Goal: Information Seeking & Learning: Learn about a topic

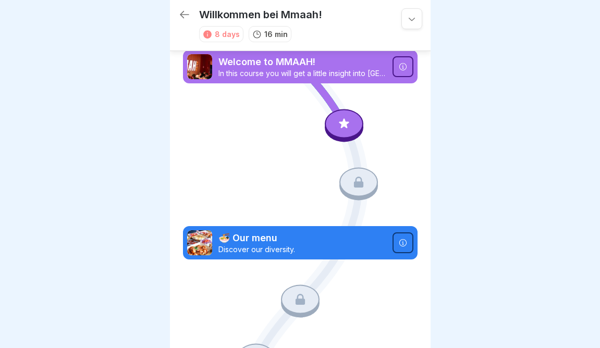
click at [343, 128] on icon at bounding box center [345, 124] width 14 height 14
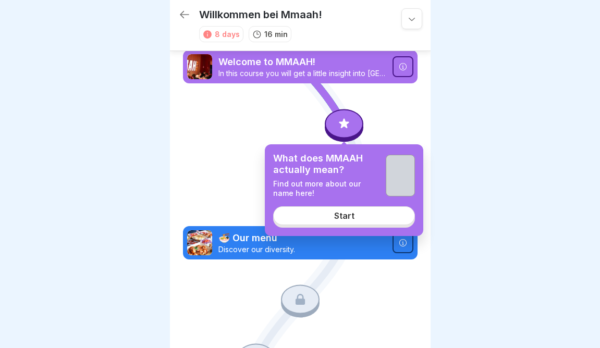
click at [341, 215] on div "Start" at bounding box center [344, 215] width 20 height 9
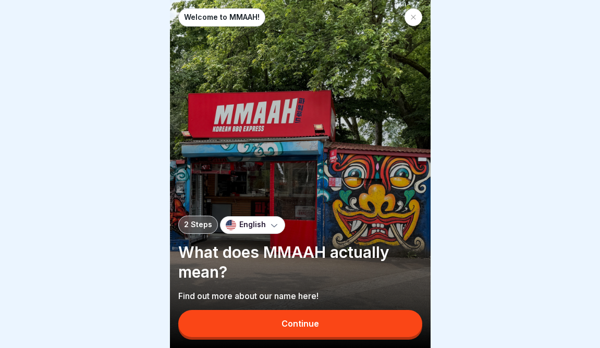
click at [306, 326] on div "Continue" at bounding box center [301, 323] width 38 height 9
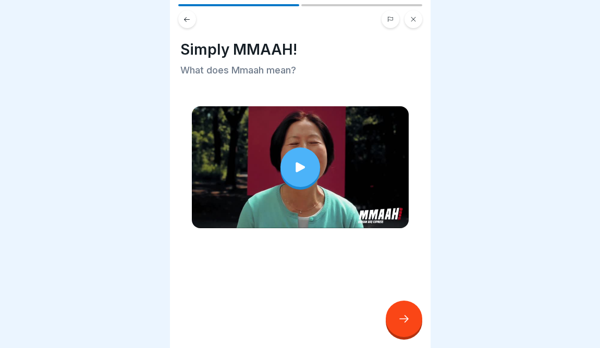
click at [407, 321] on icon at bounding box center [404, 319] width 13 height 13
click at [403, 315] on icon at bounding box center [404, 319] width 13 height 13
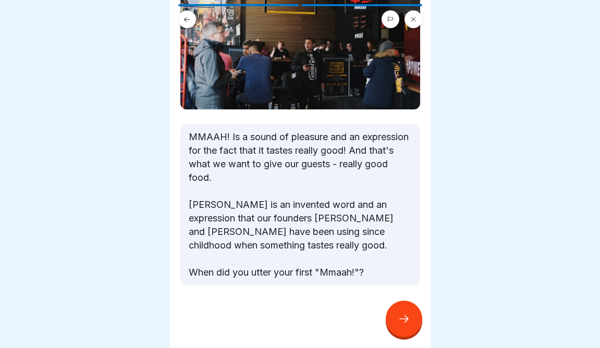
scroll to position [123, 0]
click at [399, 319] on icon at bounding box center [404, 319] width 13 height 13
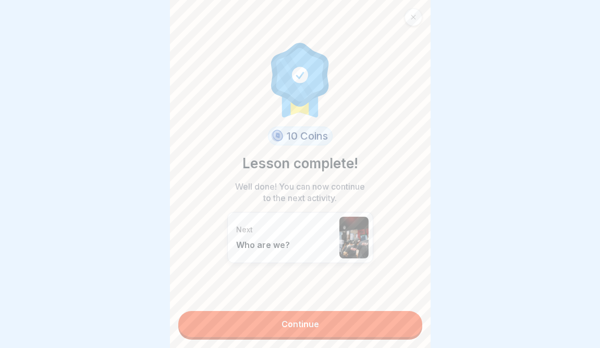
click at [362, 321] on link "Continue" at bounding box center [300, 324] width 244 height 26
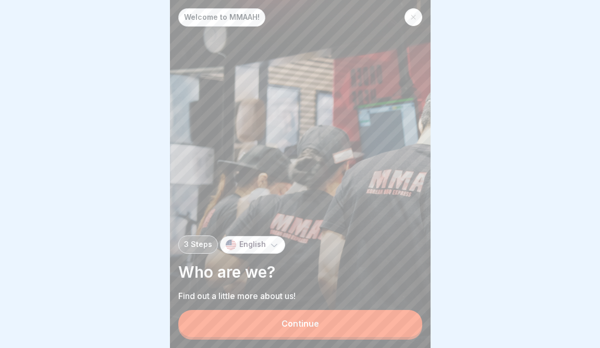
click at [362, 321] on button "Continue" at bounding box center [300, 323] width 244 height 27
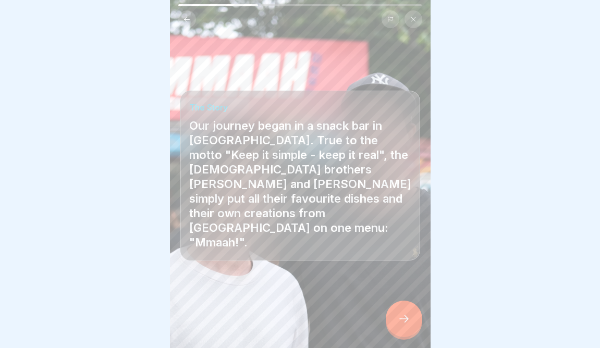
click at [402, 317] on icon at bounding box center [404, 319] width 13 height 13
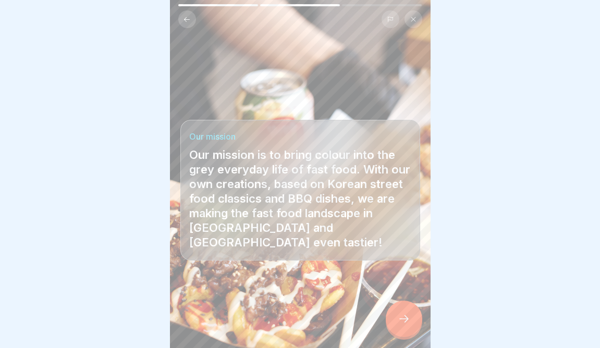
click at [402, 317] on icon at bounding box center [404, 319] width 13 height 13
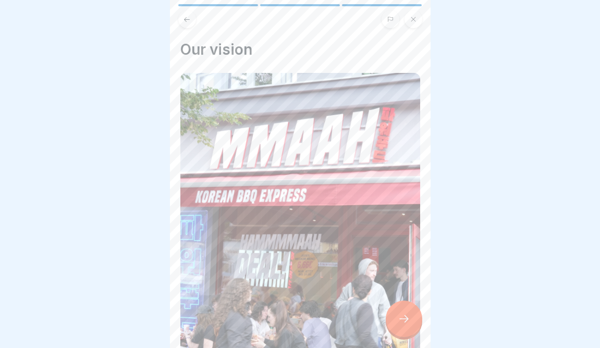
click at [402, 317] on icon at bounding box center [404, 319] width 13 height 13
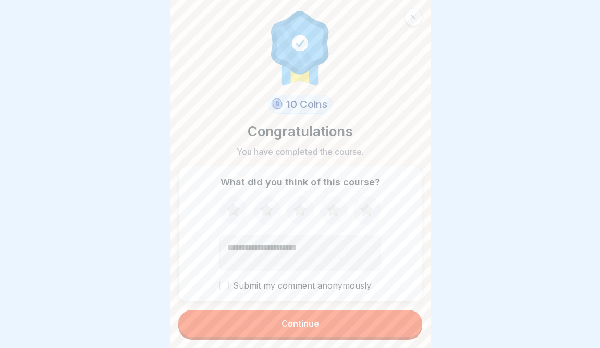
click at [329, 315] on button "Continue" at bounding box center [300, 323] width 244 height 27
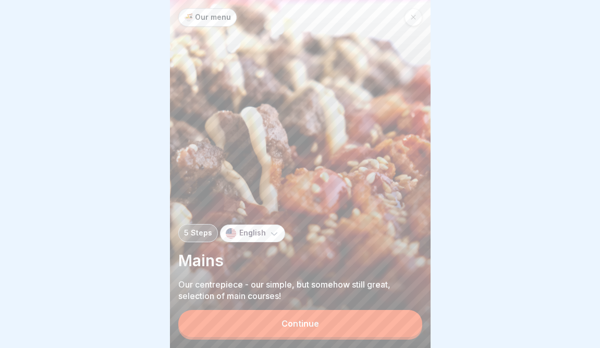
click at [336, 318] on button "Continue" at bounding box center [300, 323] width 244 height 27
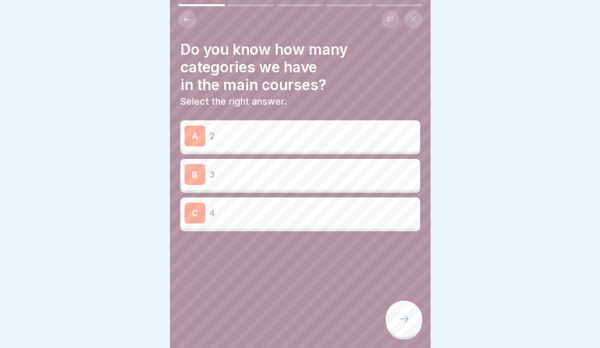
click at [182, 15] on button at bounding box center [187, 19] width 18 height 18
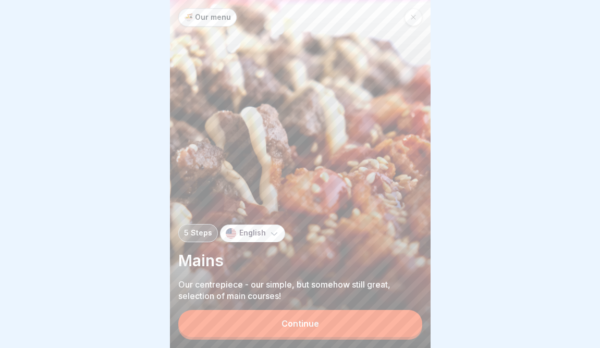
click at [288, 324] on div "Continue" at bounding box center [301, 323] width 38 height 9
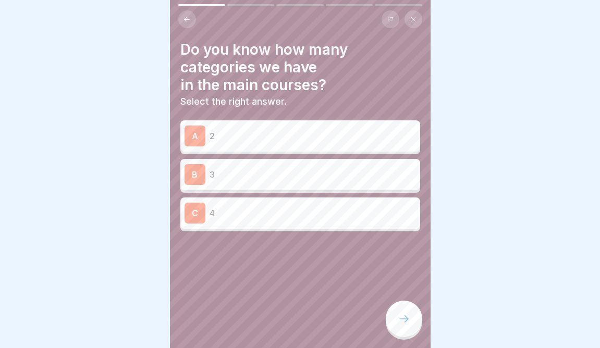
click at [275, 227] on div "C 4" at bounding box center [300, 213] width 240 height 31
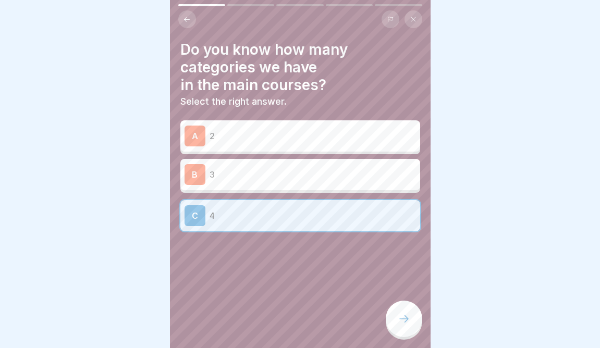
click at [413, 324] on div at bounding box center [404, 319] width 37 height 37
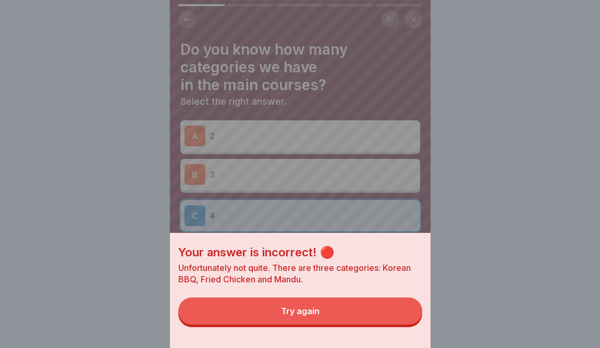
click at [363, 304] on button "Try again" at bounding box center [300, 311] width 244 height 27
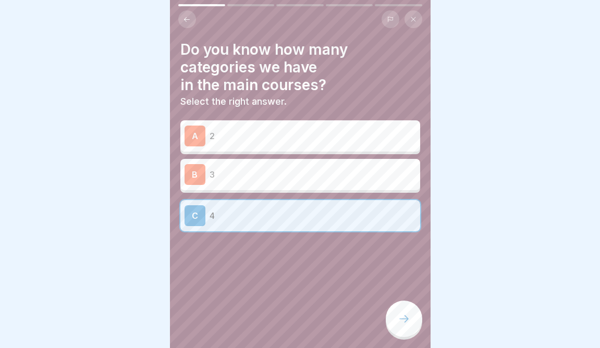
click at [300, 178] on p "3" at bounding box center [313, 174] width 207 height 13
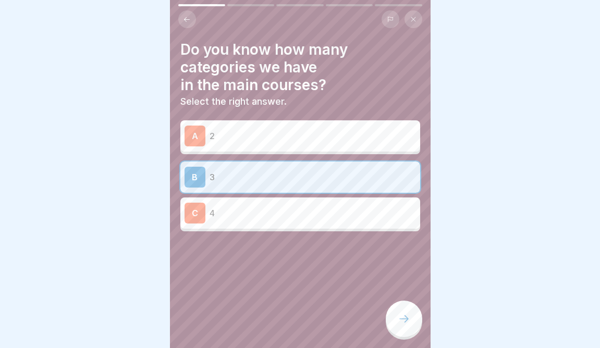
click at [404, 320] on icon at bounding box center [404, 319] width 13 height 13
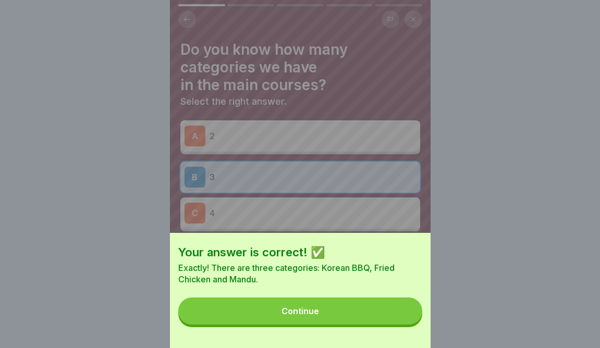
click at [363, 317] on button "Continue" at bounding box center [300, 311] width 244 height 27
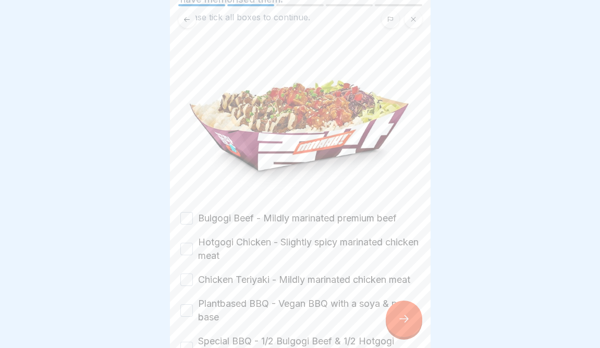
scroll to position [165, 0]
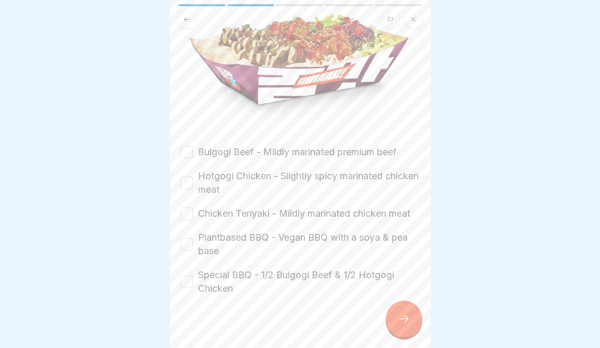
click at [188, 152] on button "Bulgogi Beef - Mildly marinated premium beef" at bounding box center [186, 152] width 13 height 13
click at [189, 173] on div "Hotgogi Chicken - Slightly spicy marinated chicken meat" at bounding box center [300, 183] width 240 height 27
click at [189, 186] on button "Hotgogi Chicken - Slightly spicy marinated chicken meat" at bounding box center [186, 183] width 13 height 13
click at [188, 211] on button "Chicken Teriyaki - Mildly marinated chicken meat" at bounding box center [186, 214] width 13 height 13
click at [188, 245] on button "Plantbased BBQ - Vegan BBQ with a soya & pea base" at bounding box center [186, 244] width 13 height 13
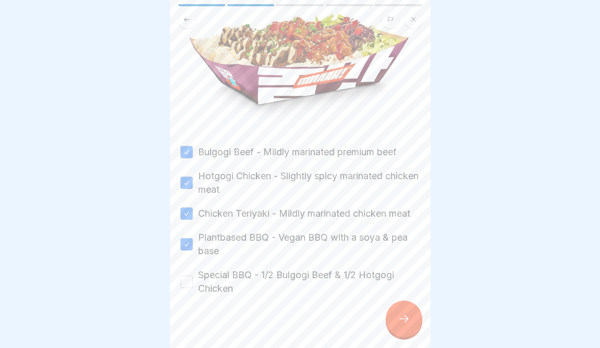
click at [185, 285] on button "Special BBQ - 1/2 Bulgogi Beef & 1/2 Hotgogi Chicken" at bounding box center [186, 282] width 13 height 13
click at [406, 323] on icon at bounding box center [404, 319] width 13 height 13
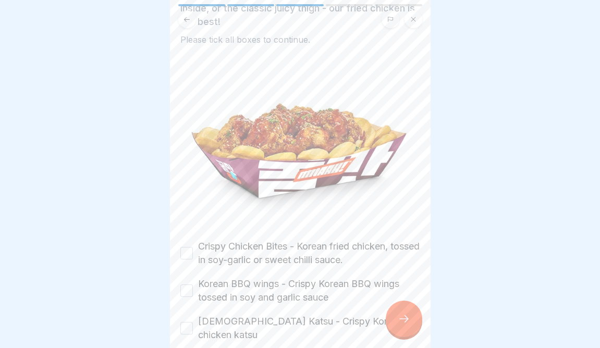
scroll to position [78, 0]
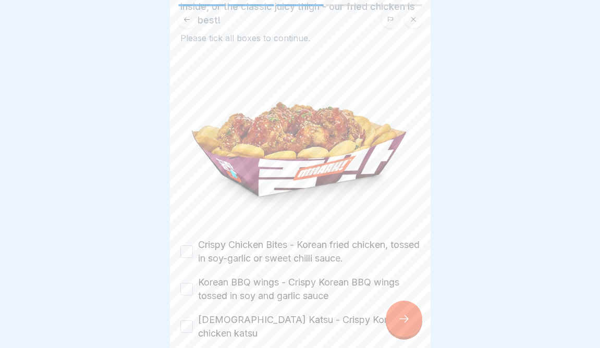
click at [187, 251] on button "Crispy Chicken Bites - Korean fried chicken, tossed in soy-garlic or sweet chil…" at bounding box center [186, 252] width 13 height 13
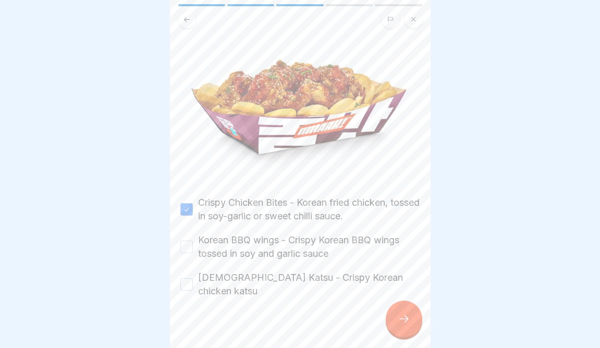
scroll to position [119, 0]
click at [187, 251] on button "Korean BBQ wings - Crispy Korean BBQ wings tossed in soy and garlic sauce" at bounding box center [186, 248] width 13 height 13
click at [187, 281] on button "Korean Katsu - Crispy Korean chicken katsu" at bounding box center [186, 286] width 13 height 13
click at [408, 319] on icon at bounding box center [404, 319] width 13 height 13
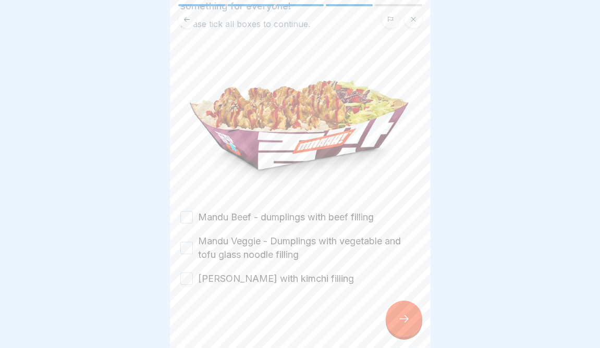
scroll to position [92, 0]
click at [219, 213] on label "Mandu Beef - dumplings with beef filling" at bounding box center [286, 218] width 176 height 14
click at [193, 213] on button "Mandu Beef - dumplings with beef filling" at bounding box center [186, 217] width 13 height 13
click at [208, 236] on label "Mandu Veggie - Dumplings with vegetable and tofu glass noodle filling" at bounding box center [309, 248] width 222 height 27
click at [193, 242] on button "Mandu Veggie - Dumplings with vegetable and tofu glass noodle filling" at bounding box center [186, 248] width 13 height 13
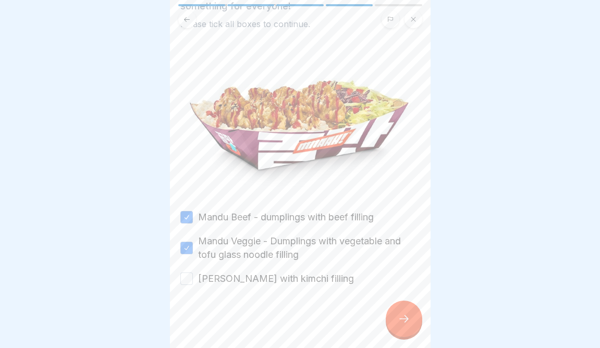
click at [199, 274] on label "Mandu Kimchi - dumplings with kimchi filling" at bounding box center [276, 279] width 156 height 14
click at [193, 274] on button "Mandu Kimchi - dumplings with kimchi filling" at bounding box center [186, 279] width 13 height 13
click at [409, 310] on div at bounding box center [404, 319] width 37 height 37
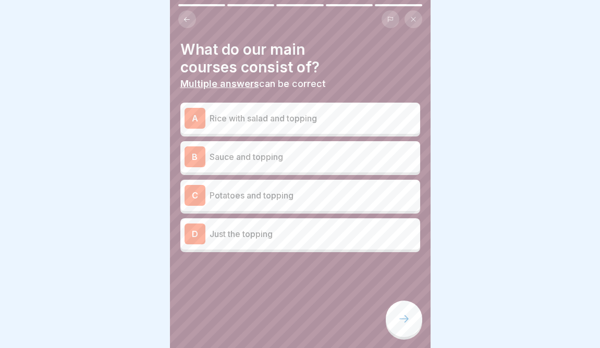
click at [272, 116] on p "Rice with salad and topping" at bounding box center [313, 118] width 207 height 13
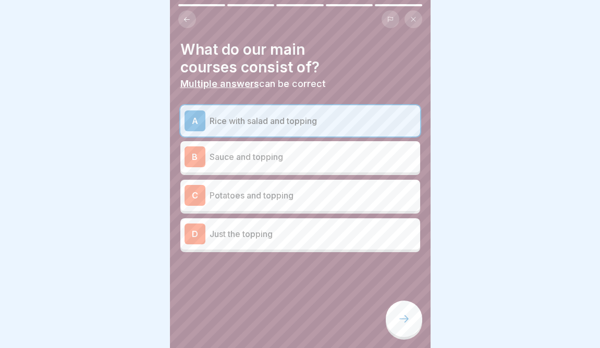
click at [255, 204] on div "C Potatoes and topping" at bounding box center [301, 195] width 232 height 21
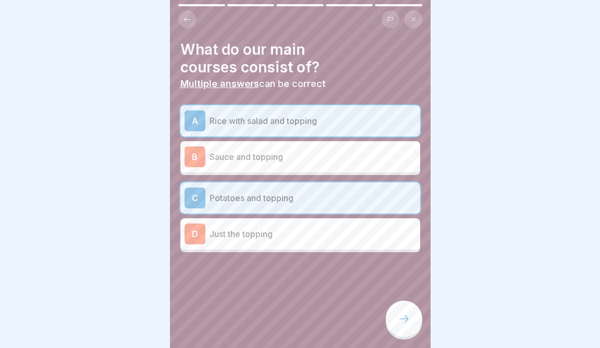
click at [410, 335] on div at bounding box center [404, 319] width 37 height 37
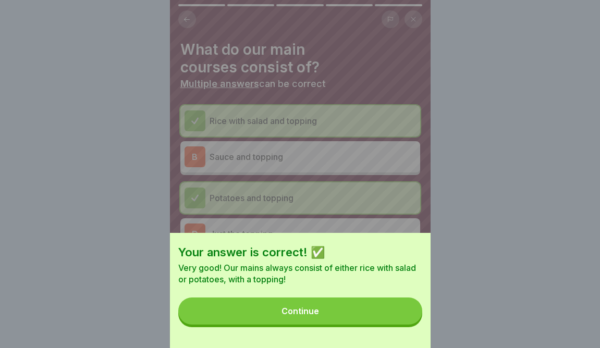
click at [328, 318] on button "Continue" at bounding box center [300, 311] width 244 height 27
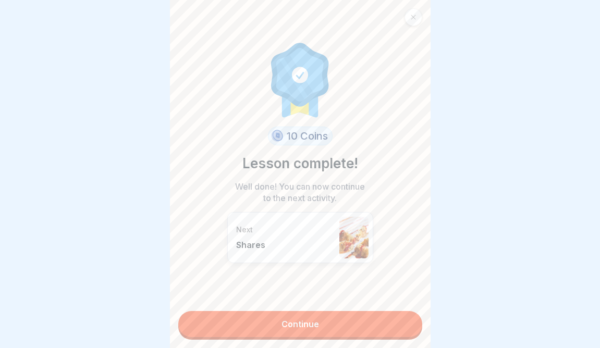
click at [321, 325] on link "Continue" at bounding box center [300, 324] width 244 height 26
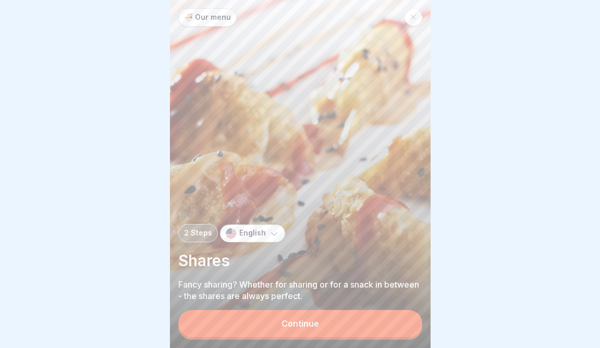
click at [303, 334] on button "Continue" at bounding box center [300, 323] width 244 height 27
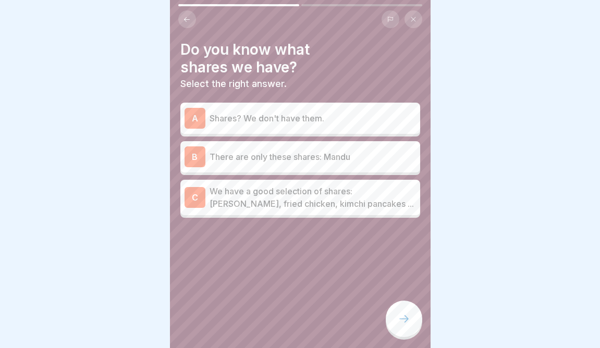
click at [270, 208] on p "We have a good selection of shares: Mandu, fried chicken, kimchi pancakes ..." at bounding box center [313, 197] width 207 height 25
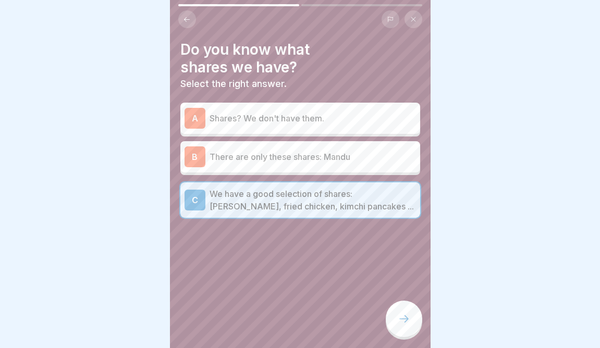
click at [395, 314] on div at bounding box center [404, 319] width 37 height 37
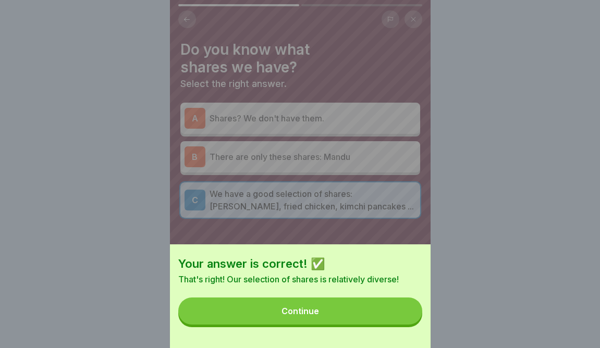
click at [363, 329] on div "Your answer is correct! ✅ That's right! Our selection of shares is relatively d…" at bounding box center [300, 297] width 261 height 104
click at [357, 314] on button "Continue" at bounding box center [300, 311] width 244 height 27
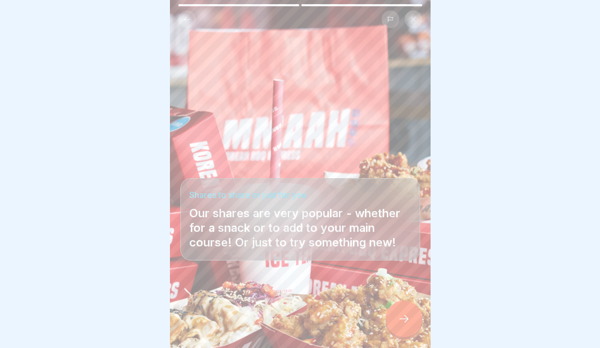
click at [398, 318] on icon at bounding box center [404, 319] width 13 height 13
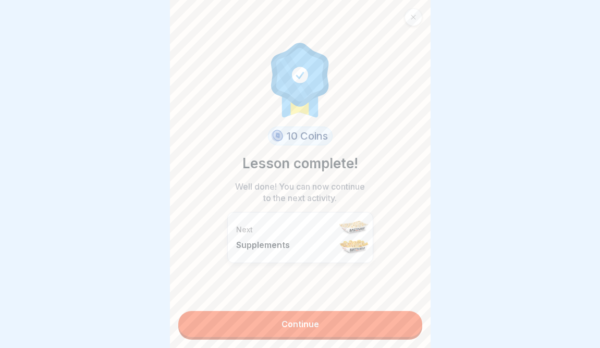
click at [398, 318] on link "Continue" at bounding box center [300, 324] width 244 height 26
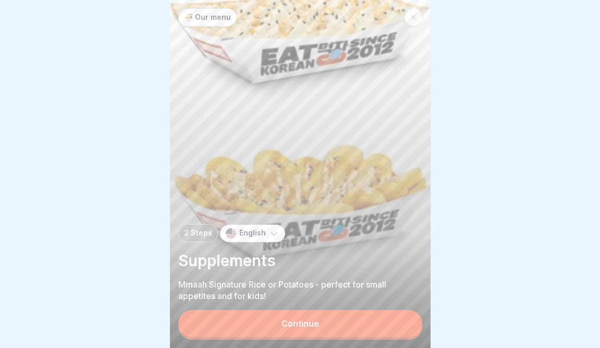
click at [398, 318] on button "Continue" at bounding box center [300, 323] width 244 height 27
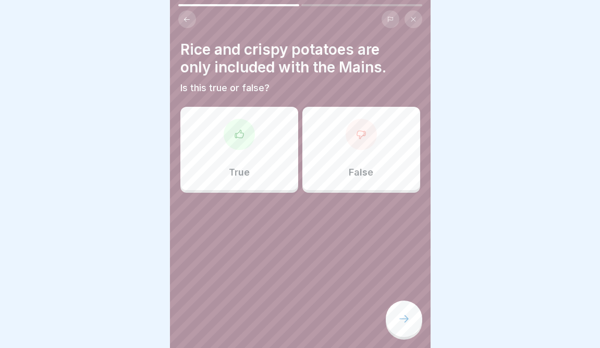
click at [352, 179] on div "False" at bounding box center [362, 148] width 118 height 83
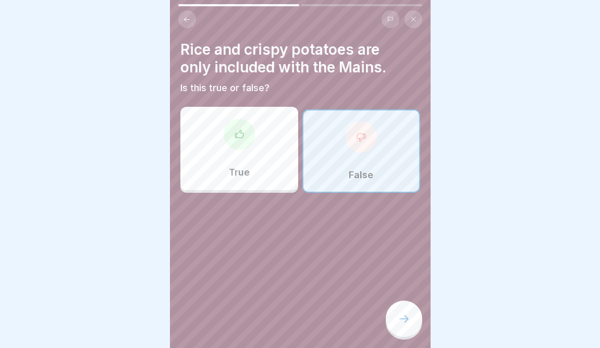
click at [395, 309] on div at bounding box center [404, 319] width 37 height 37
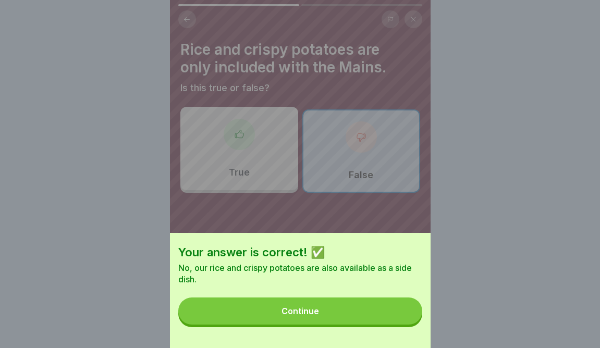
click at [364, 317] on button "Continue" at bounding box center [300, 311] width 244 height 27
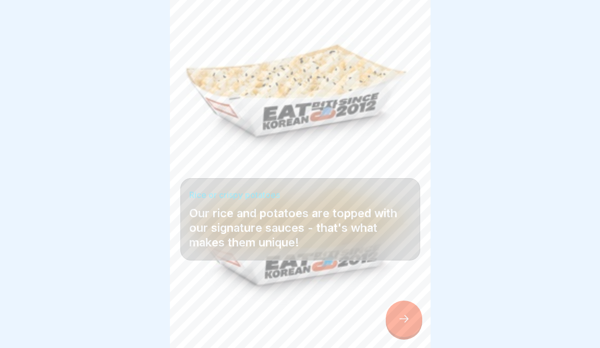
click at [401, 317] on icon at bounding box center [404, 319] width 13 height 13
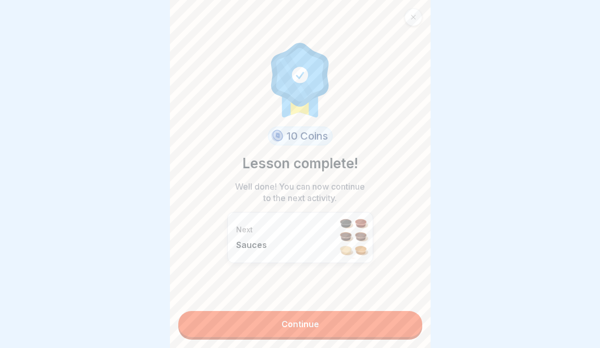
click at [401, 317] on link "Continue" at bounding box center [300, 324] width 244 height 26
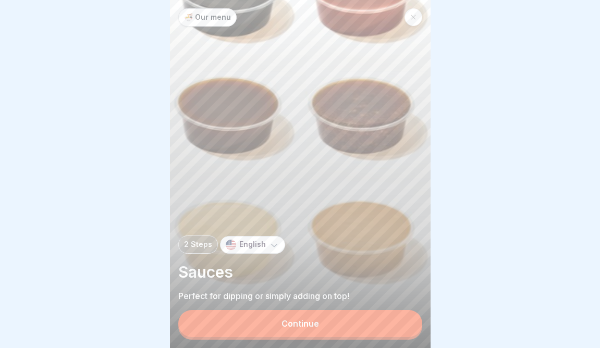
click at [334, 323] on button "Continue" at bounding box center [300, 323] width 244 height 27
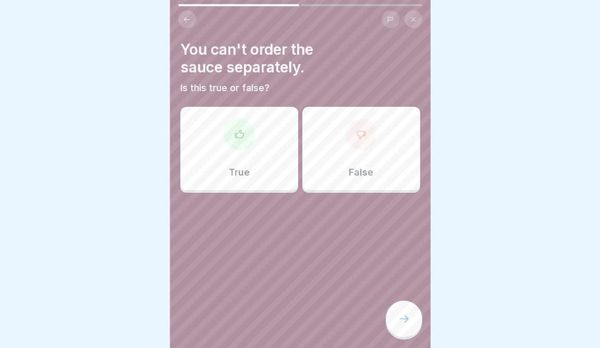
click at [246, 172] on p "True" at bounding box center [239, 172] width 21 height 11
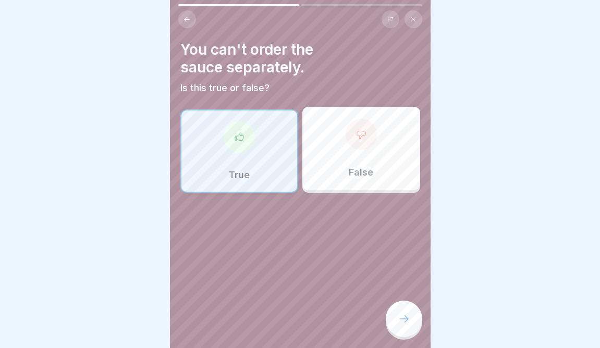
click at [366, 166] on div "False" at bounding box center [362, 148] width 118 height 83
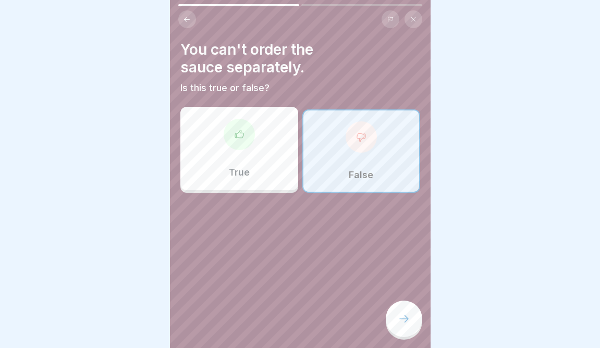
click at [396, 316] on div at bounding box center [404, 319] width 37 height 37
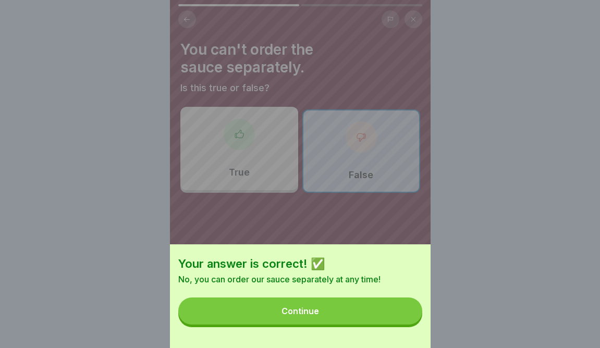
click at [391, 314] on button "Continue" at bounding box center [300, 311] width 244 height 27
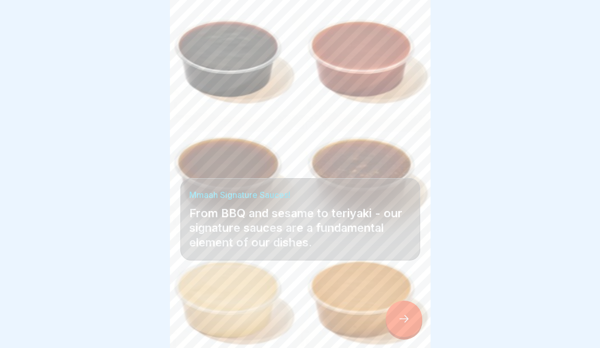
click at [410, 316] on icon at bounding box center [404, 319] width 13 height 13
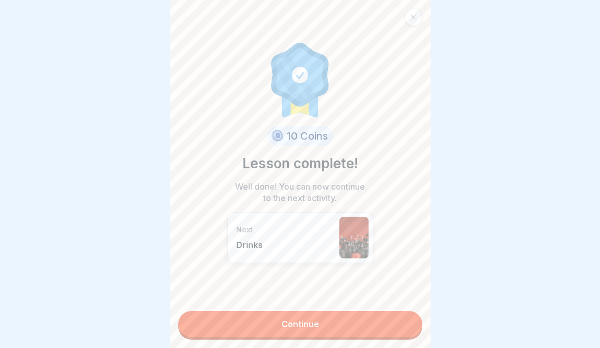
click at [410, 316] on link "Continue" at bounding box center [300, 324] width 244 height 26
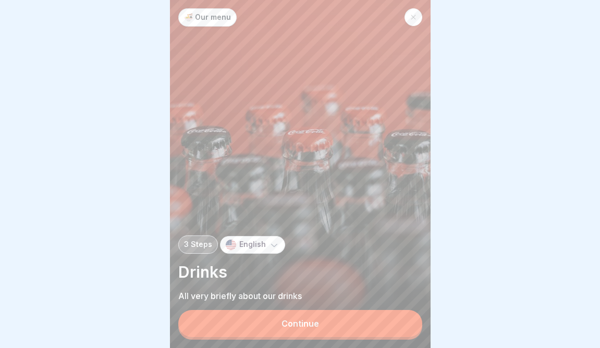
click at [402, 320] on button "Continue" at bounding box center [300, 323] width 244 height 27
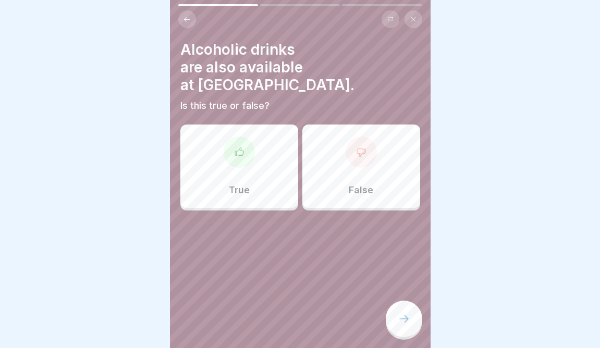
click at [281, 189] on div "True" at bounding box center [239, 166] width 118 height 83
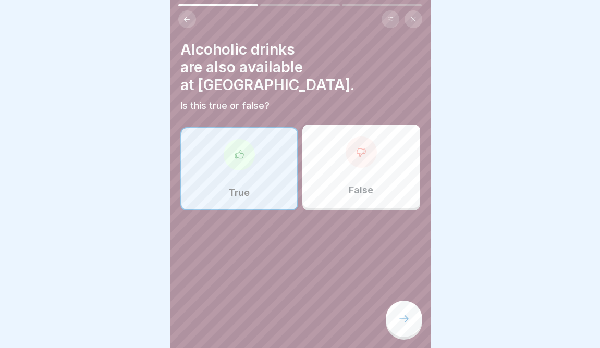
click at [407, 320] on icon at bounding box center [404, 319] width 13 height 13
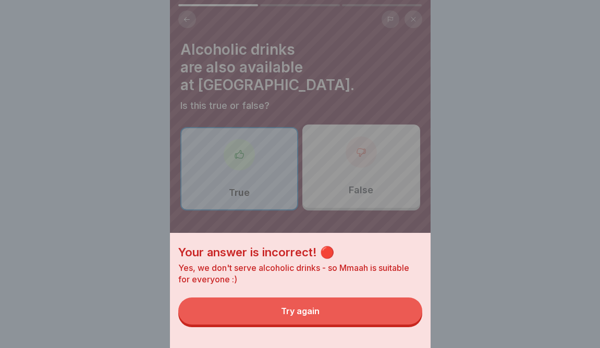
click at [388, 316] on button "Try again" at bounding box center [300, 311] width 244 height 27
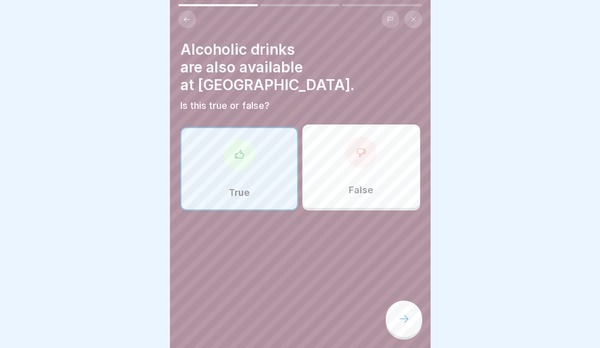
click at [349, 148] on div "False" at bounding box center [362, 166] width 118 height 83
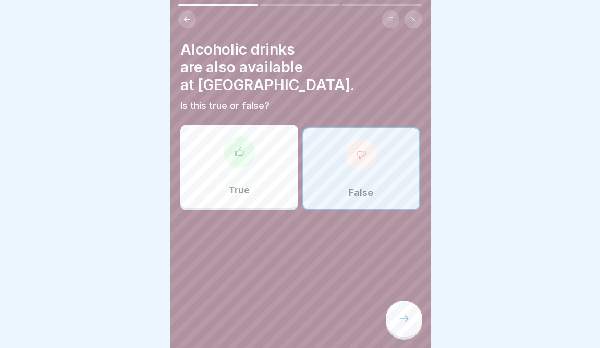
click at [392, 317] on div at bounding box center [404, 319] width 37 height 37
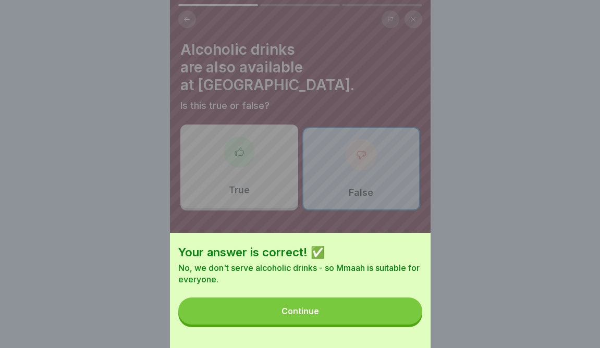
click at [358, 293] on div "Your answer is correct! ✅ No, we don't serve alcoholic drinks - so Mmaah is sui…" at bounding box center [300, 290] width 261 height 115
click at [357, 302] on button "Continue" at bounding box center [300, 311] width 244 height 27
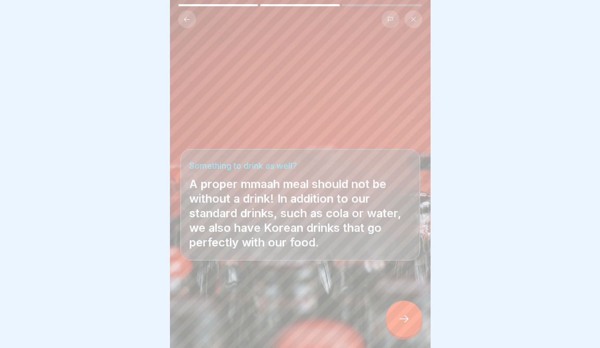
click at [401, 319] on icon at bounding box center [404, 319] width 13 height 13
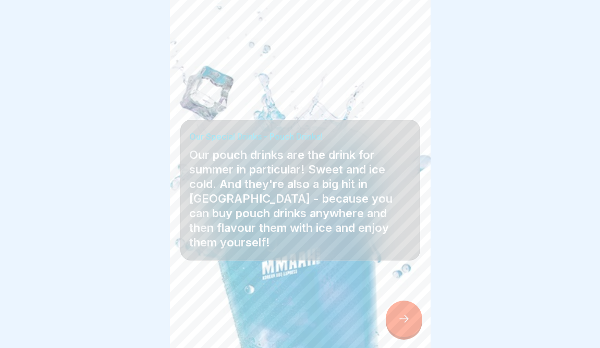
click at [401, 319] on icon at bounding box center [404, 319] width 13 height 13
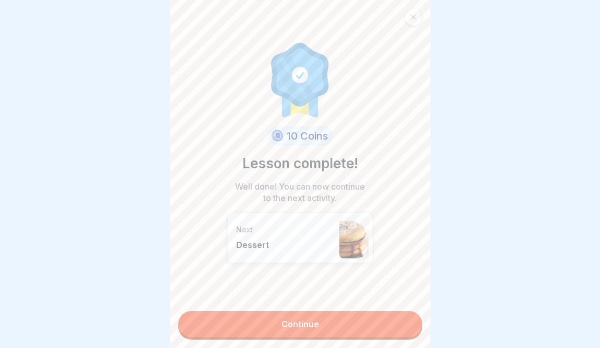
click at [379, 328] on link "Continue" at bounding box center [300, 324] width 244 height 26
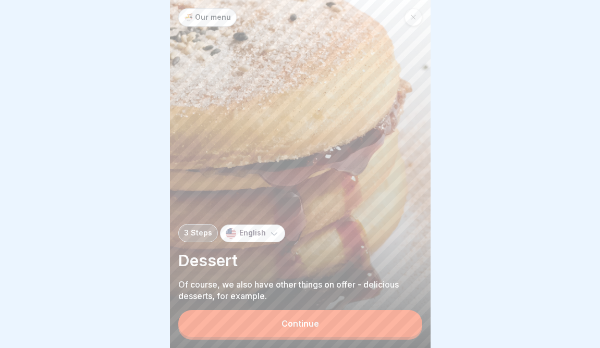
click at [379, 328] on button "Continue" at bounding box center [300, 323] width 244 height 27
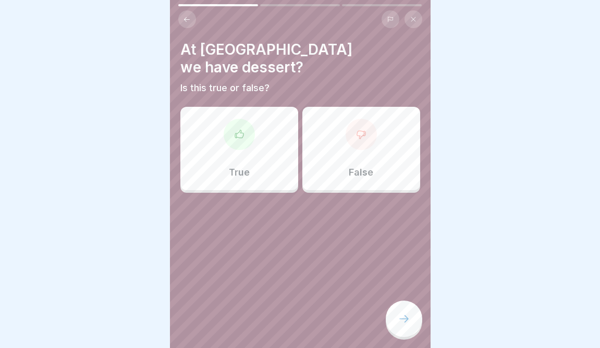
click at [246, 167] on p "True" at bounding box center [239, 172] width 21 height 11
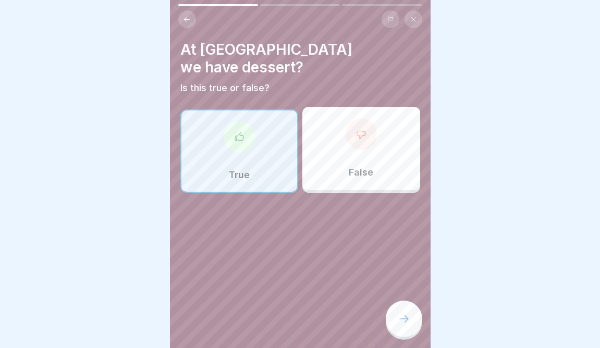
click at [391, 310] on div at bounding box center [404, 319] width 37 height 37
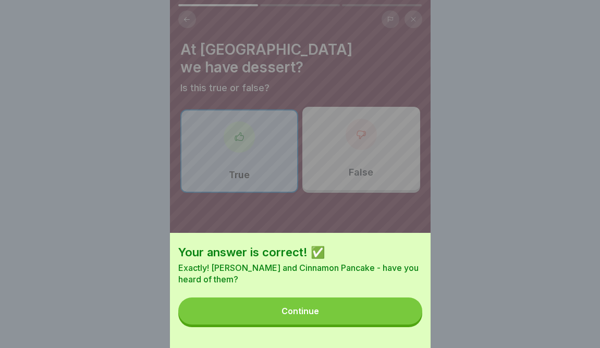
click at [391, 310] on button "Continue" at bounding box center [300, 311] width 244 height 27
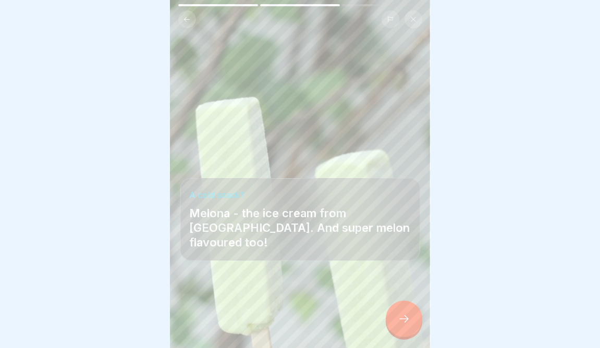
click at [397, 312] on div at bounding box center [404, 319] width 37 height 37
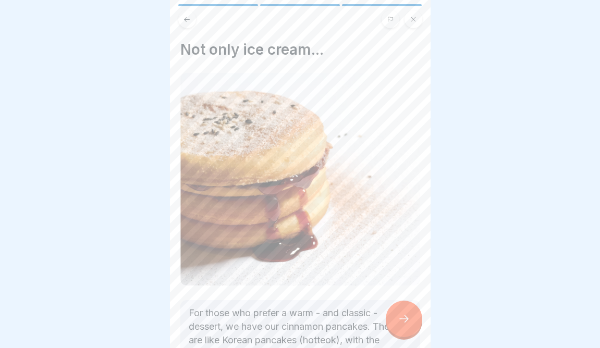
click at [397, 312] on div at bounding box center [404, 319] width 37 height 37
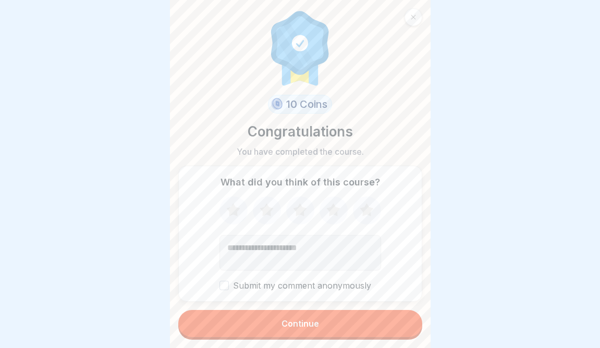
click at [365, 314] on button "Continue" at bounding box center [300, 323] width 244 height 27
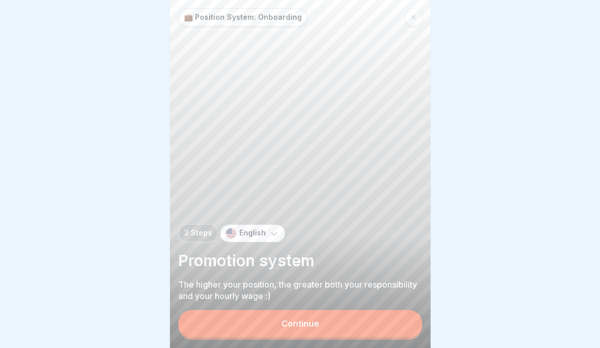
click at [297, 326] on div "Continue" at bounding box center [301, 323] width 38 height 9
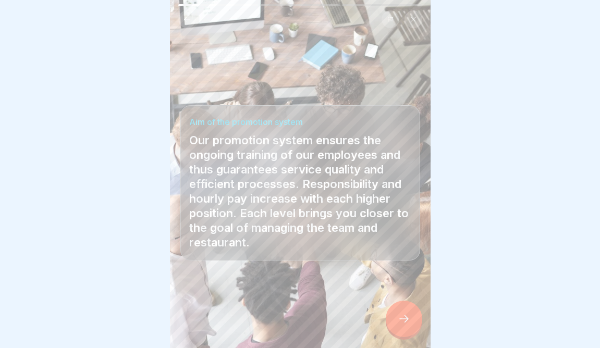
click at [404, 320] on icon at bounding box center [404, 319] width 13 height 13
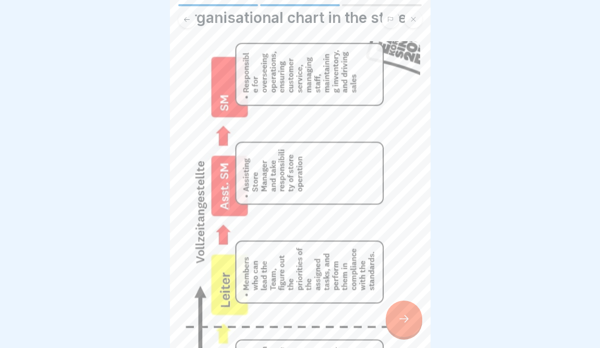
scroll to position [5, 0]
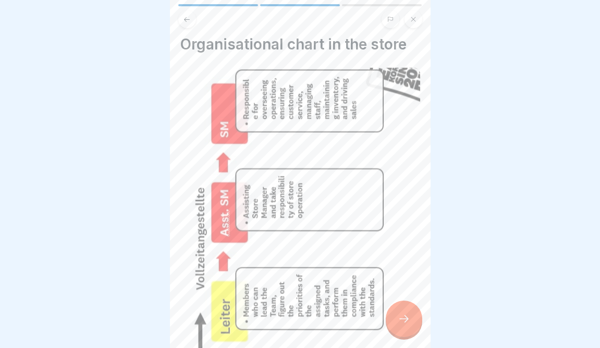
click at [406, 320] on icon at bounding box center [404, 319] width 13 height 13
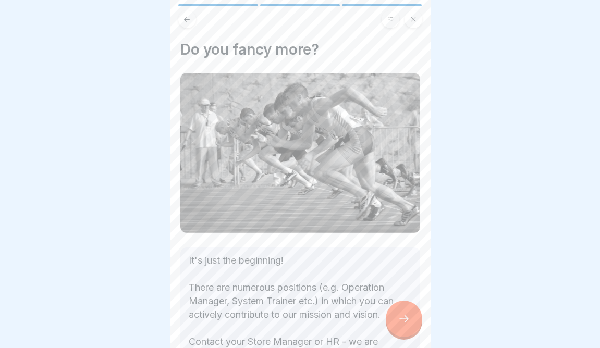
click at [413, 318] on div at bounding box center [404, 319] width 37 height 37
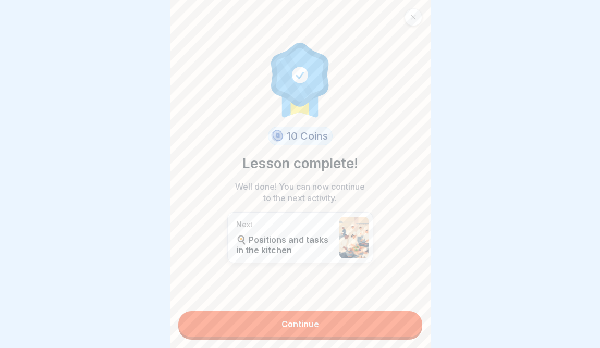
click at [379, 316] on link "Continue" at bounding box center [300, 324] width 244 height 26
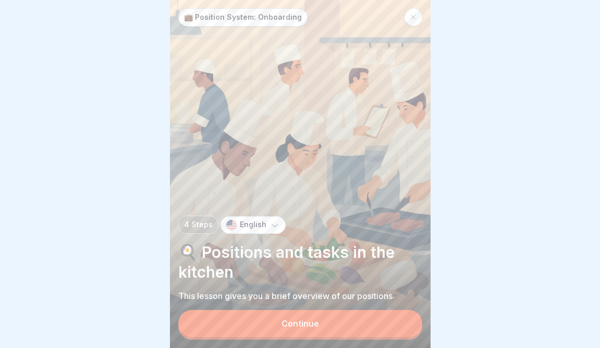
click at [359, 320] on button "Continue" at bounding box center [300, 323] width 244 height 27
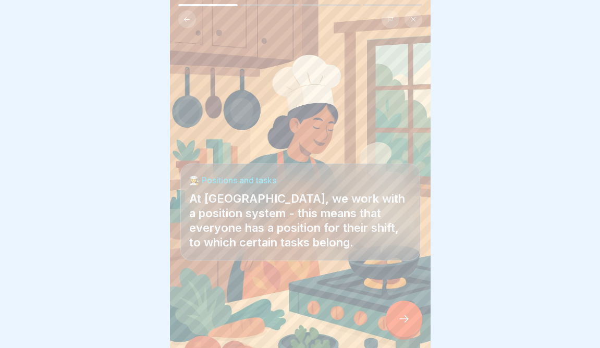
click at [407, 319] on icon at bounding box center [404, 319] width 13 height 13
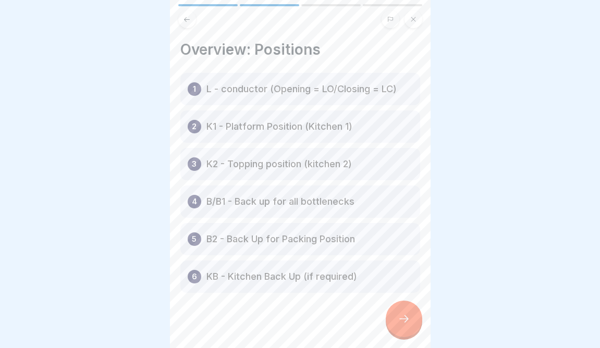
click at [402, 321] on icon at bounding box center [404, 319] width 13 height 13
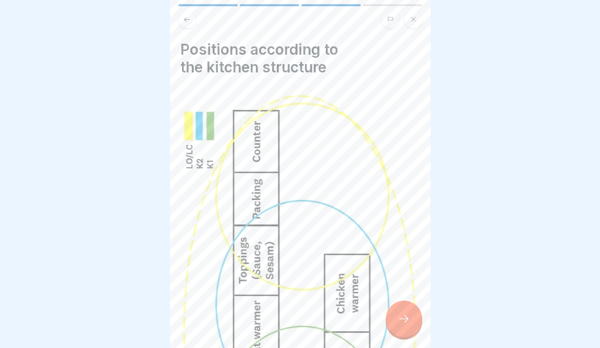
click at [402, 322] on icon at bounding box center [404, 319] width 13 height 13
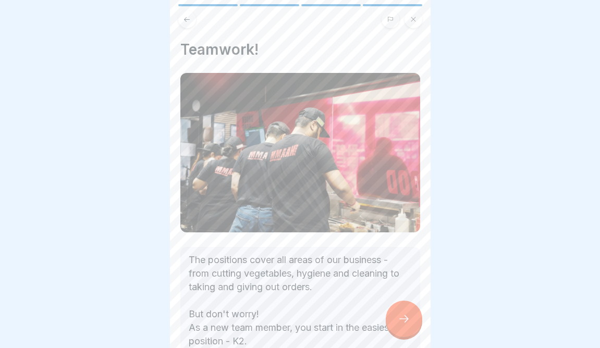
click at [402, 322] on icon at bounding box center [404, 319] width 13 height 13
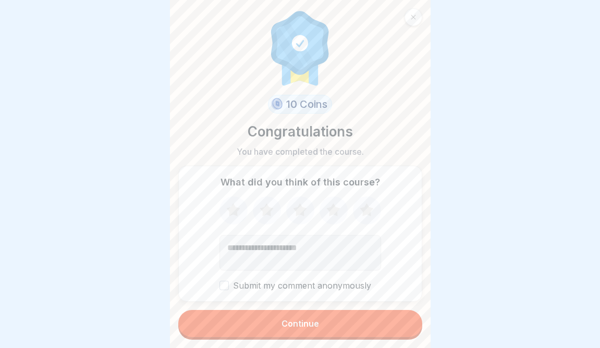
click at [402, 322] on button "Continue" at bounding box center [300, 323] width 244 height 27
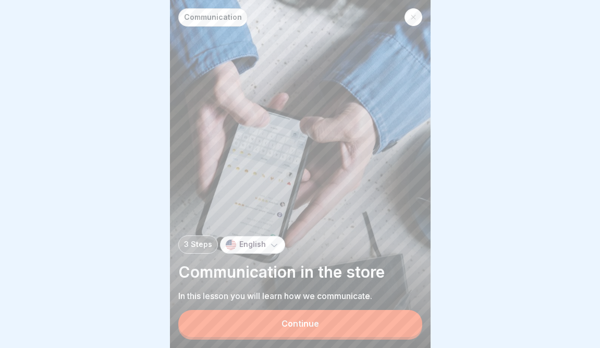
click at [378, 327] on button "Continue" at bounding box center [300, 323] width 244 height 27
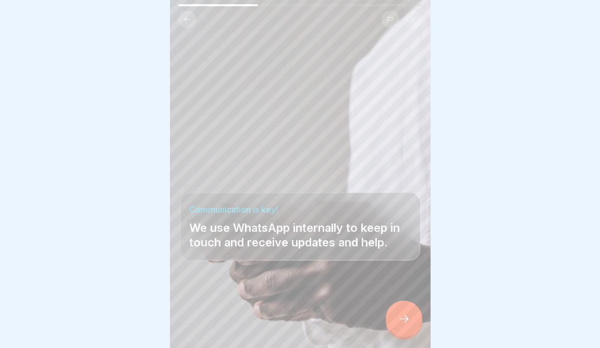
click at [399, 320] on icon at bounding box center [404, 319] width 13 height 13
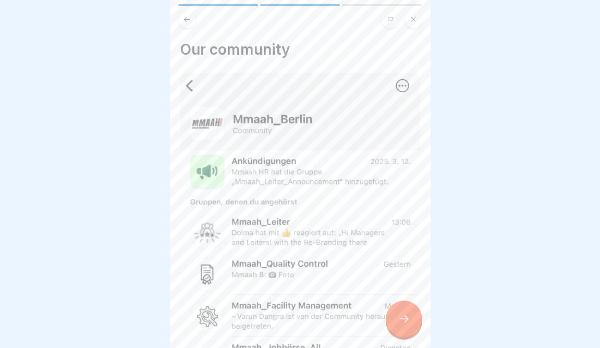
click at [399, 322] on icon at bounding box center [404, 319] width 13 height 13
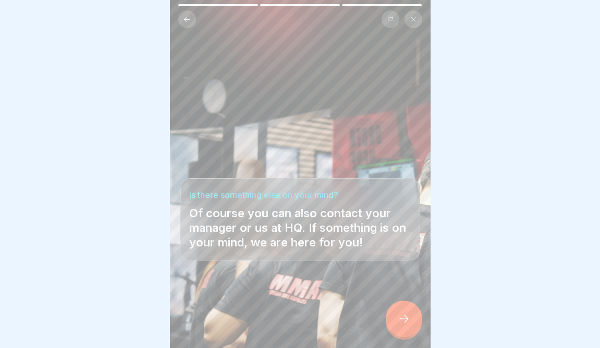
click at [399, 321] on icon at bounding box center [404, 319] width 13 height 13
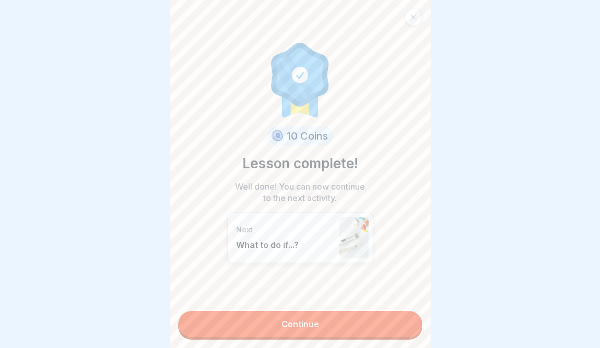
click at [399, 322] on link "Continue" at bounding box center [300, 324] width 244 height 26
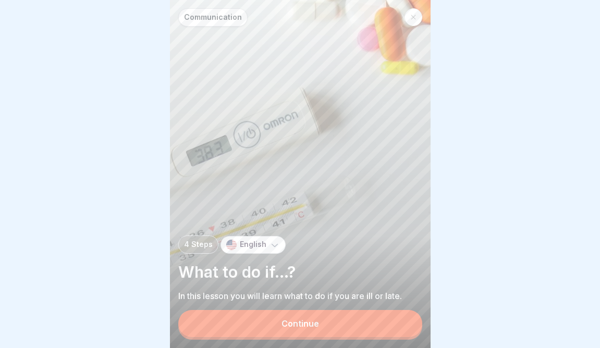
click at [399, 323] on button "Continue" at bounding box center [300, 323] width 244 height 27
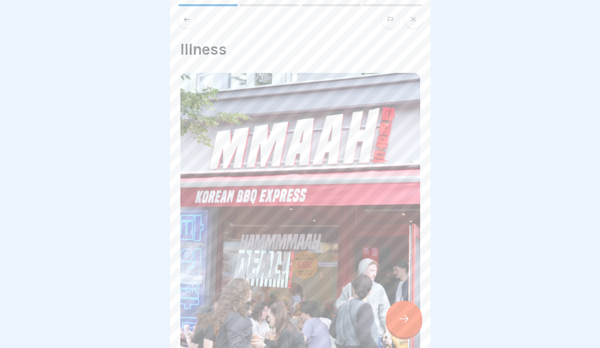
click at [399, 322] on icon at bounding box center [404, 319] width 13 height 13
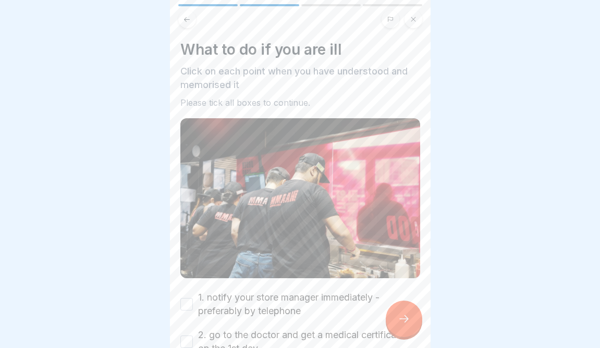
click at [399, 322] on icon at bounding box center [404, 319] width 13 height 13
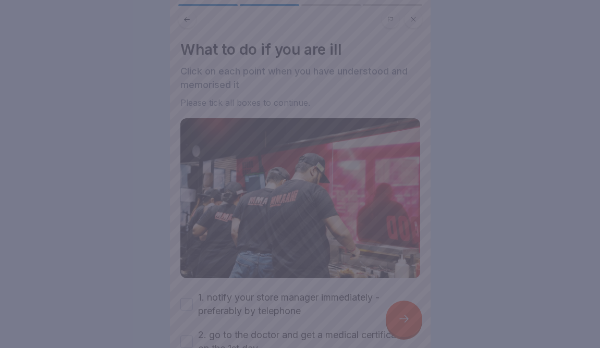
click at [327, 224] on div at bounding box center [300, 174] width 600 height 348
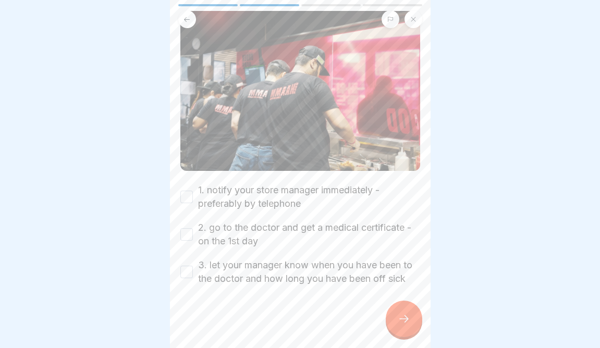
scroll to position [107, 0]
click at [275, 198] on label "1. notify your store manager immediately - preferably by telephone" at bounding box center [309, 197] width 222 height 27
click at [193, 198] on button "1. notify your store manager immediately - preferably by telephone" at bounding box center [186, 197] width 13 height 13
click at [267, 238] on label "2. go to the doctor and get a medical certificate - on the 1st day" at bounding box center [309, 235] width 222 height 27
click at [193, 238] on button "2. go to the doctor and get a medical certificate - on the 1st day" at bounding box center [186, 235] width 13 height 13
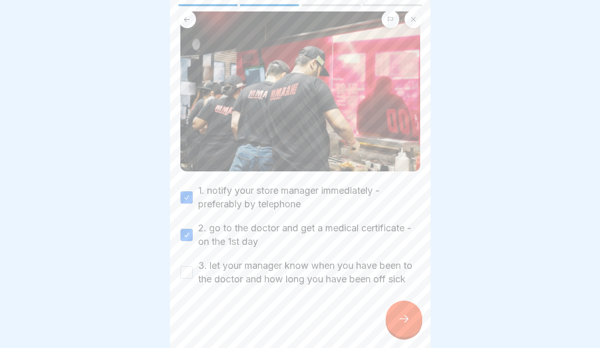
click at [256, 272] on label "3. let your manager know when you have been to the doctor and how long you have…" at bounding box center [309, 272] width 222 height 27
click at [193, 272] on button "3. let your manager know when you have been to the doctor and how long you have…" at bounding box center [186, 273] width 13 height 13
click at [412, 316] on div at bounding box center [404, 319] width 37 height 37
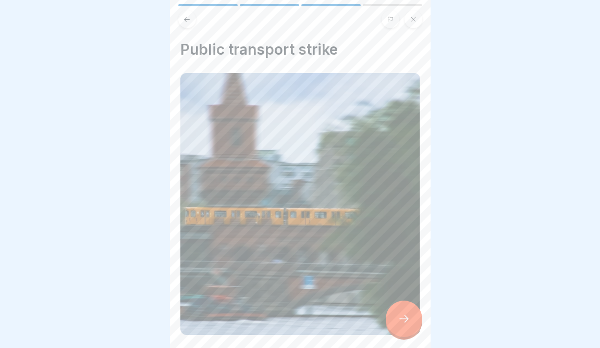
click at [412, 316] on div at bounding box center [404, 319] width 37 height 37
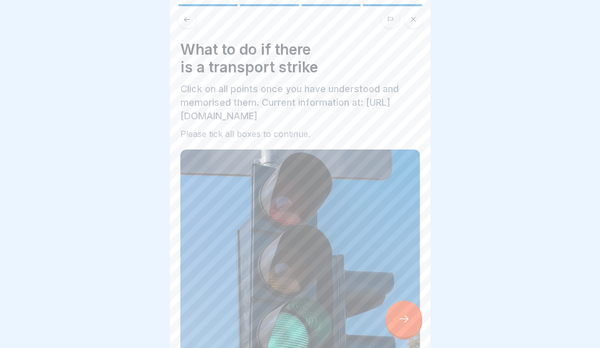
click at [412, 316] on div at bounding box center [404, 319] width 37 height 37
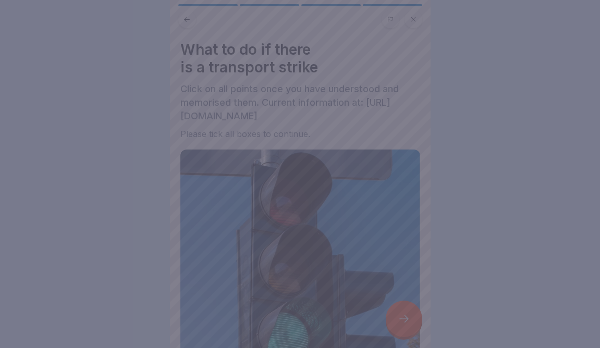
click at [338, 236] on div at bounding box center [300, 174] width 600 height 348
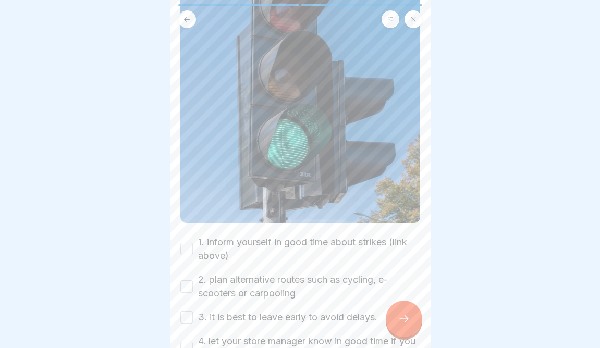
scroll to position [196, 0]
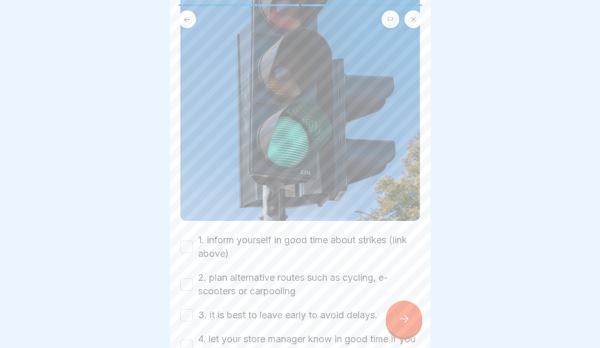
click at [302, 248] on label "1. inform yourself in good time about strikes (link above)" at bounding box center [309, 247] width 222 height 27
click at [193, 248] on button "1. inform yourself in good time about strikes (link above)" at bounding box center [186, 247] width 13 height 13
click at [300, 285] on label "2. plan alternative routes such as cycling, e-scooters or carpooling" at bounding box center [309, 284] width 222 height 27
click at [193, 285] on button "2. plan alternative routes such as cycling, e-scooters or carpooling" at bounding box center [186, 285] width 13 height 13
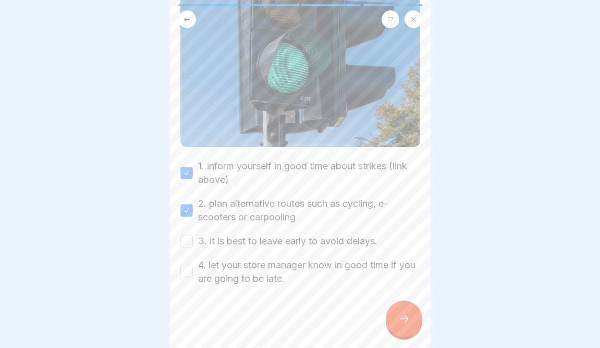
scroll to position [284, 0]
click at [302, 255] on div "1. inform yourself in good time about strikes (link above) 2. plan alternative …" at bounding box center [300, 223] width 240 height 126
click at [314, 236] on label "3. it is best to leave early to avoid delays." at bounding box center [287, 242] width 179 height 14
click at [193, 236] on button "3. it is best to leave early to avoid delays." at bounding box center [186, 241] width 13 height 13
click at [314, 267] on label "4. let your store manager know in good time if you are going to be late." at bounding box center [309, 272] width 222 height 27
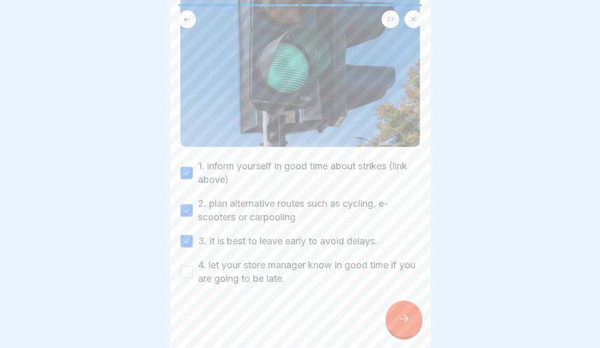
click at [193, 267] on button "4. let your store manager know in good time if you are going to be late." at bounding box center [186, 272] width 13 height 13
click at [401, 320] on icon at bounding box center [404, 319] width 13 height 13
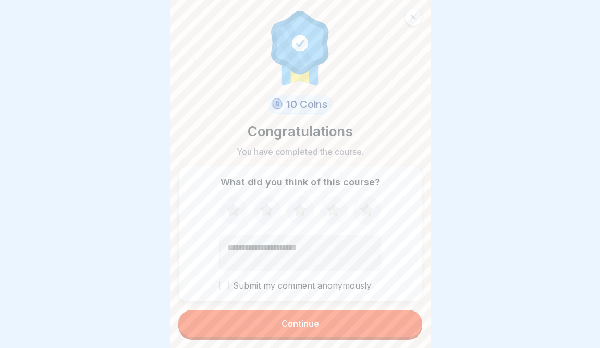
click at [401, 320] on button "Continue" at bounding box center [300, 323] width 244 height 27
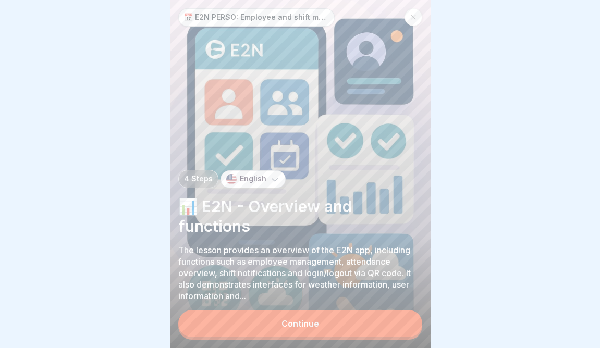
click at [391, 320] on button "Continue" at bounding box center [300, 323] width 244 height 27
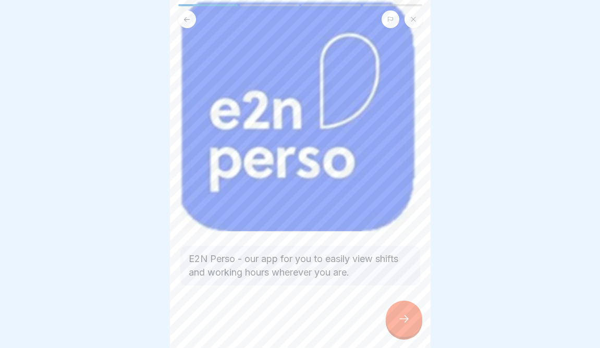
scroll to position [73, 0]
click at [404, 318] on icon at bounding box center [404, 319] width 13 height 13
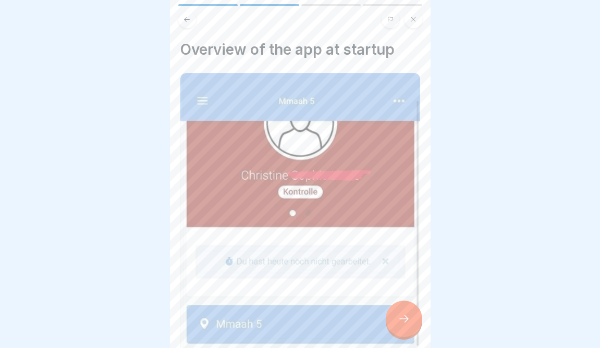
click at [447, 326] on div at bounding box center [300, 174] width 600 height 348
click at [403, 317] on icon at bounding box center [404, 319] width 13 height 13
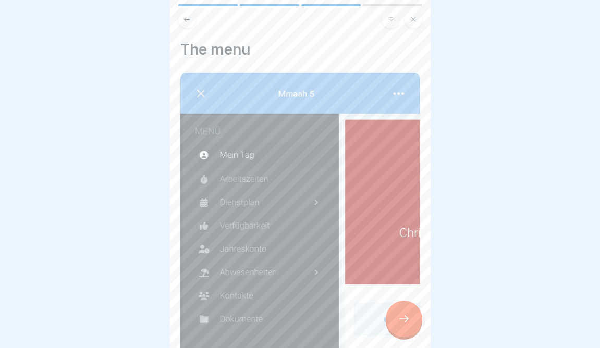
click at [403, 317] on icon at bounding box center [404, 319] width 13 height 13
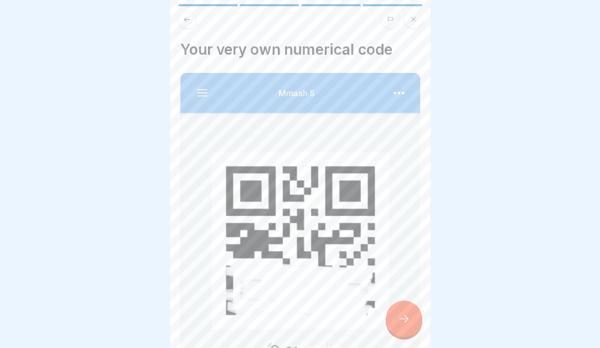
click at [403, 317] on icon at bounding box center [404, 319] width 13 height 13
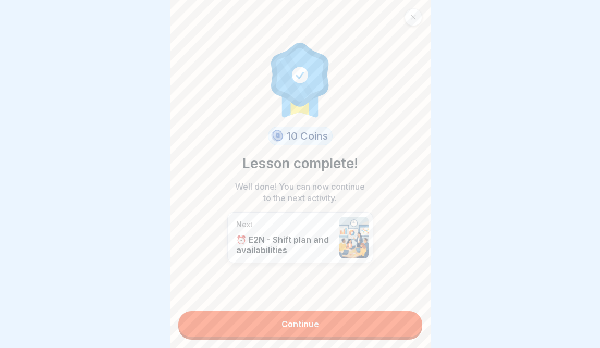
click at [403, 317] on link "Continue" at bounding box center [300, 324] width 244 height 26
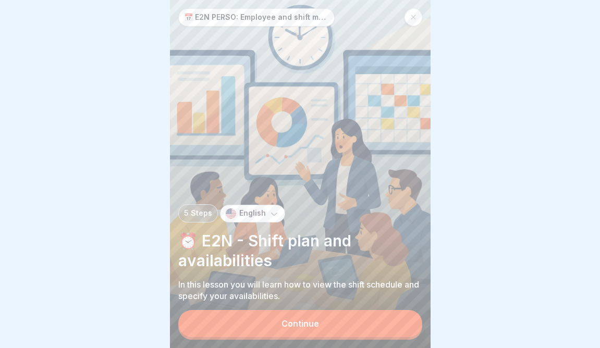
click at [397, 323] on button "Continue" at bounding box center [300, 323] width 244 height 27
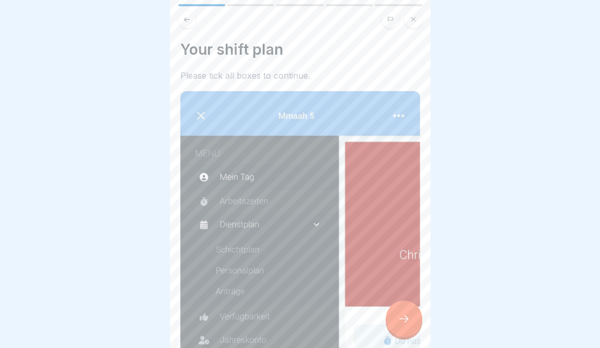
click at [402, 319] on icon at bounding box center [404, 319] width 9 height 7
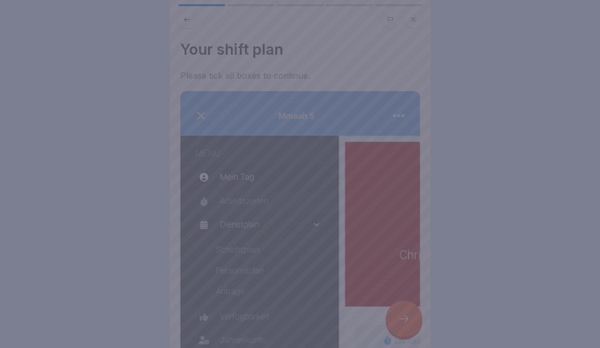
click at [346, 268] on div at bounding box center [300, 174] width 600 height 348
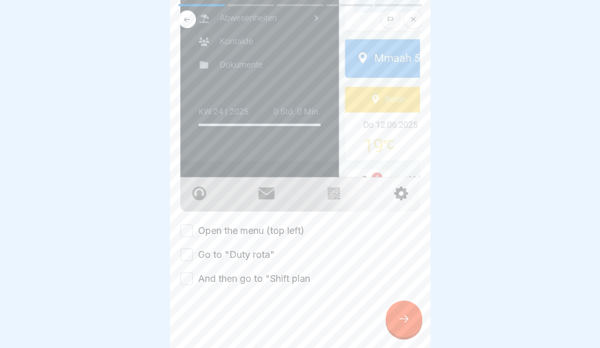
scroll to position [345, 0]
click at [295, 238] on div "Open the menu (top left) Go to "Duty rota" And then go to "Shift plan" at bounding box center [300, 256] width 240 height 62
click at [291, 246] on div "Open the menu (top left) Go to "Duty rota" And then go to "Shift plan" at bounding box center [300, 256] width 240 height 62
click at [286, 254] on div "Open the menu (top left) Go to "Duty rota" And then go to "Shift plan" at bounding box center [300, 256] width 240 height 62
click at [186, 227] on button "Open the menu (top left)" at bounding box center [186, 231] width 13 height 13
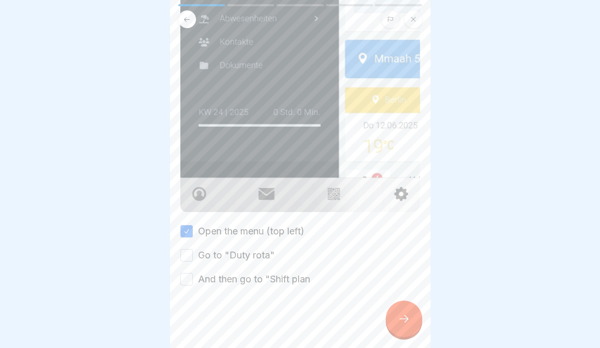
click at [186, 244] on div "Open the menu (top left) Go to "Duty rota" And then go to "Shift plan" at bounding box center [300, 256] width 240 height 62
click at [186, 257] on button "Go to "Duty rota"" at bounding box center [186, 255] width 13 height 13
click at [188, 282] on button "And then go to "Shift plan" at bounding box center [186, 279] width 13 height 13
click at [403, 318] on icon at bounding box center [404, 319] width 13 height 13
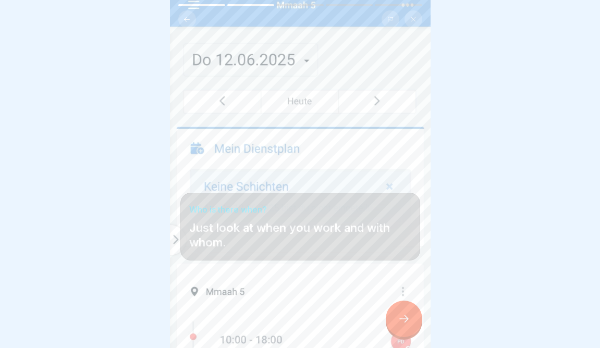
click at [416, 323] on div at bounding box center [404, 319] width 37 height 37
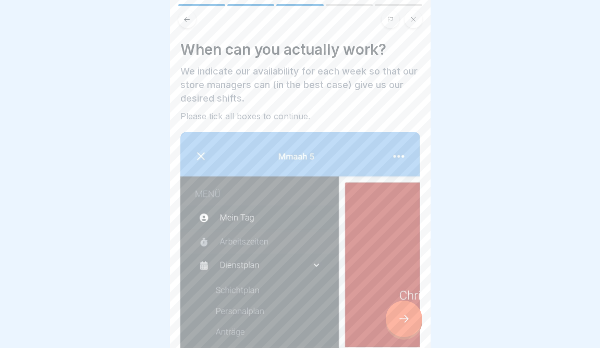
click at [417, 320] on div at bounding box center [404, 319] width 37 height 37
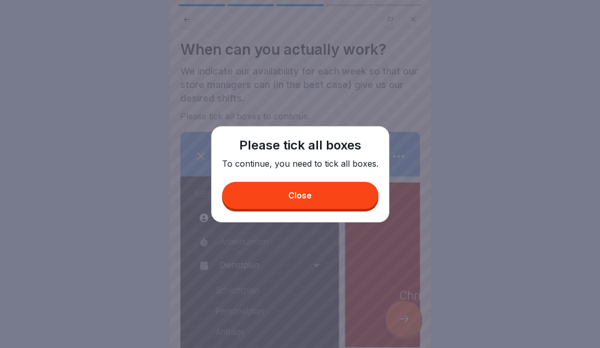
click at [340, 218] on div "Please tick all boxes To continue, you need to tick all boxes. Close" at bounding box center [300, 174] width 178 height 97
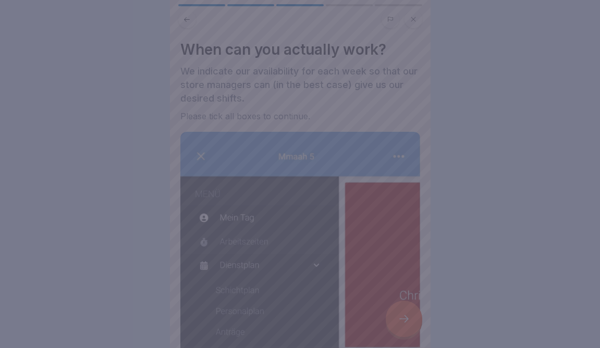
click at [339, 252] on div at bounding box center [300, 174] width 600 height 348
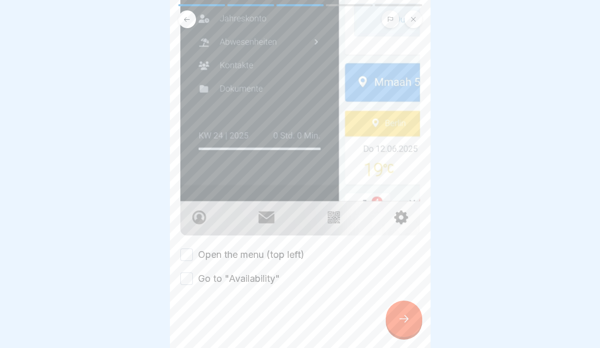
scroll to position [362, 0]
click at [320, 254] on div "Open the menu (top left) Go to "Availability"" at bounding box center [300, 268] width 240 height 38
click at [258, 249] on label "Open the menu (top left)" at bounding box center [251, 256] width 106 height 14
click at [193, 249] on button "Open the menu (top left)" at bounding box center [186, 255] width 13 height 13
click at [249, 269] on div "Open the menu (top left) Go to "Availability"" at bounding box center [300, 268] width 240 height 38
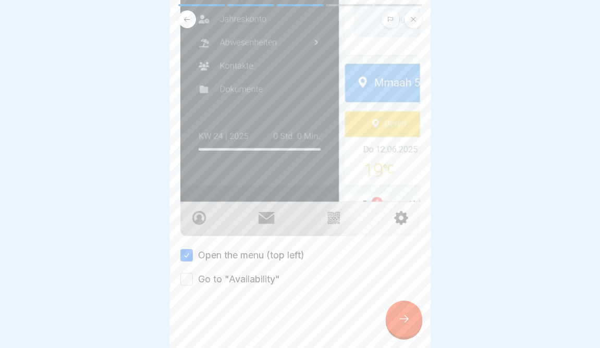
click at [247, 281] on label "Go to "Availability"" at bounding box center [239, 280] width 82 height 14
click at [193, 281] on button "Go to "Availability"" at bounding box center [186, 279] width 13 height 13
click at [403, 318] on icon at bounding box center [404, 319] width 13 height 13
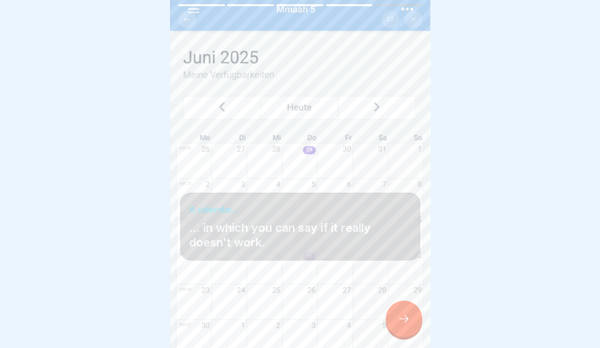
click at [397, 322] on div at bounding box center [404, 319] width 37 height 37
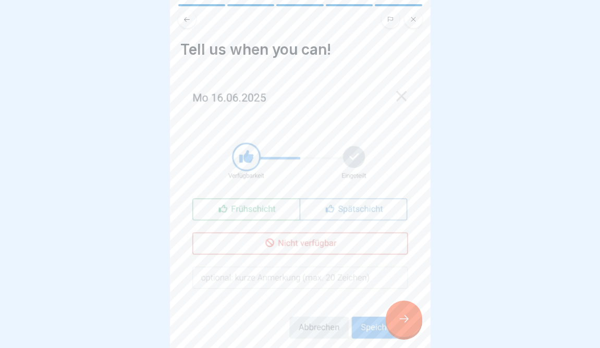
click at [397, 321] on div at bounding box center [404, 319] width 37 height 37
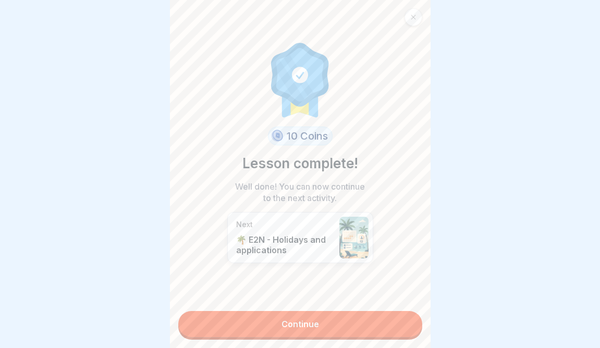
click at [397, 321] on link "Continue" at bounding box center [300, 324] width 244 height 26
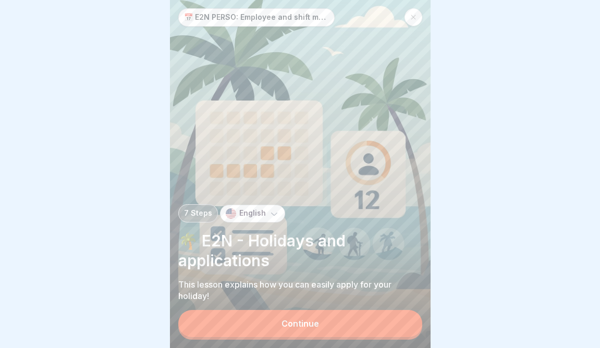
click at [397, 321] on button "Continue" at bounding box center [300, 323] width 244 height 27
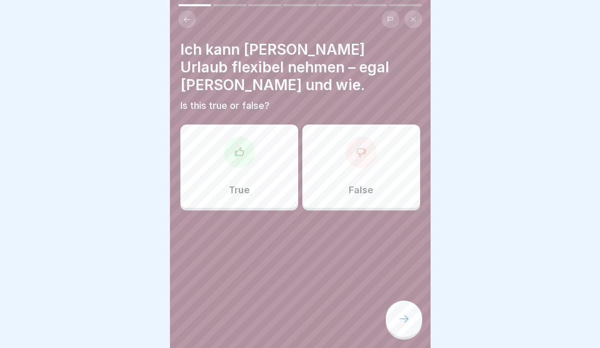
click at [379, 189] on div "False" at bounding box center [362, 166] width 118 height 83
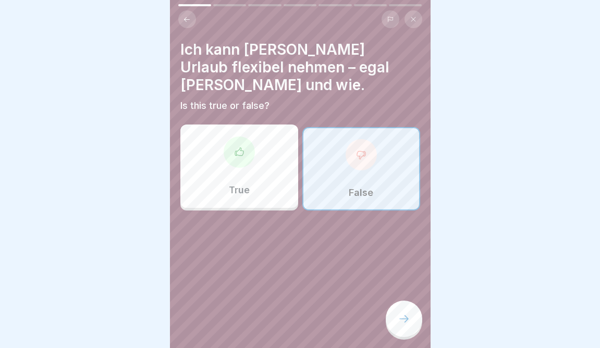
click at [394, 315] on div at bounding box center [404, 319] width 37 height 37
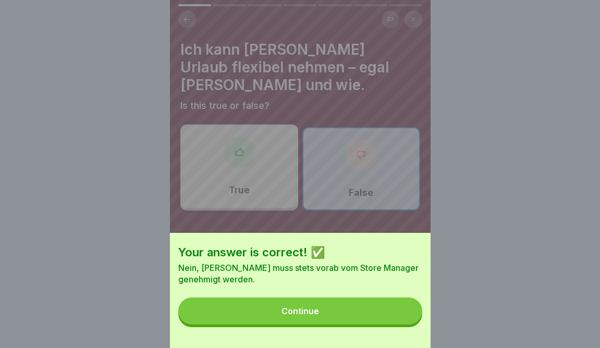
click at [383, 316] on button "Continue" at bounding box center [300, 311] width 244 height 27
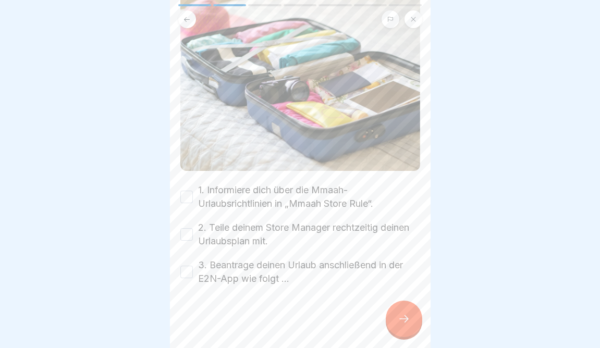
scroll to position [131, 0]
click at [204, 197] on label "1. Informiere dich über die Mmaah-Urlaubsrichtlinien in „Mmaah Store Rule“." at bounding box center [309, 197] width 222 height 27
click at [193, 197] on button "1. Informiere dich über die Mmaah-Urlaubsrichtlinien in „Mmaah Store Rule“." at bounding box center [186, 197] width 13 height 13
click at [212, 239] on label "2. Teile deinem Store Manager rechtzeitig deinen Urlaubsplan mit." at bounding box center [309, 234] width 222 height 27
click at [193, 239] on button "2. Teile deinem Store Manager rechtzeitig deinen Urlaubsplan mit." at bounding box center [186, 234] width 13 height 13
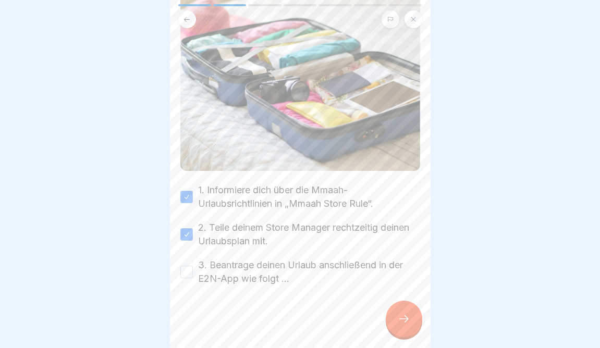
drag, startPoint x: 213, startPoint y: 268, endPoint x: 221, endPoint y: 268, distance: 8.3
click at [213, 268] on label "3. Beantrage deinen Urlaub anschließend in der E2N-App wie folgt …" at bounding box center [309, 272] width 222 height 27
click at [193, 268] on button "3. Beantrage deinen Urlaub anschließend in der E2N-App wie folgt …" at bounding box center [186, 272] width 13 height 13
click at [401, 314] on div at bounding box center [404, 319] width 37 height 37
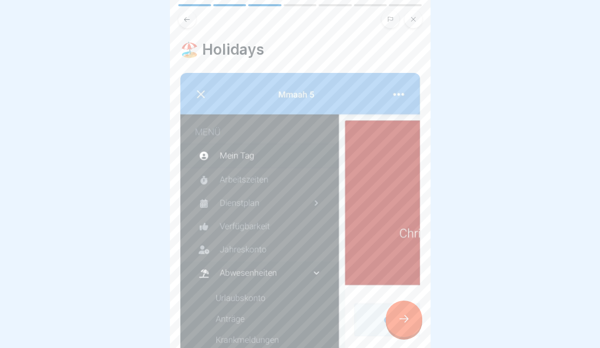
click at [407, 314] on div at bounding box center [404, 319] width 37 height 37
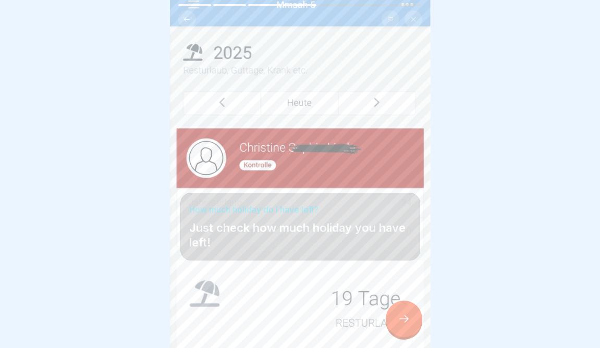
click at [407, 314] on div at bounding box center [404, 319] width 37 height 37
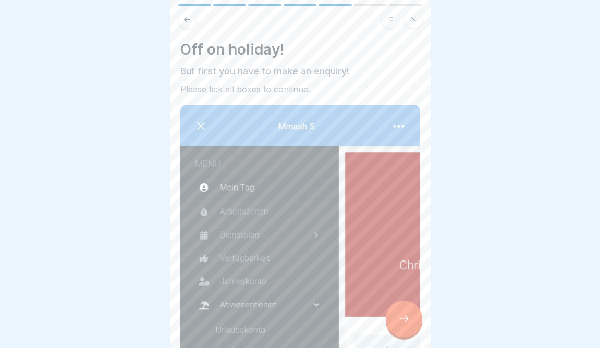
click at [407, 314] on div at bounding box center [404, 319] width 37 height 37
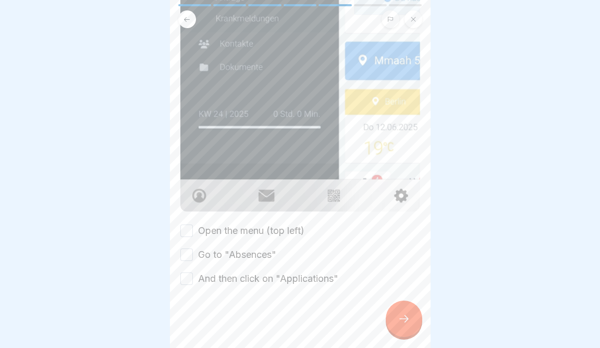
scroll to position [354, 0]
click at [285, 228] on label "Open the menu (top left)" at bounding box center [251, 231] width 106 height 14
click at [193, 228] on button "Open the menu (top left)" at bounding box center [186, 231] width 13 height 13
click at [285, 263] on div "Open the menu (top left) Go to "Absences" And then click on "Applications"" at bounding box center [300, 255] width 240 height 62
click at [260, 260] on label "Go to "Absences"" at bounding box center [237, 255] width 78 height 14
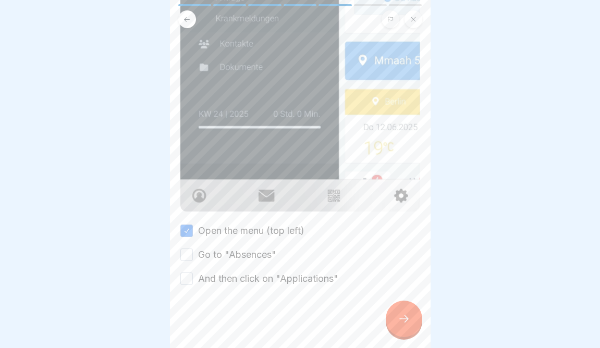
click at [193, 260] on button "Go to "Absences"" at bounding box center [186, 255] width 13 height 13
click at [261, 268] on div "Open the menu (top left) Go to "Absences" And then click on "Applications"" at bounding box center [300, 255] width 240 height 62
click at [274, 282] on label "And then click on "Applications"" at bounding box center [268, 279] width 140 height 14
click at [193, 282] on button "And then click on "Applications"" at bounding box center [186, 279] width 13 height 13
click at [407, 322] on icon at bounding box center [404, 319] width 13 height 13
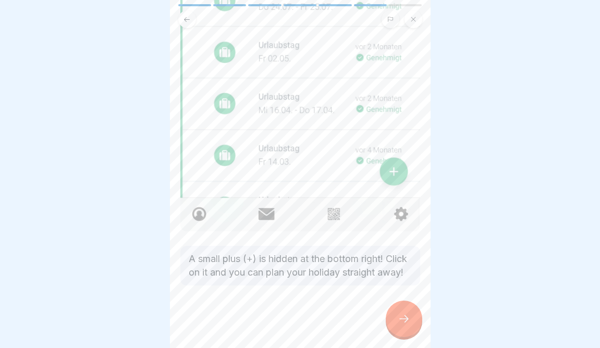
scroll to position [324, 0]
click at [408, 321] on icon at bounding box center [404, 319] width 13 height 13
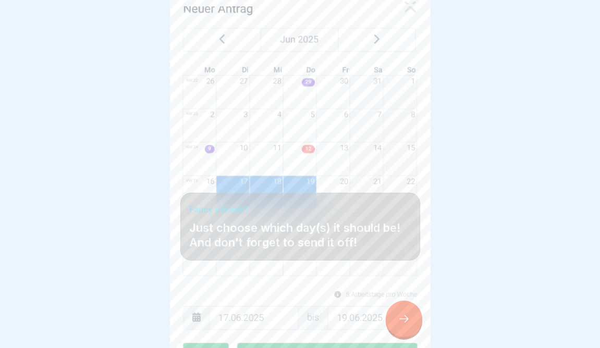
click at [408, 321] on icon at bounding box center [404, 319] width 13 height 13
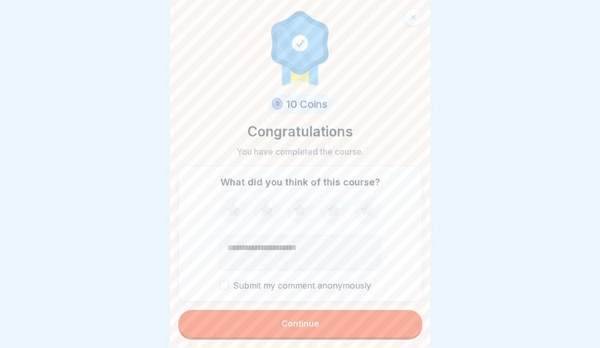
click at [408, 321] on button "Continue" at bounding box center [300, 323] width 244 height 27
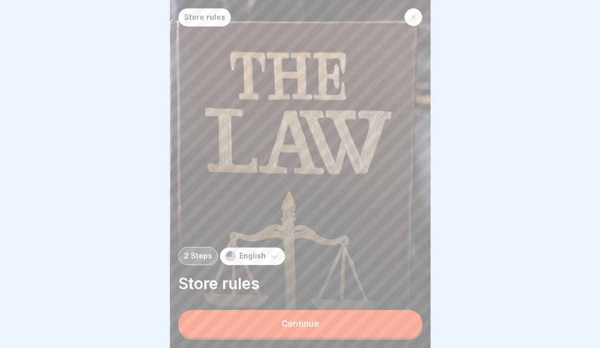
click at [405, 326] on button "Continue" at bounding box center [300, 323] width 244 height 27
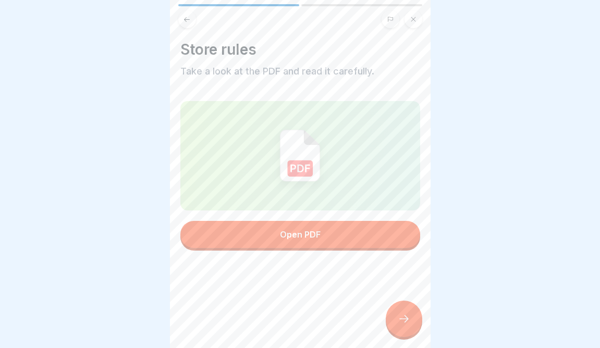
click at [407, 327] on div at bounding box center [404, 319] width 37 height 37
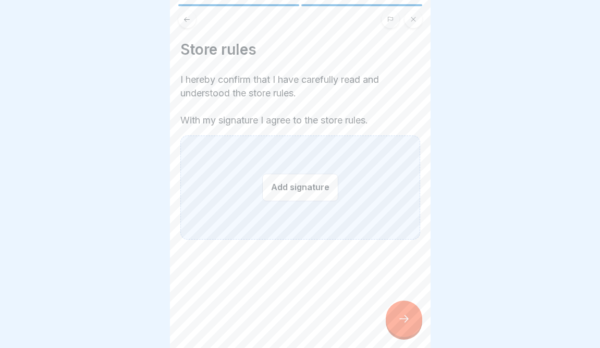
click at [294, 190] on button "Add signature" at bounding box center [300, 188] width 76 height 28
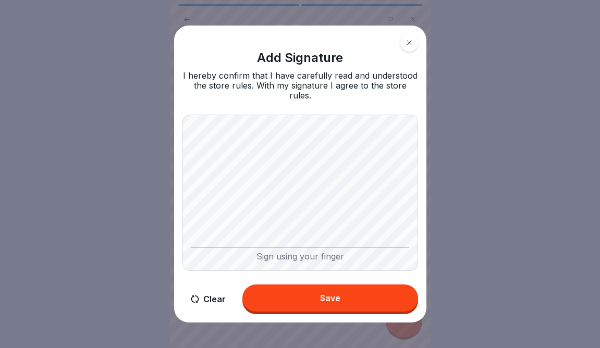
click at [192, 296] on icon at bounding box center [195, 299] width 8 height 7
click at [313, 297] on button "Save" at bounding box center [331, 298] width 176 height 27
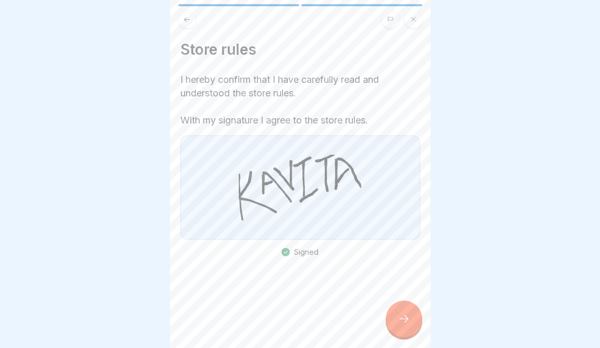
click at [403, 326] on icon at bounding box center [404, 319] width 13 height 13
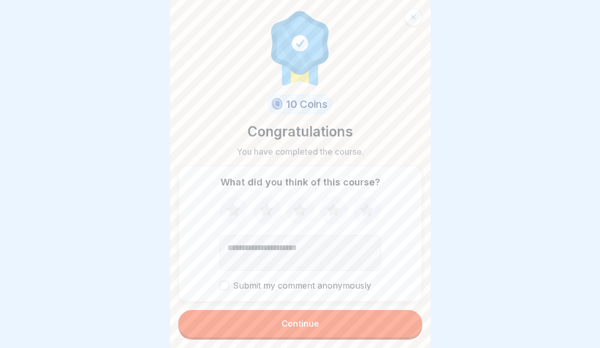
click at [403, 326] on button "Continue" at bounding box center [300, 323] width 244 height 27
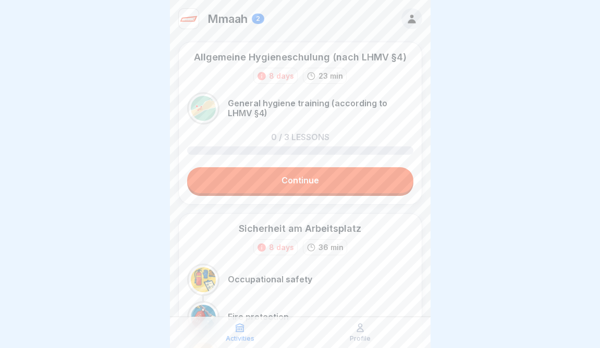
click at [329, 182] on link "Continue" at bounding box center [300, 180] width 226 height 26
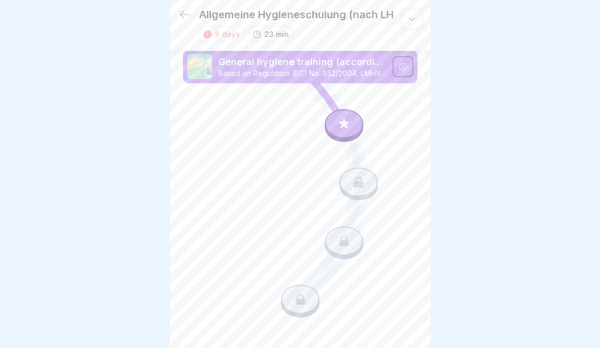
click at [336, 127] on div at bounding box center [344, 123] width 39 height 29
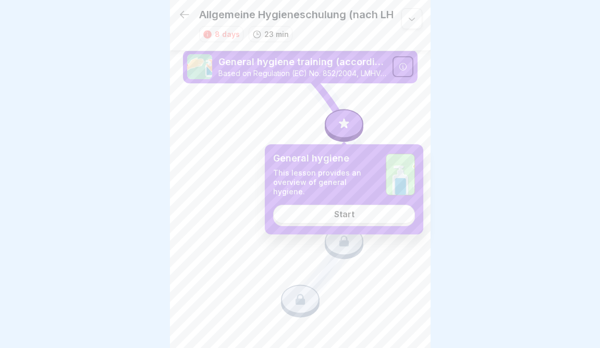
click at [349, 213] on div "Start" at bounding box center [344, 214] width 20 height 9
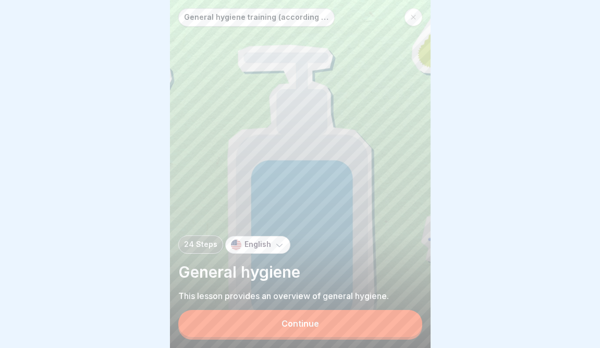
click at [324, 323] on button "Continue" at bounding box center [300, 323] width 244 height 27
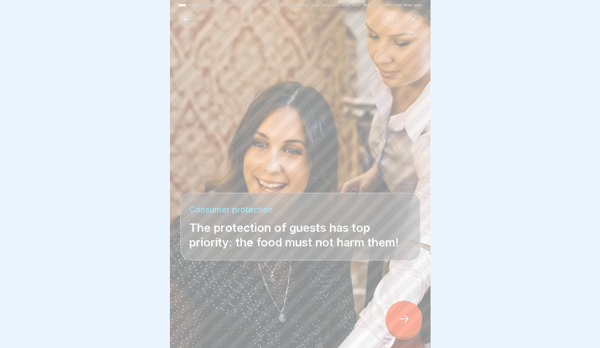
click at [413, 317] on div at bounding box center [404, 319] width 37 height 37
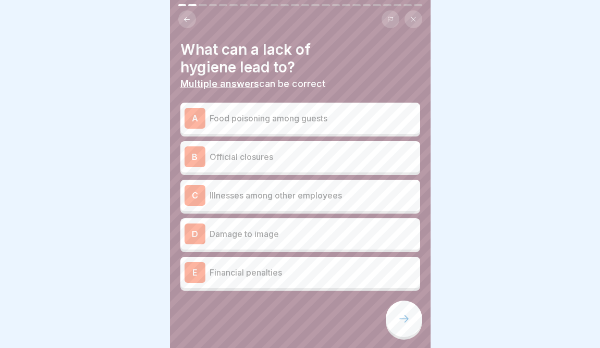
click at [294, 128] on div "A Food poisoning among guests" at bounding box center [301, 118] width 232 height 21
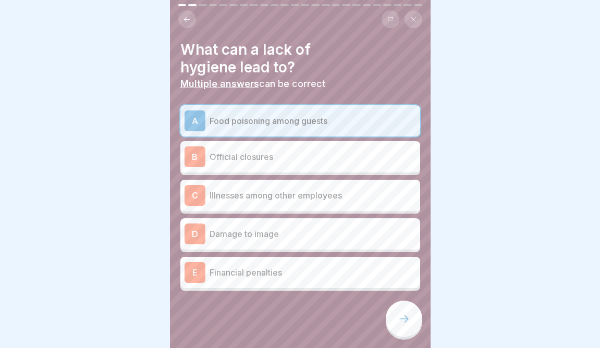
click at [285, 198] on p "Illnesses among other employees" at bounding box center [313, 195] width 207 height 13
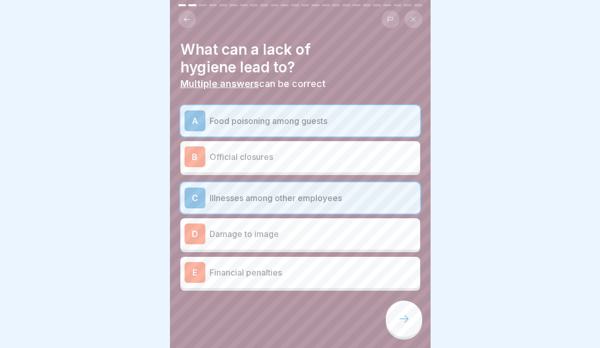
click at [275, 240] on div "D Damage to image" at bounding box center [301, 234] width 232 height 21
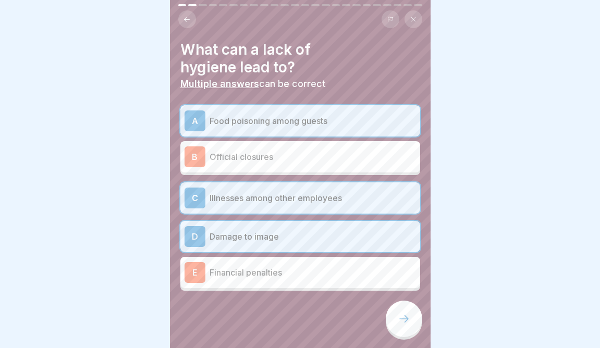
click at [264, 271] on p "Financial penalties" at bounding box center [313, 273] width 207 height 13
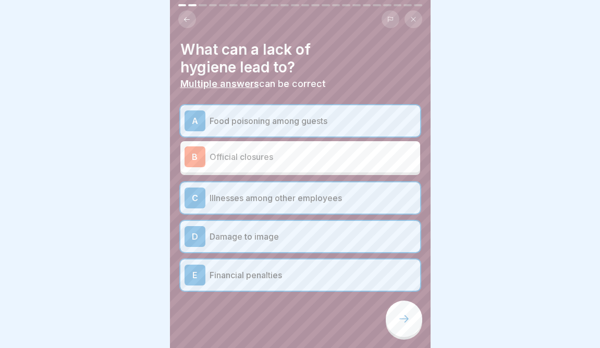
click at [287, 160] on p "Official closures" at bounding box center [313, 157] width 207 height 13
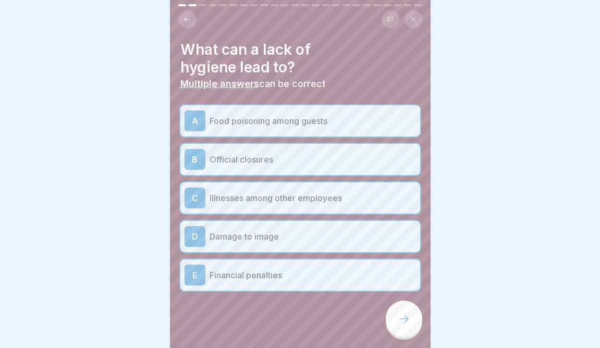
click at [401, 314] on div at bounding box center [404, 319] width 37 height 37
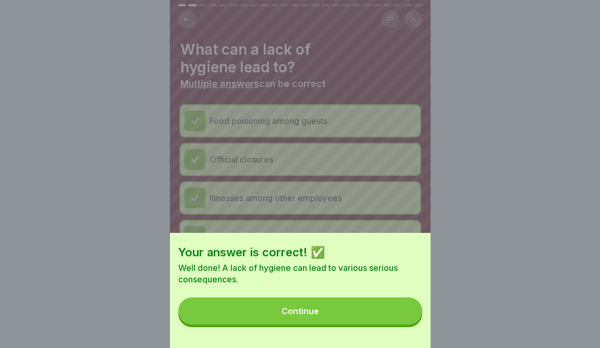
click at [378, 321] on button "Continue" at bounding box center [300, 311] width 244 height 27
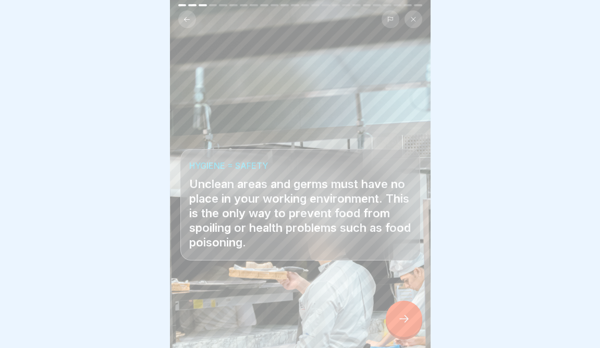
click at [388, 324] on div at bounding box center [404, 319] width 37 height 37
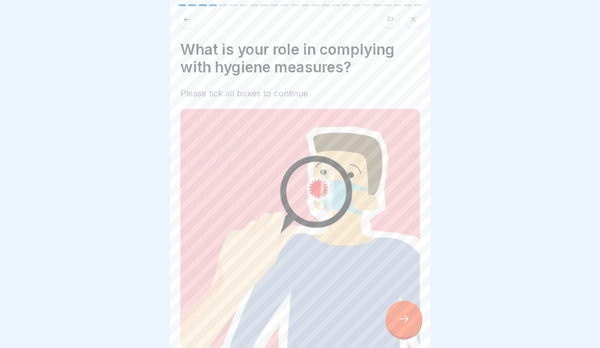
click at [386, 323] on img at bounding box center [300, 236] width 240 height 255
click at [403, 323] on icon at bounding box center [404, 319] width 13 height 13
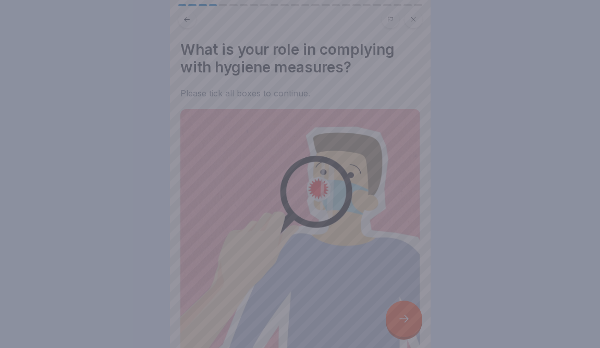
click at [345, 260] on div at bounding box center [300, 174] width 600 height 348
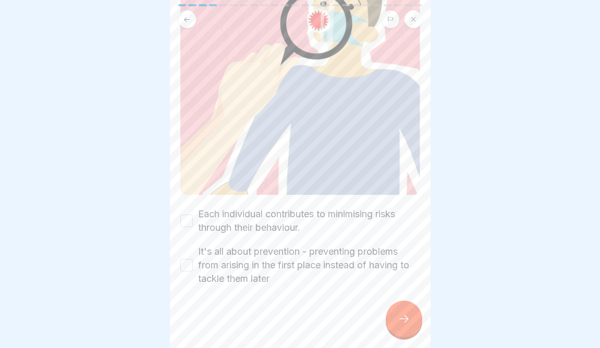
scroll to position [168, 0]
click at [328, 213] on label "Each individual contributes to minimising risks through their behaviour." at bounding box center [309, 221] width 222 height 27
click at [193, 215] on button "Each individual contributes to minimising risks through their behaviour." at bounding box center [186, 221] width 13 height 13
click at [302, 274] on label "It's all about prevention - preventing problems from arising in the first place…" at bounding box center [309, 265] width 222 height 41
click at [193, 272] on button "It's all about prevention - preventing problems from arising in the first place…" at bounding box center [186, 265] width 13 height 13
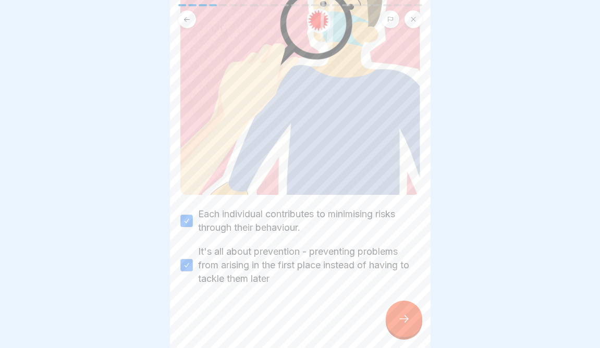
click at [397, 307] on div at bounding box center [404, 319] width 37 height 37
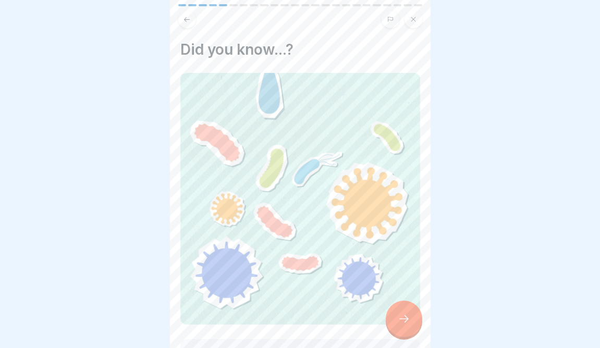
click at [397, 307] on div at bounding box center [404, 319] width 37 height 37
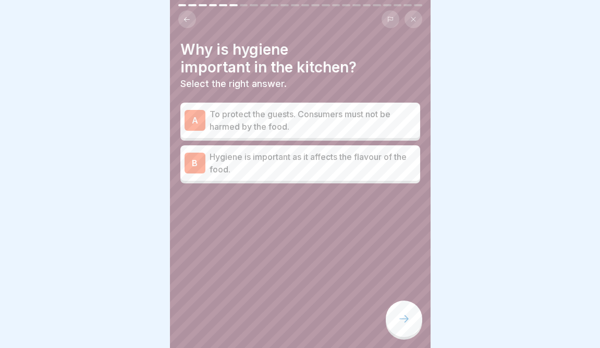
click at [335, 165] on p "Hygiene is important as it affects the flavour of the food." at bounding box center [313, 163] width 207 height 25
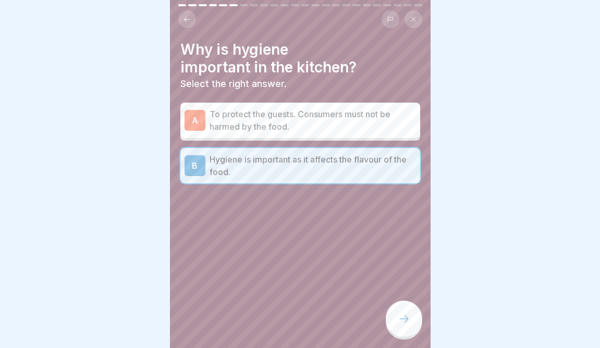
click at [324, 130] on p "To protect the guests. Consumers must not be harmed by the food." at bounding box center [313, 120] width 207 height 25
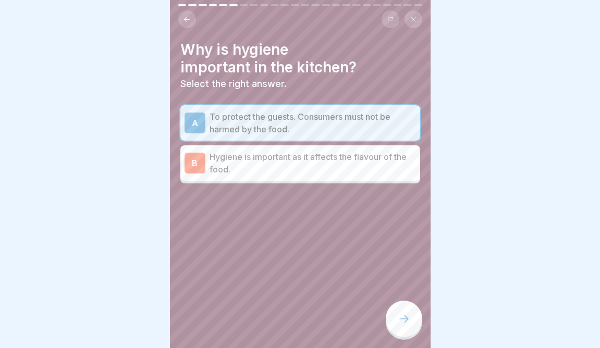
click at [403, 312] on div at bounding box center [404, 319] width 37 height 37
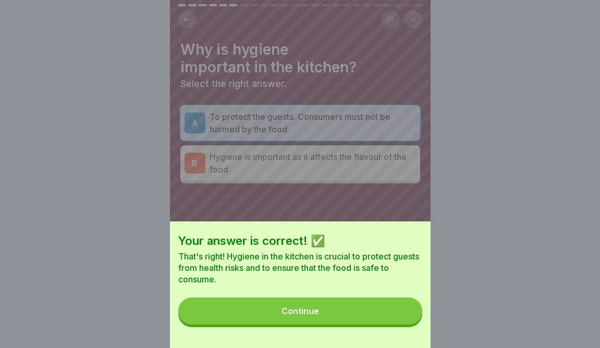
click at [403, 312] on button "Continue" at bounding box center [300, 311] width 244 height 27
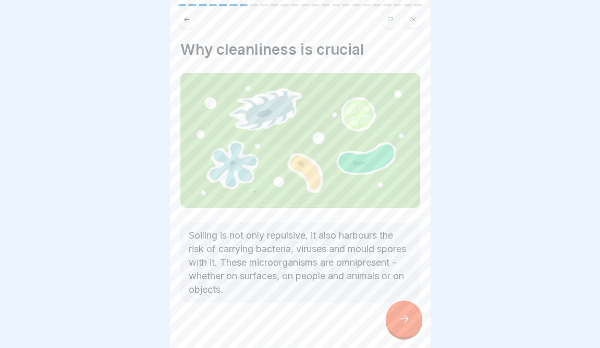
click at [403, 312] on div at bounding box center [404, 319] width 37 height 37
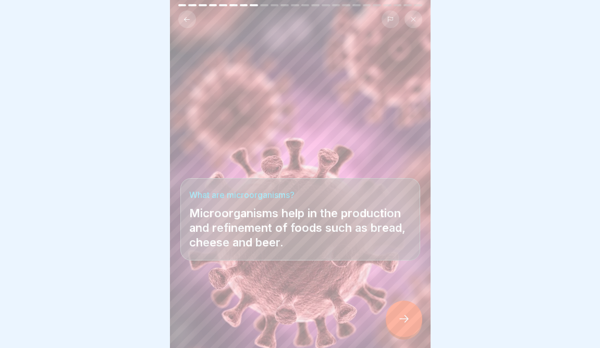
click at [403, 312] on div at bounding box center [404, 319] width 37 height 37
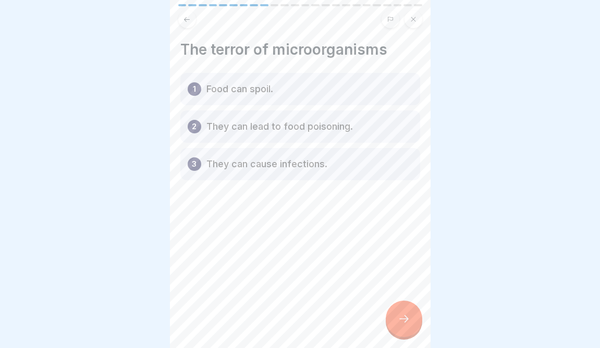
click at [284, 134] on div "2 They can lead to food poisoning." at bounding box center [300, 127] width 240 height 32
click at [300, 134] on div "2 They can lead to food poisoning." at bounding box center [300, 127] width 240 height 32
click at [405, 329] on div at bounding box center [404, 319] width 37 height 37
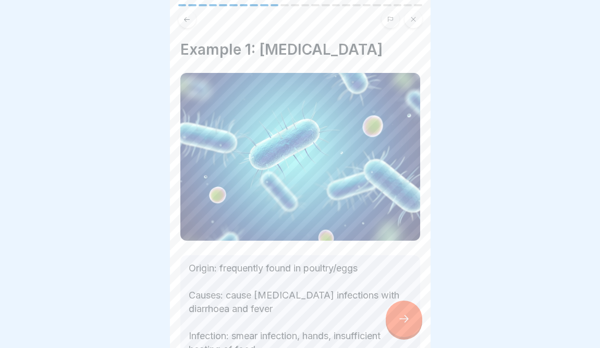
click at [405, 329] on div at bounding box center [404, 319] width 37 height 37
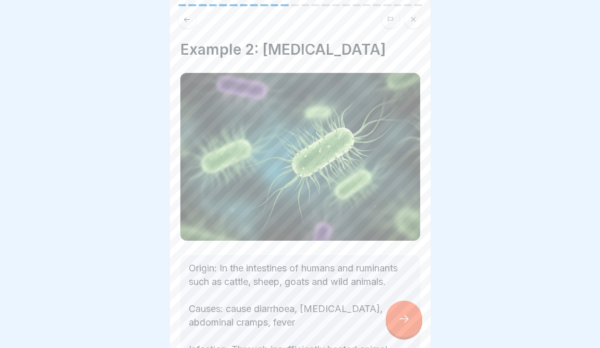
click at [405, 329] on div at bounding box center [404, 319] width 37 height 37
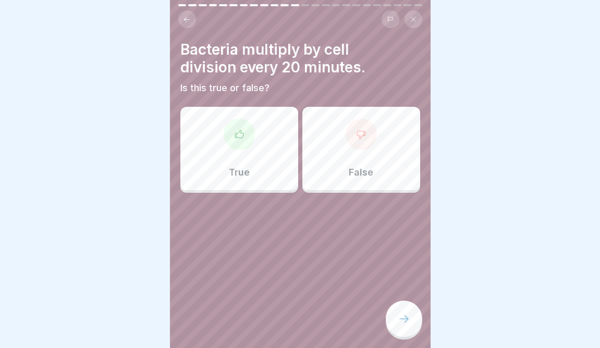
click at [245, 147] on div at bounding box center [239, 134] width 31 height 31
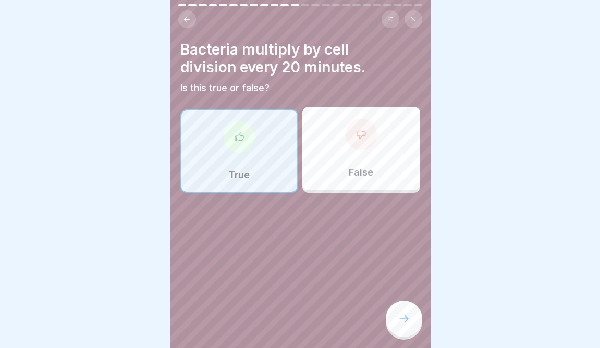
click at [245, 147] on div at bounding box center [239, 137] width 31 height 31
click at [407, 315] on icon at bounding box center [404, 319] width 13 height 13
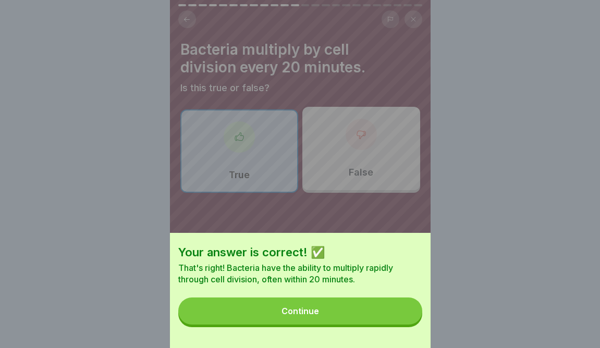
click at [372, 317] on button "Continue" at bounding box center [300, 311] width 244 height 27
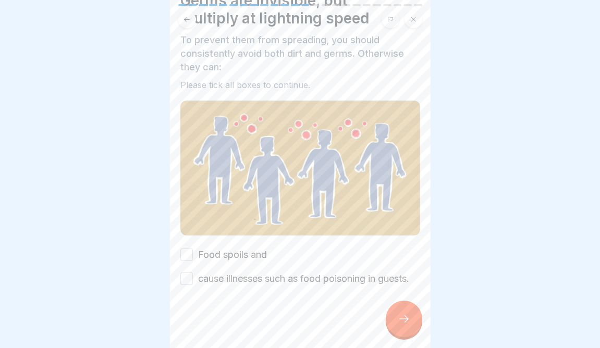
scroll to position [49, 0]
click at [286, 257] on div "Food spoils and cause illnesses such as food poisoning in guests." at bounding box center [300, 267] width 240 height 38
click at [287, 276] on label "cause illnesses such as food poisoning in guests." at bounding box center [303, 279] width 211 height 14
click at [193, 276] on button "cause illnesses such as food poisoning in guests." at bounding box center [186, 279] width 13 height 13
click at [257, 259] on label "Food spoils and" at bounding box center [232, 255] width 69 height 14
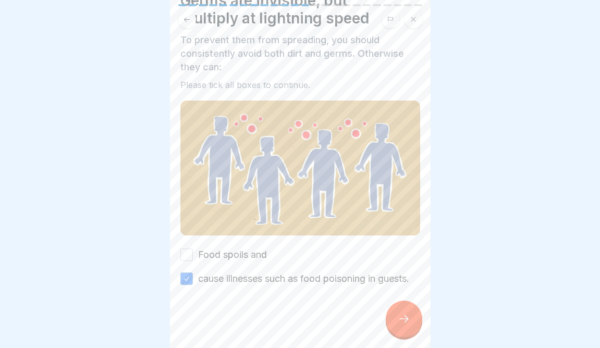
click at [193, 259] on button "Food spoils and" at bounding box center [186, 255] width 13 height 13
click at [411, 322] on div at bounding box center [404, 319] width 37 height 37
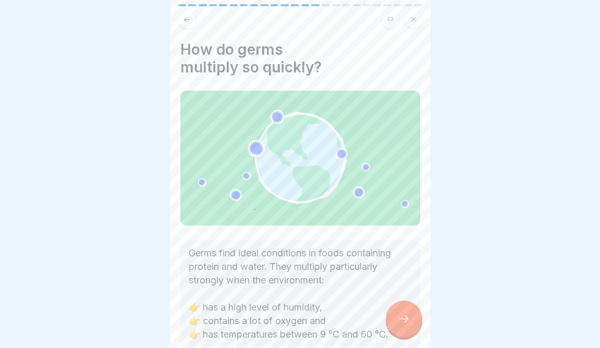
click at [422, 320] on div at bounding box center [404, 319] width 37 height 37
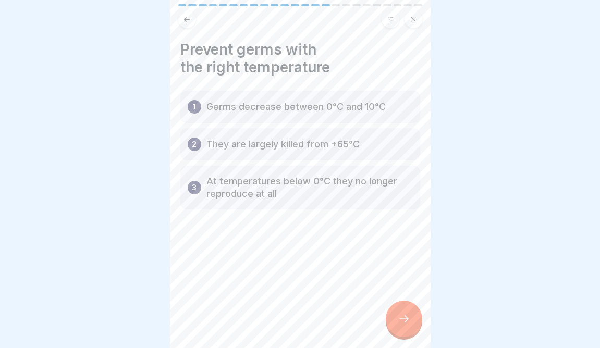
click at [408, 321] on icon at bounding box center [404, 319] width 13 height 13
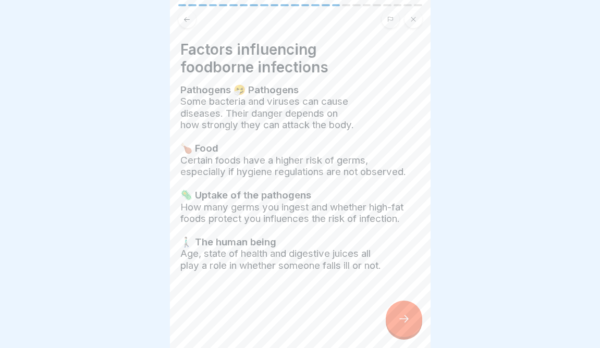
click at [407, 321] on icon at bounding box center [404, 319] width 13 height 13
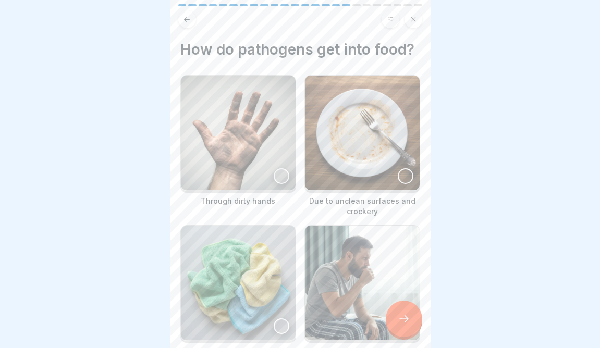
click at [408, 320] on icon at bounding box center [404, 319] width 13 height 13
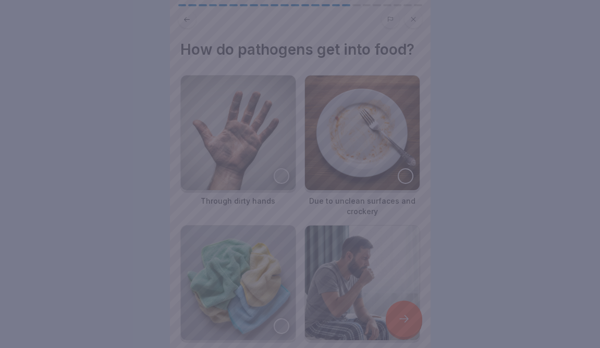
click at [513, 238] on div at bounding box center [300, 174] width 600 height 348
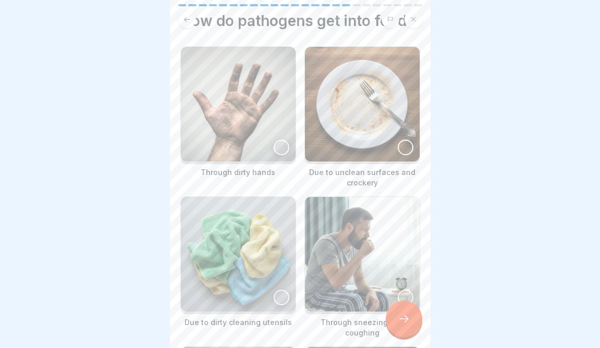
scroll to position [40, 0]
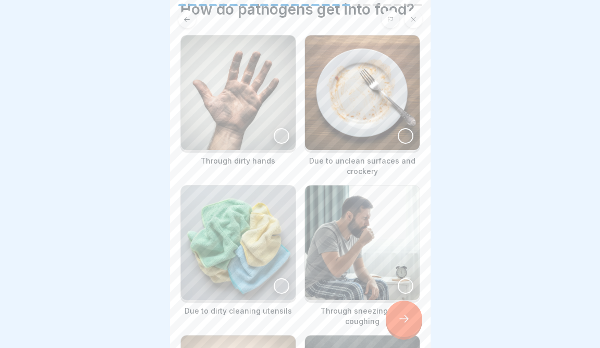
click at [287, 125] on img at bounding box center [238, 92] width 115 height 115
click at [410, 135] on div at bounding box center [406, 136] width 16 height 16
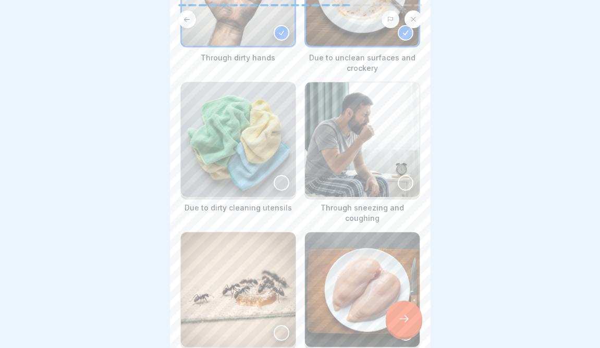
scroll to position [152, 0]
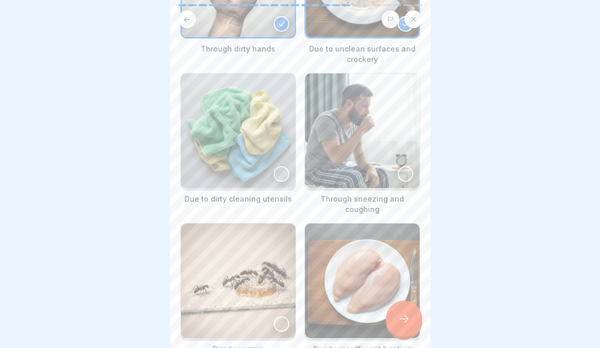
click at [276, 173] on div at bounding box center [282, 174] width 16 height 16
click at [405, 170] on div at bounding box center [406, 174] width 16 height 16
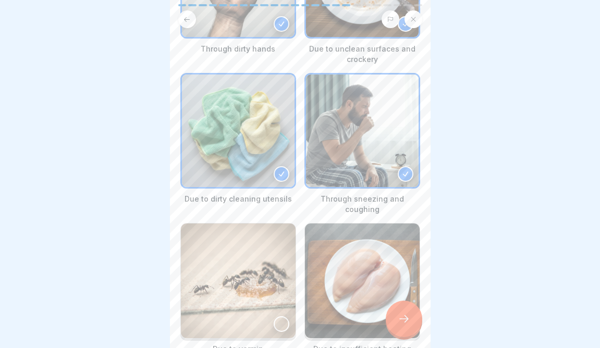
click at [269, 329] on div "Due to vermin" at bounding box center [238, 288] width 116 height 131
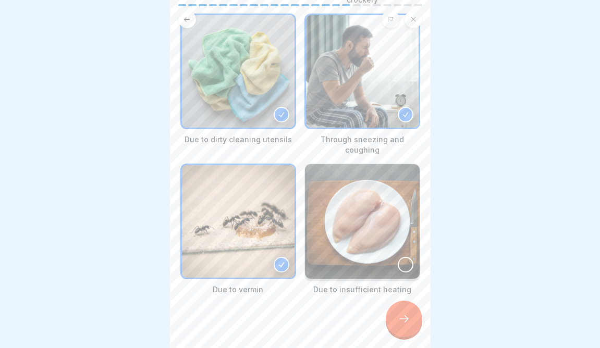
scroll to position [211, 0]
click at [388, 256] on img at bounding box center [362, 222] width 115 height 115
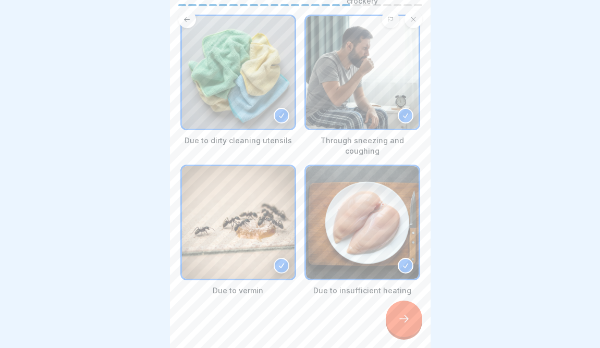
click at [406, 331] on div at bounding box center [404, 319] width 37 height 37
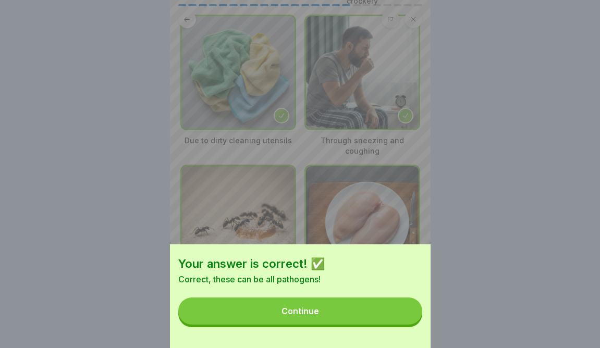
click at [375, 312] on button "Continue" at bounding box center [300, 311] width 244 height 27
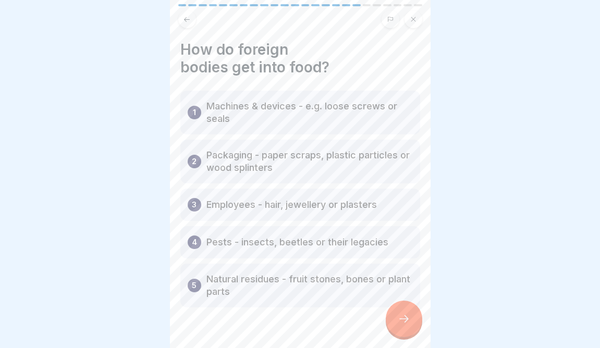
click at [375, 312] on div at bounding box center [300, 339] width 240 height 63
click at [412, 317] on div at bounding box center [404, 319] width 37 height 37
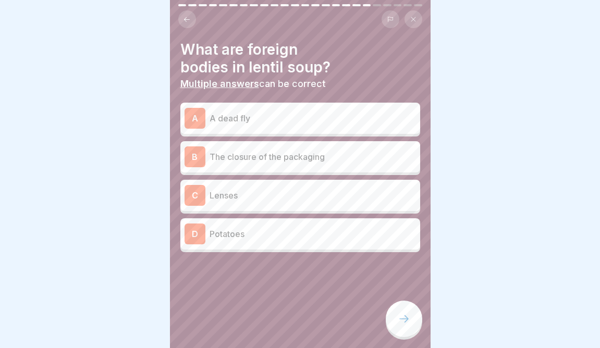
click at [285, 114] on p "A dead fly" at bounding box center [313, 118] width 207 height 13
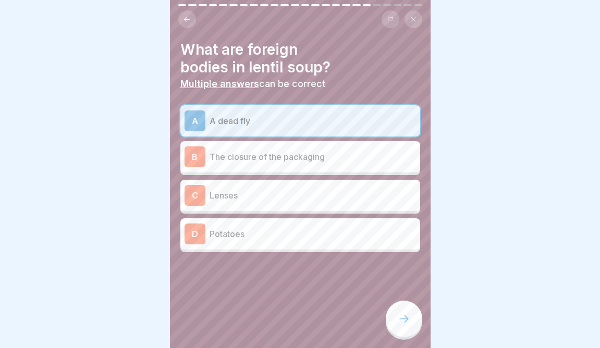
click at [281, 167] on div "B The closure of the packaging" at bounding box center [300, 156] width 240 height 31
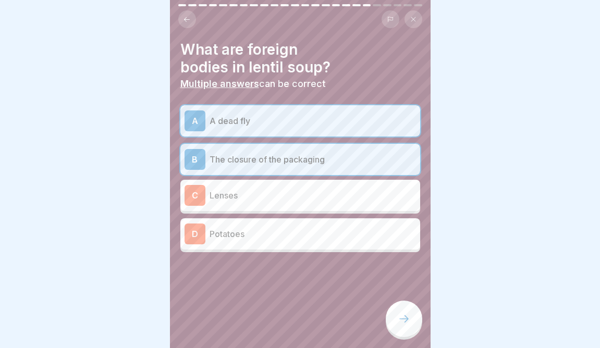
click at [402, 324] on icon at bounding box center [404, 319] width 13 height 13
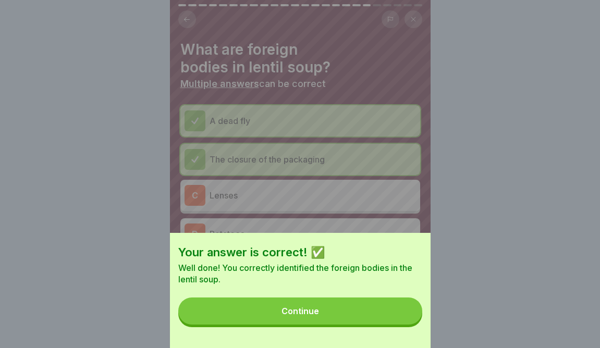
click at [391, 318] on button "Continue" at bounding box center [300, 311] width 244 height 27
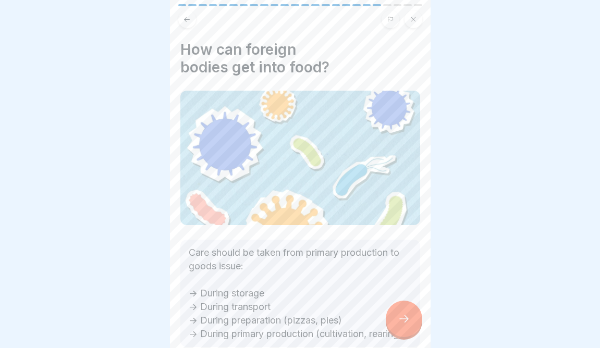
click at [404, 317] on icon at bounding box center [404, 319] width 13 height 13
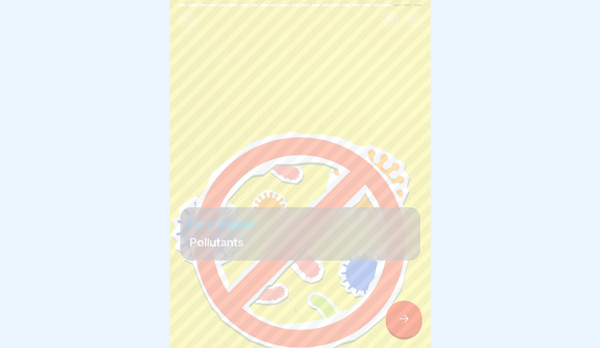
click at [404, 317] on icon at bounding box center [404, 319] width 13 height 13
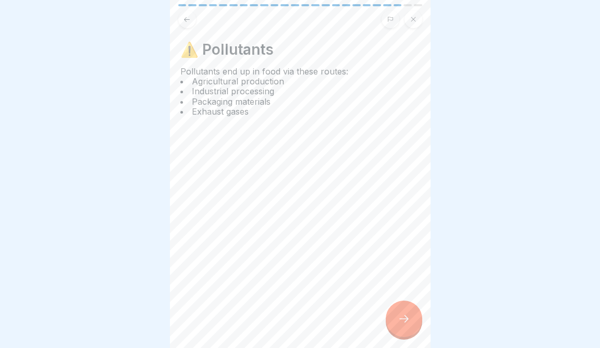
click at [404, 317] on icon at bounding box center [404, 319] width 13 height 13
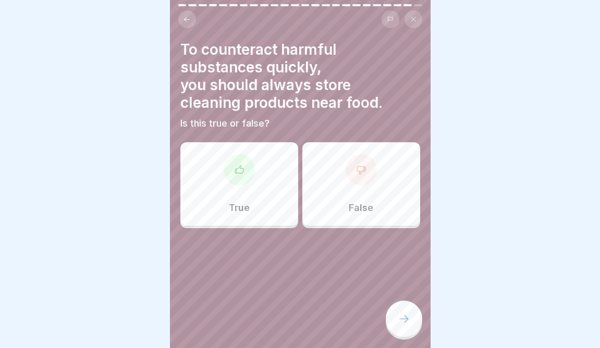
click at [349, 199] on div "False" at bounding box center [362, 183] width 118 height 83
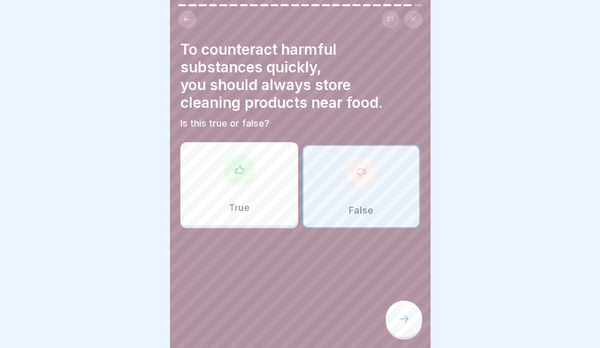
click at [406, 325] on icon at bounding box center [404, 319] width 13 height 13
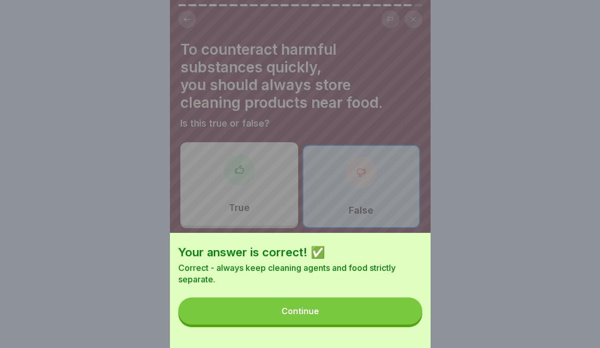
click at [397, 309] on button "Continue" at bounding box center [300, 311] width 244 height 27
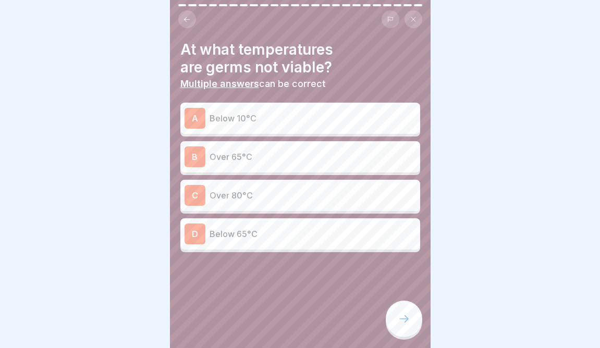
click at [311, 203] on div "C Over 80°C" at bounding box center [301, 195] width 232 height 21
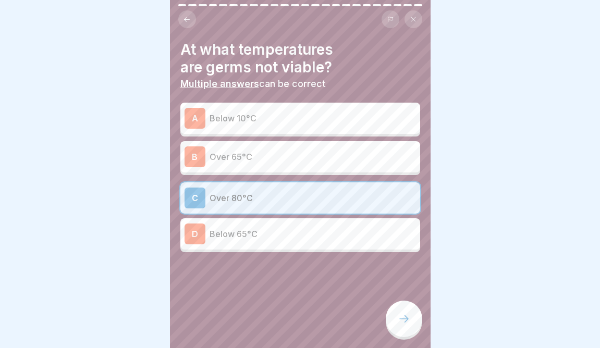
click at [311, 235] on p "Below 65°C" at bounding box center [313, 234] width 207 height 13
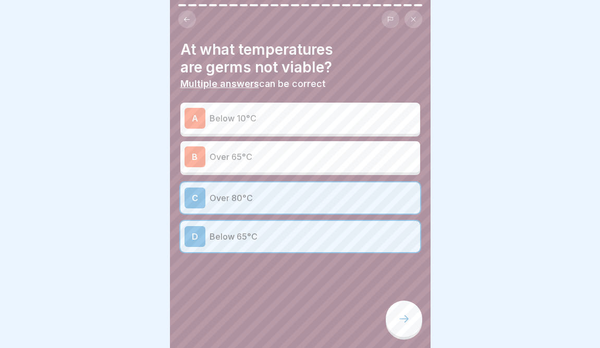
click at [389, 316] on div at bounding box center [404, 319] width 37 height 37
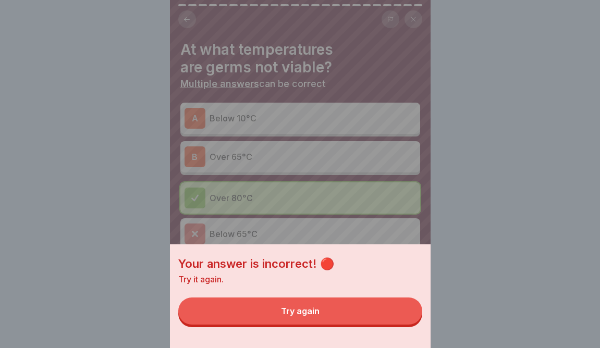
click at [389, 316] on button "Try again" at bounding box center [300, 311] width 244 height 27
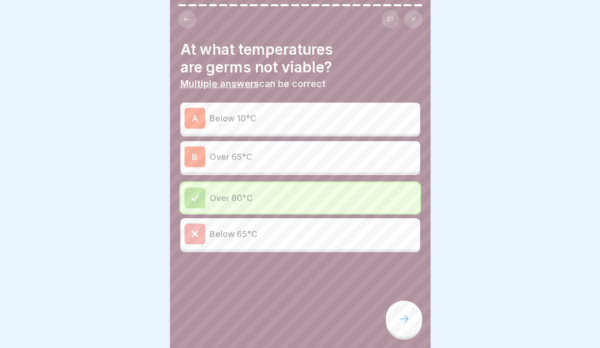
click at [413, 321] on div at bounding box center [404, 319] width 37 height 37
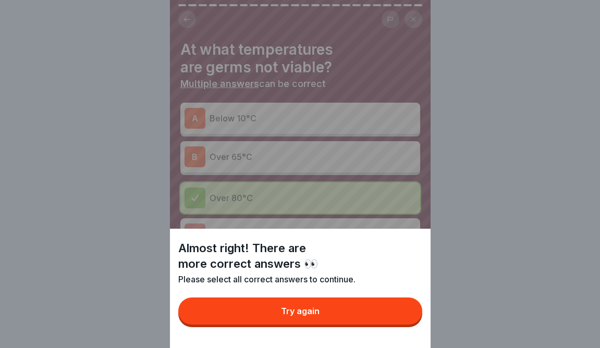
click at [364, 315] on button "Try again" at bounding box center [300, 311] width 244 height 27
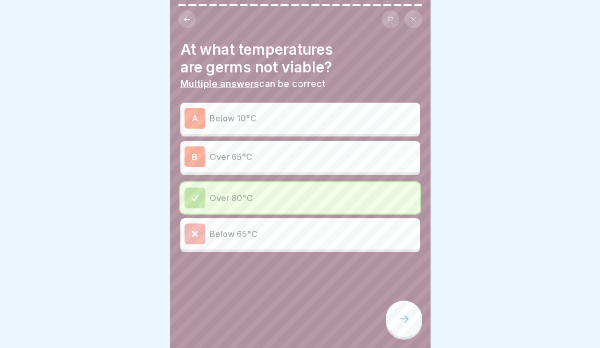
click at [330, 194] on p "Over 80°C" at bounding box center [313, 198] width 207 height 13
click at [323, 141] on div "B Over 65°C" at bounding box center [300, 156] width 240 height 31
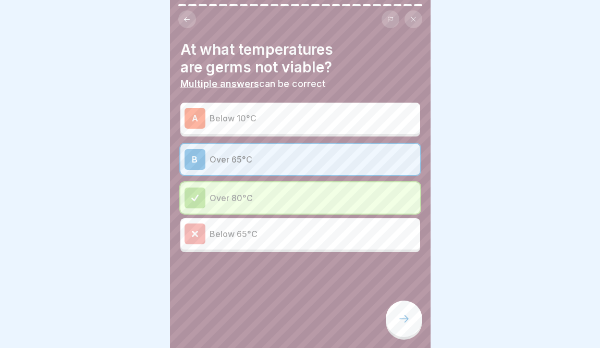
click at [411, 309] on div at bounding box center [404, 319] width 37 height 37
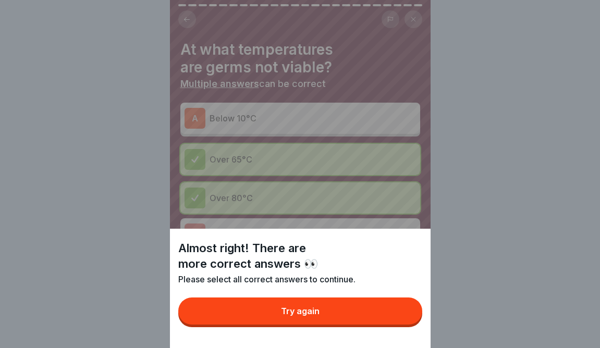
click at [347, 315] on button "Try again" at bounding box center [300, 311] width 244 height 27
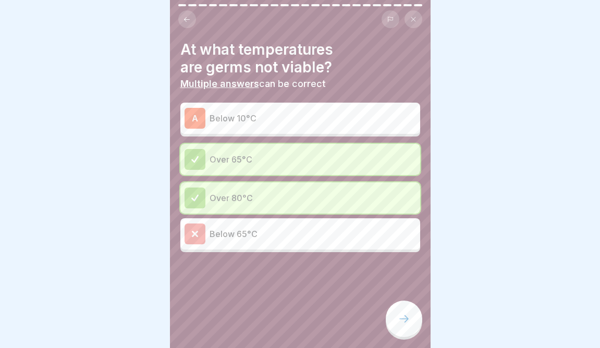
click at [336, 109] on div "A Below 10°C" at bounding box center [301, 118] width 232 height 21
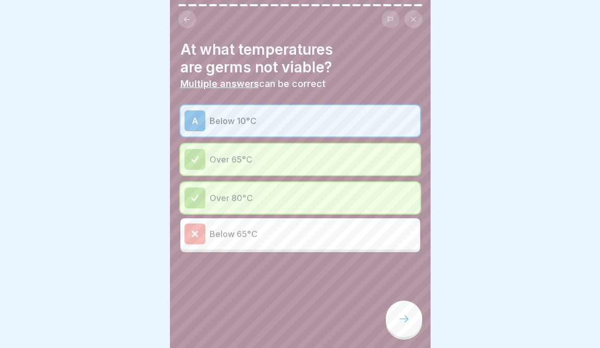
click at [405, 316] on icon at bounding box center [404, 319] width 13 height 13
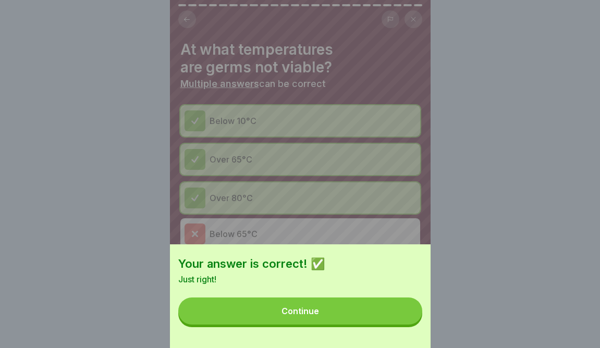
click at [390, 315] on button "Continue" at bounding box center [300, 311] width 244 height 27
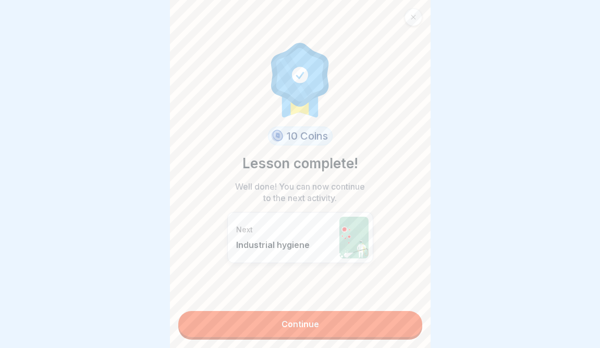
click at [390, 315] on link "Continue" at bounding box center [300, 324] width 244 height 26
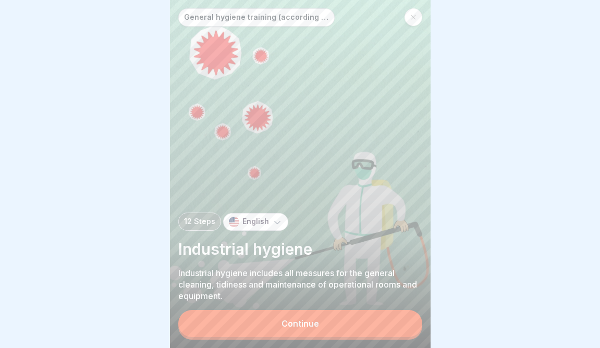
click at [390, 315] on button "Continue" at bounding box center [300, 323] width 244 height 27
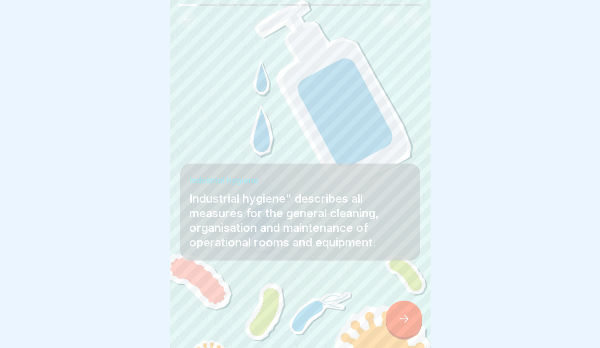
click at [390, 315] on div at bounding box center [404, 319] width 37 height 37
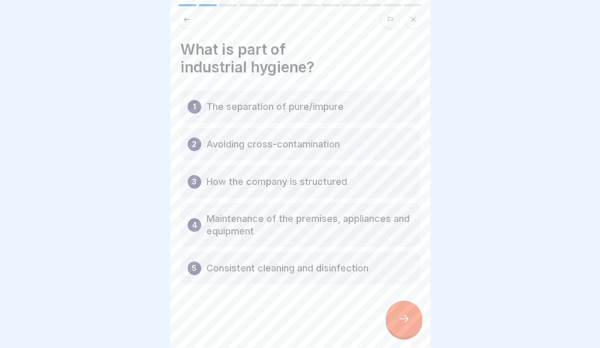
click at [390, 315] on div at bounding box center [404, 319] width 37 height 37
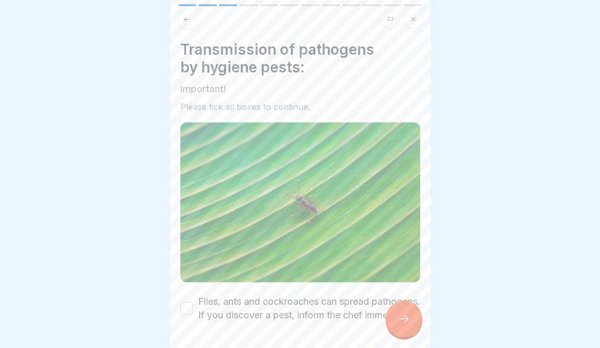
click at [390, 315] on div at bounding box center [404, 319] width 37 height 37
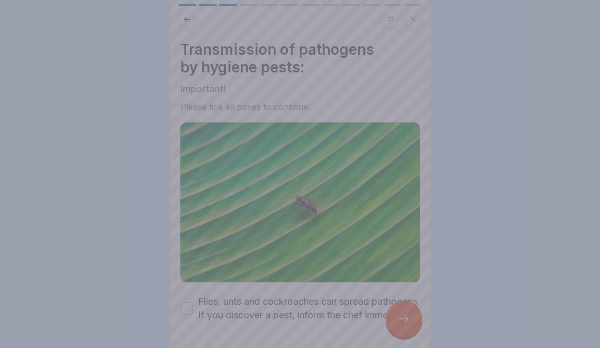
click at [369, 296] on div at bounding box center [300, 174] width 600 height 348
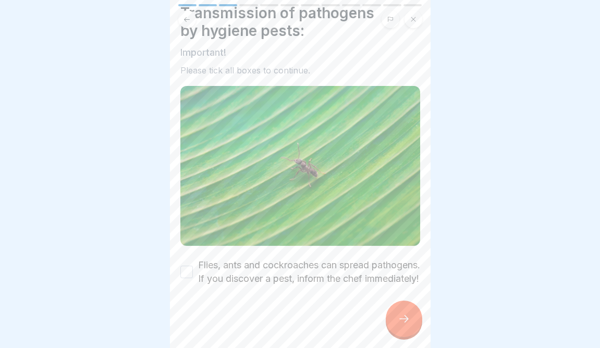
scroll to position [50, 0]
click at [332, 259] on label "Flies, ants and cockroaches can spread pathogens. If you discover a pest, infor…" at bounding box center [309, 272] width 222 height 27
click at [193, 266] on button "Flies, ants and cockroaches can spread pathogens. If you discover a pest, infor…" at bounding box center [186, 272] width 13 height 13
click at [410, 337] on div at bounding box center [300, 317] width 240 height 63
click at [411, 324] on div at bounding box center [404, 319] width 37 height 37
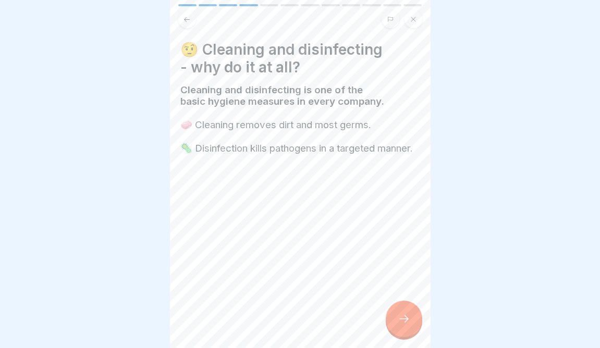
click at [411, 324] on div at bounding box center [404, 319] width 37 height 37
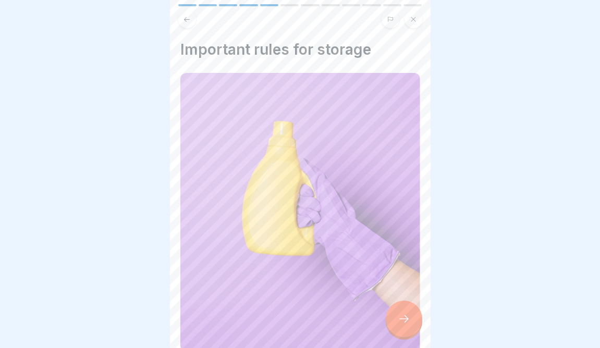
click at [411, 324] on div at bounding box center [404, 319] width 37 height 37
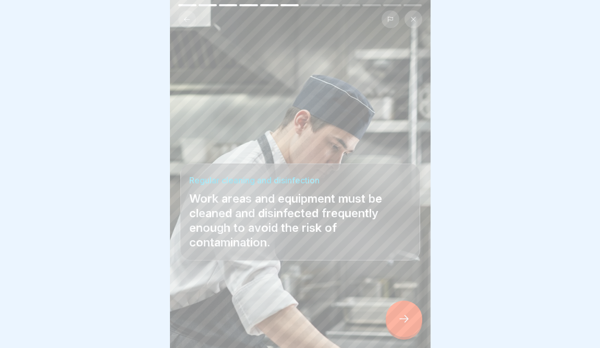
click at [411, 324] on div at bounding box center [404, 319] width 37 height 37
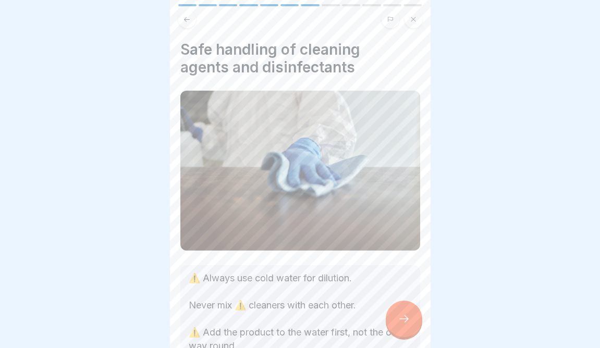
click at [411, 324] on div at bounding box center [404, 319] width 37 height 37
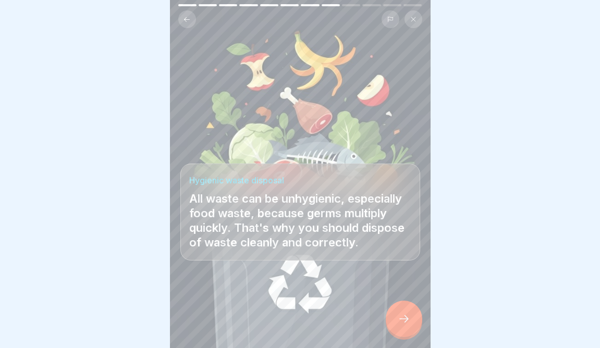
click at [411, 324] on div at bounding box center [404, 319] width 37 height 37
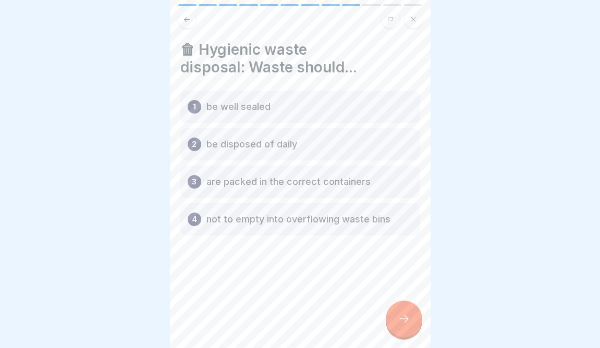
click at [411, 324] on div at bounding box center [404, 319] width 37 height 37
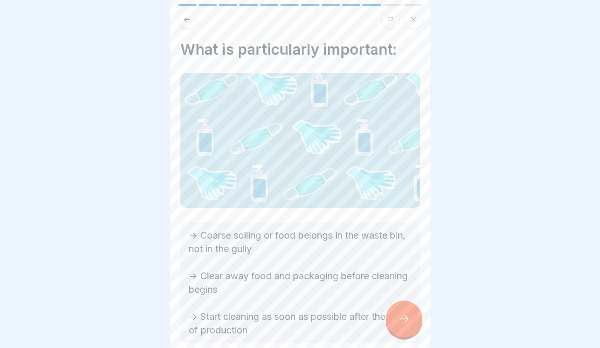
click at [411, 325] on div at bounding box center [404, 319] width 37 height 37
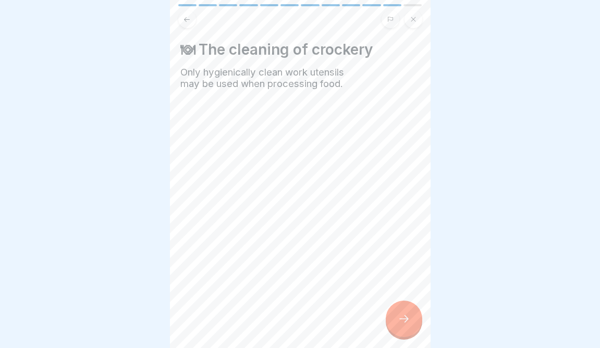
click at [407, 321] on icon at bounding box center [404, 319] width 9 height 7
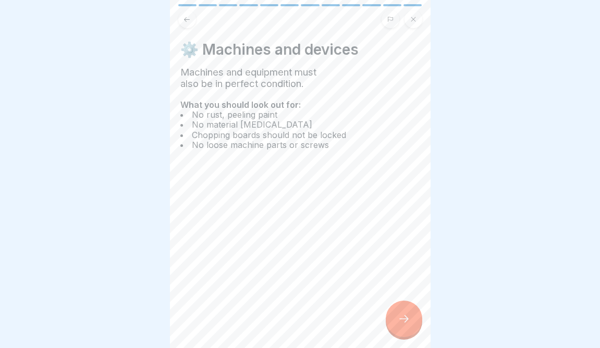
click at [407, 321] on icon at bounding box center [404, 319] width 13 height 13
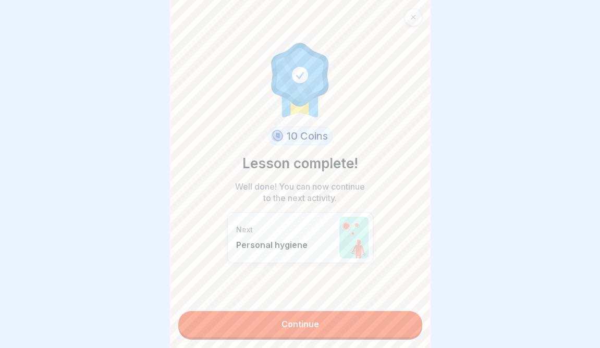
click at [377, 320] on link "Continue" at bounding box center [300, 324] width 244 height 26
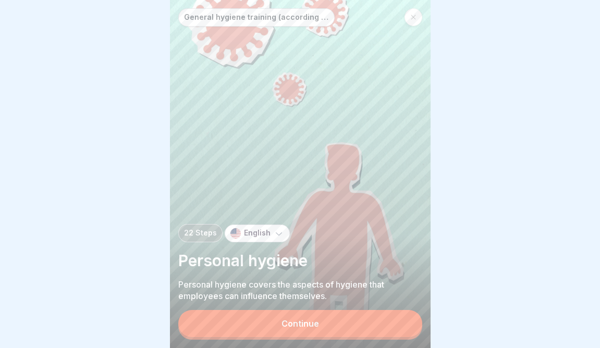
click at [389, 325] on button "Continue" at bounding box center [300, 323] width 244 height 27
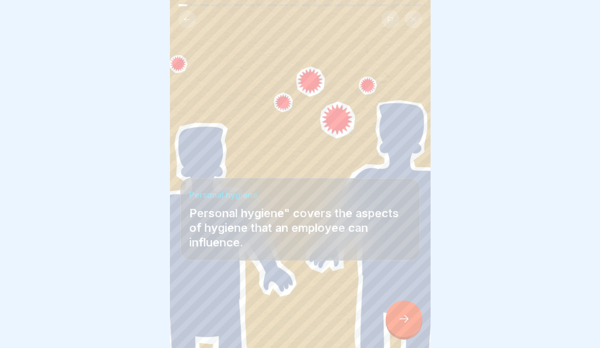
click at [389, 325] on div at bounding box center [404, 319] width 37 height 37
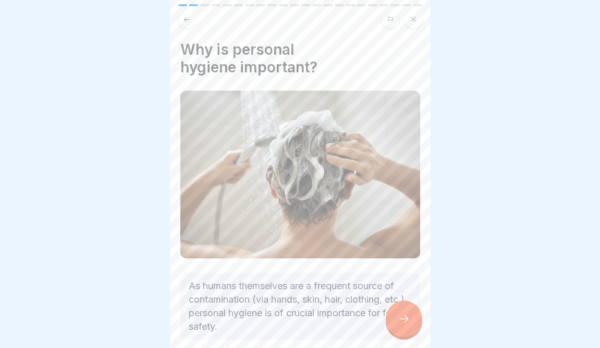
click at [389, 325] on div at bounding box center [404, 319] width 37 height 37
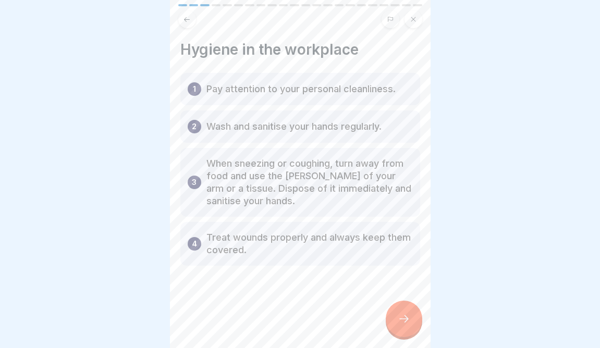
click at [389, 325] on div at bounding box center [404, 319] width 37 height 37
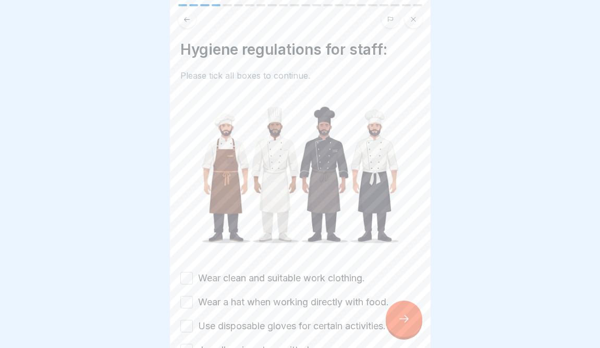
click at [289, 270] on div "Hygiene regulations for staff: Please tick all boxes to continue. Wear clean an…" at bounding box center [300, 211] width 240 height 341
click at [286, 280] on label "Wear clean and suitable work clothing." at bounding box center [281, 279] width 167 height 14
click at [193, 280] on button "Wear clean and suitable work clothing." at bounding box center [186, 278] width 13 height 13
click at [287, 296] on div "Wear clean and suitable work clothing. Wear a hat when working directly with fo…" at bounding box center [300, 327] width 240 height 110
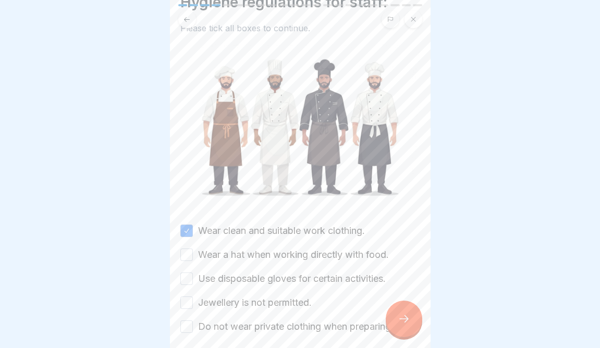
scroll to position [48, 0]
click at [295, 259] on label "Wear a hat when working directly with food." at bounding box center [293, 255] width 191 height 14
click at [193, 259] on button "Wear a hat when working directly with food." at bounding box center [186, 254] width 13 height 13
click at [295, 269] on div "Wear clean and suitable work clothing. Wear a hat when working directly with fo…" at bounding box center [300, 279] width 240 height 110
click at [276, 304] on label "Jewellery is not permitted." at bounding box center [255, 303] width 114 height 14
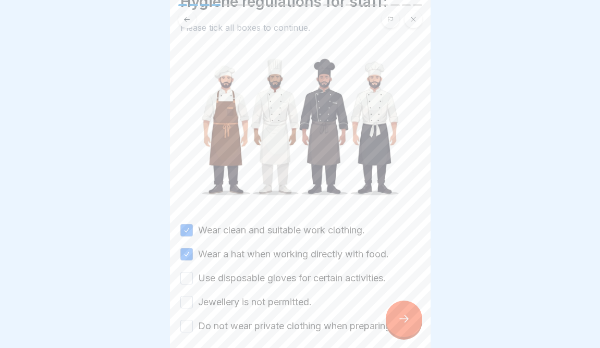
click at [193, 304] on button "Jewellery is not permitted." at bounding box center [186, 302] width 13 height 13
click at [284, 282] on label "Use disposable gloves for certain activities." at bounding box center [292, 279] width 188 height 14
click at [193, 282] on button "Use disposable gloves for certain activities." at bounding box center [186, 278] width 13 height 13
click at [281, 329] on label "Do not wear private clothing when preparing food" at bounding box center [306, 327] width 216 height 14
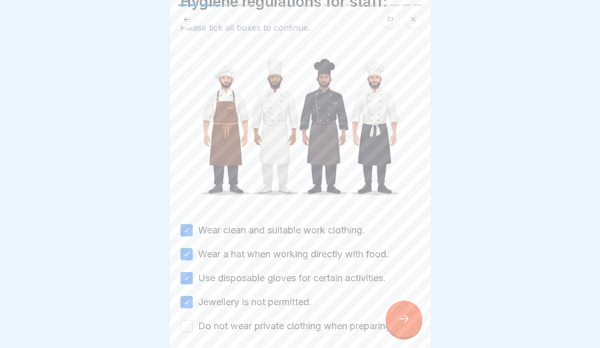
click at [193, 329] on button "Do not wear private clothing when preparing food" at bounding box center [186, 326] width 13 height 13
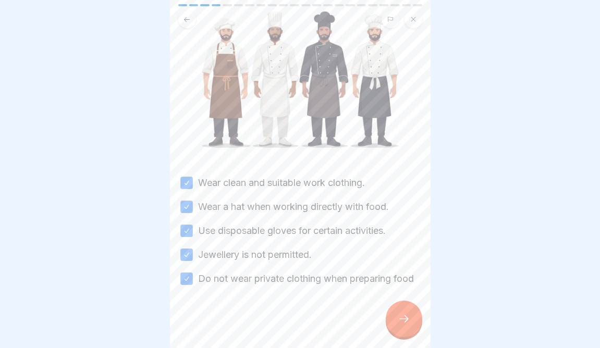
scroll to position [95, 0]
click at [391, 325] on div at bounding box center [404, 319] width 37 height 37
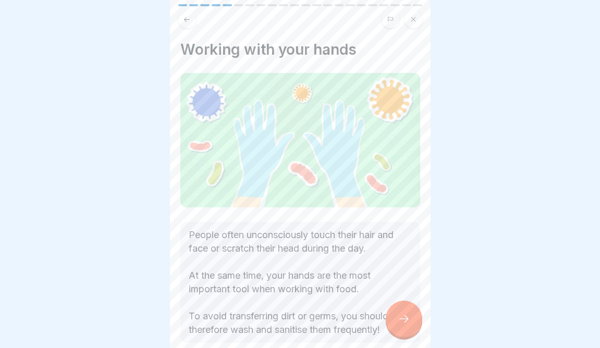
click at [391, 325] on div at bounding box center [404, 319] width 37 height 37
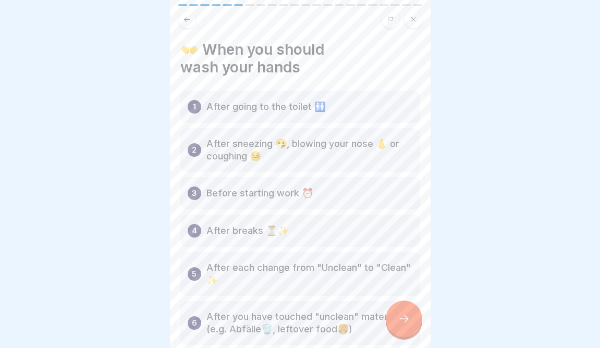
click at [391, 325] on div at bounding box center [404, 319] width 37 height 37
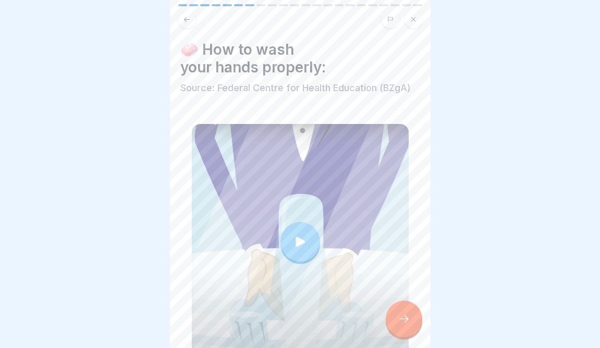
click at [391, 325] on div at bounding box center [404, 319] width 37 height 37
click at [397, 321] on div at bounding box center [404, 319] width 37 height 37
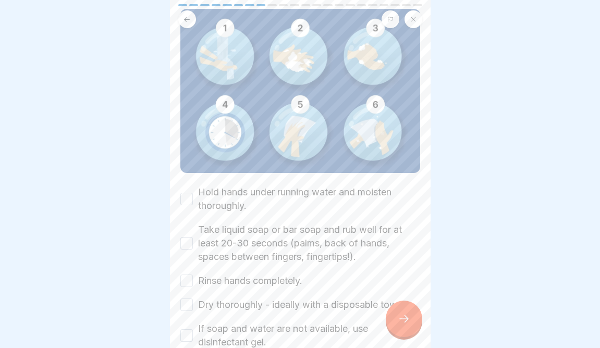
scroll to position [137, 0]
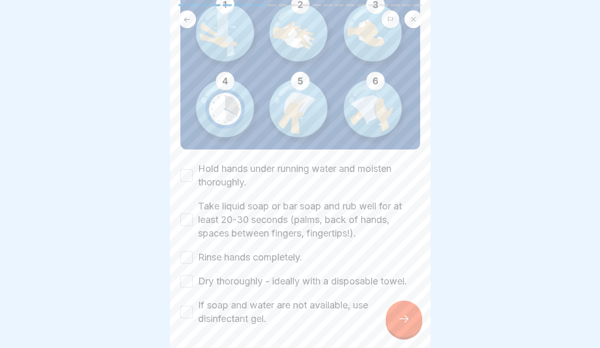
click at [310, 179] on label "Hold hands under running water and moisten thoroughly." at bounding box center [309, 175] width 222 height 27
click at [193, 179] on button "Hold hands under running water and moisten thoroughly." at bounding box center [186, 176] width 13 height 13
click at [296, 214] on label "Take liquid soap or bar soap and rub well for at least 20-30 seconds (palms, ba…" at bounding box center [309, 220] width 222 height 41
click at [193, 214] on button "Take liquid soap or bar soap and rub well for at least 20-30 seconds (palms, ba…" at bounding box center [186, 220] width 13 height 13
click at [271, 262] on label "Rinse hands completely." at bounding box center [250, 258] width 104 height 14
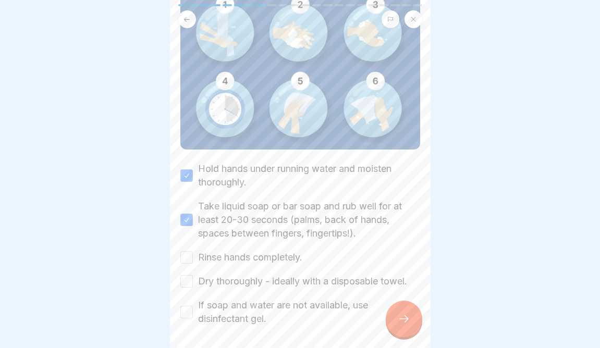
click at [193, 262] on button "Rinse hands completely." at bounding box center [186, 257] width 13 height 13
click at [271, 275] on label "Dry thoroughly - ideally with a disposable towel." at bounding box center [302, 282] width 209 height 14
click at [193, 275] on button "Dry thoroughly - ideally with a disposable towel." at bounding box center [186, 281] width 13 height 13
click at [262, 312] on label "If soap and water are not available, use disinfectant gel." at bounding box center [309, 312] width 222 height 27
click at [193, 312] on button "If soap and water are not available, use disinfectant gel." at bounding box center [186, 312] width 13 height 13
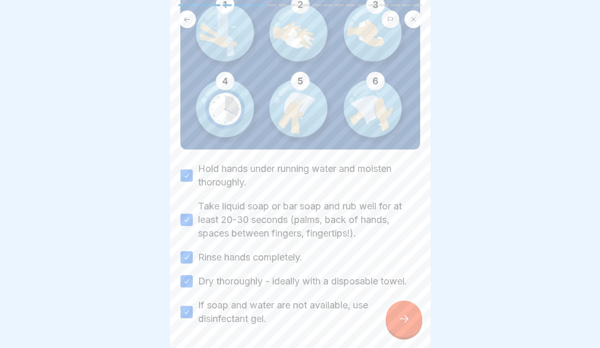
click at [406, 312] on div at bounding box center [404, 319] width 37 height 37
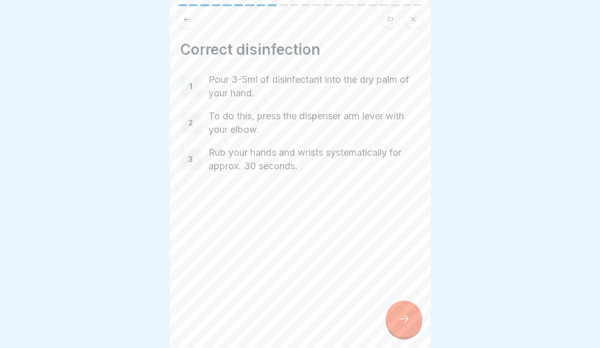
click at [408, 314] on div at bounding box center [404, 319] width 37 height 37
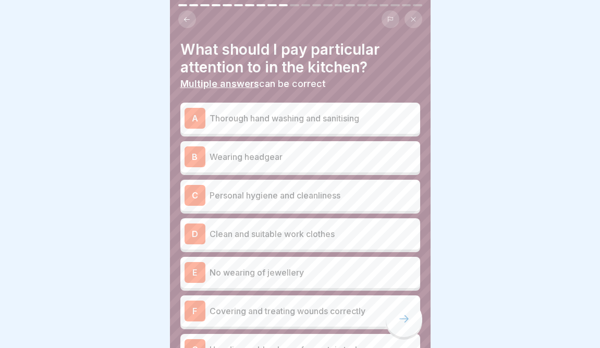
click at [334, 123] on p "Thorough hand washing and sanitising" at bounding box center [313, 118] width 207 height 13
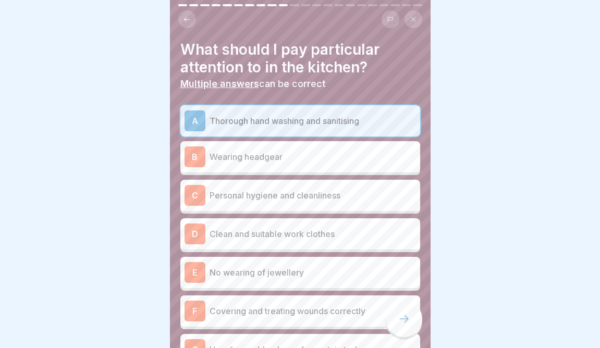
click at [327, 156] on p "Wearing headgear" at bounding box center [313, 157] width 207 height 13
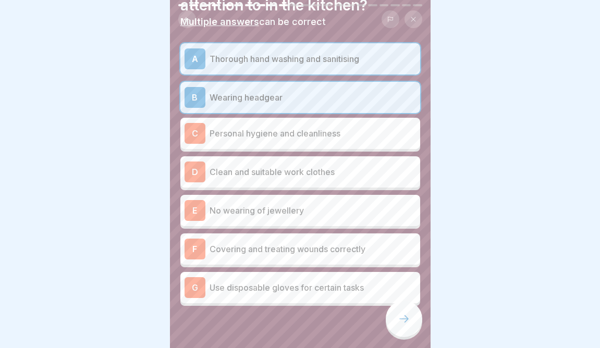
scroll to position [66, 0]
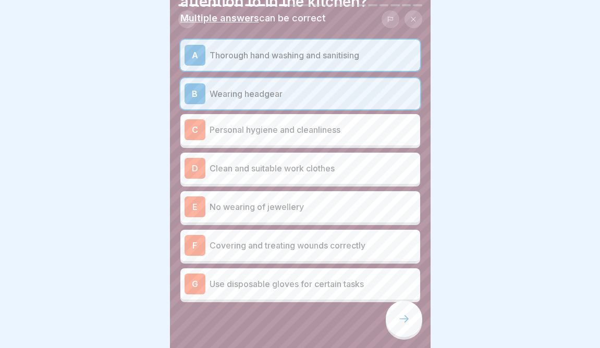
click at [331, 135] on p "Personal hygiene and cleanliness" at bounding box center [313, 130] width 207 height 13
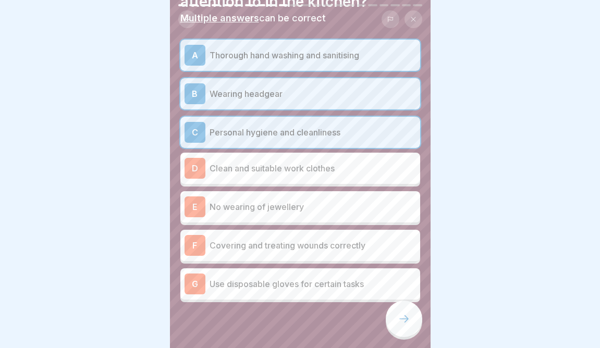
click at [302, 211] on p "No wearing of jewellery" at bounding box center [313, 207] width 207 height 13
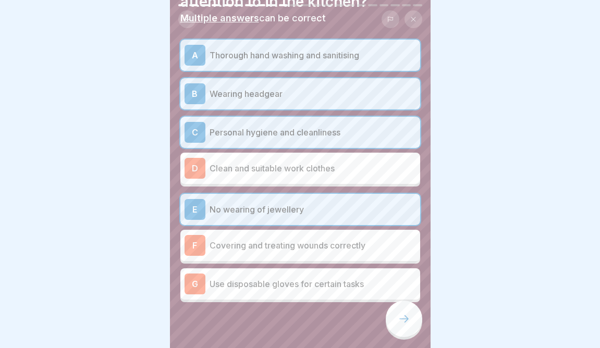
click at [297, 248] on p "Covering and treating wounds correctly" at bounding box center [313, 245] width 207 height 13
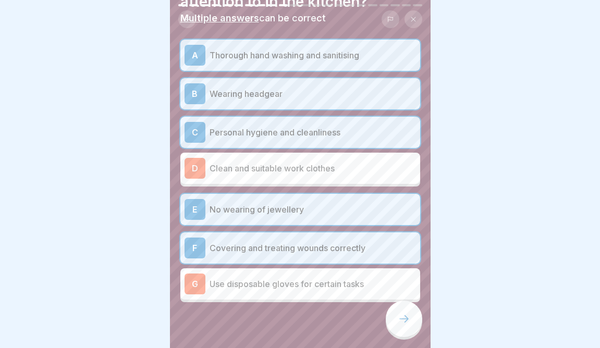
click at [286, 291] on div "G Use disposable gloves for certain tasks" at bounding box center [301, 284] width 232 height 21
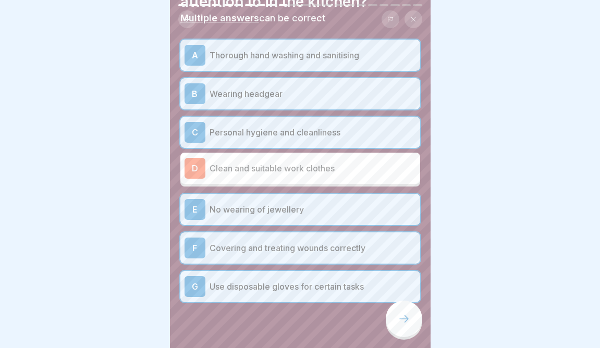
click at [314, 168] on p "Clean and suitable work clothes" at bounding box center [313, 168] width 207 height 13
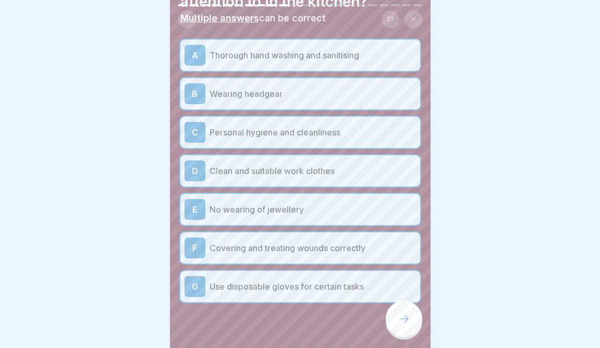
click at [393, 310] on div at bounding box center [404, 319] width 37 height 37
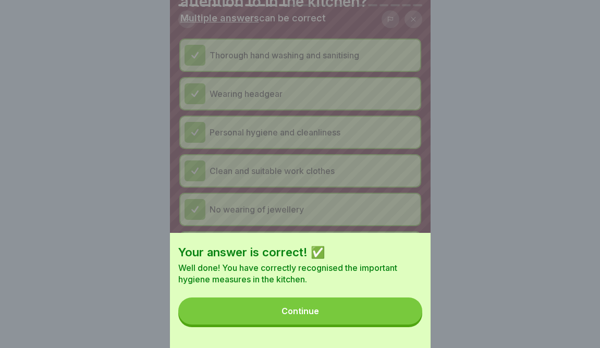
click at [393, 310] on button "Continue" at bounding box center [300, 311] width 244 height 27
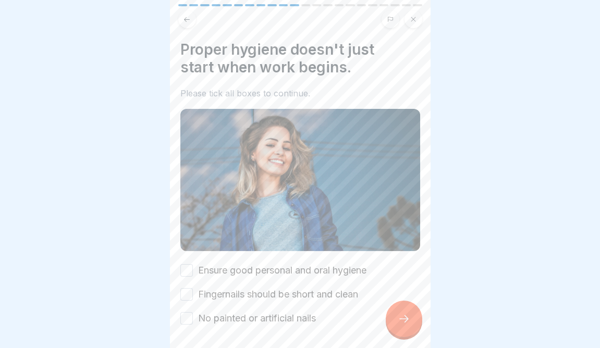
click at [313, 264] on label "Ensure good personal and oral hygiene" at bounding box center [282, 271] width 168 height 14
click at [193, 264] on button "Ensure good personal and oral hygiene" at bounding box center [186, 270] width 13 height 13
click at [306, 279] on div "Ensure good personal and oral hygiene Fingernails should be short and clean No …" at bounding box center [300, 295] width 240 height 62
click at [299, 298] on label "Fingernails should be short and clean" at bounding box center [278, 295] width 160 height 14
click at [193, 298] on button "Fingernails should be short and clean" at bounding box center [186, 294] width 13 height 13
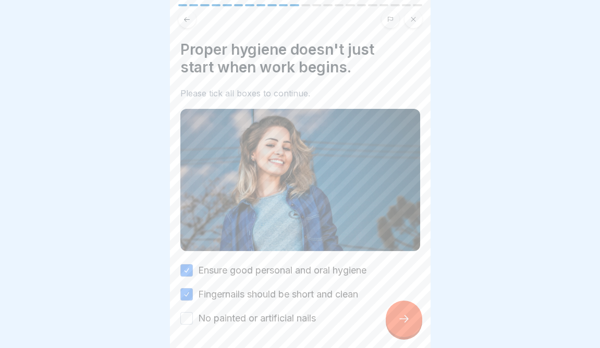
click at [270, 313] on label "No painted or artificial nails" at bounding box center [257, 319] width 118 height 14
click at [193, 313] on button "No painted or artificial nails" at bounding box center [186, 318] width 13 height 13
click at [407, 323] on icon at bounding box center [404, 319] width 13 height 13
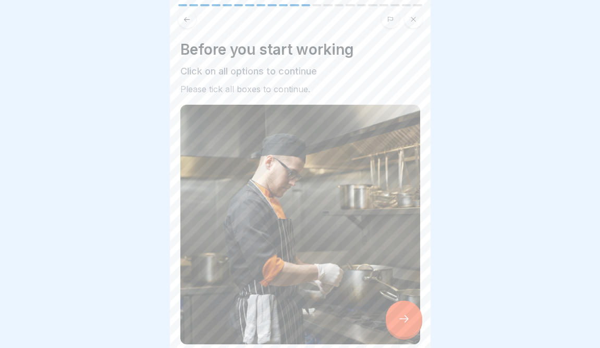
click at [409, 323] on icon at bounding box center [404, 319] width 13 height 13
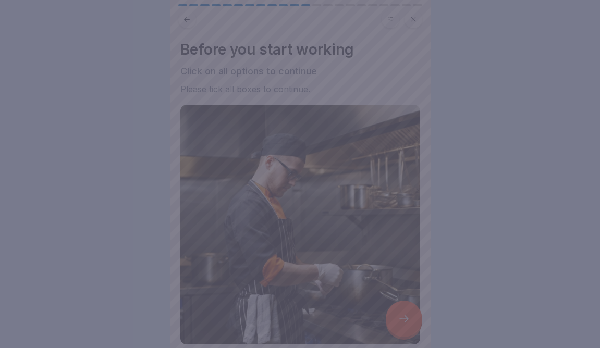
click at [349, 276] on div at bounding box center [300, 174] width 600 height 348
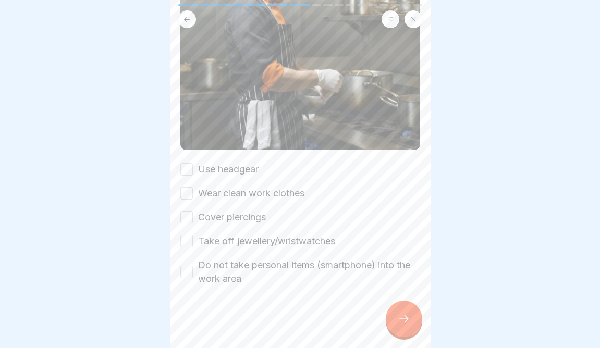
scroll to position [195, 0]
click at [335, 263] on label "Do not take personal items (smartphone) into the work area" at bounding box center [309, 272] width 222 height 27
click at [193, 266] on button "Do not take personal items (smartphone) into the work area" at bounding box center [186, 272] width 13 height 13
click at [331, 245] on label "Take off jewellery/wristwatches" at bounding box center [266, 242] width 137 height 14
click at [193, 245] on button "Take off jewellery/wristwatches" at bounding box center [186, 241] width 13 height 13
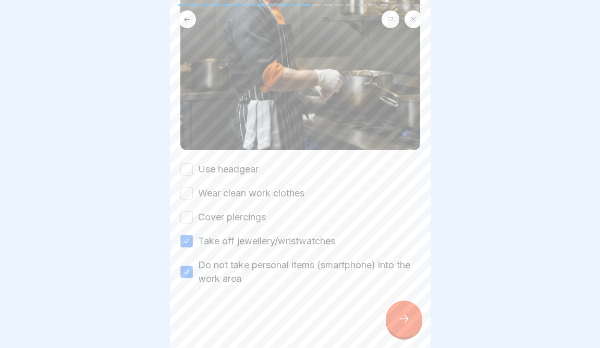
click at [329, 220] on div "Use headgear Wear clean work clothes Cover piercings Take off jewellery/wristwa…" at bounding box center [300, 224] width 240 height 123
click at [251, 218] on label "Cover piercings" at bounding box center [232, 218] width 68 height 14
click at [193, 218] on button "Cover piercings" at bounding box center [186, 217] width 13 height 13
click at [262, 197] on label "Wear clean work clothes" at bounding box center [251, 194] width 106 height 14
click at [193, 197] on button "Wear clean work clothes" at bounding box center [186, 193] width 13 height 13
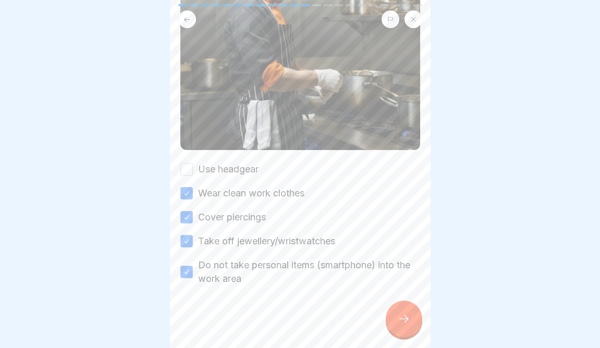
click at [272, 171] on div "Use headgear Wear clean work clothes Cover piercings Take off jewellery/wristwa…" at bounding box center [300, 224] width 240 height 123
click at [238, 168] on label "Use headgear" at bounding box center [228, 170] width 61 height 14
click at [193, 168] on button "Use headgear" at bounding box center [186, 169] width 13 height 13
click at [407, 320] on icon at bounding box center [404, 319] width 13 height 13
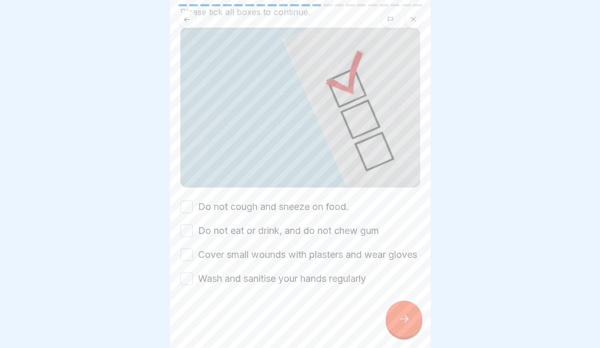
scroll to position [90, 0]
click at [270, 200] on label "Do not cough and sneeze on food." at bounding box center [273, 207] width 151 height 14
click at [193, 201] on button "Do not cough and sneeze on food." at bounding box center [186, 207] width 13 height 13
click at [256, 224] on label "Do not eat or drink, and do not chew gum" at bounding box center [288, 231] width 181 height 14
click at [193, 225] on button "Do not eat or drink, and do not chew gum" at bounding box center [186, 231] width 13 height 13
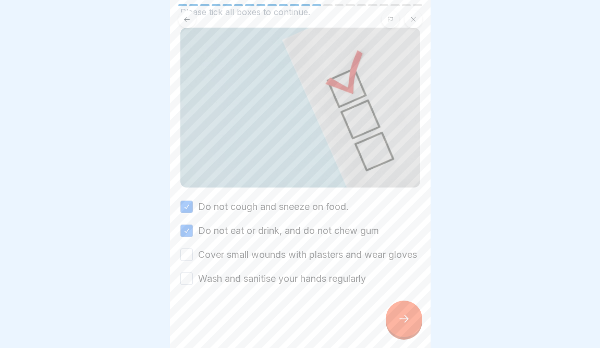
click at [242, 250] on label "Cover small wounds with plasters and wear gloves" at bounding box center [307, 255] width 219 height 14
click at [193, 250] on button "Cover small wounds with plasters and wear gloves" at bounding box center [186, 255] width 13 height 13
click at [231, 282] on label "Wash and sanitise your hands regularly" at bounding box center [282, 279] width 168 height 14
click at [193, 282] on button "Wash and sanitise your hands regularly" at bounding box center [186, 279] width 13 height 13
click at [395, 329] on div at bounding box center [404, 319] width 37 height 37
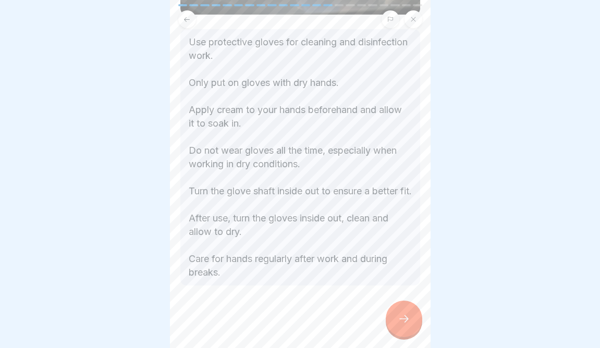
scroll to position [203, 0]
click at [405, 320] on icon at bounding box center [404, 319] width 13 height 13
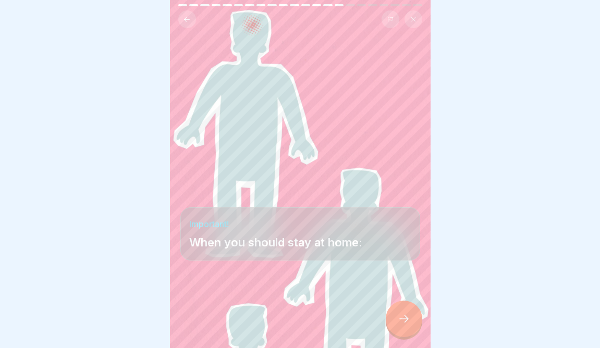
click at [405, 320] on icon at bounding box center [404, 319] width 13 height 13
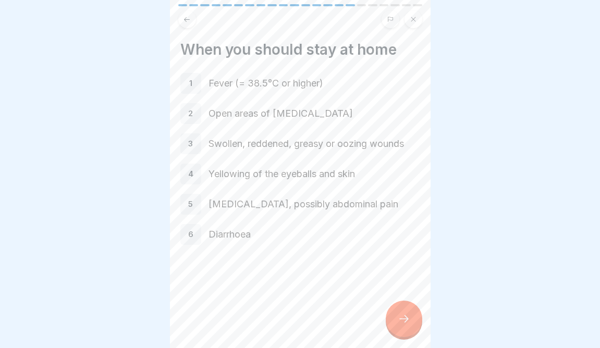
click at [405, 321] on icon at bounding box center [404, 319] width 13 height 13
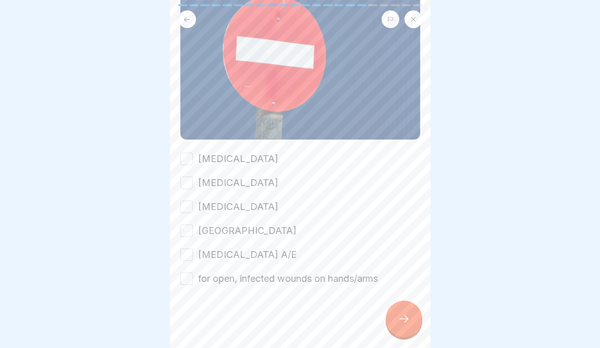
scroll to position [129, 0]
click at [260, 279] on label "for open, infected wounds on hands/arms" at bounding box center [288, 280] width 180 height 14
click at [193, 279] on button "for open, infected wounds on hands/arms" at bounding box center [186, 279] width 13 height 13
click at [260, 270] on div "Typhoid fever Cholera Salmonellosis Ruhr Hepatitis A/E for open, infected wound…" at bounding box center [300, 220] width 240 height 134
click at [246, 261] on label "Hepatitis A/E" at bounding box center [247, 256] width 99 height 14
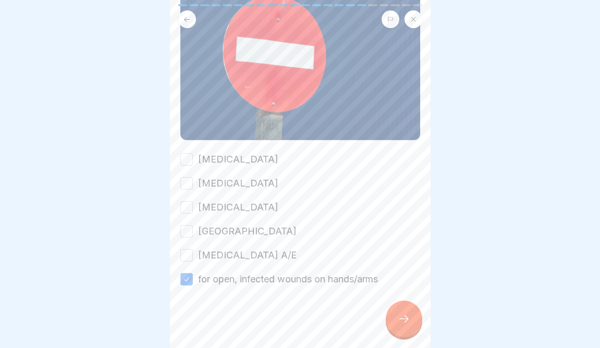
click at [193, 261] on button "Hepatitis A/E" at bounding box center [186, 255] width 13 height 13
click at [246, 240] on div "Typhoid fever Cholera Salmonellosis Ruhr Hepatitis A/E for open, infected wound…" at bounding box center [300, 220] width 240 height 134
click at [236, 227] on div "Typhoid fever Cholera Salmonellosis Ruhr Hepatitis A/E for open, infected wound…" at bounding box center [300, 220] width 240 height 134
click at [212, 204] on label "Salmonellosis" at bounding box center [238, 208] width 80 height 14
click at [193, 204] on button "Salmonellosis" at bounding box center [186, 207] width 13 height 13
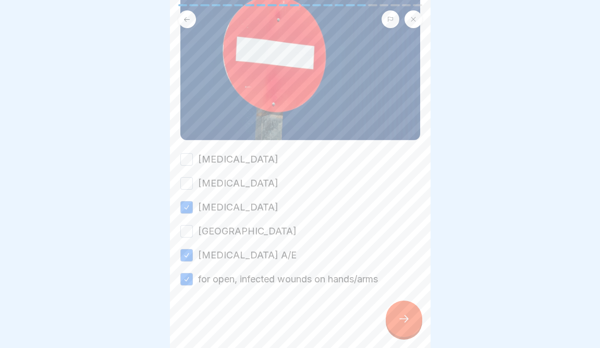
click at [189, 231] on button "Ruhr" at bounding box center [186, 231] width 13 height 13
click at [196, 189] on div "Cholera" at bounding box center [229, 184] width 98 height 14
click at [190, 177] on button "Cholera" at bounding box center [186, 183] width 13 height 13
click at [192, 155] on button "Typhoid fever" at bounding box center [186, 159] width 13 height 13
click at [398, 317] on icon at bounding box center [404, 319] width 13 height 13
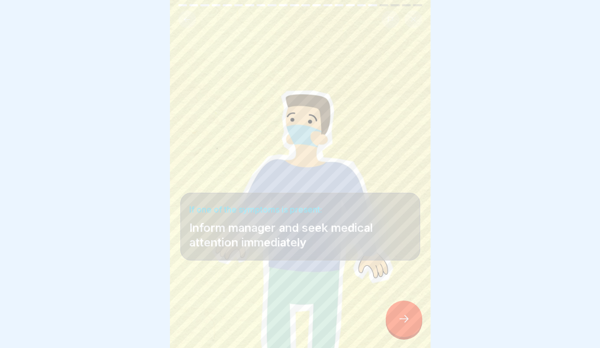
click at [398, 317] on icon at bounding box center [404, 319] width 13 height 13
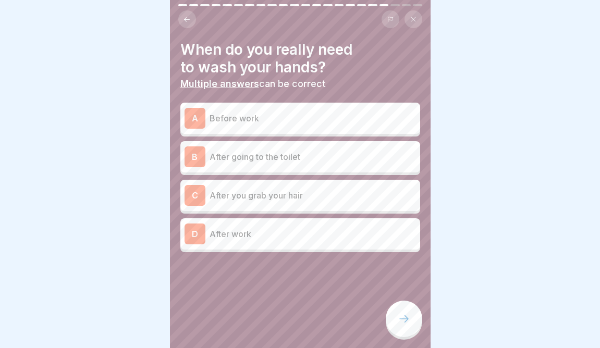
click at [290, 124] on div "A Before work" at bounding box center [301, 118] width 232 height 21
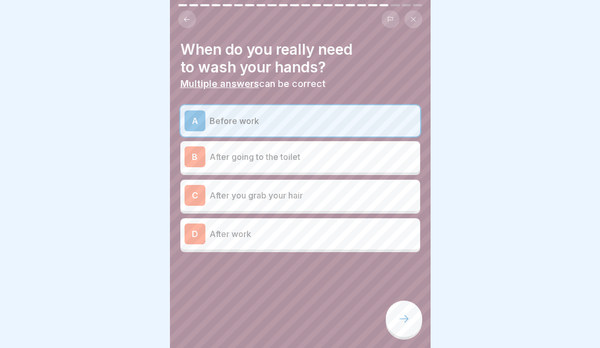
click at [288, 152] on p "After going to the toilet" at bounding box center [313, 157] width 207 height 13
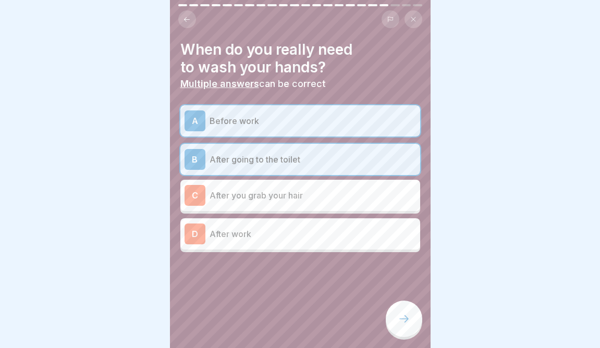
click at [291, 194] on p "After you grab your hair" at bounding box center [313, 195] width 207 height 13
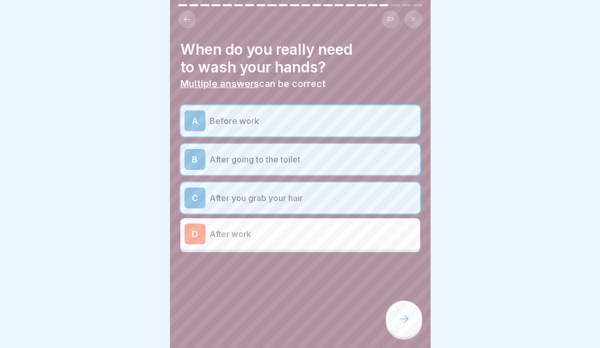
click at [285, 238] on p "After work" at bounding box center [313, 234] width 207 height 13
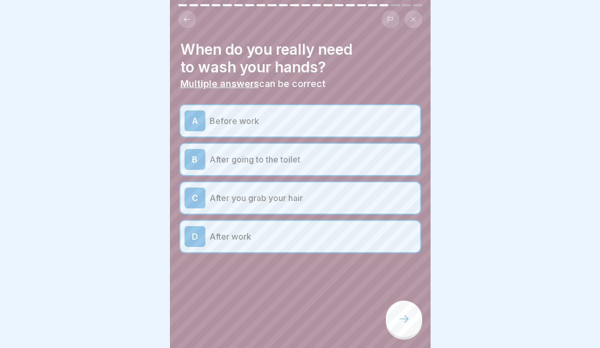
click at [398, 320] on icon at bounding box center [404, 319] width 13 height 13
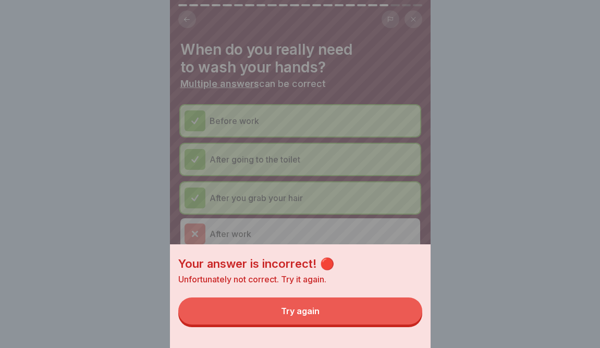
click at [401, 321] on button "Try again" at bounding box center [300, 311] width 244 height 27
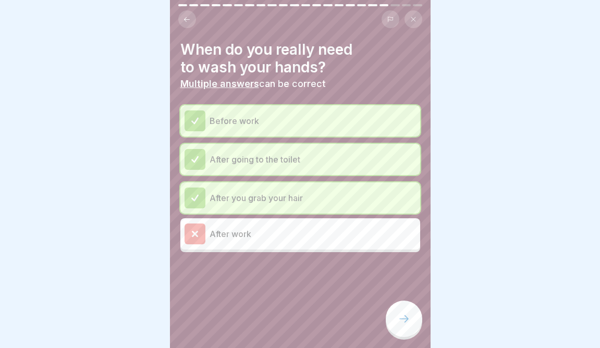
click at [432, 313] on div at bounding box center [300, 174] width 600 height 348
click at [416, 317] on div at bounding box center [404, 319] width 37 height 37
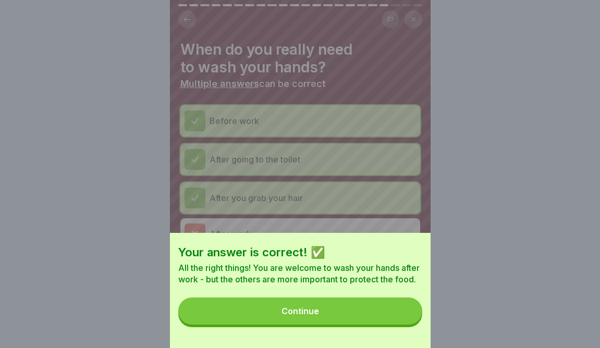
click at [415, 317] on button "Continue" at bounding box center [300, 311] width 244 height 27
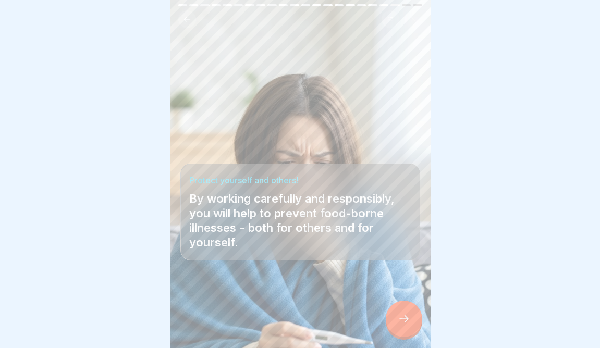
click at [415, 317] on div at bounding box center [404, 319] width 37 height 37
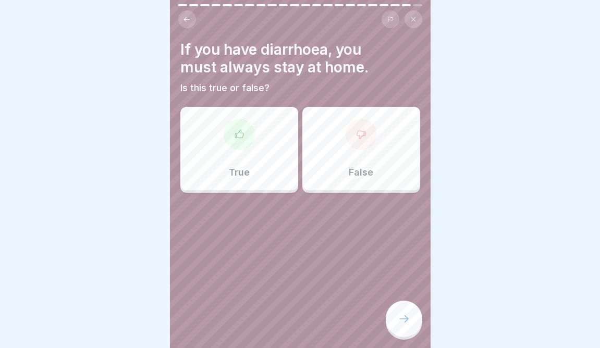
click at [281, 177] on div "True" at bounding box center [239, 148] width 118 height 83
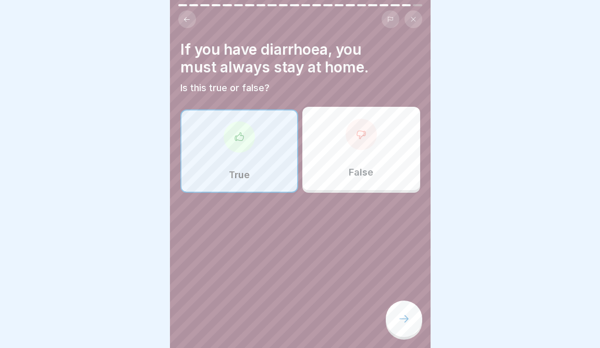
click at [384, 310] on div "If you have diarrhoea, you must always stay at home. Is this true or false? Tru…" at bounding box center [300, 174] width 261 height 348
click at [395, 318] on div at bounding box center [404, 319] width 37 height 37
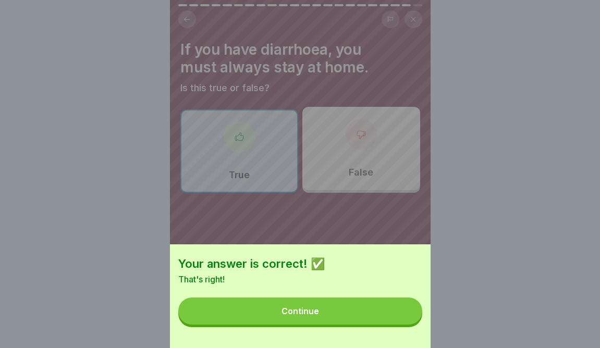
click at [395, 318] on button "Continue" at bounding box center [300, 311] width 244 height 27
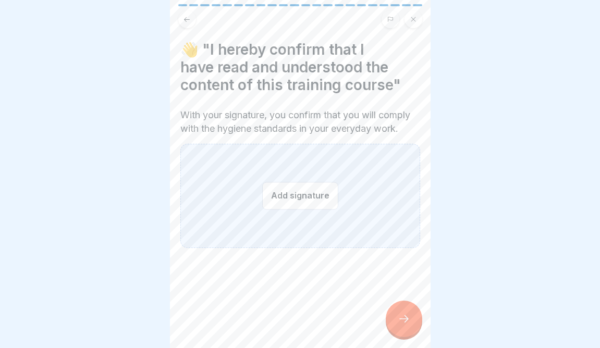
click at [323, 208] on button "Add signature" at bounding box center [300, 196] width 76 height 28
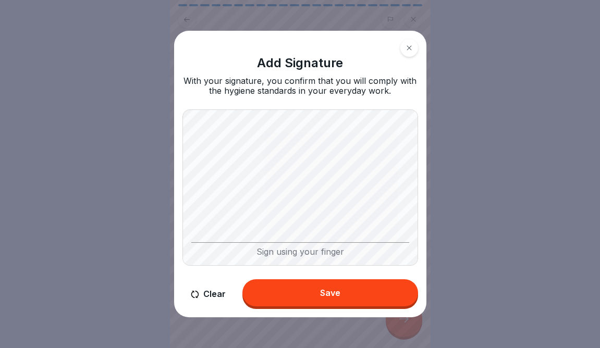
click at [325, 292] on div "Save" at bounding box center [330, 292] width 20 height 9
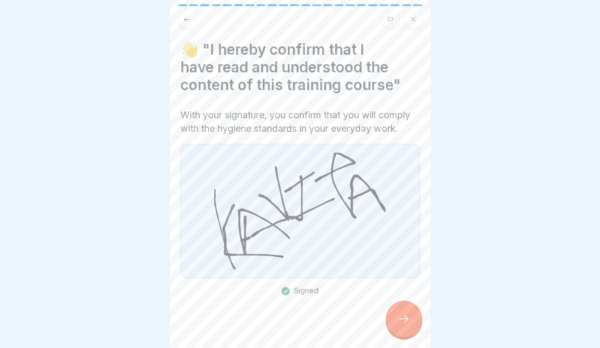
click at [325, 292] on div "With your signature, you confirm that you will comply with the hygiene standard…" at bounding box center [300, 202] width 240 height 187
click at [404, 334] on div at bounding box center [404, 319] width 37 height 37
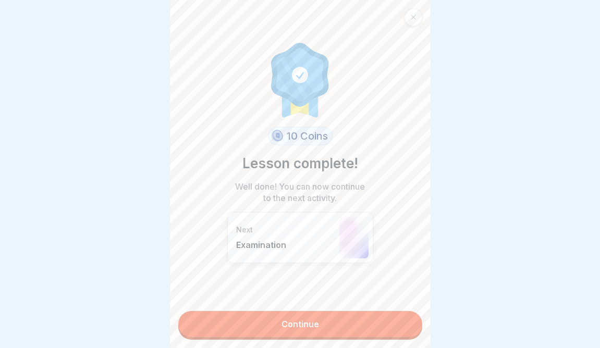
click at [404, 334] on link "Continue" at bounding box center [300, 324] width 244 height 26
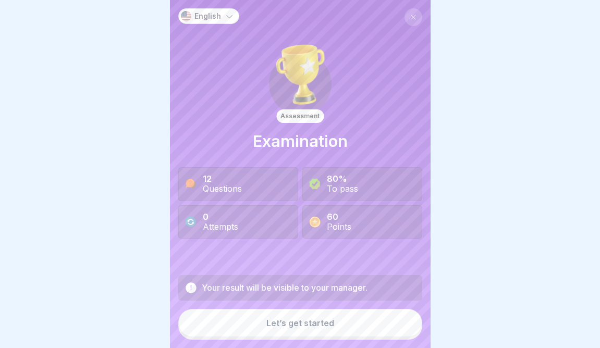
click at [404, 334] on button "Let’s get started" at bounding box center [300, 323] width 244 height 28
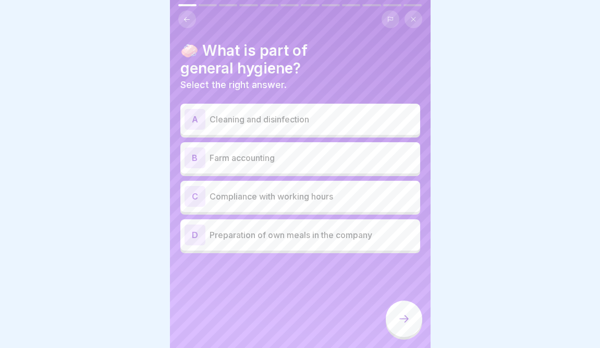
click at [338, 123] on p "Cleaning and disinfection" at bounding box center [313, 119] width 207 height 13
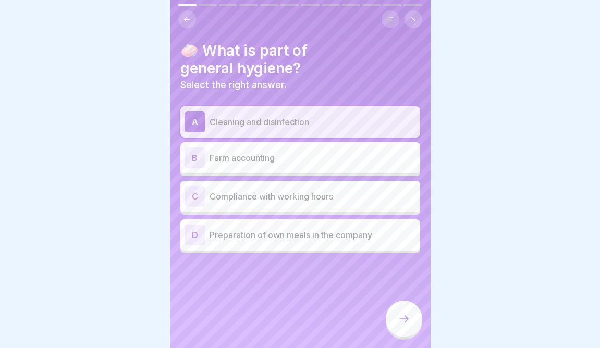
click at [401, 321] on icon at bounding box center [404, 319] width 13 height 13
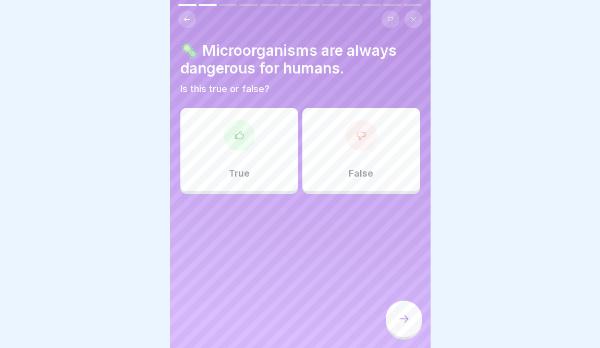
click at [242, 174] on p "True" at bounding box center [239, 173] width 21 height 11
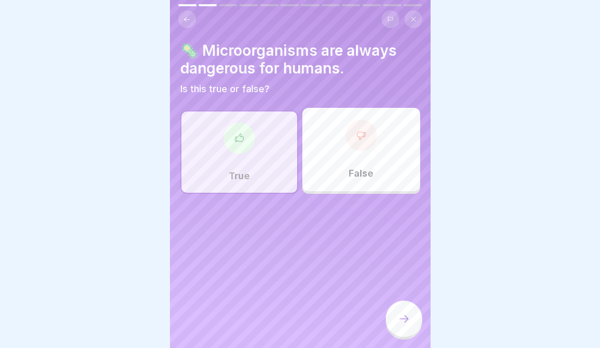
click at [407, 323] on icon at bounding box center [404, 319] width 13 height 13
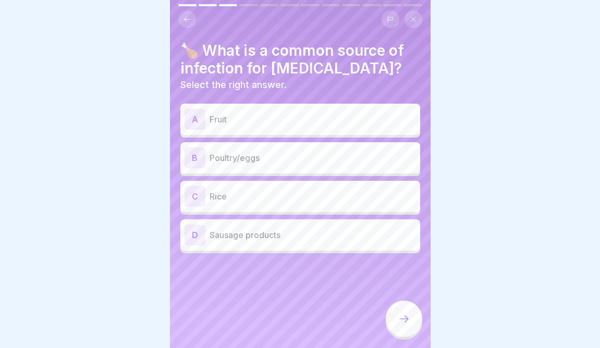
click at [256, 161] on p "Poultry/eggs" at bounding box center [313, 158] width 207 height 13
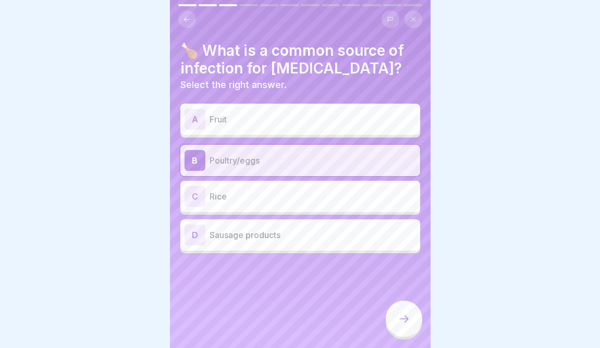
click at [230, 241] on div "D Sausage products" at bounding box center [301, 235] width 232 height 21
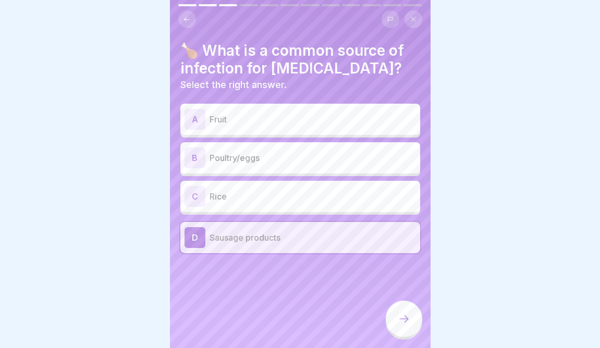
click at [257, 206] on div "C Rice" at bounding box center [301, 196] width 232 height 21
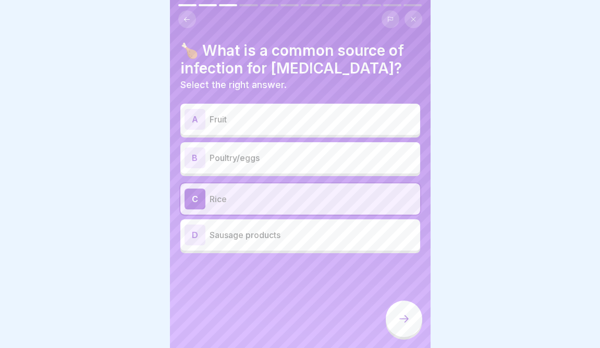
click at [402, 326] on div at bounding box center [404, 319] width 37 height 37
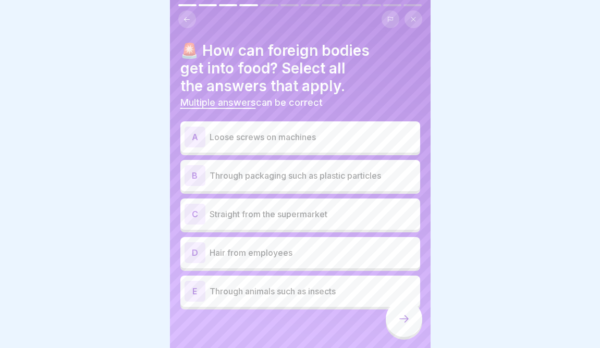
click at [259, 252] on p "Hair from employees" at bounding box center [313, 253] width 207 height 13
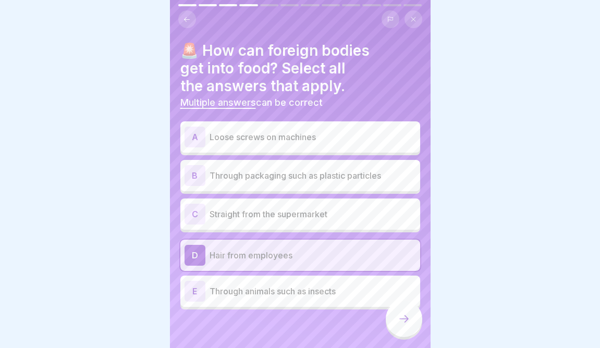
click at [356, 190] on div "B Through packaging such as plastic particles" at bounding box center [300, 175] width 240 height 31
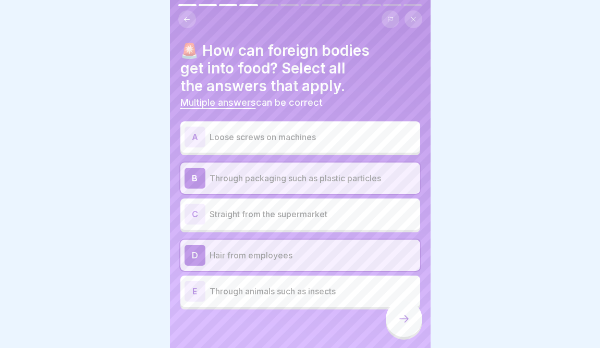
click at [413, 328] on div at bounding box center [404, 319] width 37 height 37
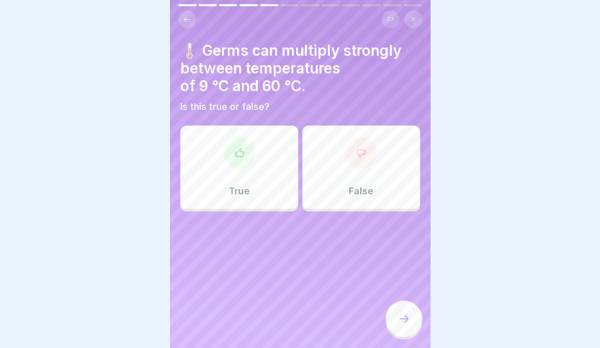
click at [260, 208] on div "True" at bounding box center [239, 167] width 118 height 83
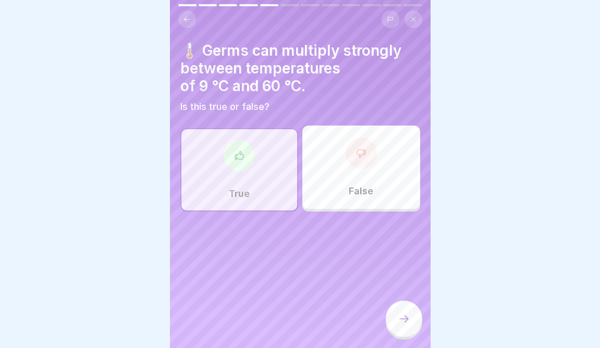
click at [407, 327] on div at bounding box center [404, 319] width 37 height 37
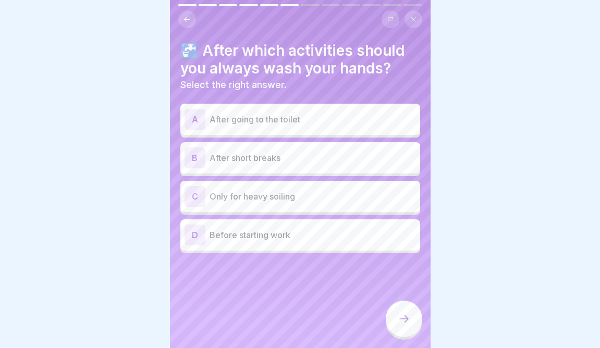
click at [306, 125] on div "A After going to the toilet" at bounding box center [301, 119] width 232 height 21
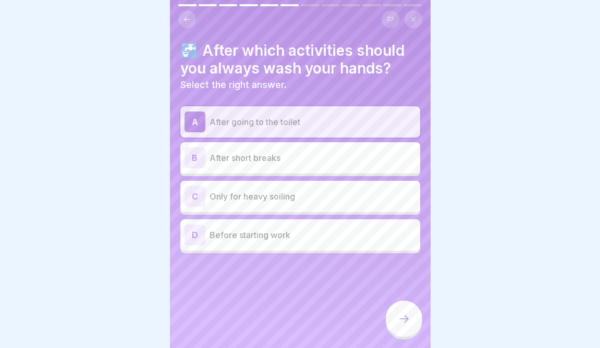
click at [292, 240] on p "Before starting work" at bounding box center [313, 235] width 207 height 13
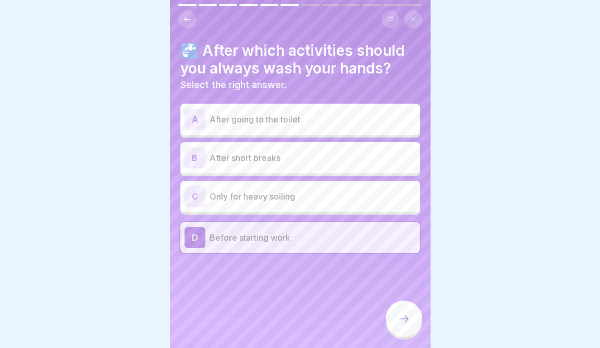
click at [356, 107] on div "A After going to the toilet" at bounding box center [300, 119] width 240 height 31
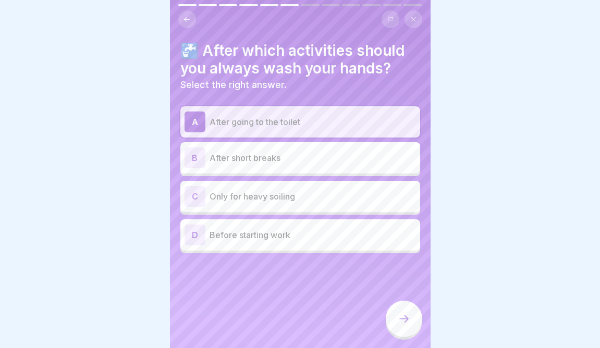
click at [417, 311] on div at bounding box center [404, 319] width 37 height 37
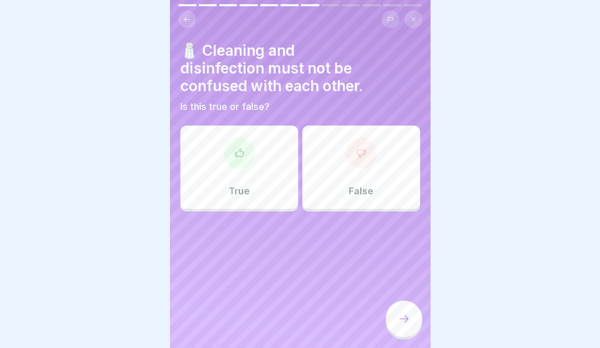
click at [259, 161] on div "True" at bounding box center [239, 167] width 118 height 83
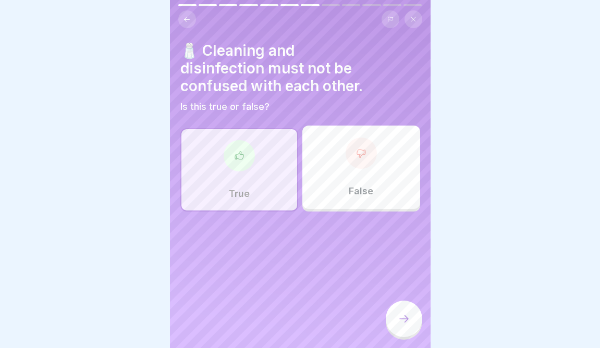
click at [405, 306] on div at bounding box center [404, 319] width 37 height 37
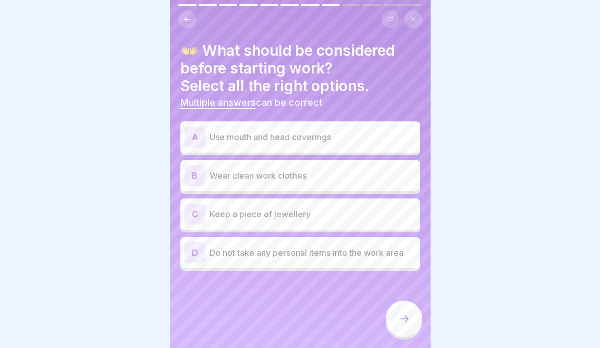
click at [308, 184] on div "B Wear clean work clothes" at bounding box center [301, 175] width 232 height 21
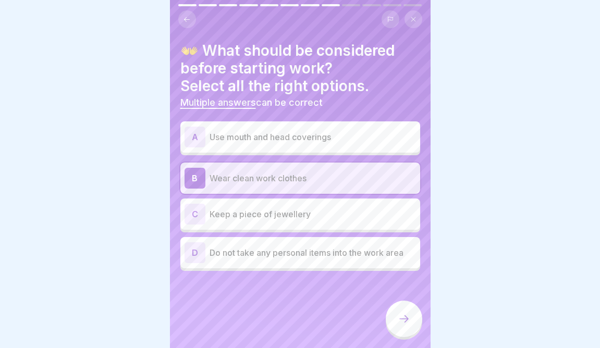
click at [328, 144] on div "A Use mouth and head coverings" at bounding box center [301, 137] width 232 height 21
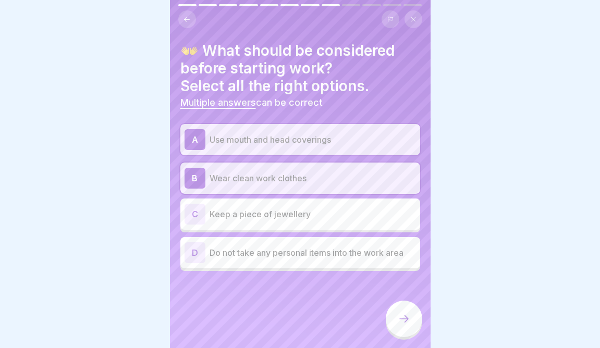
click at [405, 313] on div at bounding box center [404, 319] width 37 height 37
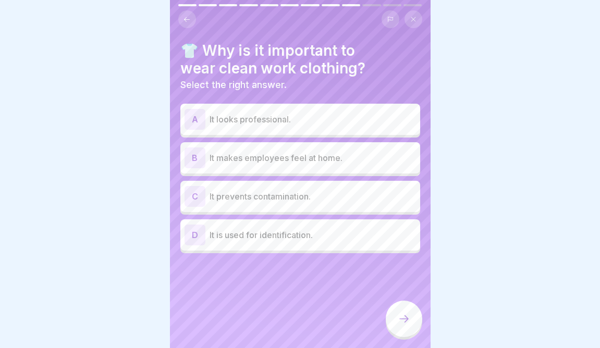
click at [298, 224] on div "D It is used for identification." at bounding box center [300, 235] width 240 height 31
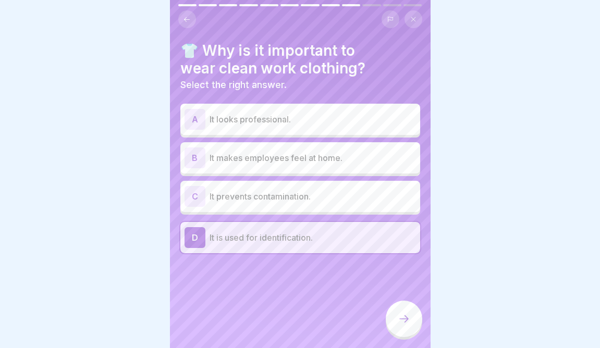
click at [347, 108] on div "A It looks professional." at bounding box center [300, 119] width 240 height 31
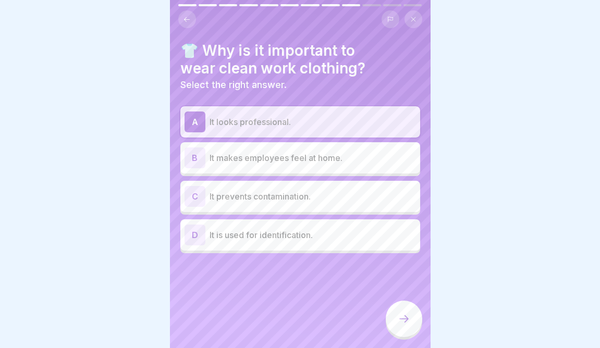
click at [400, 326] on icon at bounding box center [404, 319] width 13 height 13
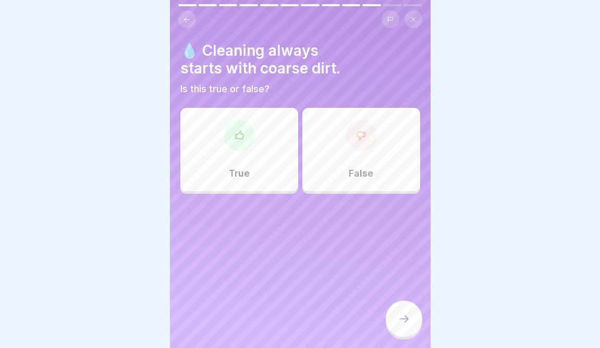
click at [252, 183] on div "True" at bounding box center [239, 149] width 118 height 83
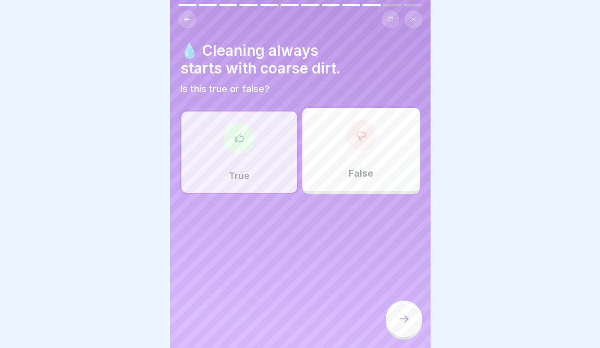
click at [412, 318] on div at bounding box center [404, 319] width 37 height 37
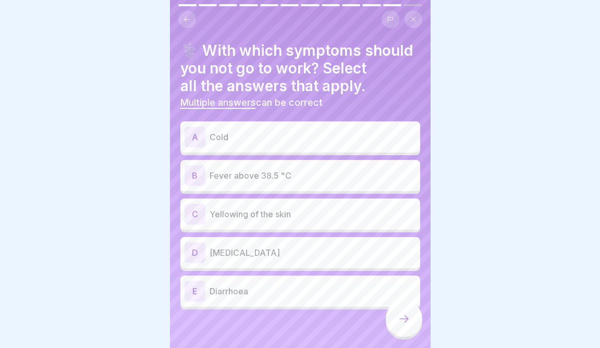
click at [333, 291] on p "Diarrhoea" at bounding box center [313, 291] width 207 height 13
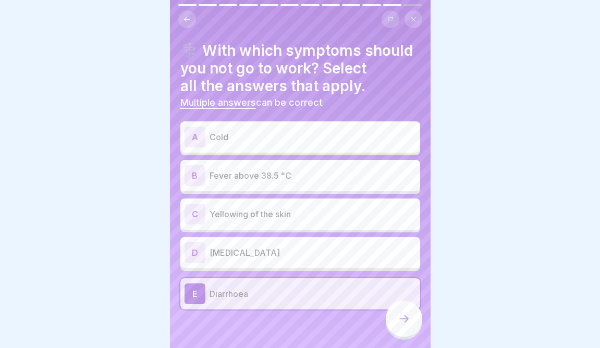
click at [407, 321] on icon at bounding box center [404, 319] width 13 height 13
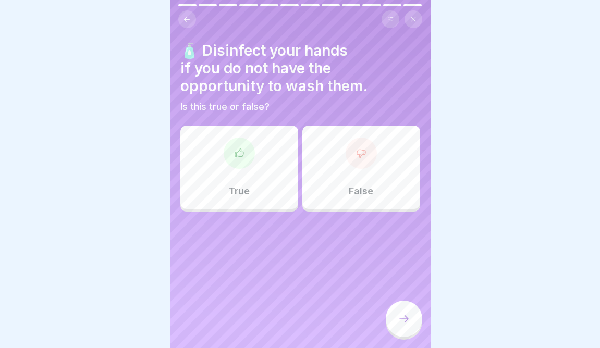
click at [271, 202] on div "True" at bounding box center [239, 167] width 118 height 83
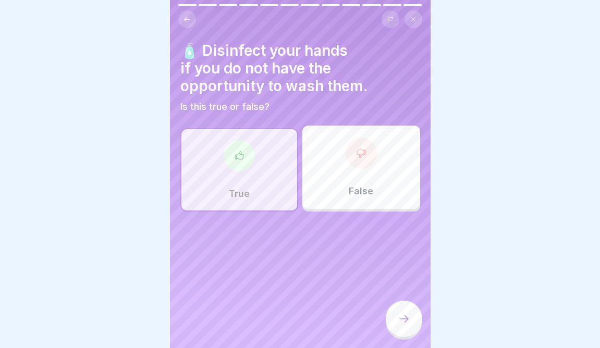
click at [407, 323] on icon at bounding box center [404, 319] width 13 height 13
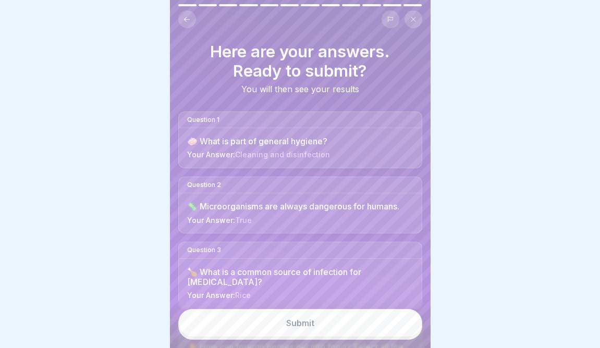
click at [317, 329] on button "Submit" at bounding box center [300, 323] width 244 height 28
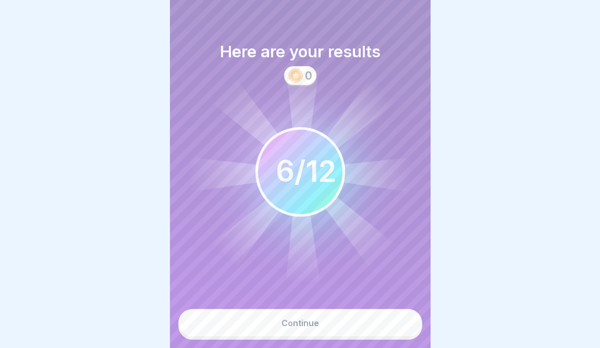
click at [317, 328] on div "Continue" at bounding box center [301, 323] width 38 height 9
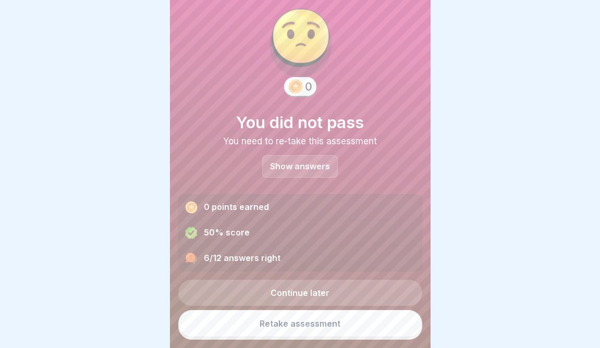
scroll to position [16, 0]
click at [315, 169] on p "Show answers" at bounding box center [300, 167] width 60 height 9
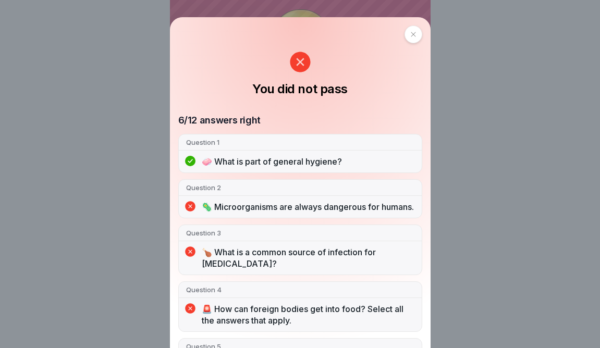
scroll to position [0, 0]
click at [411, 34] on icon at bounding box center [414, 34] width 6 height 6
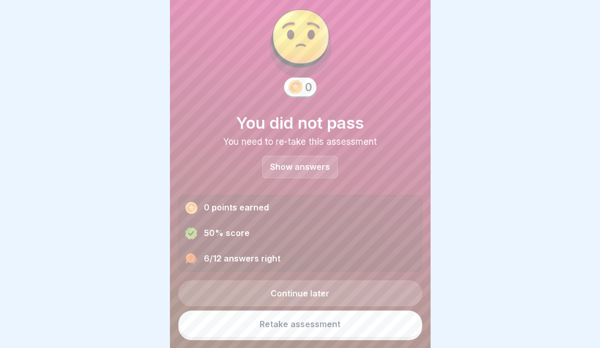
click at [332, 326] on link "Retake assessment" at bounding box center [300, 324] width 244 height 27
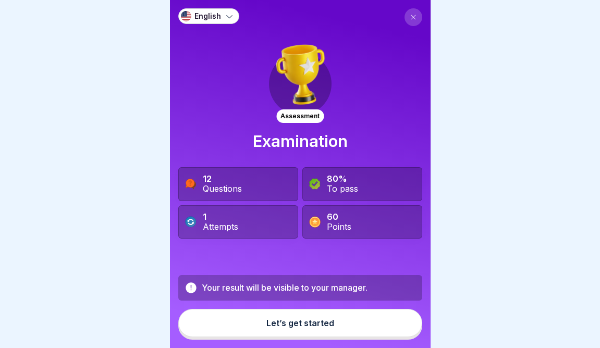
click at [317, 323] on div "Let’s get started" at bounding box center [301, 323] width 68 height 9
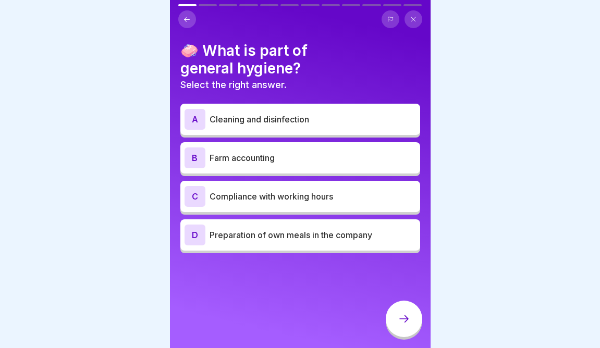
click at [270, 123] on p "Cleaning and disinfection" at bounding box center [313, 119] width 207 height 13
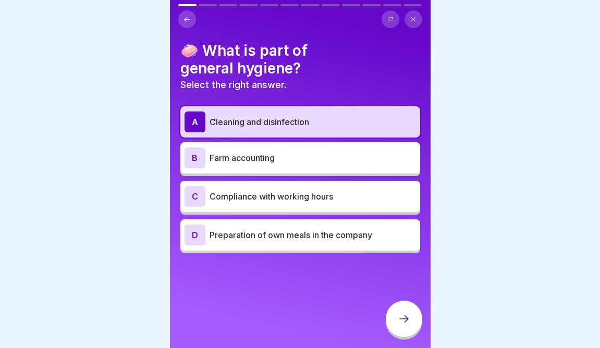
click at [409, 328] on div at bounding box center [404, 319] width 37 height 37
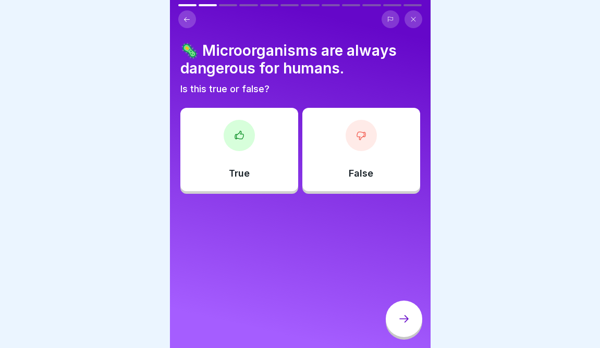
click at [369, 174] on p "False" at bounding box center [361, 173] width 25 height 11
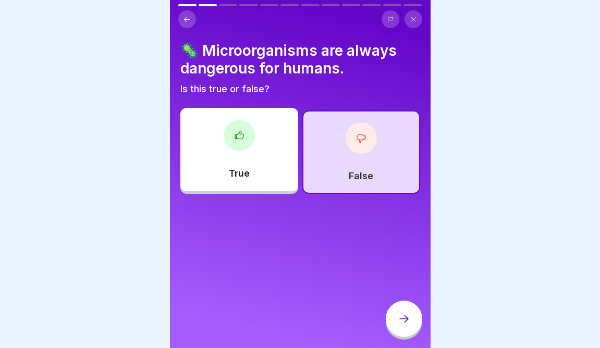
click at [416, 328] on div at bounding box center [404, 319] width 37 height 37
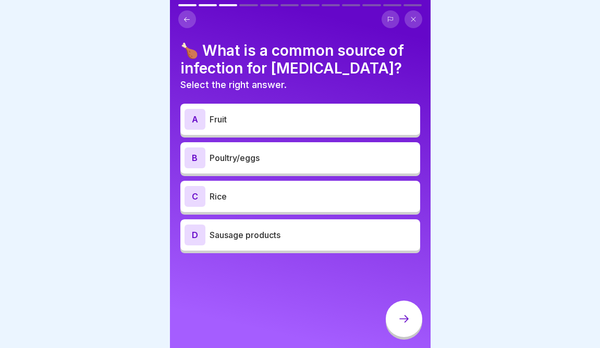
click at [260, 239] on p "Sausage products" at bounding box center [313, 235] width 207 height 13
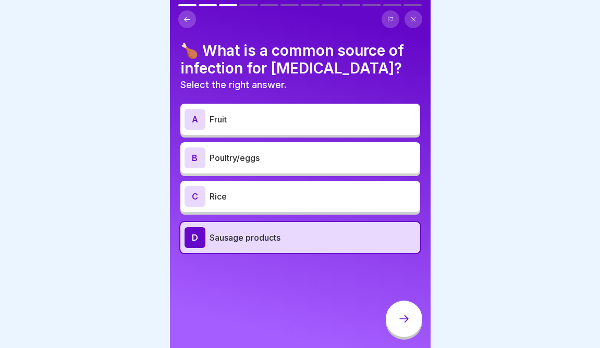
click at [405, 319] on icon at bounding box center [404, 319] width 13 height 13
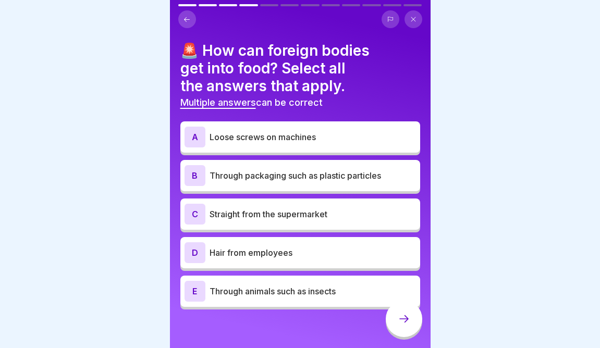
click at [293, 141] on p "Loose screws on machines" at bounding box center [313, 137] width 207 height 13
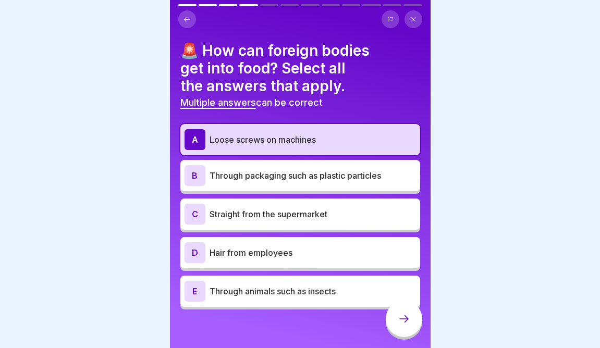
click at [280, 178] on p "Through packaging such as plastic particles" at bounding box center [313, 176] width 207 height 13
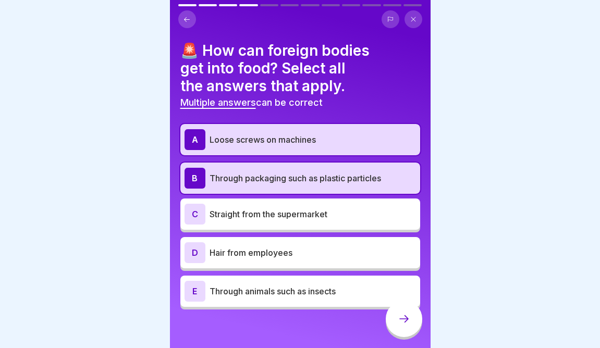
click at [273, 303] on div "E Through animals such as insects" at bounding box center [300, 291] width 240 height 31
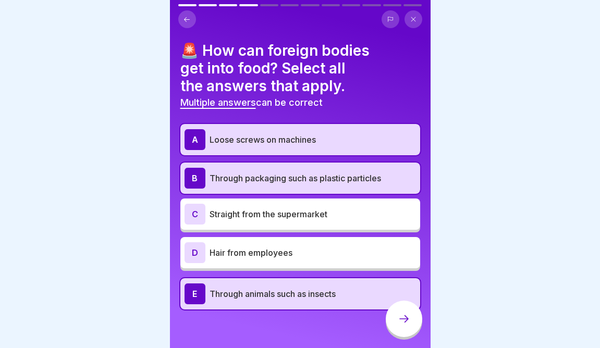
click at [413, 328] on div at bounding box center [404, 319] width 37 height 37
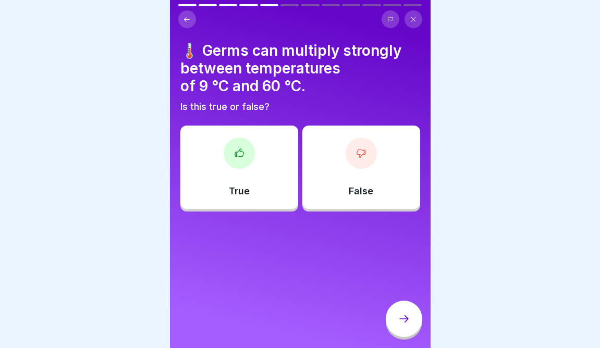
click at [272, 188] on div "True" at bounding box center [239, 167] width 118 height 83
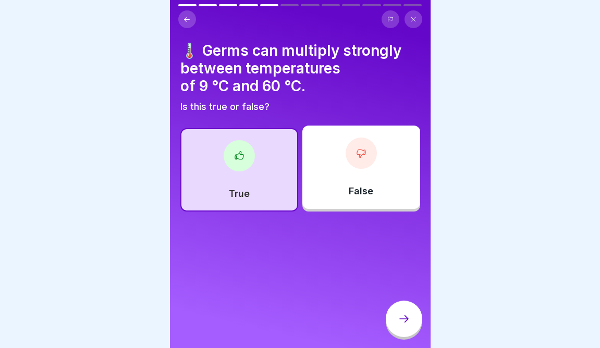
click at [406, 323] on icon at bounding box center [404, 319] width 13 height 13
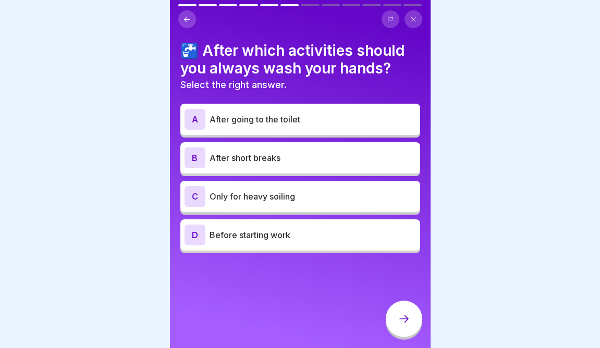
click at [303, 116] on p "After going to the toilet" at bounding box center [313, 119] width 207 height 13
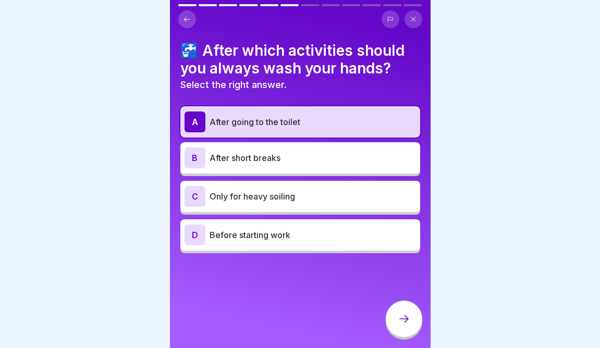
click at [394, 321] on div at bounding box center [404, 319] width 37 height 37
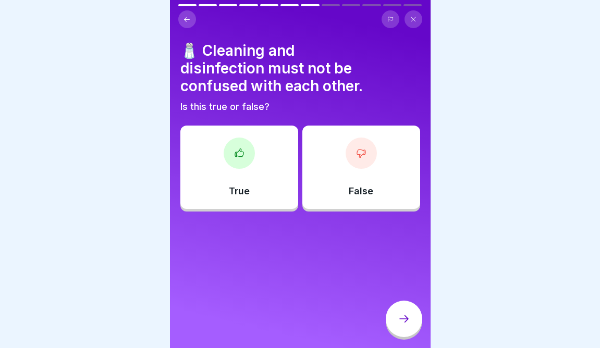
click at [263, 138] on div "True" at bounding box center [239, 167] width 118 height 83
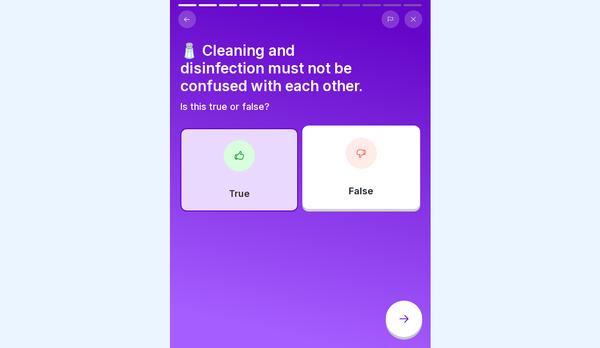
click at [396, 322] on div at bounding box center [404, 319] width 37 height 37
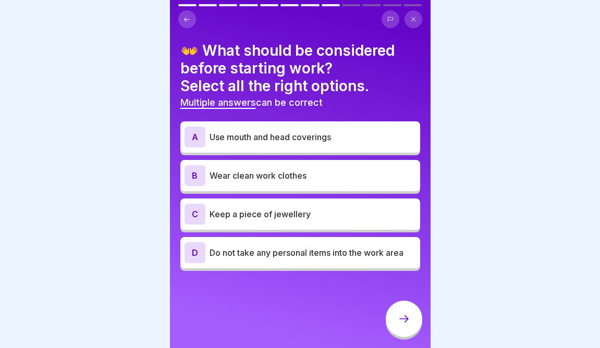
click at [333, 257] on p "Do not take any personal items into the work area" at bounding box center [313, 253] width 207 height 13
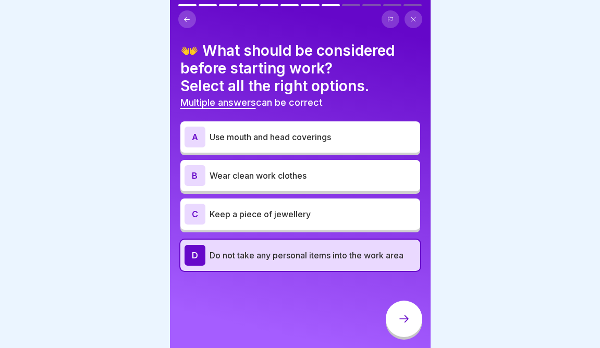
click at [320, 179] on p "Wear clean work clothes" at bounding box center [313, 176] width 207 height 13
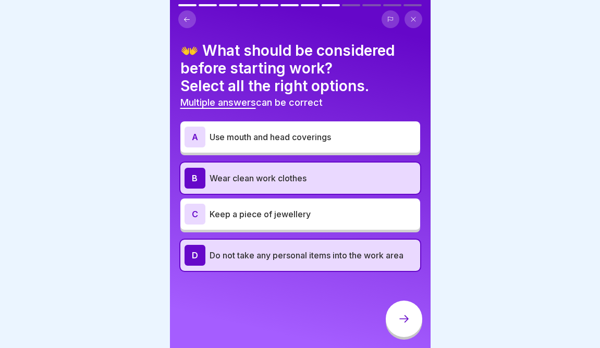
click at [343, 137] on p "Use mouth and head coverings" at bounding box center [313, 137] width 207 height 13
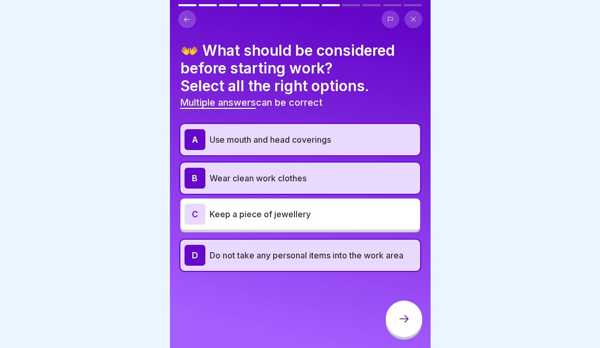
click at [403, 322] on icon at bounding box center [404, 319] width 13 height 13
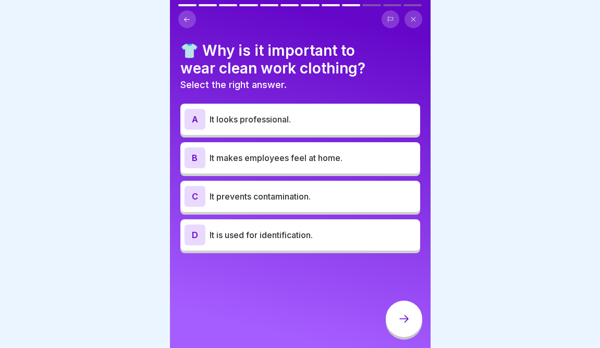
click at [298, 236] on p "It is used for identification." at bounding box center [313, 235] width 207 height 13
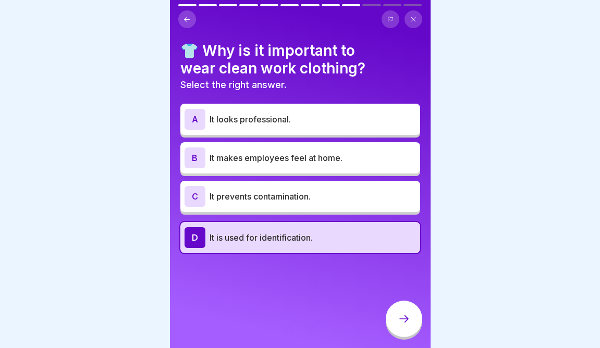
click at [319, 207] on div "C It prevents contamination." at bounding box center [300, 196] width 240 height 31
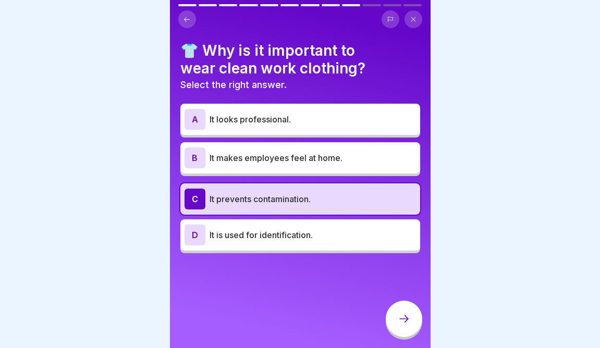
click at [314, 246] on div "D It is used for identification." at bounding box center [300, 235] width 240 height 31
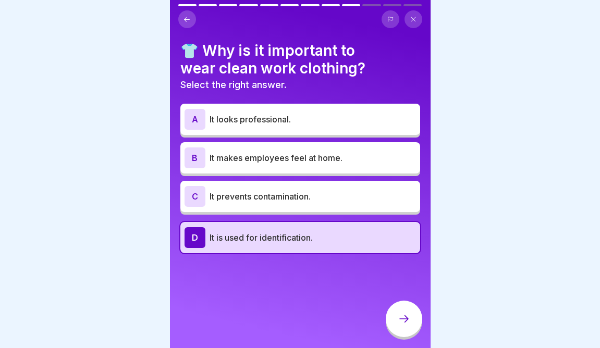
click at [402, 312] on div at bounding box center [404, 319] width 37 height 37
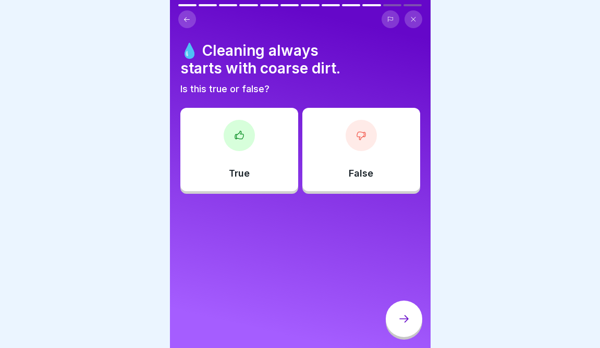
click at [255, 166] on div "True" at bounding box center [239, 149] width 118 height 83
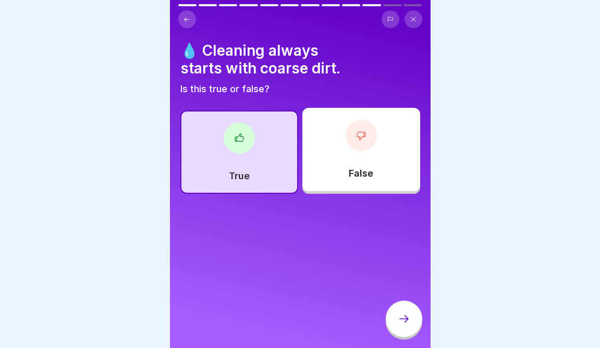
click at [411, 320] on div at bounding box center [404, 319] width 37 height 37
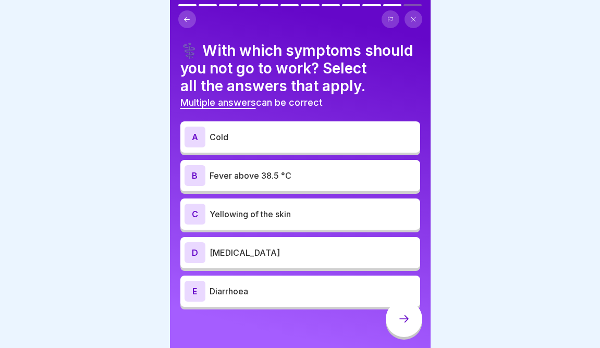
click at [306, 292] on p "Diarrhoea" at bounding box center [313, 291] width 207 height 13
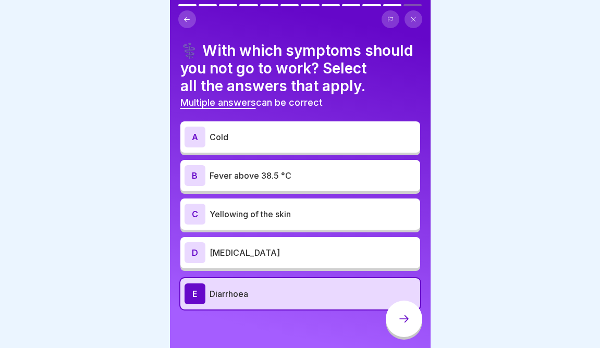
click at [292, 257] on p "Nosebleed" at bounding box center [313, 253] width 207 height 13
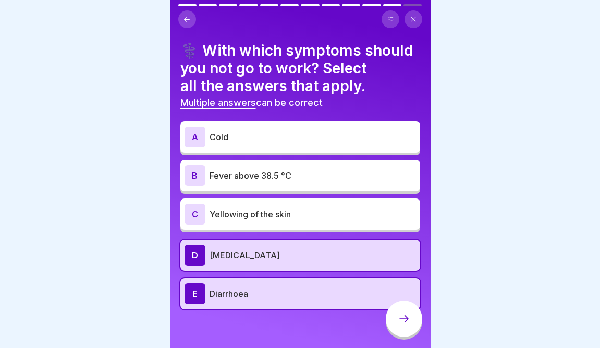
click at [302, 136] on p "Cold" at bounding box center [313, 137] width 207 height 13
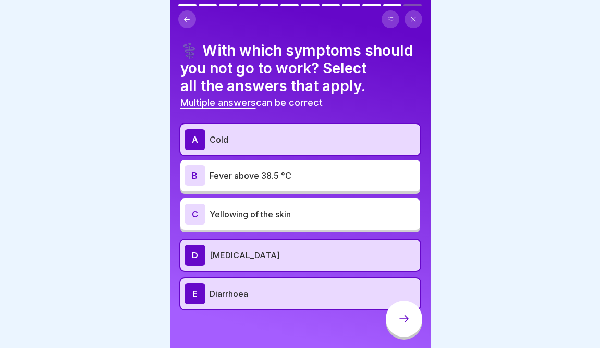
click at [412, 324] on div at bounding box center [404, 319] width 37 height 37
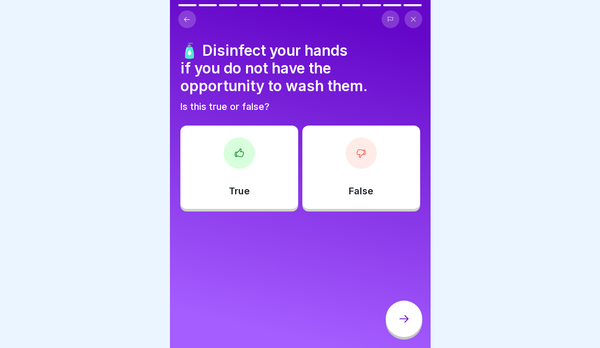
click at [348, 196] on div "False" at bounding box center [362, 167] width 118 height 83
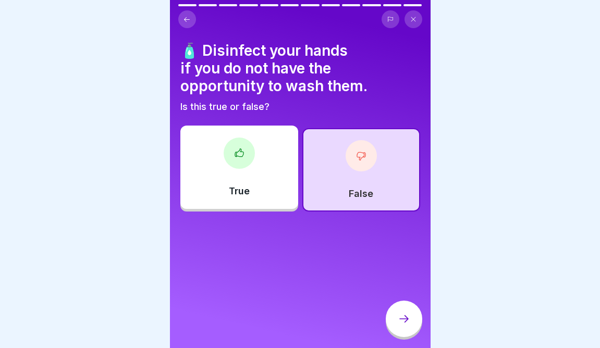
click at [248, 215] on div "🧴 Disinfect your hands if you do not have the opportunity to wash them. Is this…" at bounding box center [300, 174] width 261 height 348
click at [253, 193] on div "True" at bounding box center [239, 167] width 118 height 83
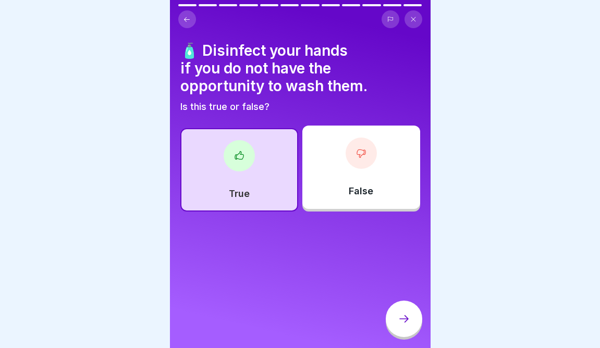
click at [405, 328] on div at bounding box center [404, 319] width 37 height 37
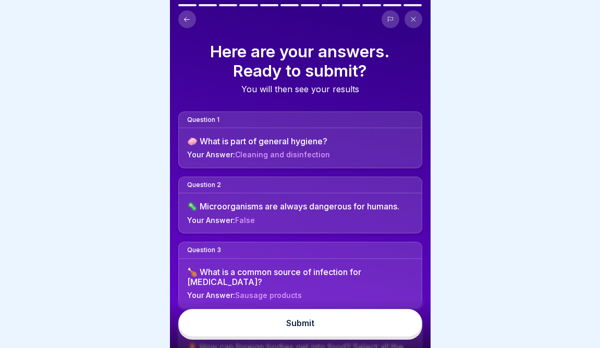
click at [370, 331] on button "Submit" at bounding box center [300, 323] width 244 height 28
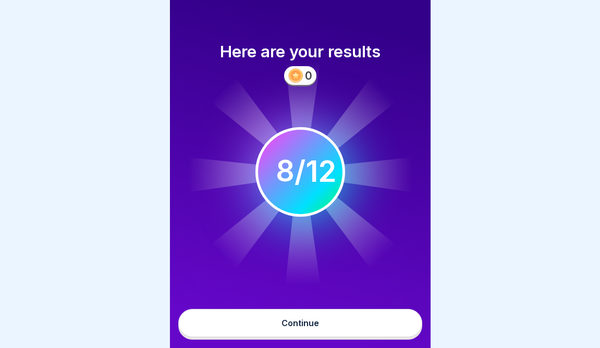
click at [370, 332] on button "Continue" at bounding box center [300, 323] width 244 height 28
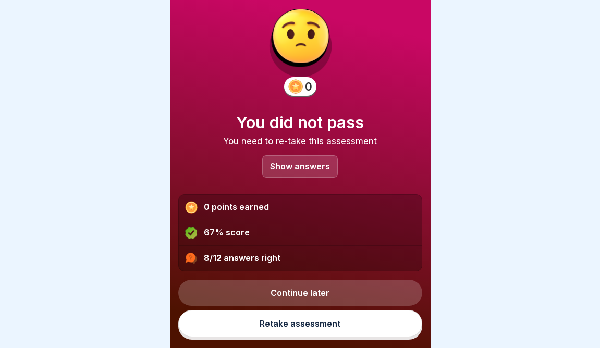
scroll to position [16, 0]
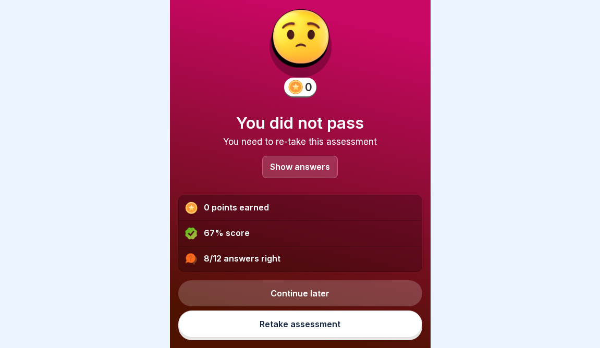
click at [315, 176] on div "Show answers" at bounding box center [300, 167] width 76 height 22
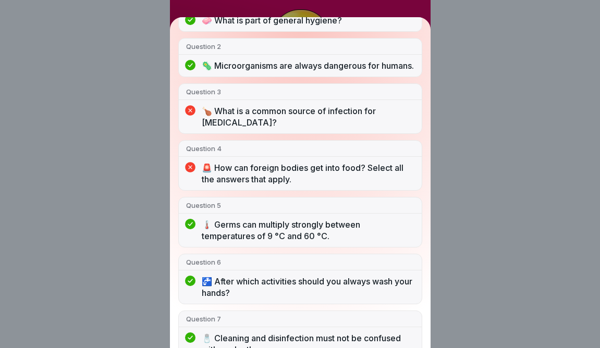
scroll to position [0, 0]
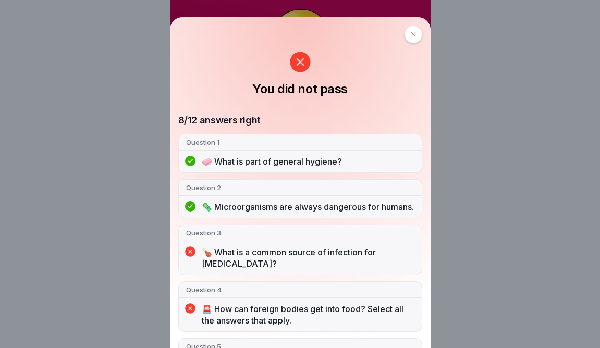
click at [411, 34] on icon at bounding box center [414, 34] width 6 height 6
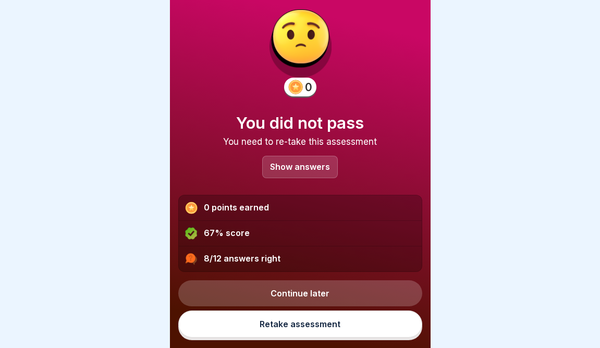
click at [291, 328] on link "Retake assessment" at bounding box center [300, 324] width 244 height 27
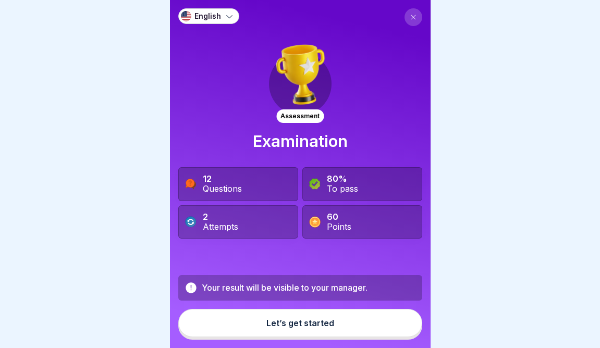
click at [306, 330] on button "Let’s get started" at bounding box center [300, 323] width 244 height 28
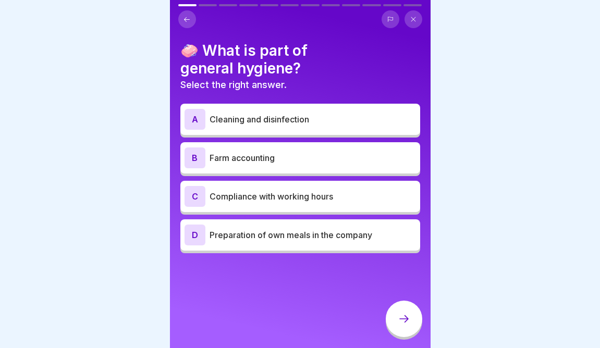
click at [297, 122] on p "Cleaning and disinfection" at bounding box center [313, 119] width 207 height 13
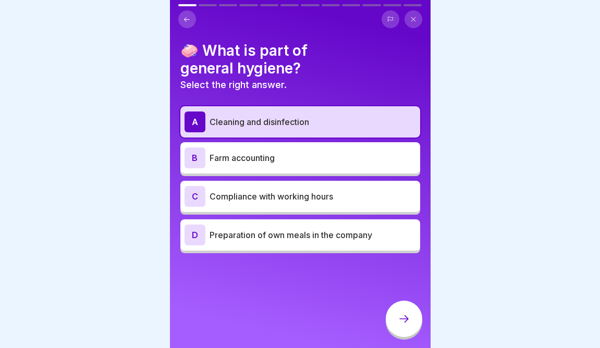
click at [416, 319] on div at bounding box center [404, 319] width 37 height 37
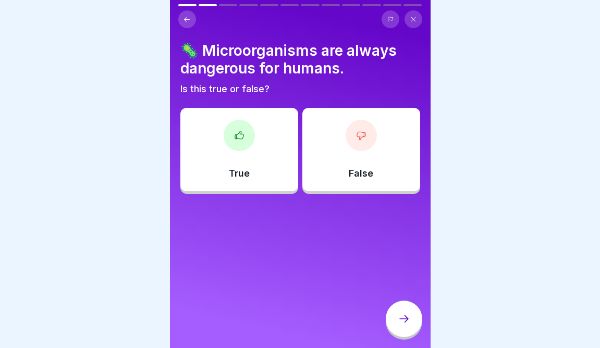
click at [380, 185] on div "False" at bounding box center [362, 149] width 118 height 83
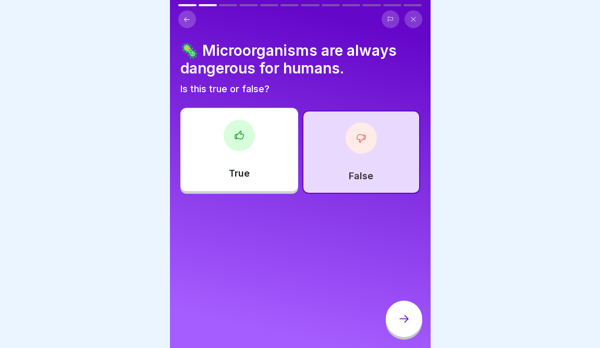
click at [406, 333] on div at bounding box center [404, 319] width 37 height 37
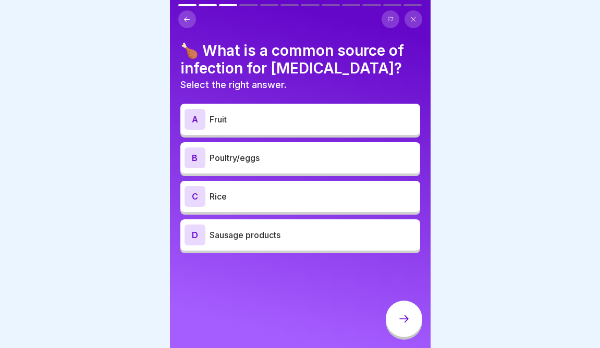
click at [307, 153] on p "Poultry/eggs" at bounding box center [313, 158] width 207 height 13
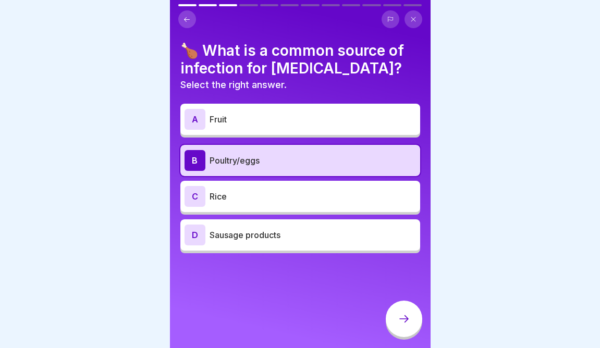
click at [346, 253] on div "🍗 What is a common source of infection for salmonella? Select the right answer.…" at bounding box center [300, 174] width 261 height 348
click at [408, 326] on icon at bounding box center [404, 319] width 13 height 13
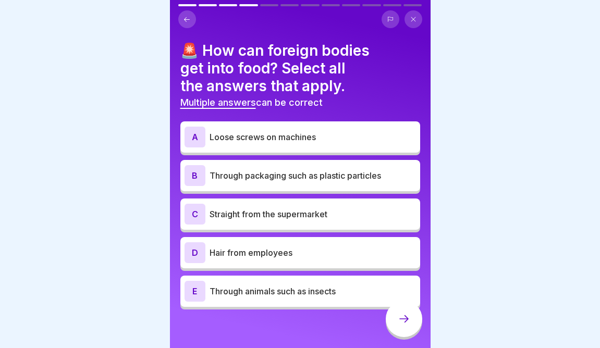
click at [332, 251] on p "Hair from employees" at bounding box center [313, 253] width 207 height 13
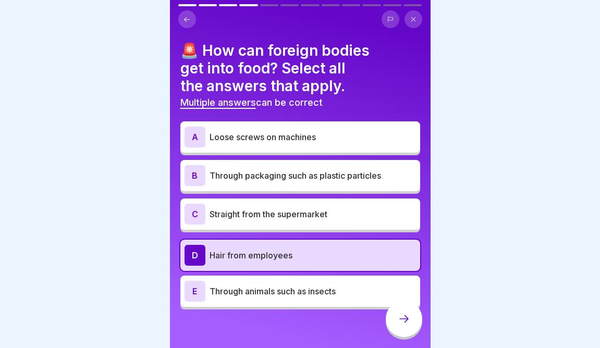
click at [336, 291] on p "Through animals such as insects" at bounding box center [313, 291] width 207 height 13
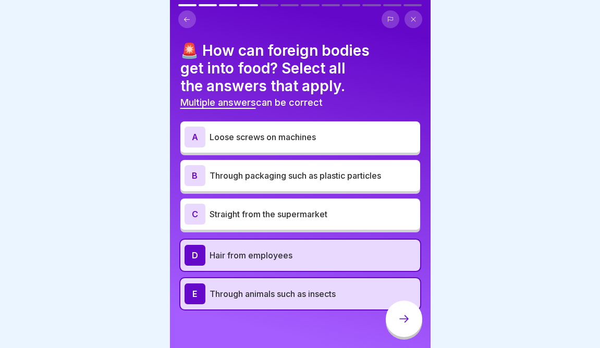
click at [362, 179] on p "Through packaging such as plastic particles" at bounding box center [313, 176] width 207 height 13
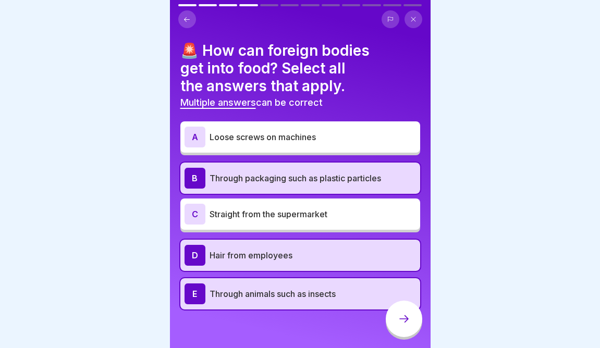
click at [416, 322] on div at bounding box center [404, 319] width 37 height 37
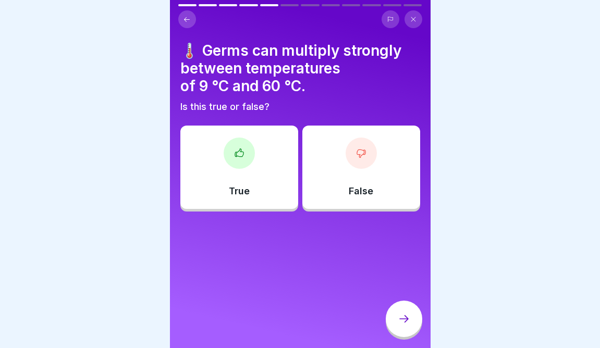
click at [266, 172] on div "True" at bounding box center [239, 167] width 118 height 83
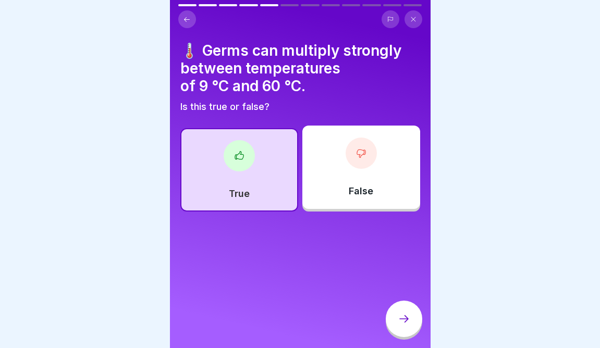
click at [406, 312] on div at bounding box center [404, 319] width 37 height 37
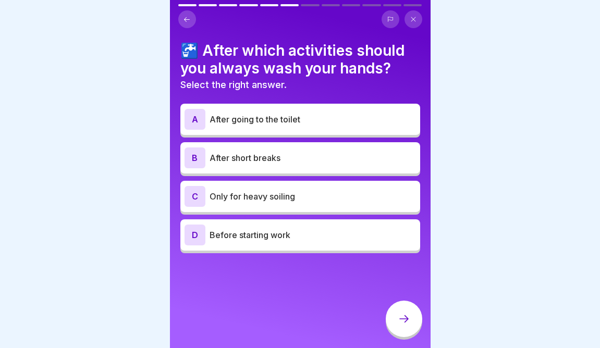
click at [275, 107] on div "A After going to the toilet" at bounding box center [300, 119] width 240 height 31
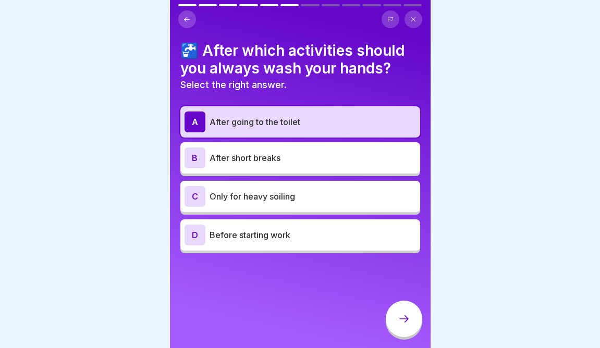
click at [401, 317] on icon at bounding box center [404, 319] width 13 height 13
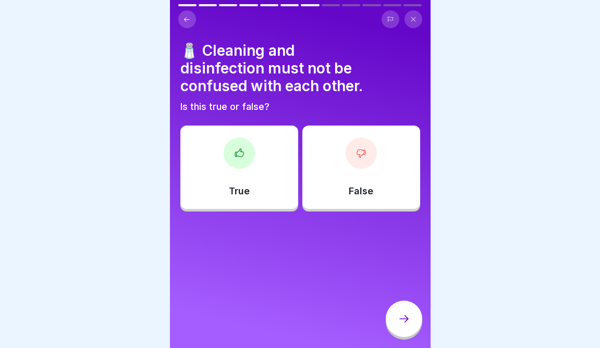
click at [251, 161] on div "True" at bounding box center [239, 167] width 118 height 83
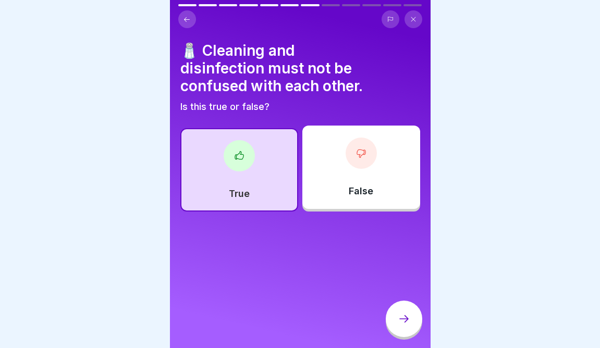
click at [408, 321] on icon at bounding box center [404, 319] width 13 height 13
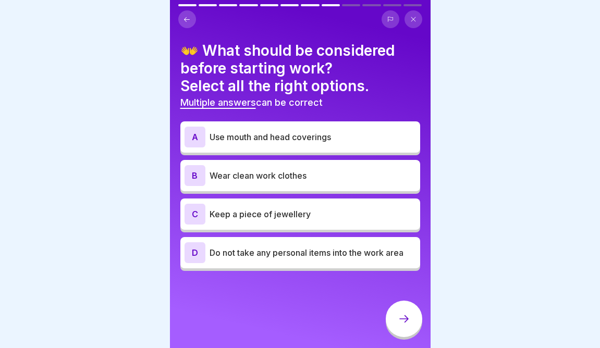
click at [285, 144] on div "A Use mouth and head coverings" at bounding box center [301, 137] width 232 height 21
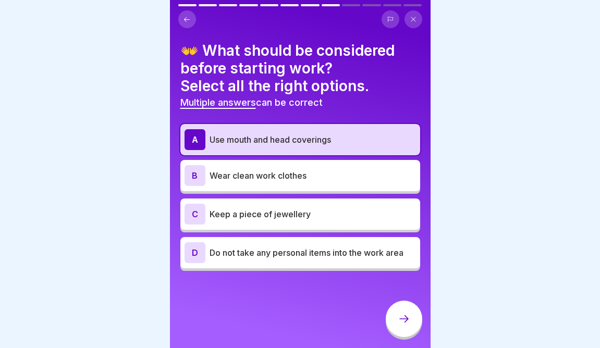
click at [278, 185] on div "B Wear clean work clothes" at bounding box center [301, 175] width 232 height 21
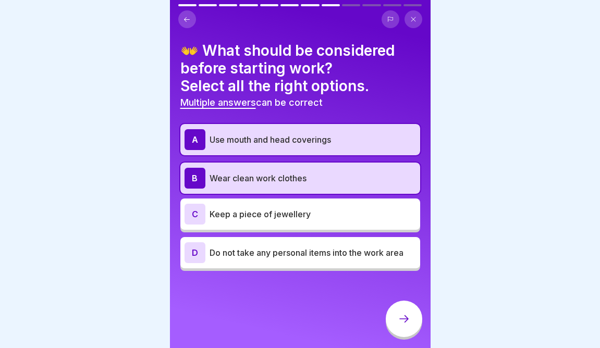
click at [285, 258] on p "Do not take any personal items into the work area" at bounding box center [313, 253] width 207 height 13
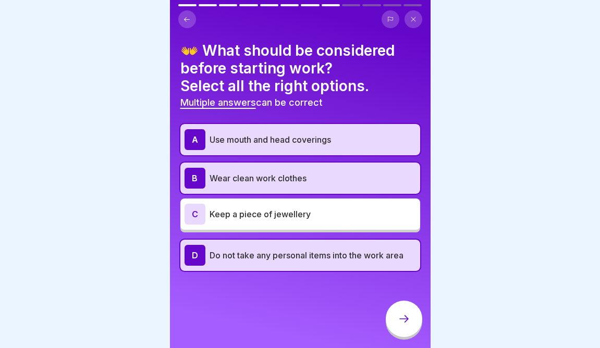
click at [407, 330] on div at bounding box center [404, 319] width 37 height 37
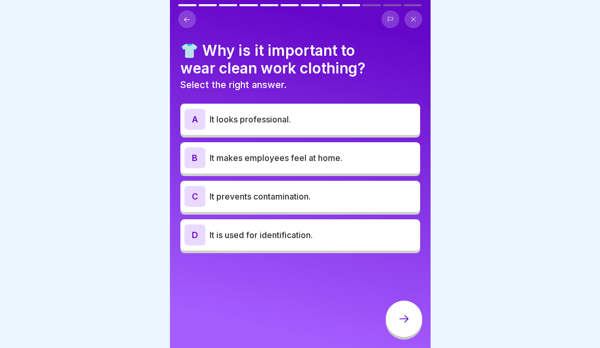
click at [325, 194] on p "It prevents contamination." at bounding box center [313, 196] width 207 height 13
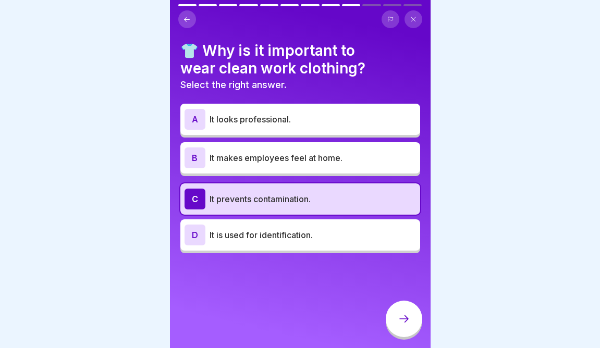
click at [413, 312] on div at bounding box center [404, 319] width 37 height 37
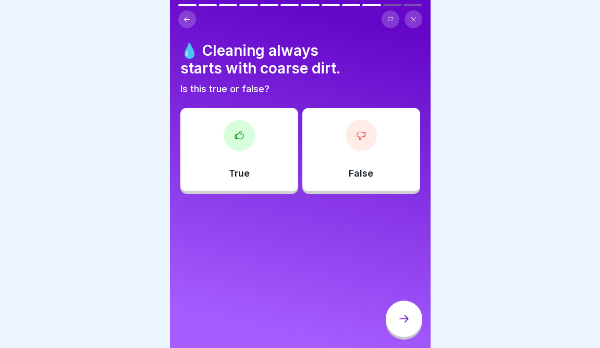
click at [264, 191] on div "True False" at bounding box center [300, 152] width 240 height 83
click at [268, 172] on div "True" at bounding box center [239, 149] width 118 height 83
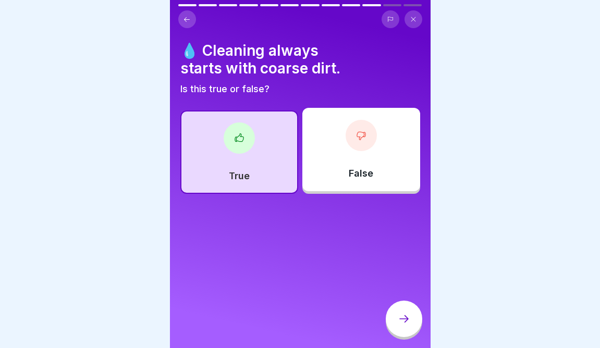
click at [406, 316] on icon at bounding box center [404, 319] width 13 height 13
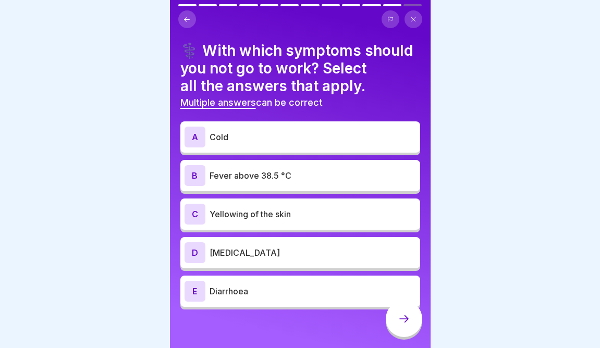
click at [291, 292] on p "Diarrhoea" at bounding box center [313, 291] width 207 height 13
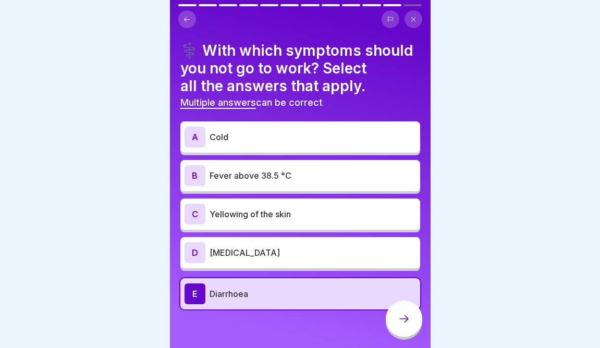
click at [285, 251] on p "Nosebleed" at bounding box center [313, 253] width 207 height 13
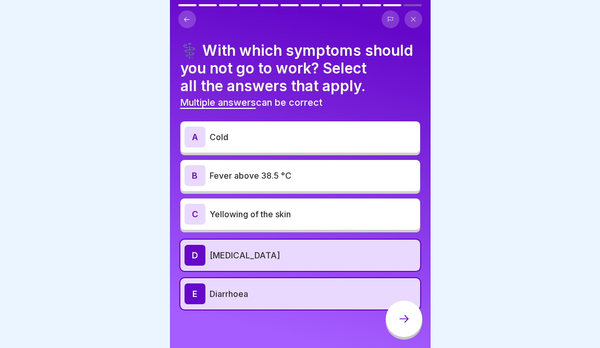
click at [414, 325] on div at bounding box center [404, 319] width 37 height 37
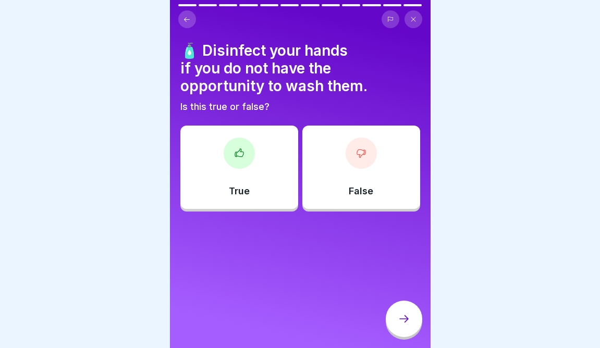
click at [384, 195] on div "False" at bounding box center [362, 167] width 118 height 83
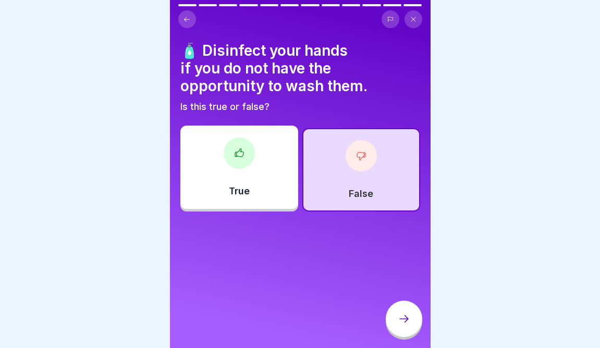
click at [266, 179] on div "True" at bounding box center [239, 167] width 118 height 83
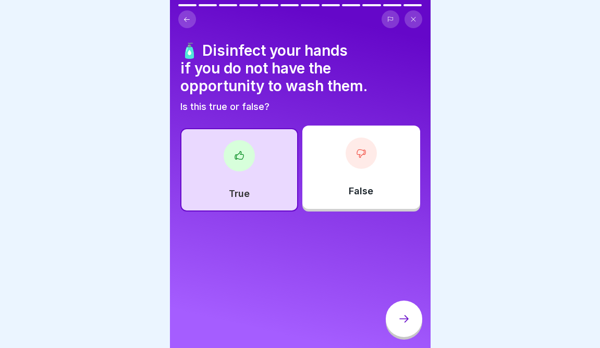
click at [410, 318] on icon at bounding box center [404, 319] width 13 height 13
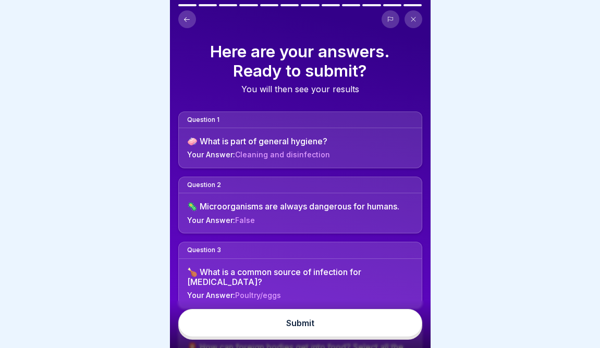
click at [396, 328] on button "Submit" at bounding box center [300, 323] width 244 height 28
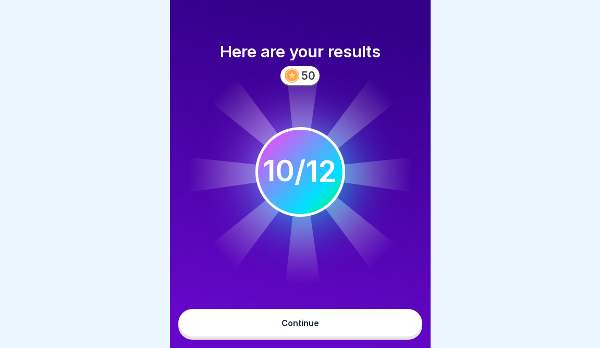
click at [396, 328] on button "Continue" at bounding box center [300, 323] width 244 height 28
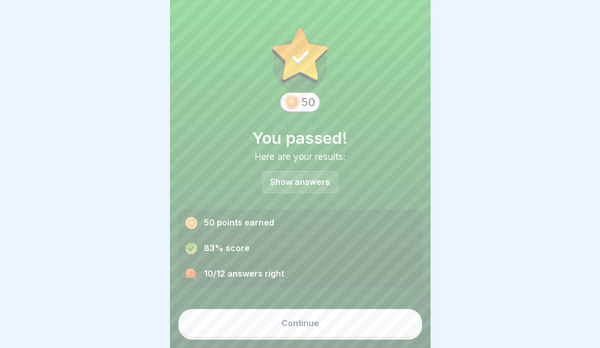
click at [373, 324] on button "Continue" at bounding box center [300, 323] width 244 height 28
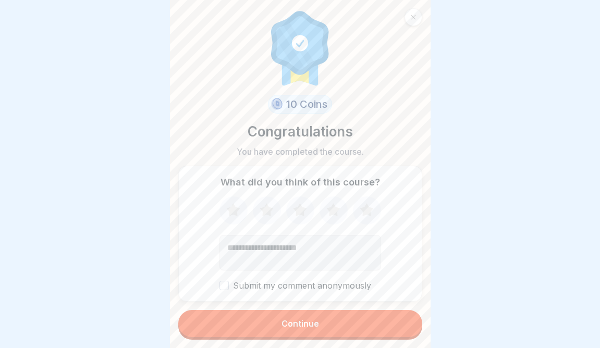
click at [312, 331] on button "Continue" at bounding box center [300, 323] width 244 height 27
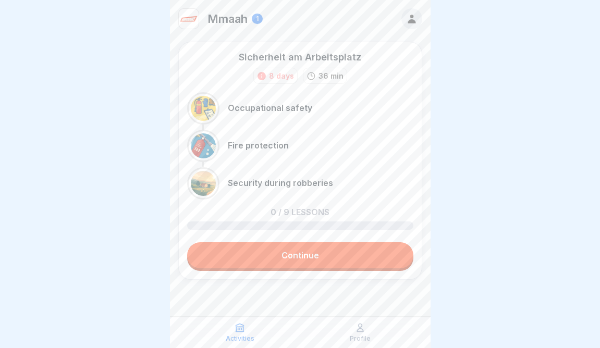
click at [327, 252] on link "Continue" at bounding box center [300, 256] width 226 height 26
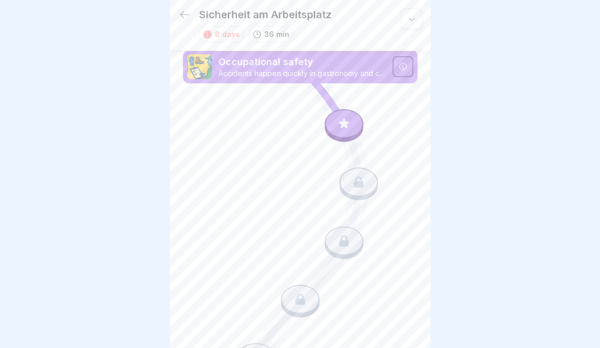
click at [341, 120] on icon at bounding box center [345, 124] width 14 height 14
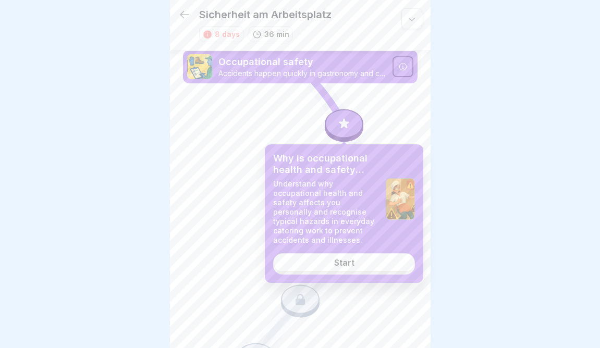
click at [360, 266] on link "Start" at bounding box center [344, 263] width 142 height 19
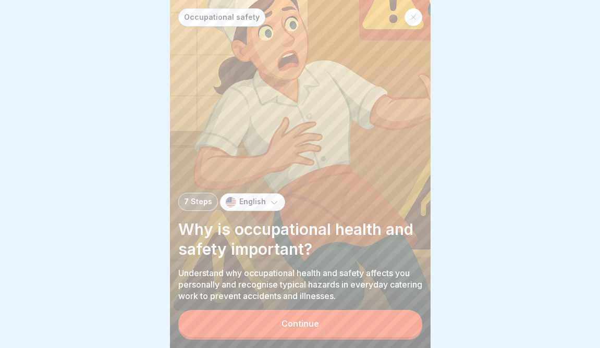
click at [317, 321] on div "Continue" at bounding box center [301, 323] width 38 height 9
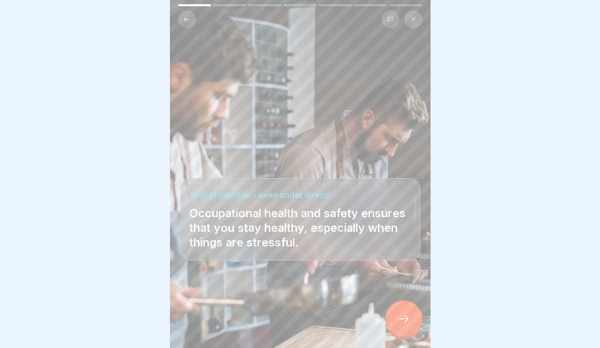
click at [408, 312] on div at bounding box center [404, 319] width 37 height 37
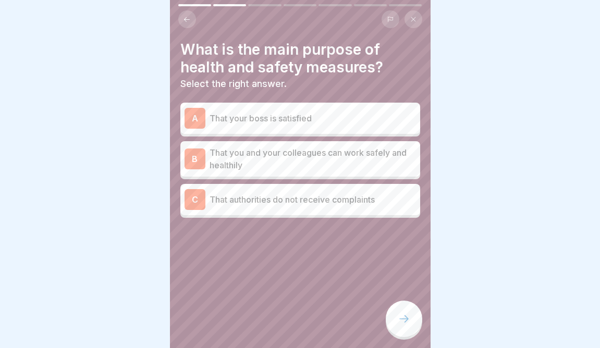
click at [408, 312] on div at bounding box center [404, 319] width 37 height 37
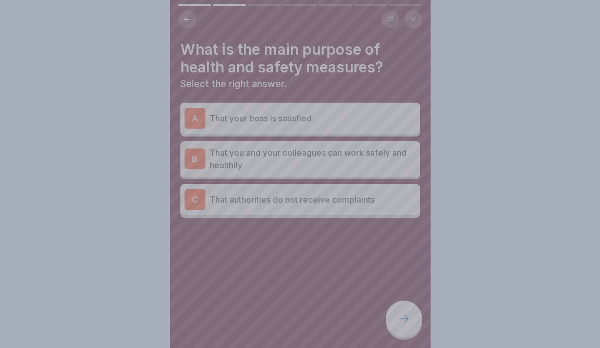
click at [325, 266] on div at bounding box center [300, 174] width 600 height 348
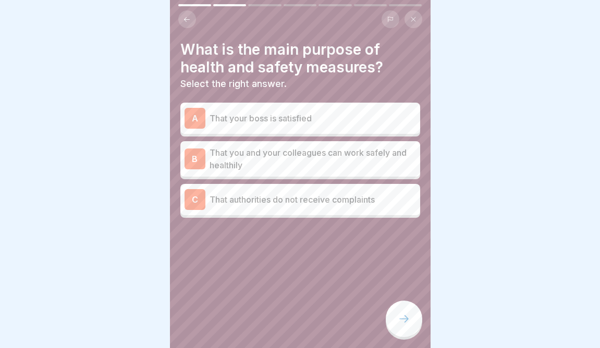
drag, startPoint x: 318, startPoint y: 226, endPoint x: 240, endPoint y: 247, distance: 81.1
click at [240, 247] on div at bounding box center [300, 249] width 240 height 63
click at [330, 170] on p "That you and your colleagues can work safely and healthily" at bounding box center [313, 159] width 207 height 25
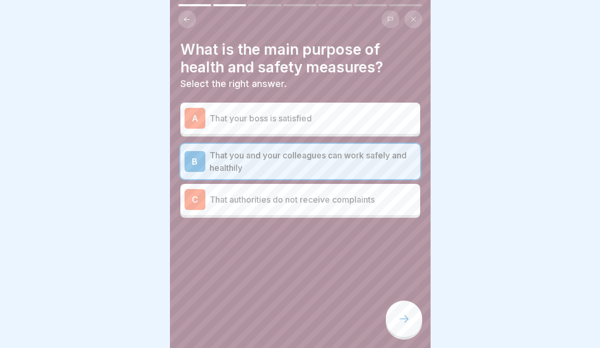
click at [400, 314] on div at bounding box center [404, 319] width 37 height 37
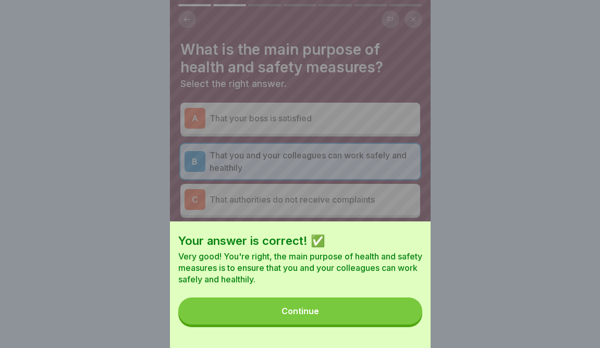
click at [359, 315] on button "Continue" at bounding box center [300, 311] width 244 height 27
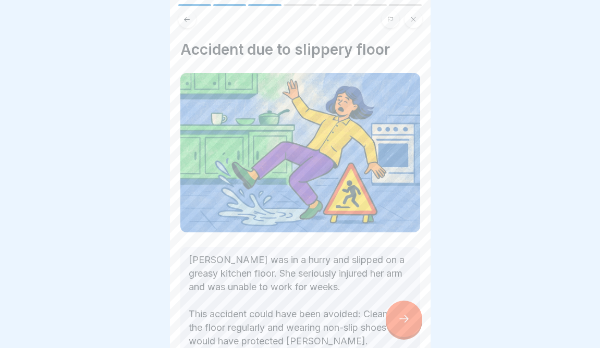
click at [396, 331] on div at bounding box center [404, 319] width 37 height 37
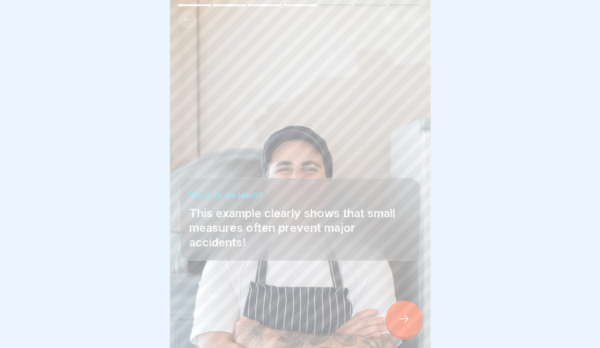
click at [397, 331] on div at bounding box center [404, 319] width 37 height 37
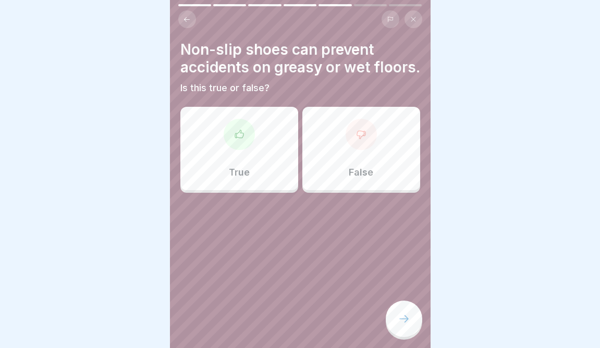
click at [238, 167] on p "True" at bounding box center [239, 172] width 21 height 11
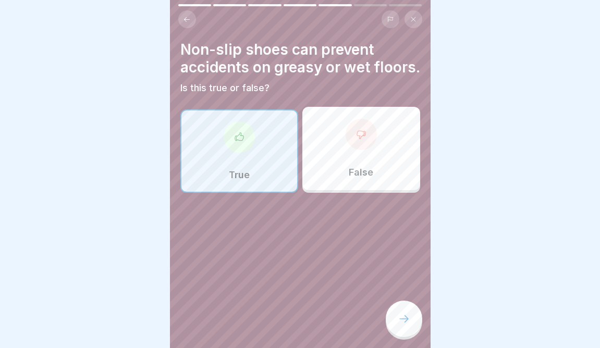
click at [398, 320] on icon at bounding box center [404, 319] width 13 height 13
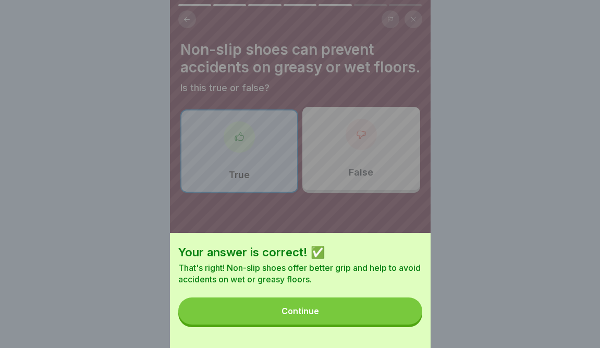
click at [392, 317] on button "Continue" at bounding box center [300, 311] width 244 height 27
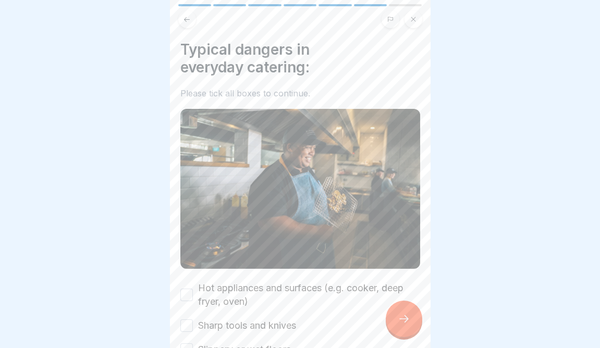
click at [410, 325] on icon at bounding box center [404, 319] width 13 height 13
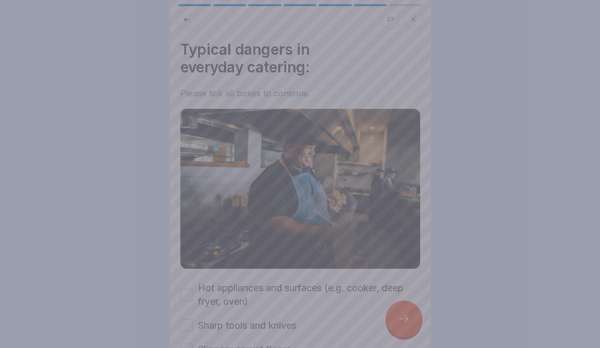
click at [252, 251] on div at bounding box center [300, 174] width 600 height 348
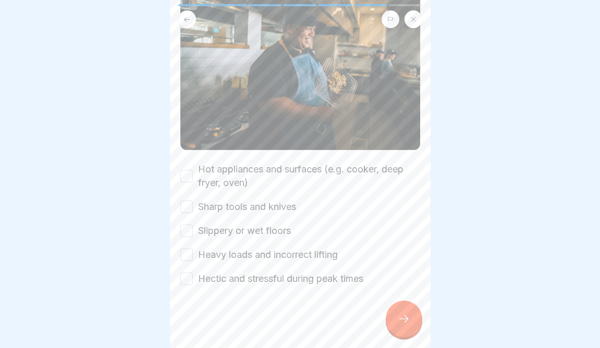
scroll to position [118, 0]
click at [251, 181] on label "Hot appliances and surfaces (e.g. cooker, deep fryer, oven)" at bounding box center [309, 176] width 222 height 27
click at [193, 181] on button "Hot appliances and surfaces (e.g. cooker, deep fryer, oven)" at bounding box center [186, 177] width 13 height 13
click at [249, 215] on div "Hot appliances and surfaces (e.g. cooker, deep fryer, oven) Sharp tools and kni…" at bounding box center [300, 224] width 240 height 123
click at [248, 206] on label "Sharp tools and knives" at bounding box center [247, 208] width 98 height 14
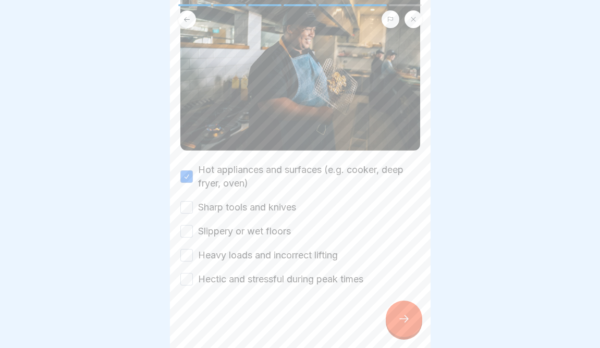
click at [193, 206] on button "Sharp tools and knives" at bounding box center [186, 207] width 13 height 13
click at [237, 226] on label "Slippery or wet floors" at bounding box center [244, 232] width 93 height 14
click at [193, 226] on button "Slippery or wet floors" at bounding box center [186, 231] width 13 height 13
click at [232, 259] on label "Heavy loads and incorrect lifting" at bounding box center [268, 256] width 140 height 14
click at [193, 259] on button "Heavy loads and incorrect lifting" at bounding box center [186, 255] width 13 height 13
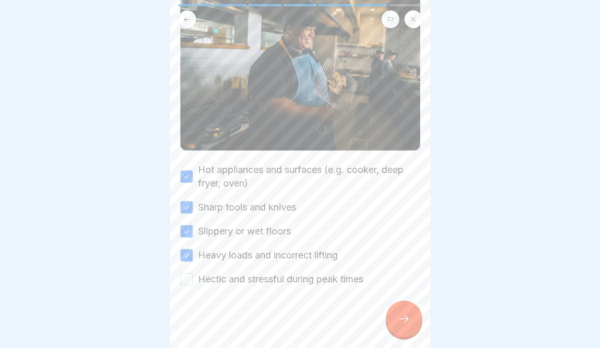
click at [233, 283] on label "Hectic and stressful during peak times" at bounding box center [280, 280] width 165 height 14
click at [193, 283] on button "Hectic and stressful during peak times" at bounding box center [186, 279] width 13 height 13
click at [421, 317] on div at bounding box center [404, 319] width 37 height 37
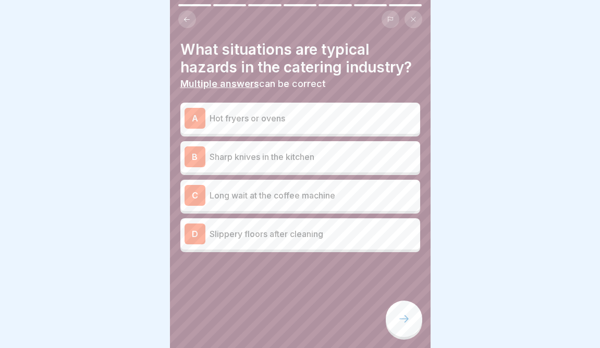
click at [315, 161] on p "Sharp knives in the kitchen" at bounding box center [313, 157] width 207 height 13
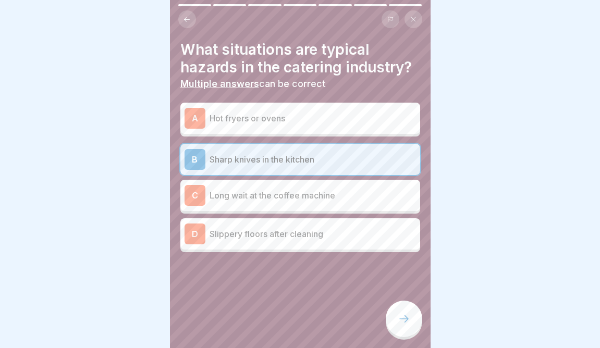
click at [310, 129] on div "A Hot fryers or ovens" at bounding box center [300, 118] width 240 height 31
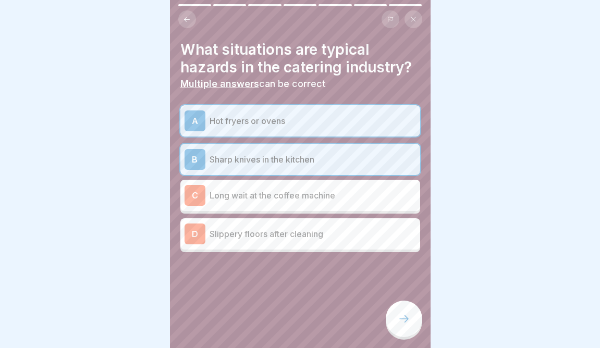
click at [327, 228] on p "Slippery floors after cleaning" at bounding box center [313, 234] width 207 height 13
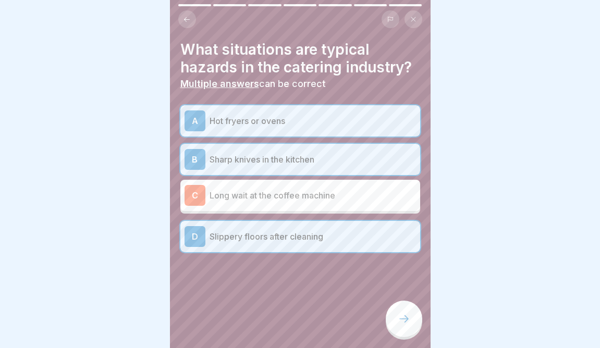
click at [398, 322] on div at bounding box center [404, 319] width 37 height 37
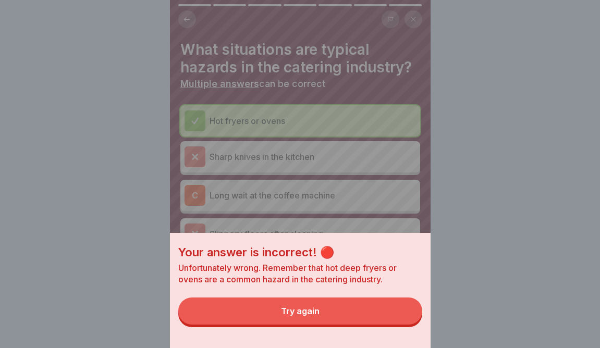
click at [360, 307] on button "Try again" at bounding box center [300, 311] width 244 height 27
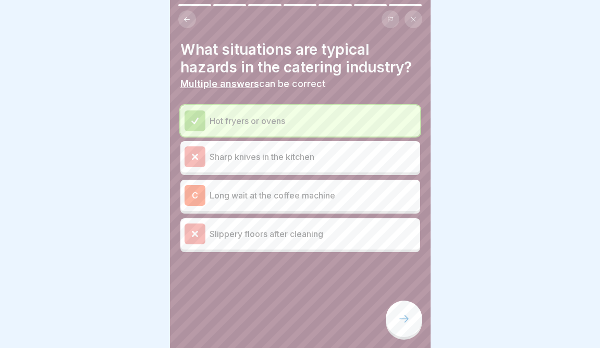
click at [350, 109] on div "Hot fryers or ovens" at bounding box center [300, 120] width 240 height 31
click at [402, 329] on div at bounding box center [404, 319] width 37 height 37
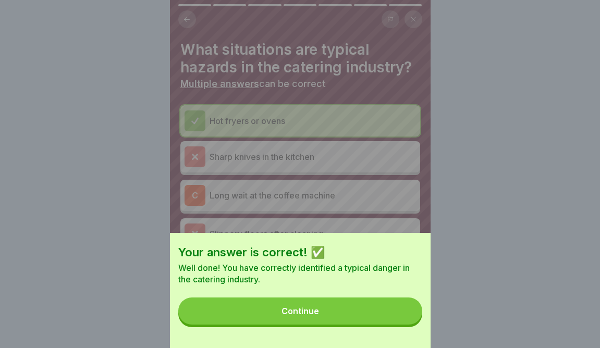
click at [371, 309] on button "Continue" at bounding box center [300, 311] width 244 height 27
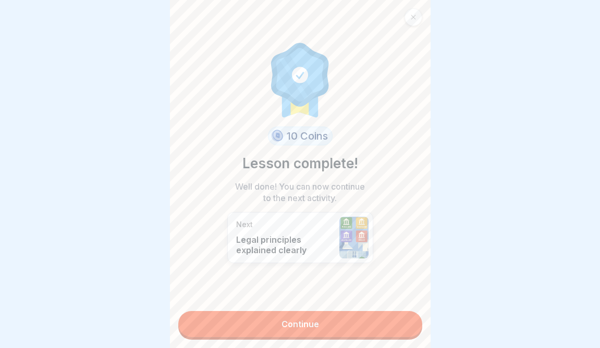
click at [334, 331] on link "Continue" at bounding box center [300, 324] width 244 height 26
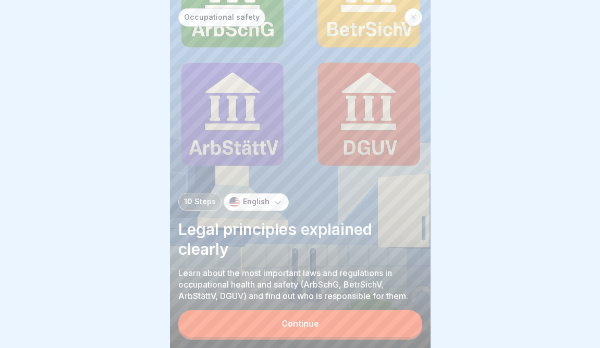
click at [331, 324] on button "Continue" at bounding box center [300, 323] width 244 height 27
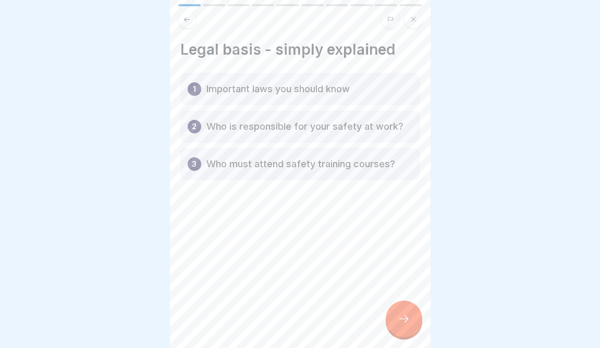
click at [414, 327] on div at bounding box center [404, 319] width 37 height 37
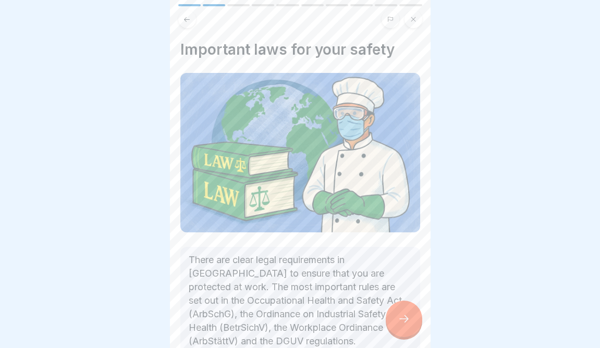
click at [409, 326] on div at bounding box center [404, 319] width 37 height 37
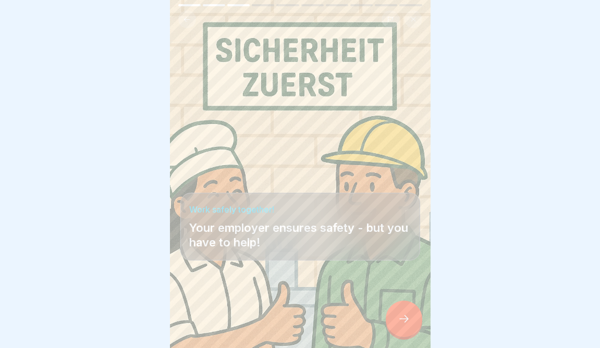
click at [409, 326] on div at bounding box center [404, 319] width 37 height 37
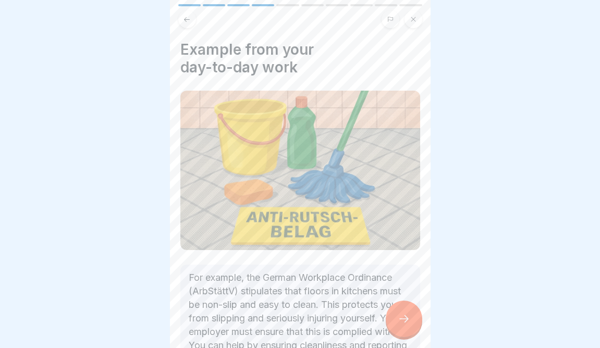
click at [409, 327] on div at bounding box center [404, 319] width 37 height 37
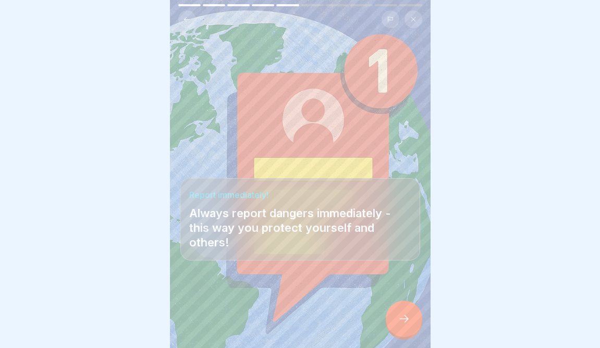
click at [409, 328] on div at bounding box center [404, 319] width 37 height 37
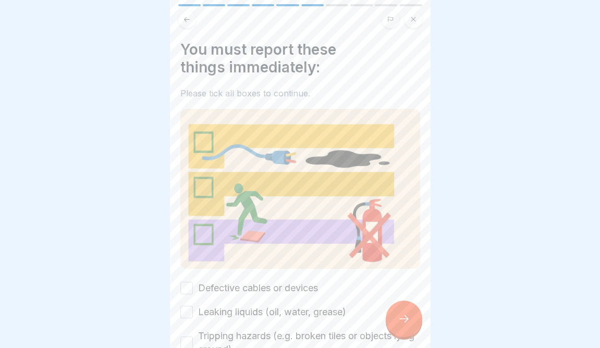
click at [409, 328] on div at bounding box center [404, 319] width 37 height 37
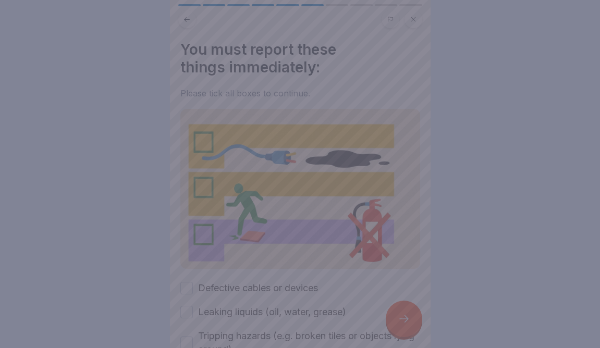
click at [299, 295] on div at bounding box center [300, 174] width 600 height 348
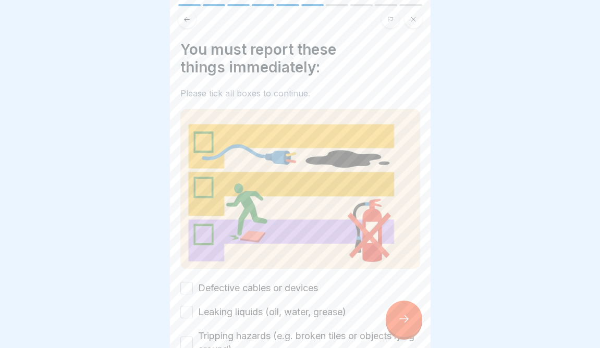
click at [297, 282] on label "Defective cables or devices" at bounding box center [258, 289] width 120 height 14
click at [193, 282] on button "Defective cables or devices" at bounding box center [186, 288] width 13 height 13
click at [295, 321] on div "Defective cables or devices Leaking liquids (oil, water, grease) Tripping hazar…" at bounding box center [300, 338] width 240 height 113
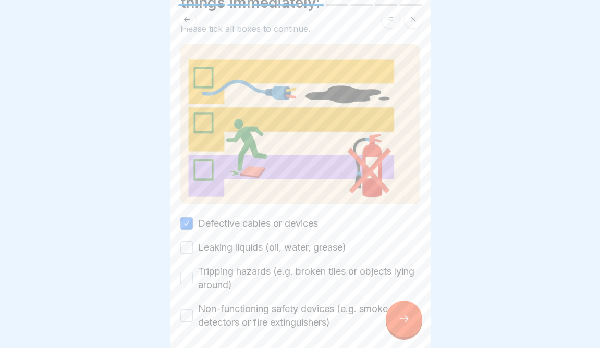
scroll to position [69, 0]
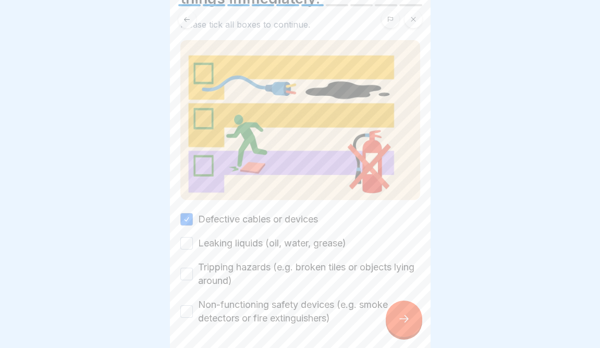
click at [297, 237] on label "Leaking liquids (oil, water, grease)" at bounding box center [272, 244] width 148 height 14
click at [193, 237] on button "Leaking liquids (oil, water, grease)" at bounding box center [186, 243] width 13 height 13
click at [289, 255] on div "Defective cables or devices Leaking liquids (oil, water, grease) Tripping hazar…" at bounding box center [300, 269] width 240 height 113
click at [279, 274] on label "Tripping hazards (e.g. broken tiles or objects lying around)" at bounding box center [309, 274] width 222 height 27
click at [193, 274] on button "Tripping hazards (e.g. broken tiles or objects lying around)" at bounding box center [186, 274] width 13 height 13
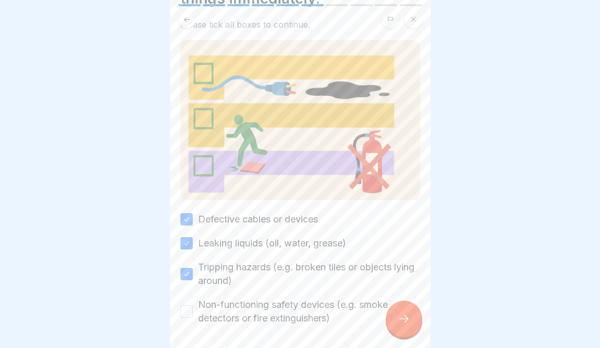
click at [276, 321] on label "Non-functioning safety devices (e.g. smoke detectors or fire extinguishers)" at bounding box center [309, 311] width 222 height 27
click at [193, 318] on button "Non-functioning safety devices (e.g. smoke detectors or fire extinguishers)" at bounding box center [186, 312] width 13 height 13
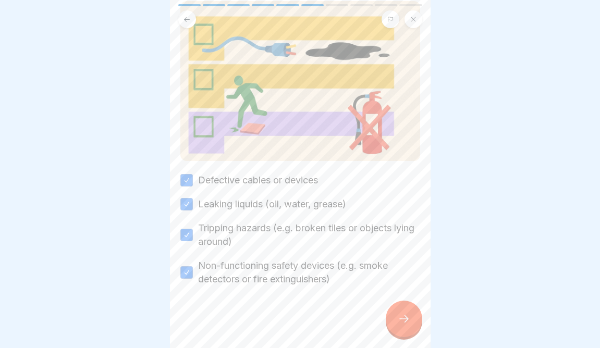
click at [401, 323] on icon at bounding box center [404, 319] width 13 height 13
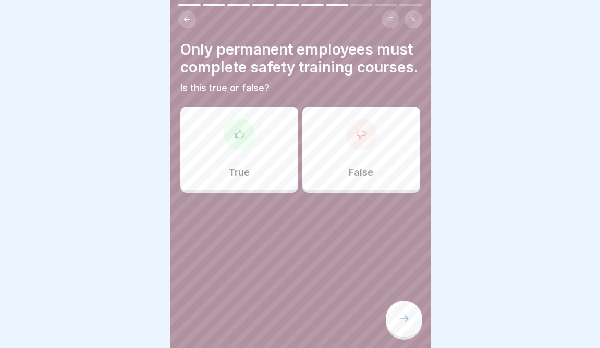
click at [379, 169] on div "False" at bounding box center [362, 148] width 118 height 83
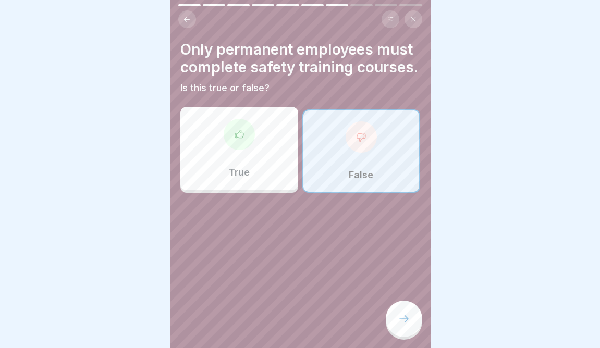
click at [411, 319] on div at bounding box center [404, 319] width 37 height 37
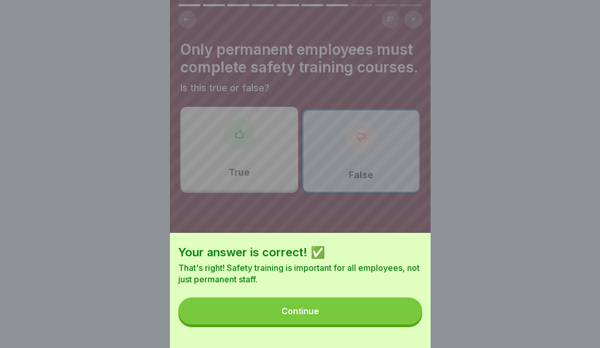
click at [359, 323] on button "Continue" at bounding box center [300, 311] width 244 height 27
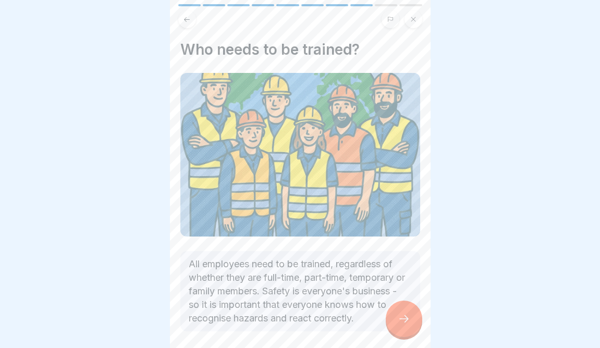
click at [396, 331] on div at bounding box center [404, 319] width 37 height 37
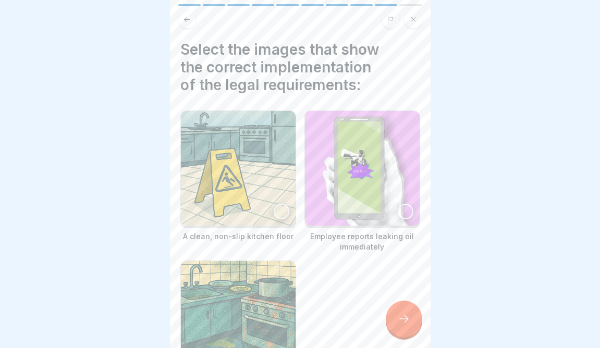
click at [396, 332] on div at bounding box center [404, 319] width 37 height 37
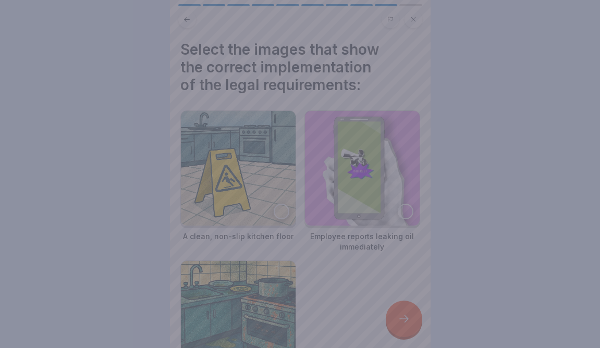
click at [378, 320] on div at bounding box center [300, 174] width 600 height 348
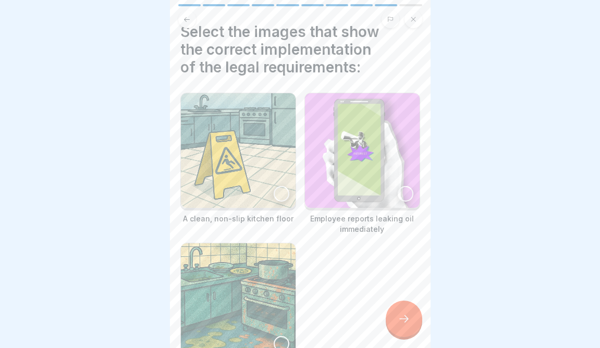
scroll to position [26, 0]
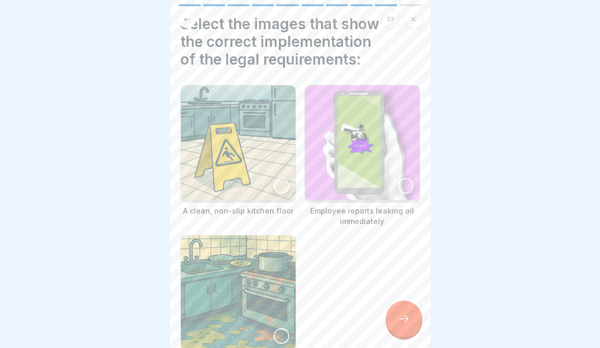
click at [282, 183] on div at bounding box center [282, 186] width 16 height 16
click at [401, 187] on div at bounding box center [406, 186] width 16 height 16
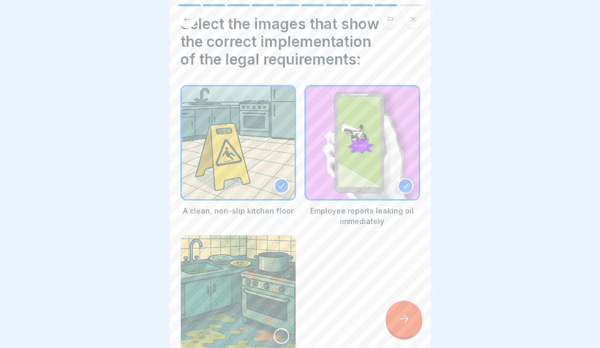
click at [272, 321] on img at bounding box center [238, 293] width 115 height 115
click at [378, 336] on div "A clean, non-slip kitchen floor Employee reports leaking oil immediately A kitc…" at bounding box center [300, 231] width 240 height 292
click at [393, 333] on div at bounding box center [404, 319] width 37 height 37
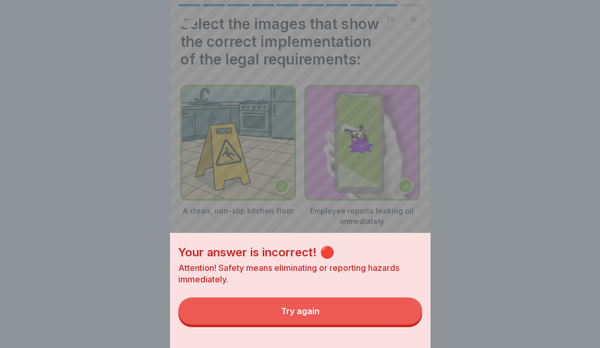
click at [366, 313] on button "Try again" at bounding box center [300, 311] width 244 height 27
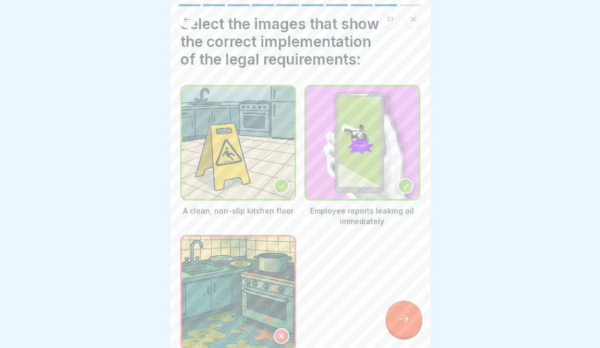
click at [408, 323] on icon at bounding box center [404, 319] width 13 height 13
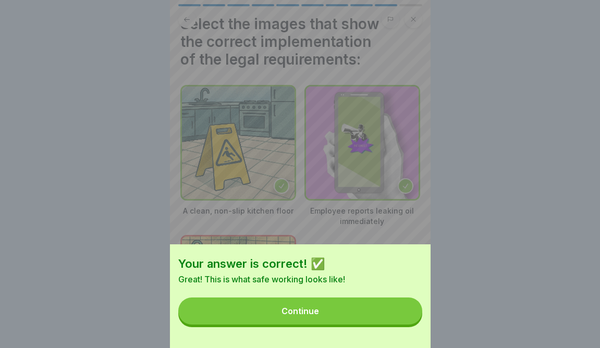
click at [408, 322] on button "Continue" at bounding box center [300, 311] width 244 height 27
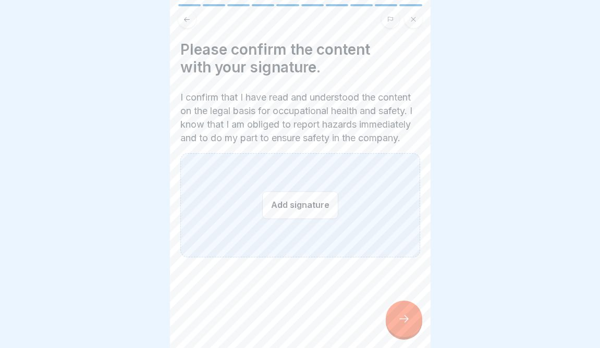
click at [320, 219] on button "Add signature" at bounding box center [300, 205] width 76 height 28
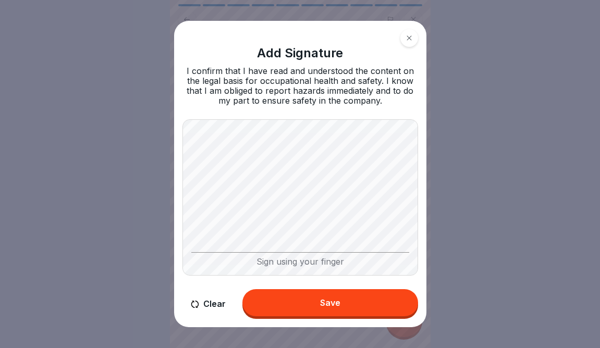
click at [200, 302] on button "Clear" at bounding box center [209, 305] width 52 height 30
click at [281, 105] on div "Add Signature I confirm that I have read and understood the content on the lega…" at bounding box center [300, 174] width 252 height 307
click at [320, 308] on div "Save" at bounding box center [330, 302] width 20 height 9
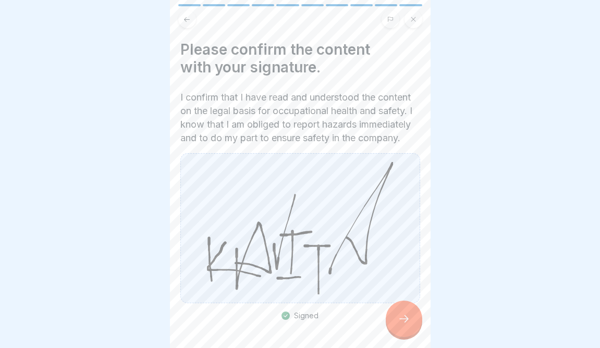
click at [402, 318] on icon at bounding box center [404, 319] width 13 height 13
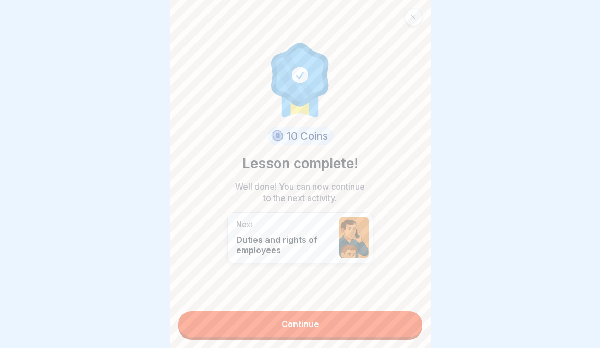
click at [350, 323] on link "Continue" at bounding box center [300, 324] width 244 height 26
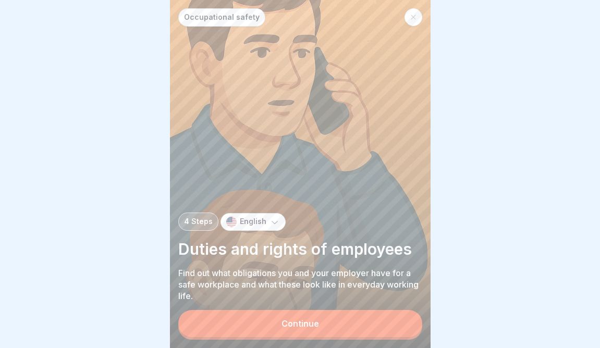
click at [350, 323] on button "Continue" at bounding box center [300, 323] width 244 height 27
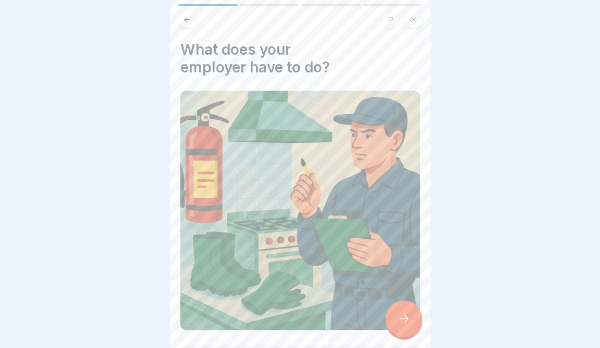
click at [406, 318] on icon at bounding box center [404, 319] width 13 height 13
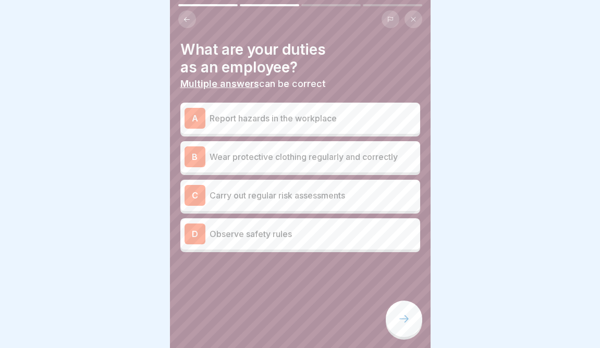
click at [272, 162] on p "Wear protective clothing regularly and correctly" at bounding box center [313, 157] width 207 height 13
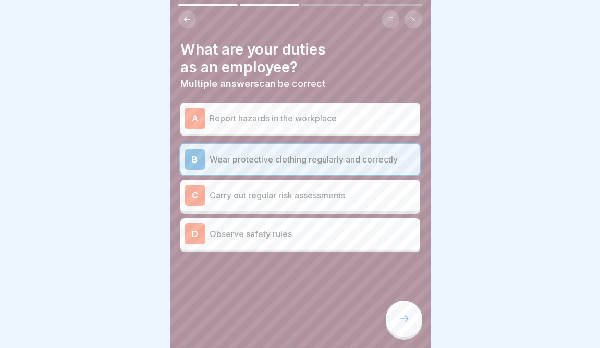
click at [263, 193] on p "Carry out regular risk assessments" at bounding box center [313, 195] width 207 height 13
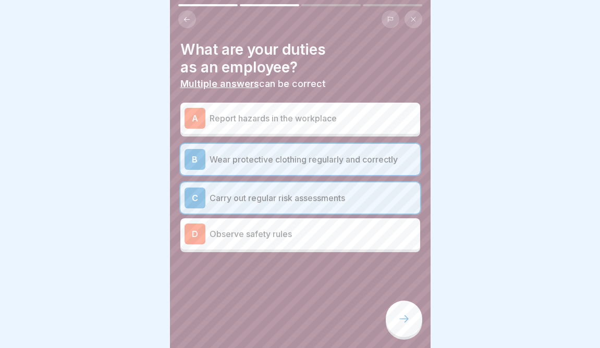
click at [275, 204] on div "C Carry out regular risk assessments" at bounding box center [301, 198] width 232 height 21
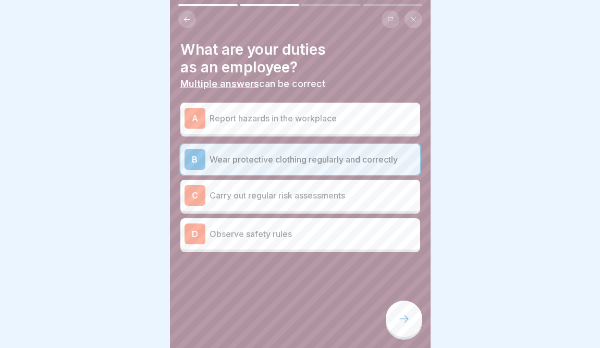
click at [287, 118] on p "Report hazards in the workplace" at bounding box center [313, 118] width 207 height 13
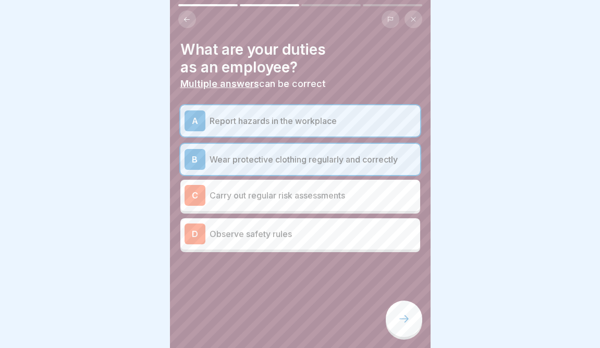
click at [405, 319] on icon at bounding box center [404, 319] width 13 height 13
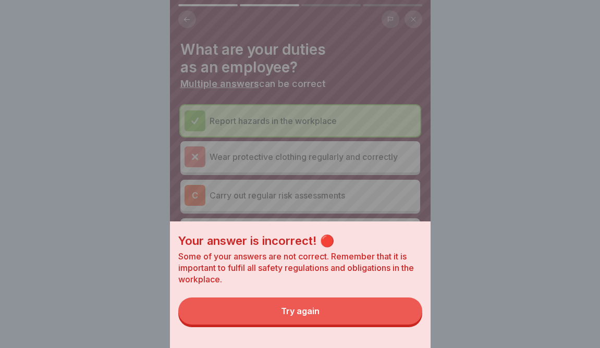
click at [337, 311] on button "Try again" at bounding box center [300, 311] width 244 height 27
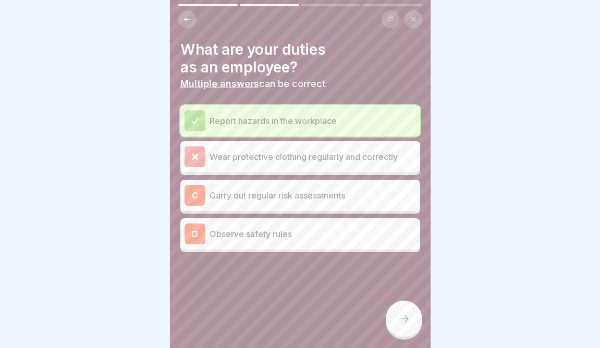
click at [403, 317] on icon at bounding box center [404, 319] width 13 height 13
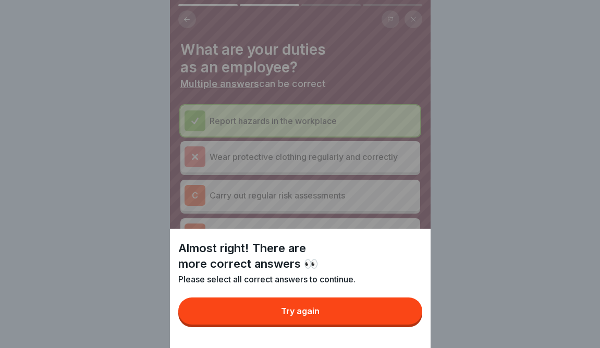
click at [374, 318] on button "Try again" at bounding box center [300, 311] width 244 height 27
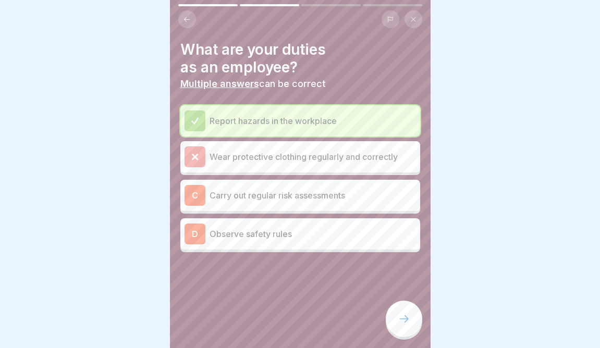
click at [319, 122] on p "Report hazards in the workplace" at bounding box center [313, 121] width 207 height 13
click at [396, 301] on div at bounding box center [300, 283] width 240 height 63
click at [400, 328] on div at bounding box center [404, 319] width 37 height 37
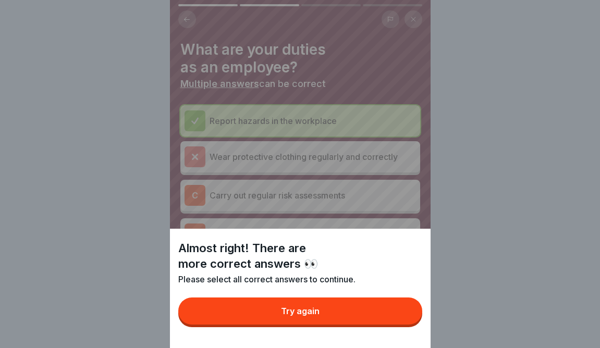
click at [367, 310] on button "Try again" at bounding box center [300, 311] width 244 height 27
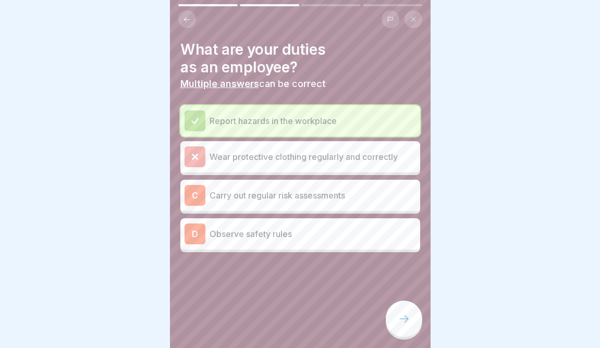
click at [316, 192] on p "Carry out regular risk assessments" at bounding box center [313, 195] width 207 height 13
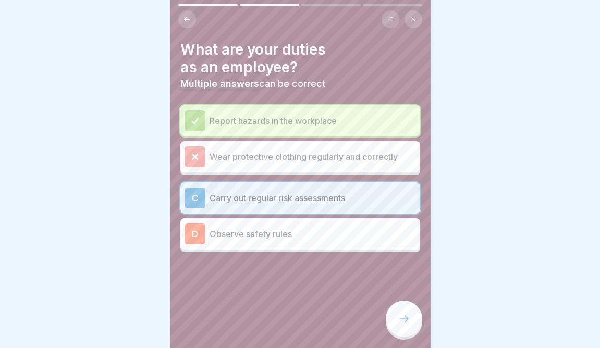
click at [310, 228] on p "Observe safety rules" at bounding box center [313, 234] width 207 height 13
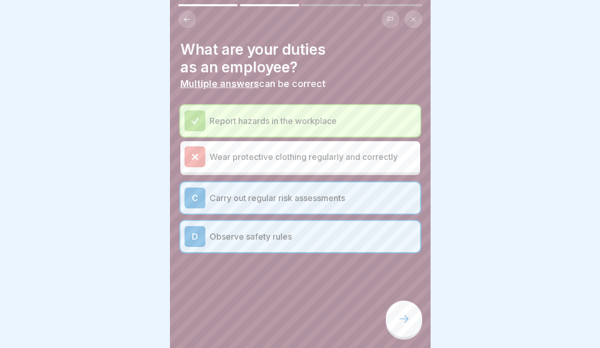
click at [402, 323] on icon at bounding box center [404, 319] width 13 height 13
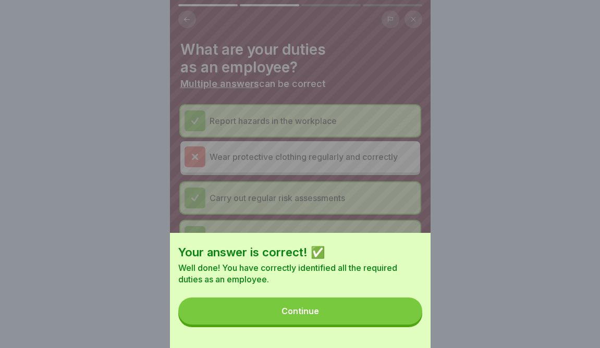
click at [362, 322] on button "Continue" at bounding box center [300, 311] width 244 height 27
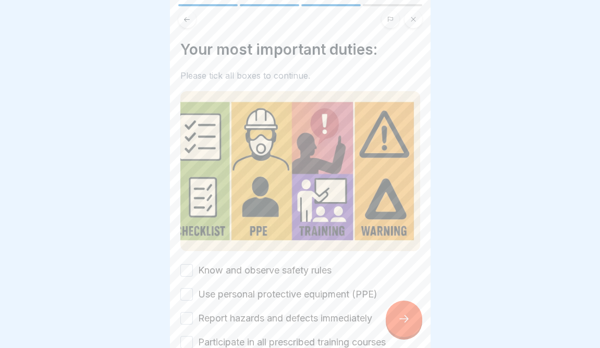
click at [265, 269] on label "Know and observe safety rules" at bounding box center [265, 271] width 134 height 14
click at [193, 269] on button "Know and observe safety rules" at bounding box center [186, 270] width 13 height 13
click at [266, 295] on label "Use personal protective equipment (PPE)" at bounding box center [287, 295] width 179 height 14
click at [193, 295] on button "Use personal protective equipment (PPE)" at bounding box center [186, 294] width 13 height 13
click at [258, 317] on label "Report hazards and defects immediately" at bounding box center [285, 319] width 174 height 14
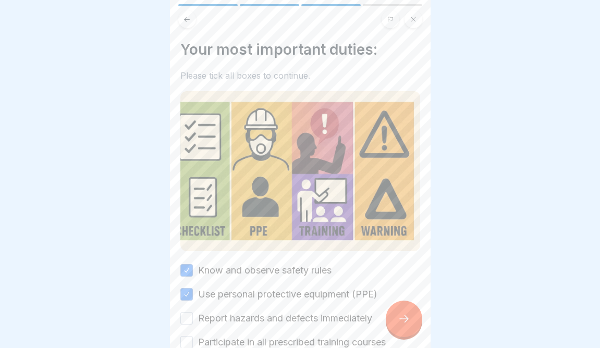
click at [193, 317] on button "Report hazards and defects immediately" at bounding box center [186, 318] width 13 height 13
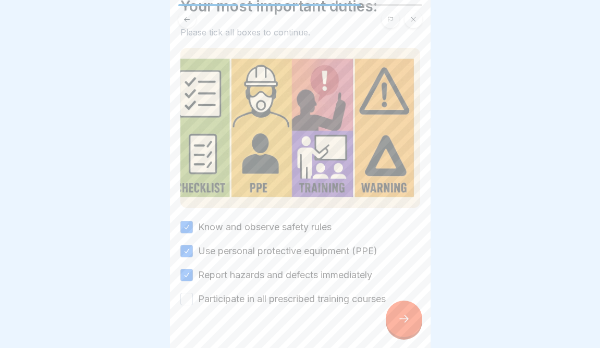
click at [260, 298] on label "Participate in all prescribed training courses" at bounding box center [292, 300] width 188 height 14
click at [193, 298] on button "Participate in all prescribed training courses" at bounding box center [186, 299] width 13 height 13
click at [421, 320] on div at bounding box center [404, 319] width 37 height 37
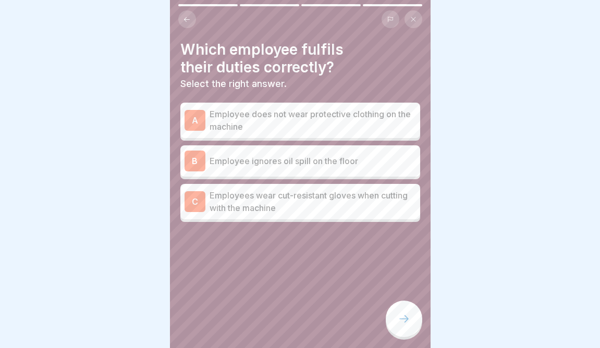
click at [284, 208] on p "Employees wear cut-resistant gloves when cutting with the machine" at bounding box center [313, 201] width 207 height 25
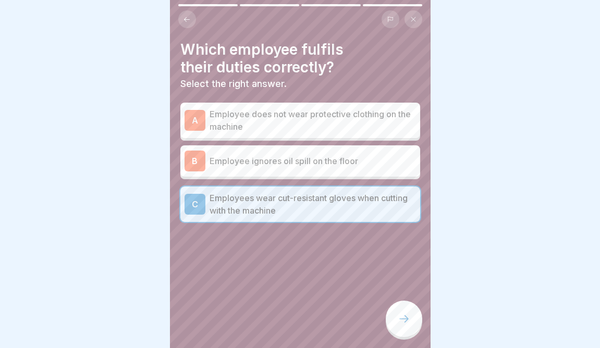
click at [402, 328] on div at bounding box center [404, 319] width 37 height 37
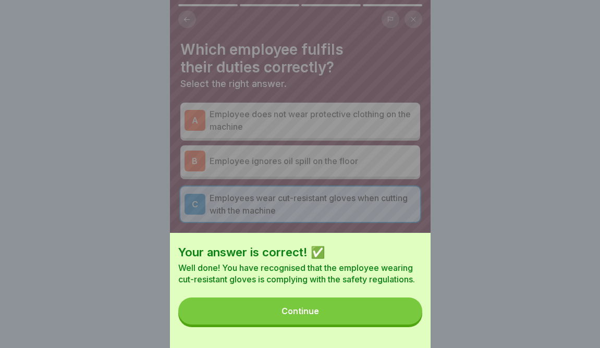
click at [382, 322] on button "Continue" at bounding box center [300, 311] width 244 height 27
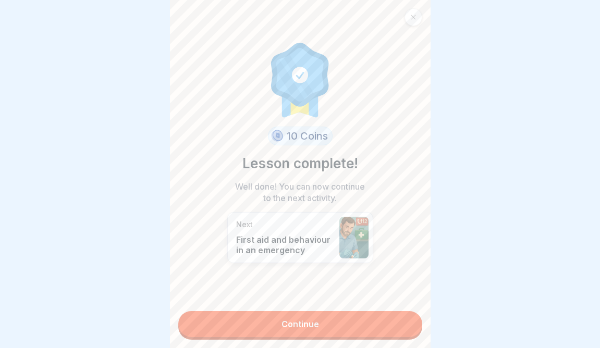
click at [372, 330] on link "Continue" at bounding box center [300, 324] width 244 height 26
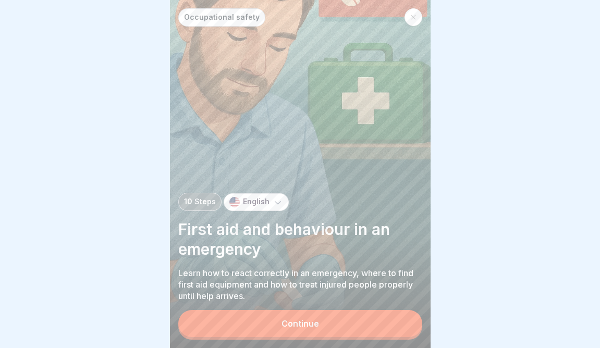
click at [369, 326] on button "Continue" at bounding box center [300, 323] width 244 height 27
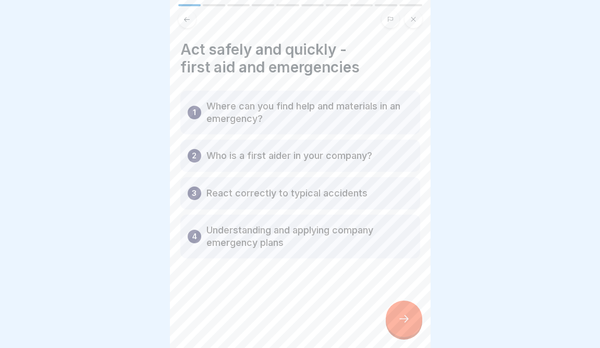
click at [396, 326] on div at bounding box center [404, 319] width 37 height 37
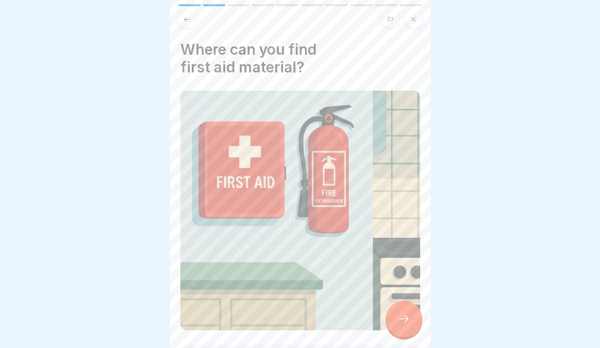
click at [396, 325] on div at bounding box center [404, 319] width 37 height 37
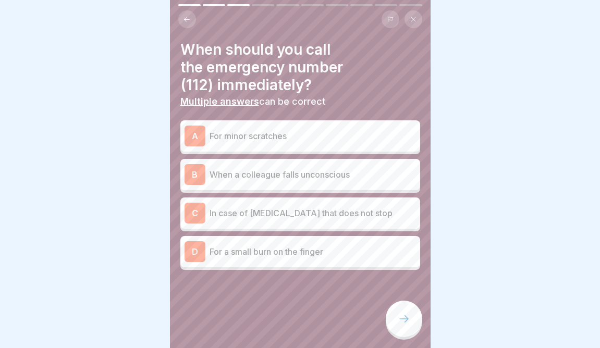
click at [396, 325] on div at bounding box center [404, 319] width 37 height 37
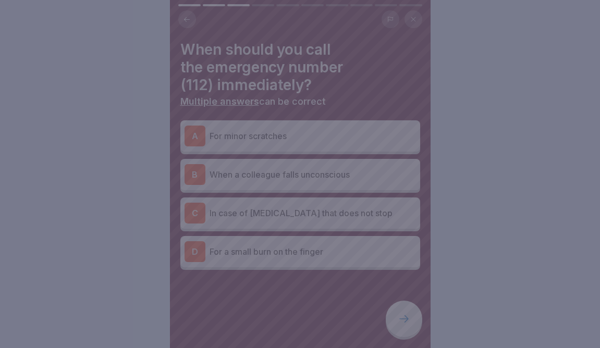
click at [319, 322] on div at bounding box center [300, 174] width 600 height 348
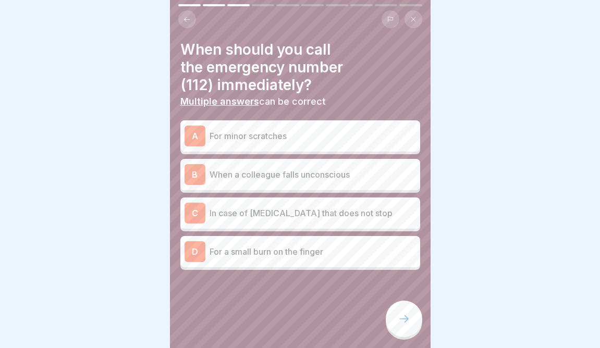
click at [359, 218] on p "In case of heavy bleeding that does not stop" at bounding box center [313, 213] width 207 height 13
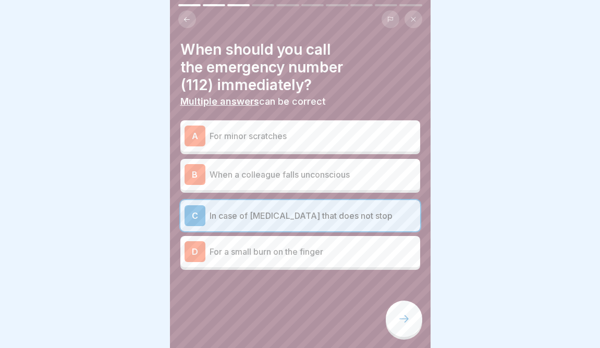
click at [359, 177] on p "When a colleague falls unconscious" at bounding box center [313, 174] width 207 height 13
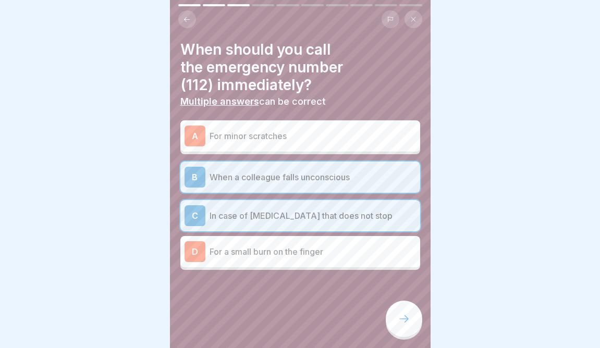
click at [395, 326] on div at bounding box center [404, 319] width 37 height 37
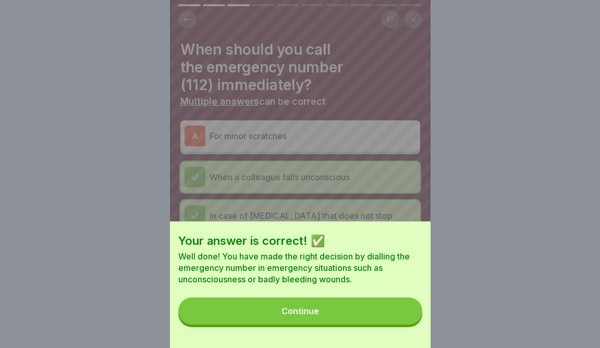
click at [395, 324] on button "Continue" at bounding box center [300, 311] width 244 height 27
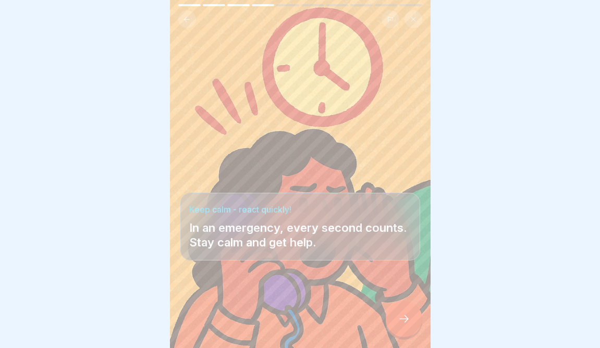
click at [414, 319] on div at bounding box center [404, 319] width 37 height 37
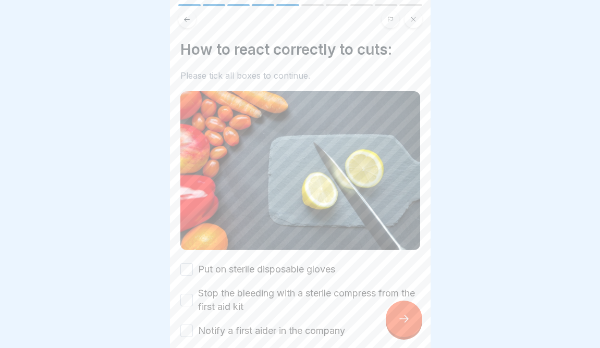
click at [285, 277] on div "Put on sterile disposable gloves Stop the bleeding with a sterile compress from…" at bounding box center [300, 312] width 240 height 99
click at [287, 269] on label "Put on sterile disposable gloves" at bounding box center [266, 270] width 137 height 14
click at [193, 269] on button "Put on sterile disposable gloves" at bounding box center [186, 269] width 13 height 13
click at [258, 291] on label "Stop the bleeding with a sterile compress from the first aid kit" at bounding box center [309, 300] width 222 height 27
click at [193, 294] on button "Stop the bleeding with a sterile compress from the first aid kit" at bounding box center [186, 300] width 13 height 13
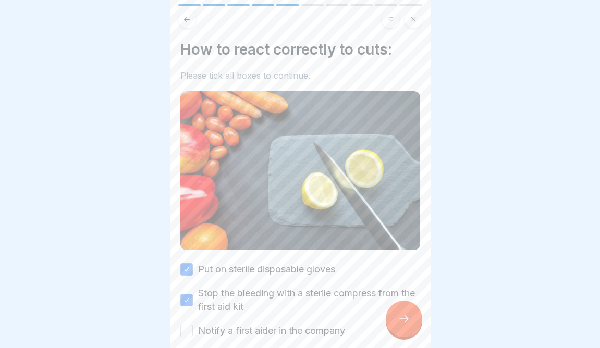
click at [232, 330] on label "Notify a first aider in the company" at bounding box center [271, 331] width 147 height 14
click at [193, 330] on button "Notify a first aider in the company" at bounding box center [186, 331] width 13 height 13
click at [416, 324] on div at bounding box center [404, 319] width 37 height 37
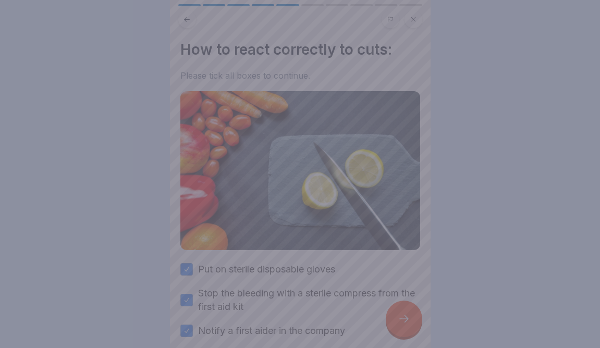
click at [350, 271] on div at bounding box center [300, 174] width 600 height 348
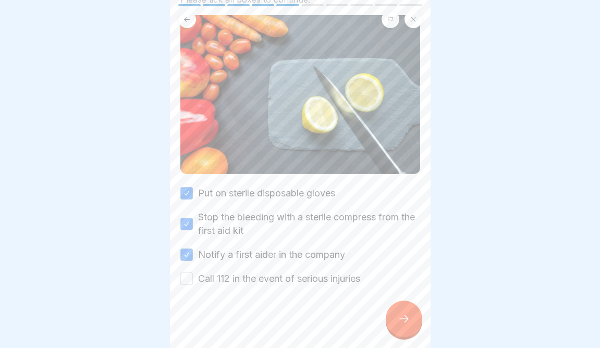
scroll to position [76, 0]
click at [319, 283] on label "Call 112 in the event of serious injuries" at bounding box center [279, 279] width 162 height 14
click at [193, 283] on button "Call 112 in the event of serious injuries" at bounding box center [186, 279] width 13 height 13
click at [396, 315] on div at bounding box center [404, 319] width 37 height 37
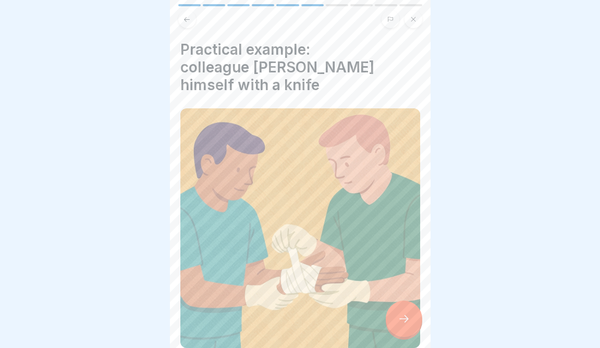
click at [396, 315] on div at bounding box center [404, 319] width 37 height 37
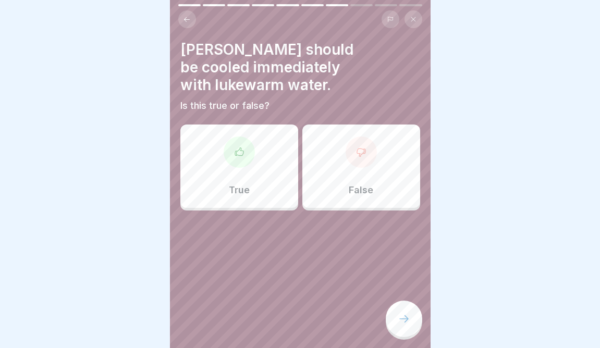
click at [378, 191] on div "False" at bounding box center [362, 166] width 118 height 83
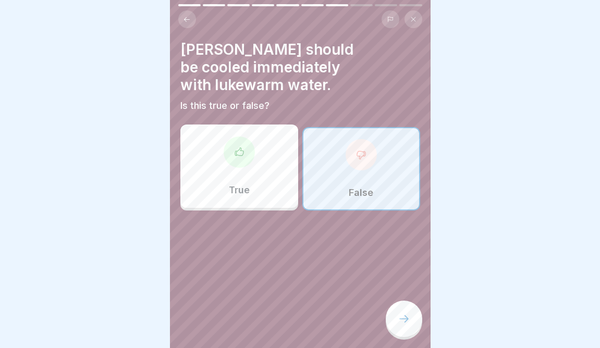
click at [406, 317] on icon at bounding box center [404, 319] width 13 height 13
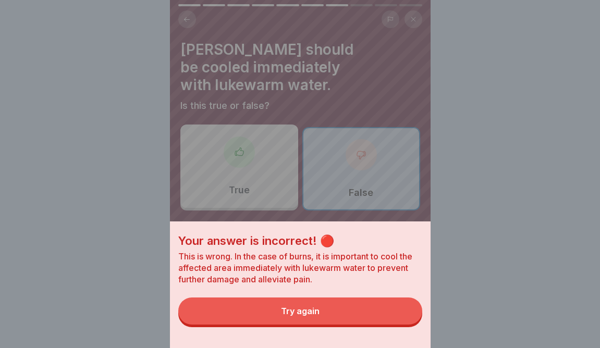
click at [371, 315] on button "Try again" at bounding box center [300, 311] width 244 height 27
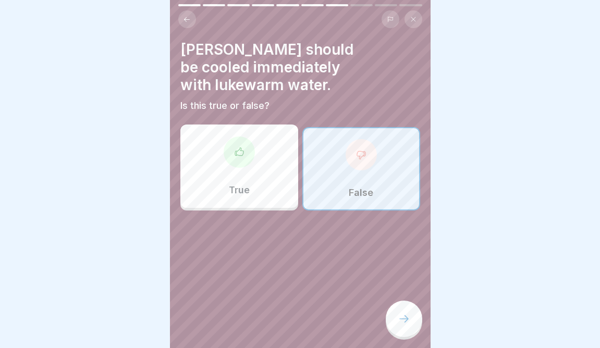
click at [254, 183] on div "True" at bounding box center [239, 166] width 118 height 83
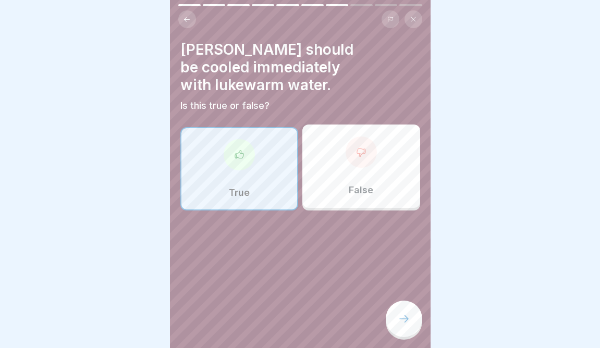
click at [386, 316] on div at bounding box center [404, 319] width 37 height 37
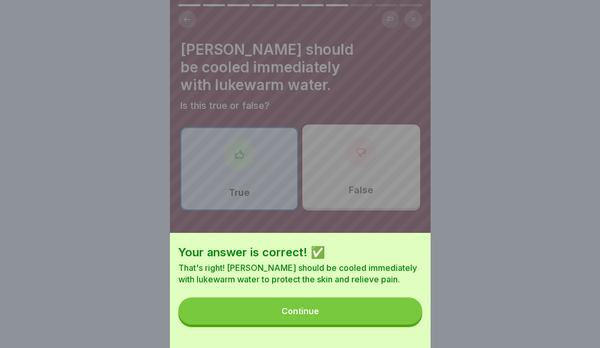
click at [386, 316] on button "Continue" at bounding box center [300, 311] width 244 height 27
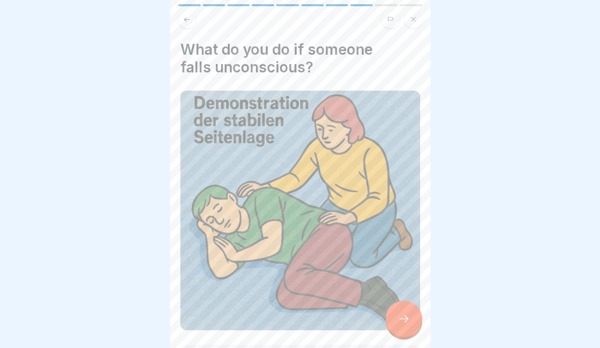
click at [410, 318] on icon at bounding box center [404, 319] width 13 height 13
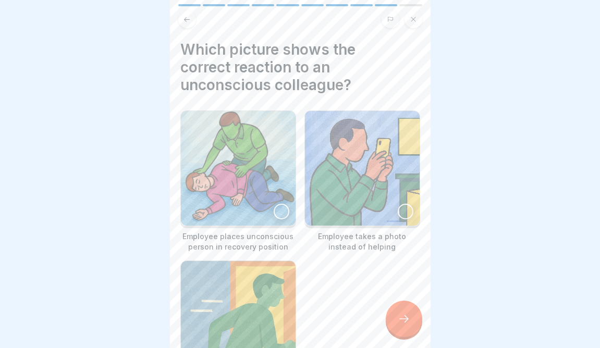
click at [203, 186] on img at bounding box center [238, 168] width 115 height 115
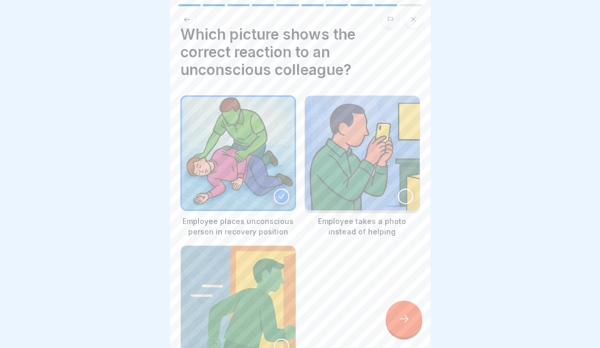
scroll to position [13, 0]
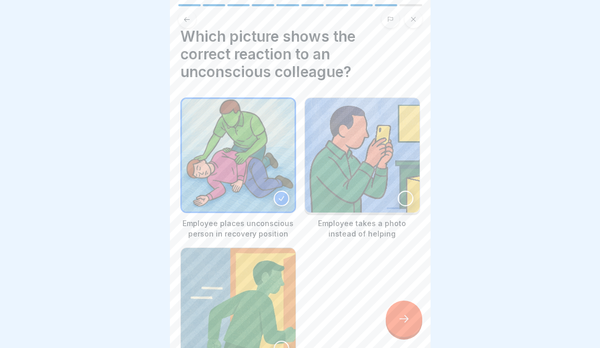
click at [372, 174] on img at bounding box center [362, 155] width 115 height 115
click at [402, 324] on icon at bounding box center [404, 319] width 13 height 13
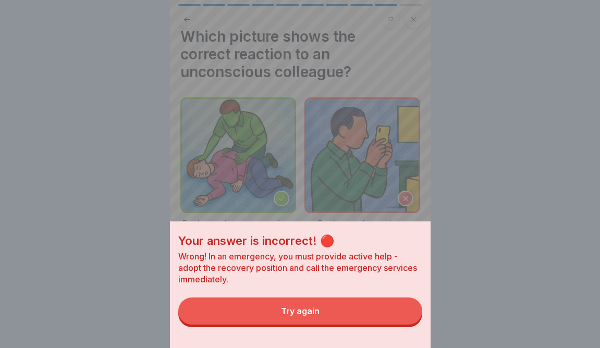
click at [394, 324] on button "Try again" at bounding box center [300, 311] width 244 height 27
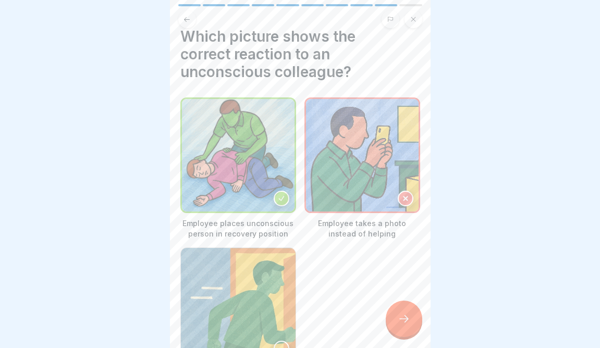
click at [259, 179] on img at bounding box center [238, 155] width 113 height 113
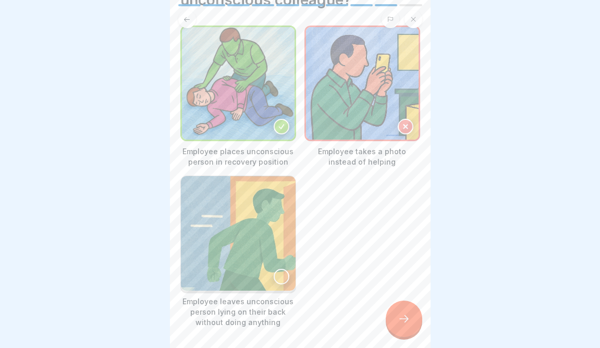
scroll to position [123, 0]
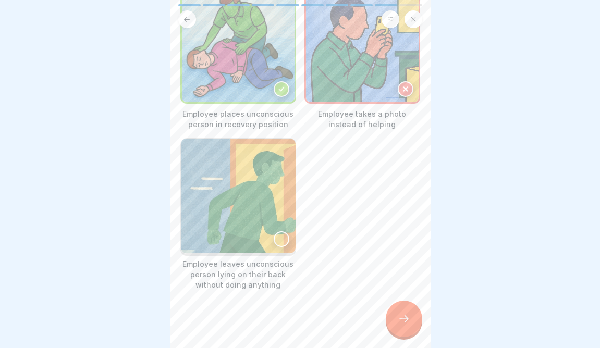
click at [277, 240] on div at bounding box center [282, 240] width 16 height 16
click at [278, 239] on icon at bounding box center [281, 239] width 7 height 7
click at [403, 311] on div at bounding box center [404, 319] width 37 height 37
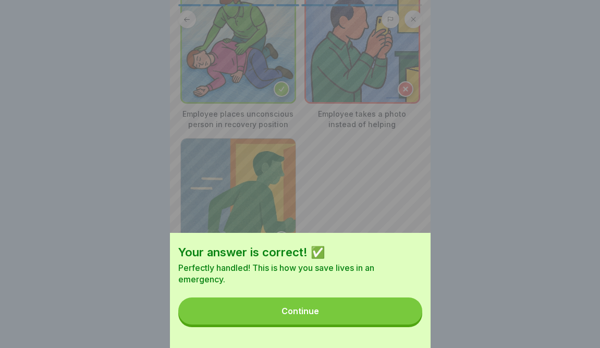
click at [363, 334] on div "Your answer is correct! ✅ Perfectly handled! This is how you save lives in an e…" at bounding box center [300, 290] width 261 height 115
click at [363, 315] on button "Continue" at bounding box center [300, 311] width 244 height 27
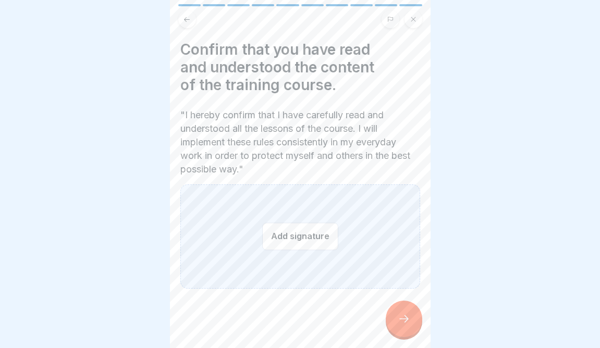
click at [316, 244] on button "Add signature" at bounding box center [300, 237] width 76 height 28
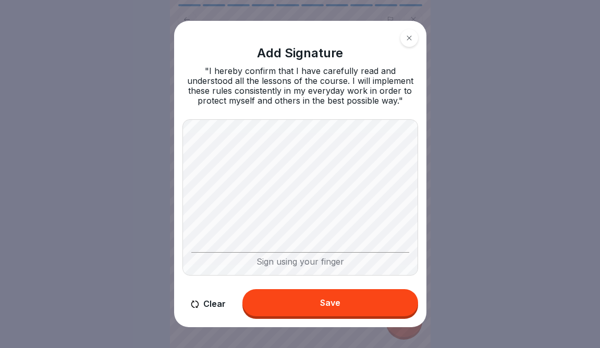
click at [335, 294] on button "Save" at bounding box center [331, 303] width 176 height 27
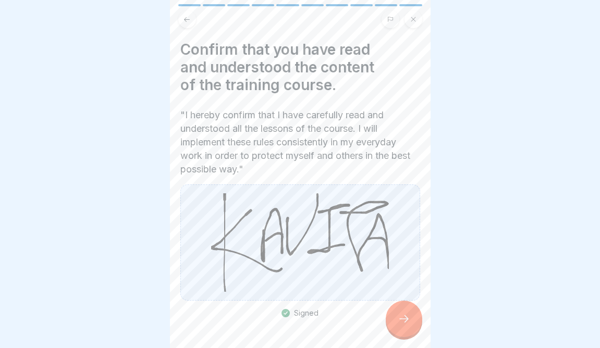
click at [400, 321] on icon at bounding box center [404, 319] width 13 height 13
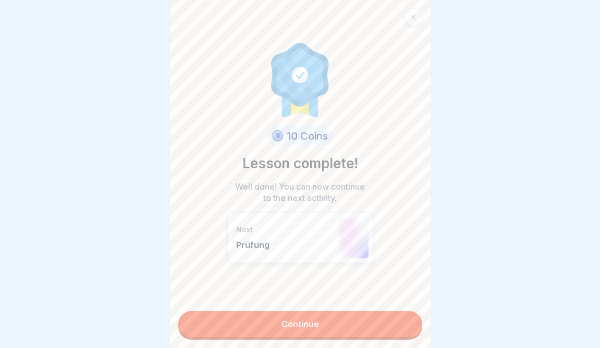
click at [394, 325] on link "Continue" at bounding box center [300, 324] width 244 height 26
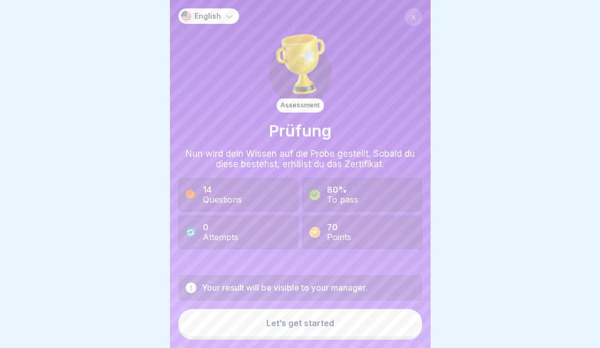
click at [394, 325] on button "Let’s get started" at bounding box center [300, 323] width 244 height 28
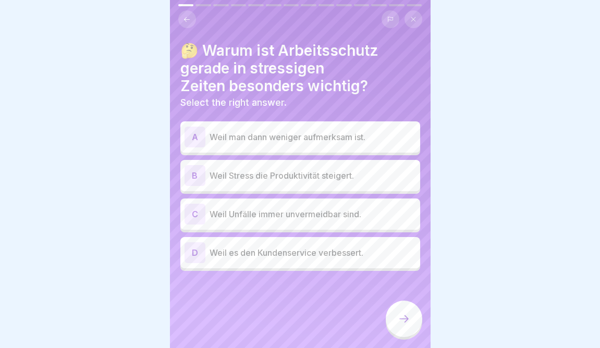
click at [307, 252] on p "Weil es den Kundenservice verbessert." at bounding box center [313, 253] width 207 height 13
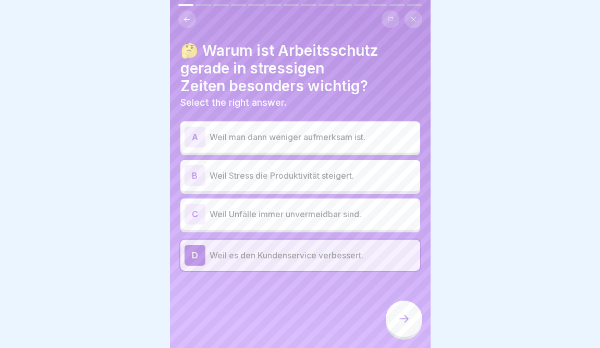
click at [410, 319] on icon at bounding box center [404, 319] width 13 height 13
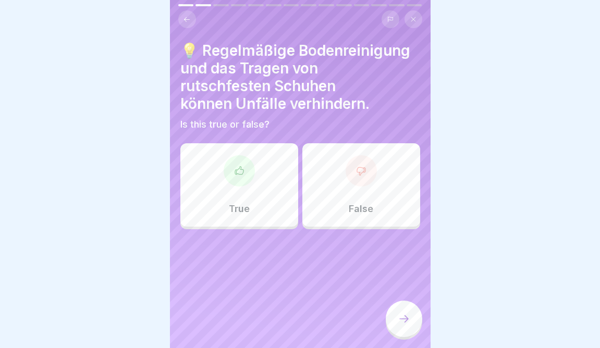
click at [288, 142] on div "💡 Regelmäßige Bodenreinigung und das Tragen von rutschfesten Schuhen können Unf…" at bounding box center [300, 136] width 240 height 188
click at [285, 157] on div "True" at bounding box center [239, 184] width 118 height 83
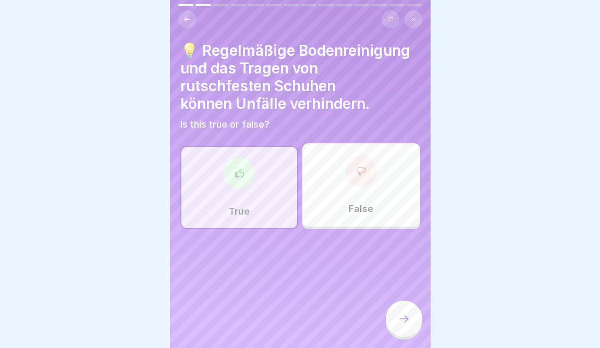
click at [408, 329] on div at bounding box center [404, 319] width 37 height 37
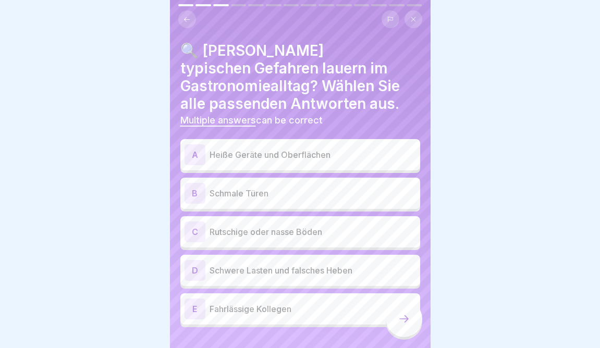
click at [317, 228] on p "Rutschige oder nasse Böden" at bounding box center [313, 232] width 207 height 13
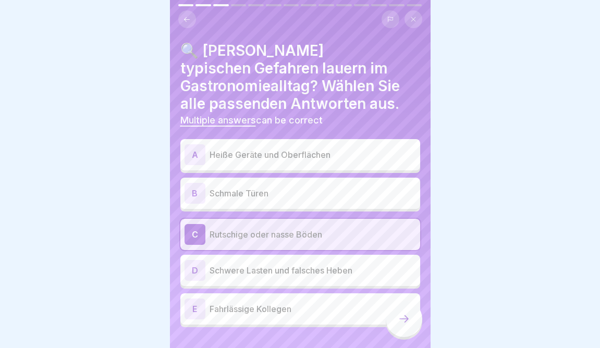
click at [298, 263] on div "D Schwere Lasten und falsches Heben" at bounding box center [301, 270] width 232 height 21
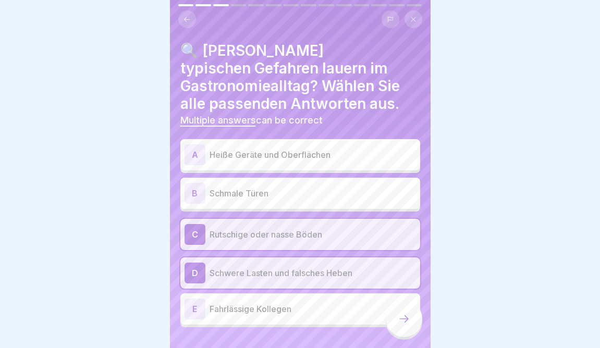
click at [280, 150] on p "Heiße Geräte und Oberflächen" at bounding box center [313, 155] width 207 height 13
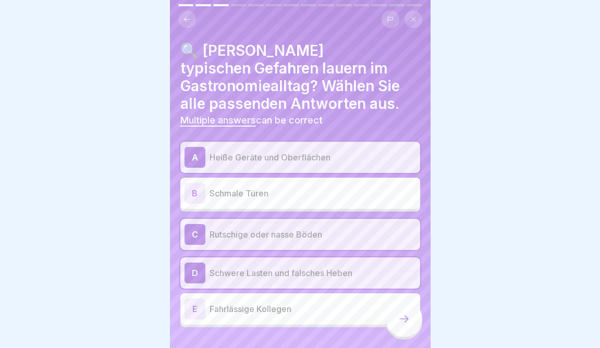
click at [403, 327] on div at bounding box center [404, 319] width 37 height 37
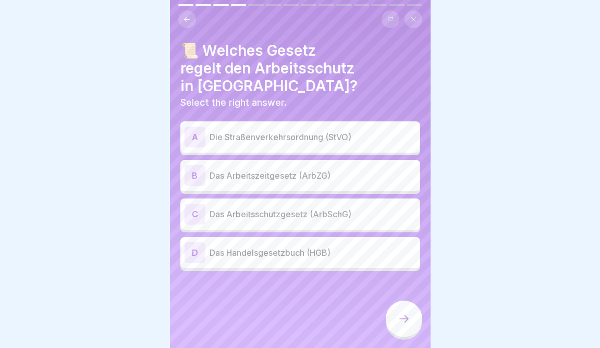
click at [293, 204] on div "C Das Arbeitsschutzgesetz (ArbSchG)" at bounding box center [301, 214] width 232 height 21
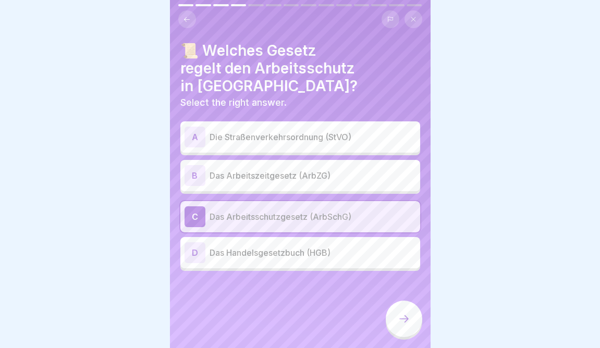
click at [404, 321] on icon at bounding box center [404, 319] width 13 height 13
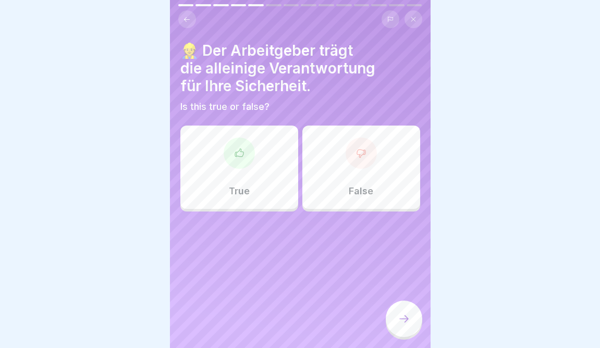
click at [368, 186] on p "False" at bounding box center [361, 191] width 25 height 11
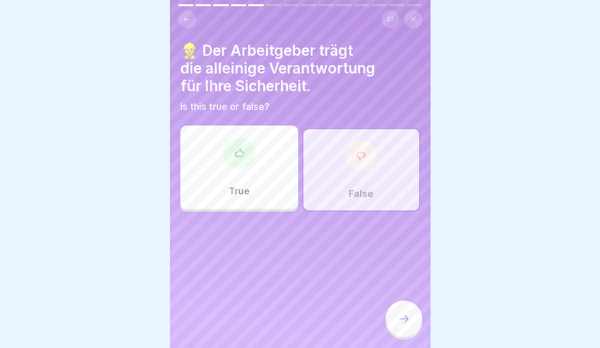
click at [405, 324] on icon at bounding box center [404, 319] width 13 height 13
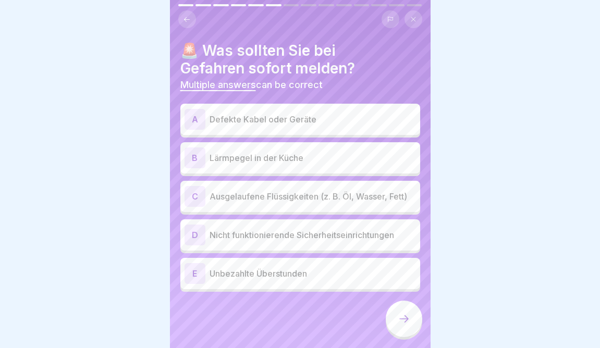
click at [345, 127] on div "A Defekte Kabel oder Geräte" at bounding box center [301, 119] width 232 height 21
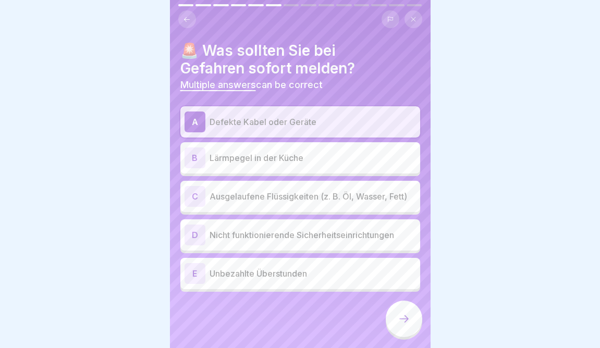
click at [324, 242] on div "D Nicht funktionierende Sicherheitseinrichtungen" at bounding box center [301, 235] width 232 height 21
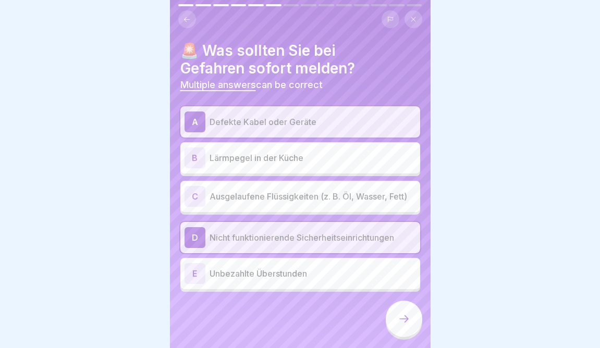
click at [326, 192] on p "Ausgelaufene Flüssigkeiten (z. B. Öl, Wasser, Fett)" at bounding box center [313, 196] width 207 height 13
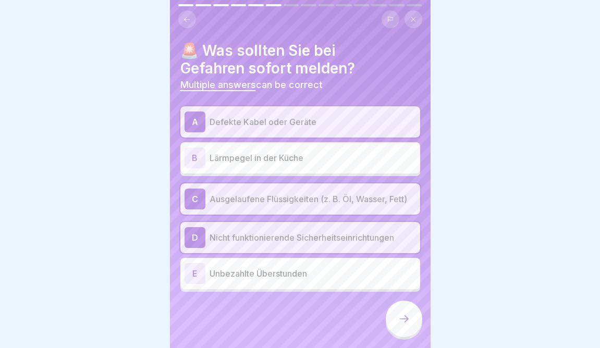
click at [404, 315] on icon at bounding box center [404, 319] width 13 height 13
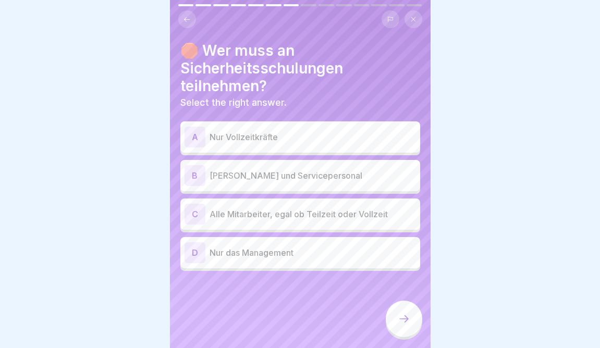
click at [235, 219] on p "Alle Mitarbeiter, egal ob Teilzeit oder Vollzeit" at bounding box center [313, 214] width 207 height 13
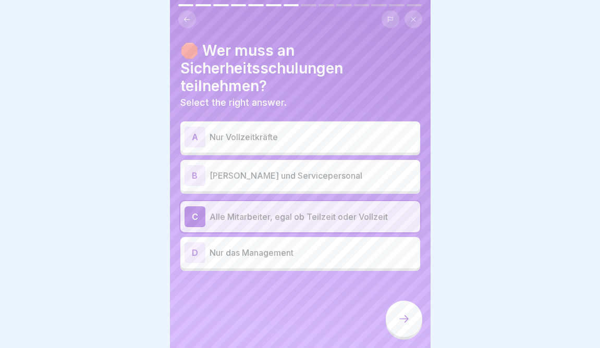
click at [403, 322] on icon at bounding box center [404, 319] width 13 height 13
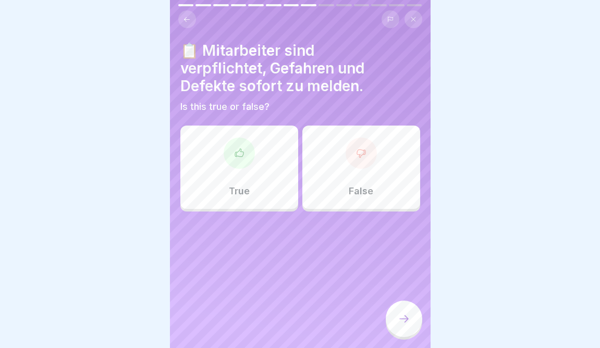
click at [230, 178] on div "True" at bounding box center [239, 167] width 118 height 83
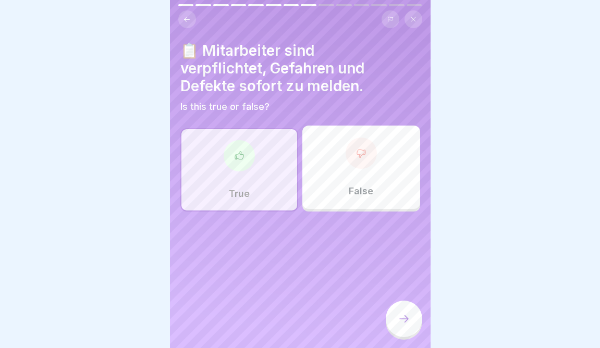
click at [401, 322] on icon at bounding box center [404, 319] width 13 height 13
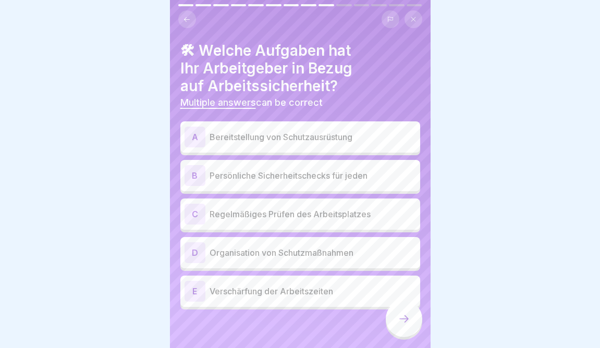
click at [338, 298] on div "E Verschärfung der Arbeitszeiten" at bounding box center [301, 291] width 232 height 21
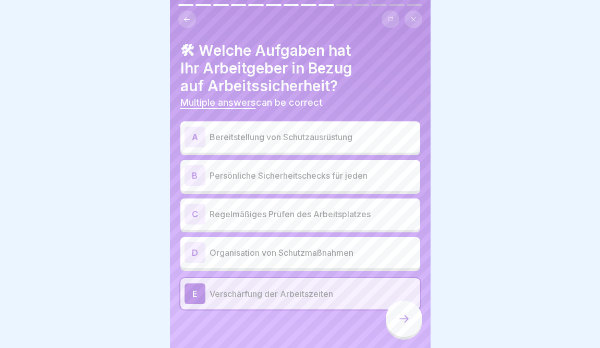
click at [369, 213] on p "Regelmäßiges Prüfen des Arbeitsplatzes" at bounding box center [313, 214] width 207 height 13
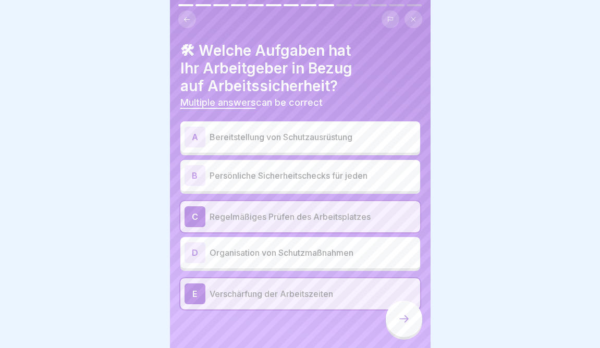
click at [417, 323] on div at bounding box center [404, 319] width 37 height 37
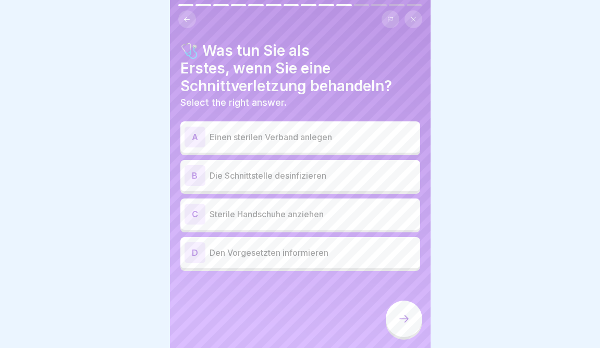
click at [298, 179] on p "Die Schnittstelle desinfizieren" at bounding box center [313, 176] width 207 height 13
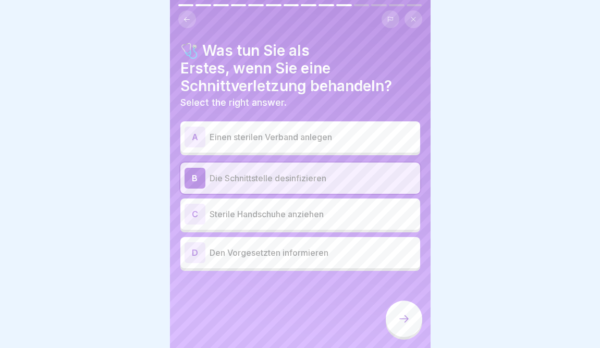
click at [403, 317] on icon at bounding box center [404, 319] width 13 height 13
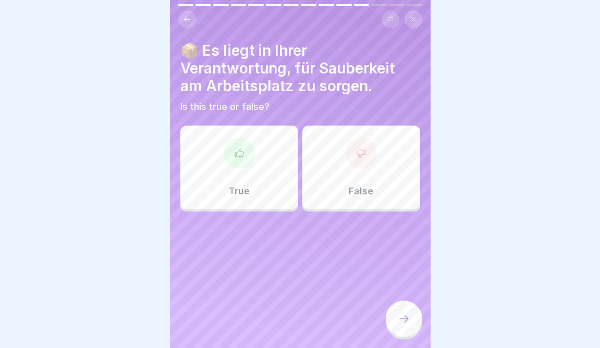
click at [208, 174] on div "True" at bounding box center [239, 167] width 118 height 83
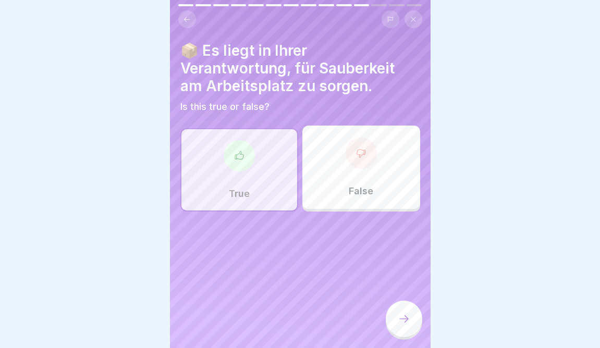
click at [406, 317] on icon at bounding box center [404, 319] width 13 height 13
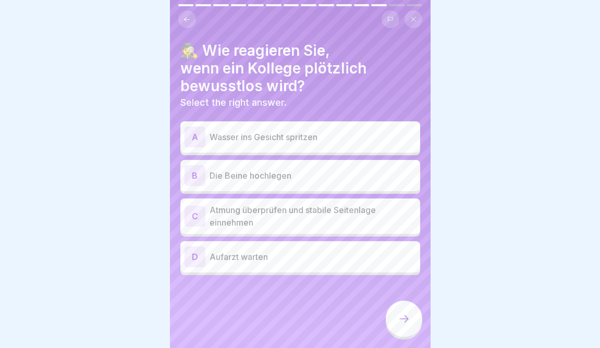
click at [268, 139] on p "Wasser ins Gesicht spritzen" at bounding box center [313, 137] width 207 height 13
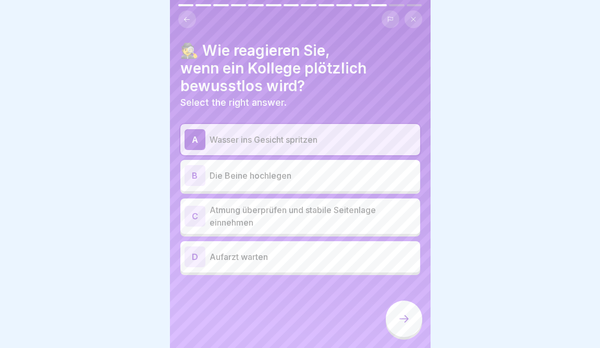
click at [400, 305] on div at bounding box center [404, 319] width 37 height 37
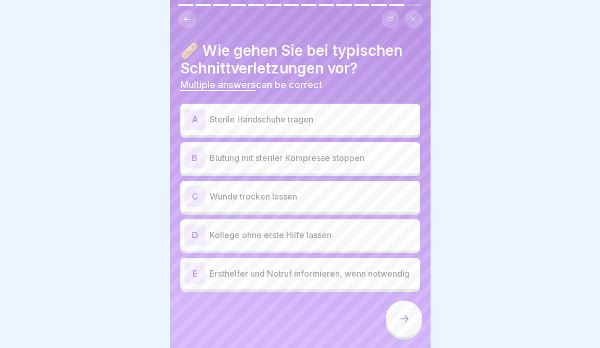
click at [318, 291] on div "A Sterile Handschuhe tragen B Blutung mit steriler Kompresse stoppen C Wunde tr…" at bounding box center [300, 199] width 240 height 186
click at [334, 131] on div "A Sterile Handschuhe tragen" at bounding box center [300, 119] width 240 height 31
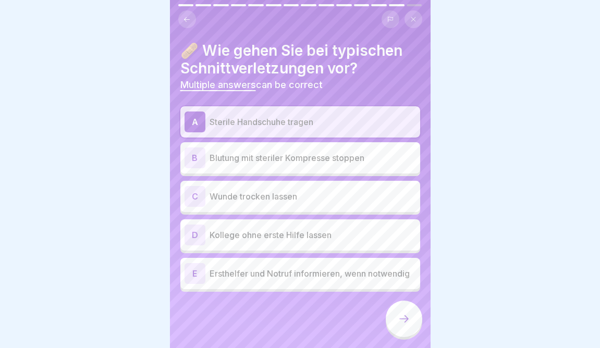
click at [325, 155] on p "Blutung mit steriler Kompresse stoppen" at bounding box center [313, 158] width 207 height 13
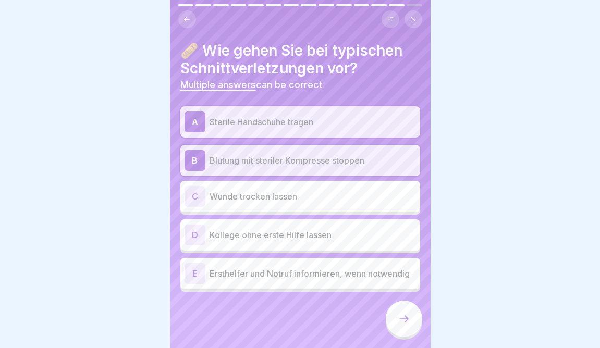
click at [325, 155] on p "Blutung mit steriler Kompresse stoppen" at bounding box center [313, 160] width 207 height 13
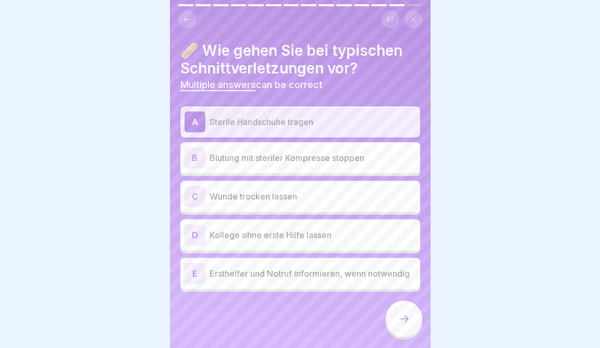
click at [325, 156] on p "Blutung mit steriler Kompresse stoppen" at bounding box center [313, 158] width 207 height 13
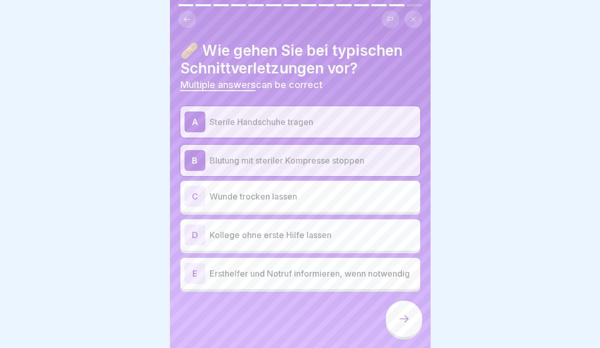
click at [283, 275] on p "Ersthelfer und Notruf informieren, wenn notwendig" at bounding box center [313, 274] width 207 height 13
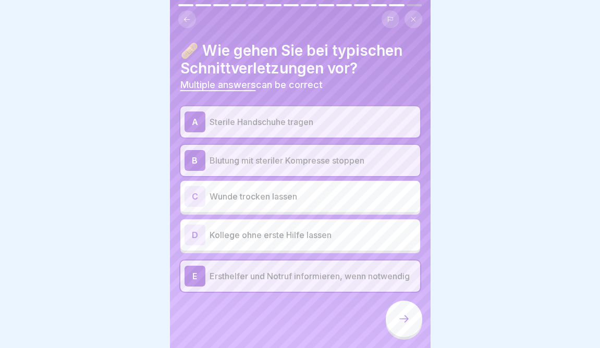
click at [394, 314] on div at bounding box center [404, 319] width 37 height 37
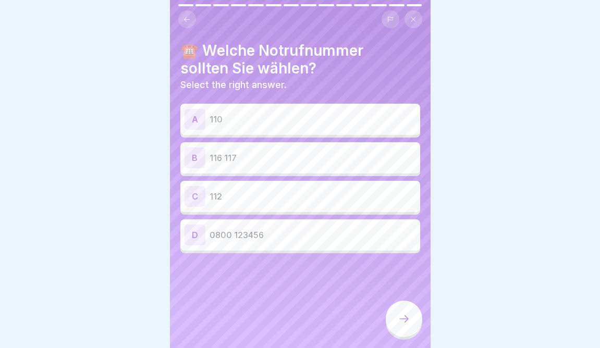
click at [345, 203] on div "C 112" at bounding box center [301, 196] width 232 height 21
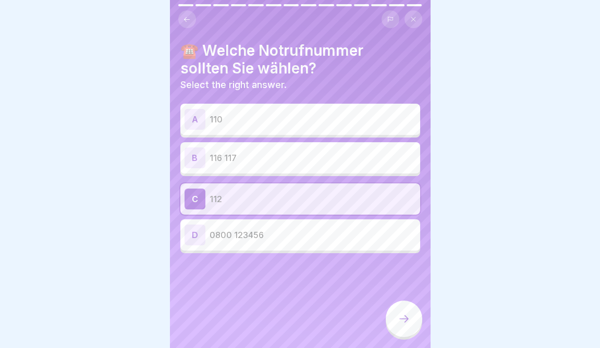
click at [400, 321] on icon at bounding box center [404, 319] width 13 height 13
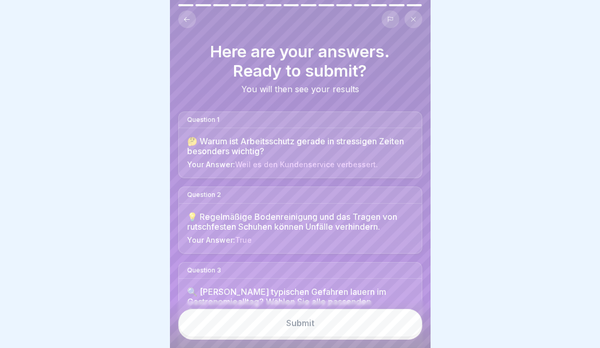
click at [327, 319] on button "Submit" at bounding box center [300, 323] width 244 height 28
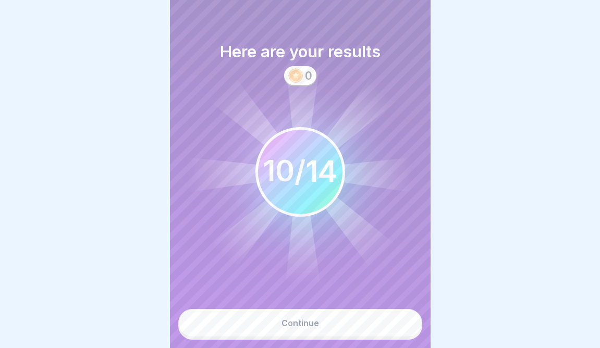
click at [327, 319] on button "Continue" at bounding box center [300, 323] width 244 height 28
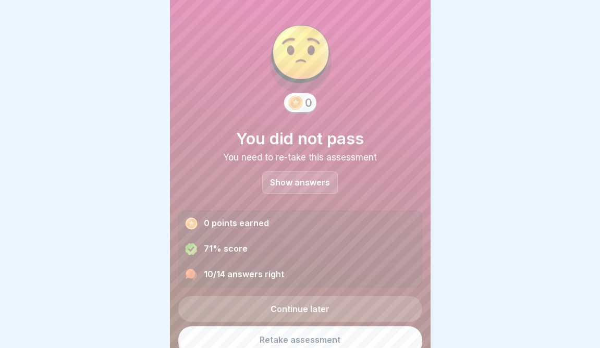
click at [307, 180] on p "Show answers" at bounding box center [300, 182] width 60 height 9
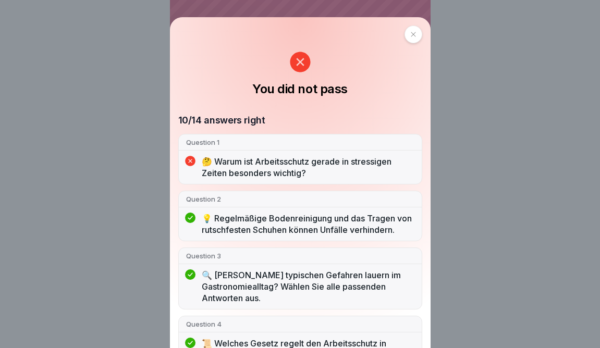
click at [411, 33] on icon at bounding box center [414, 34] width 6 height 6
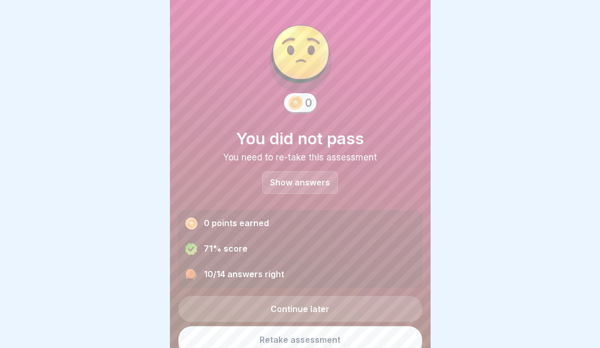
click at [287, 340] on link "Retake assessment" at bounding box center [300, 340] width 244 height 27
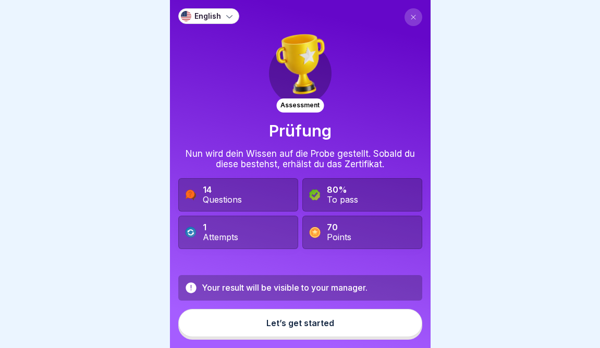
click at [224, 14] on icon at bounding box center [229, 16] width 10 height 10
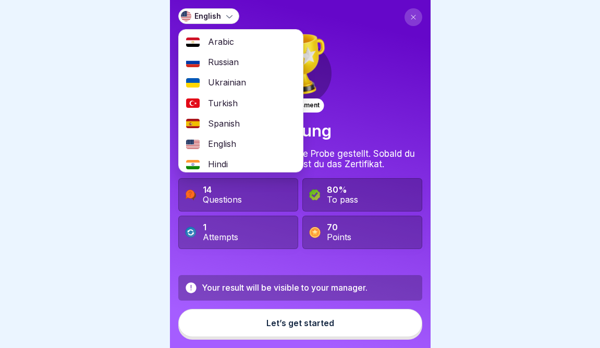
click at [231, 147] on span "English" at bounding box center [222, 144] width 28 height 10
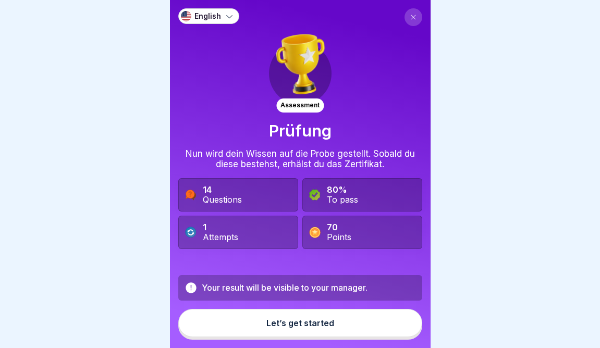
click at [308, 328] on div "Let’s get started" at bounding box center [301, 323] width 68 height 9
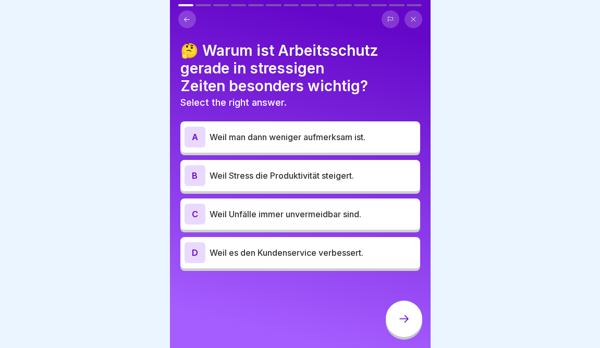
click at [273, 215] on p "Weil Unfälle immer unvermeidbar sind." at bounding box center [313, 214] width 207 height 13
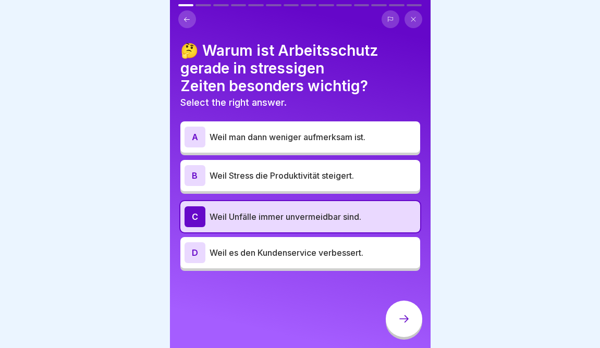
click at [412, 321] on div at bounding box center [404, 319] width 37 height 37
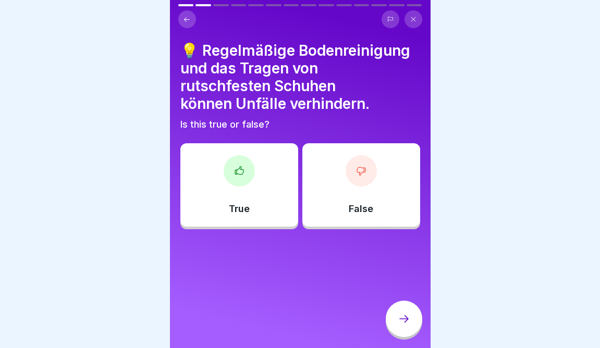
click at [243, 197] on div "True" at bounding box center [239, 184] width 118 height 83
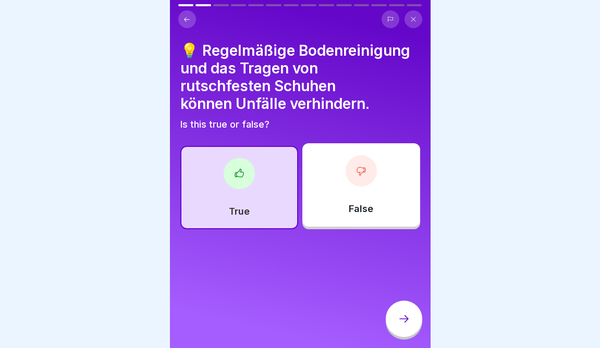
click at [411, 317] on div at bounding box center [404, 319] width 37 height 37
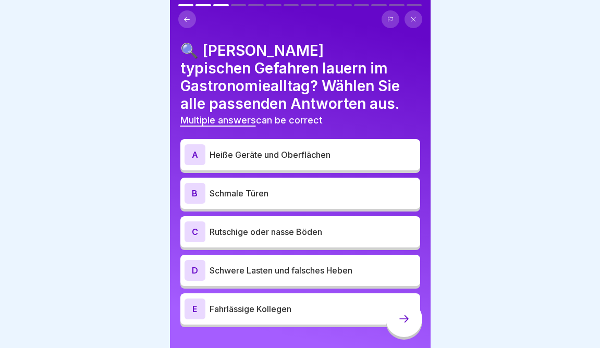
click at [330, 159] on p "Heiße Geräte und Oberflächen" at bounding box center [313, 155] width 207 height 13
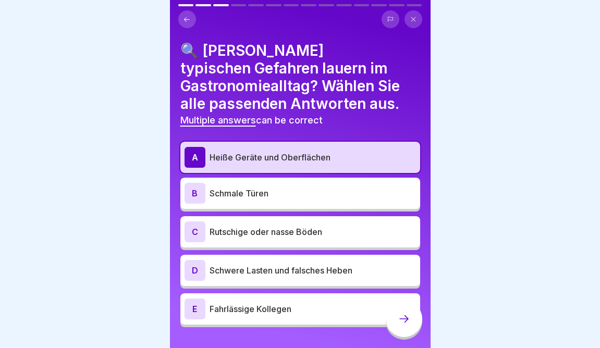
click at [317, 233] on p "Rutschige oder nasse Böden" at bounding box center [313, 232] width 207 height 13
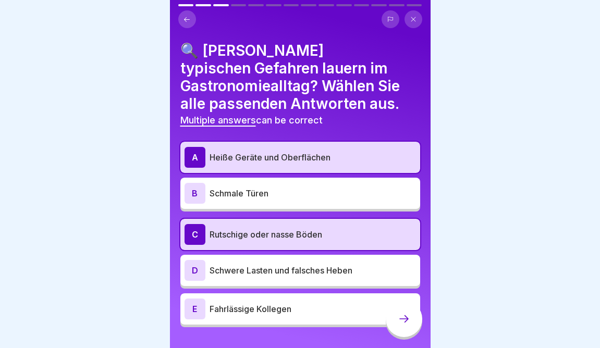
click at [321, 283] on div "D Schwere Lasten und falsches Heben" at bounding box center [300, 270] width 240 height 31
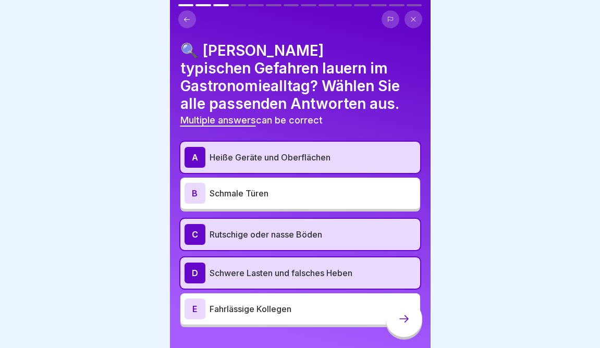
click at [406, 322] on icon at bounding box center [404, 319] width 13 height 13
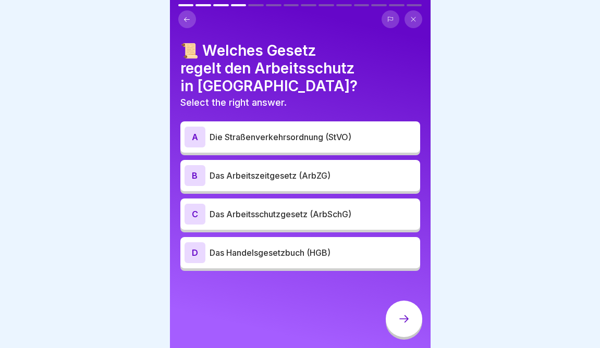
click at [341, 208] on p "Das Arbeitsschutzgesetz (ArbSchG)" at bounding box center [313, 214] width 207 height 13
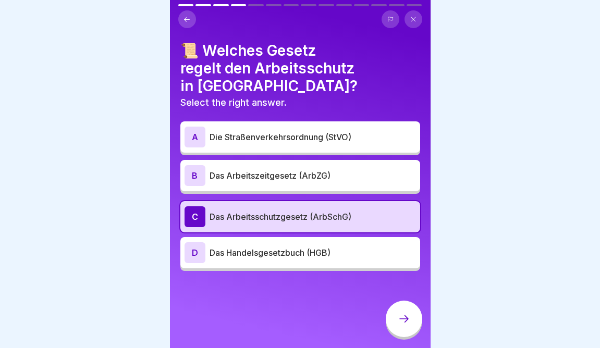
click at [399, 319] on icon at bounding box center [404, 319] width 13 height 13
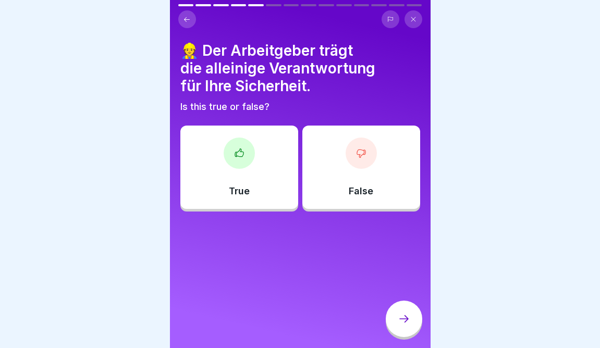
click at [392, 199] on div "False" at bounding box center [362, 167] width 118 height 83
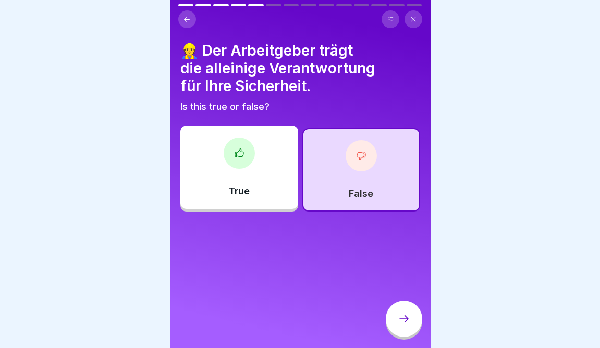
click at [410, 326] on icon at bounding box center [404, 319] width 13 height 13
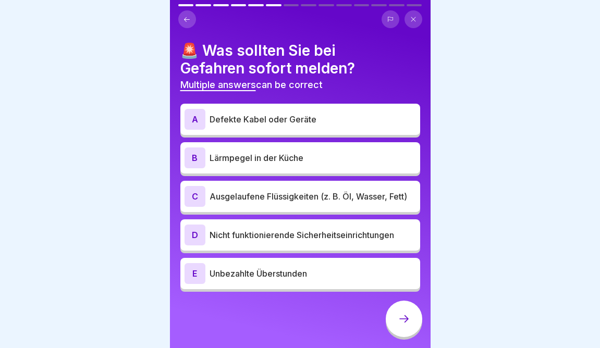
click at [380, 113] on p "Defekte Kabel oder Geräte" at bounding box center [313, 119] width 207 height 13
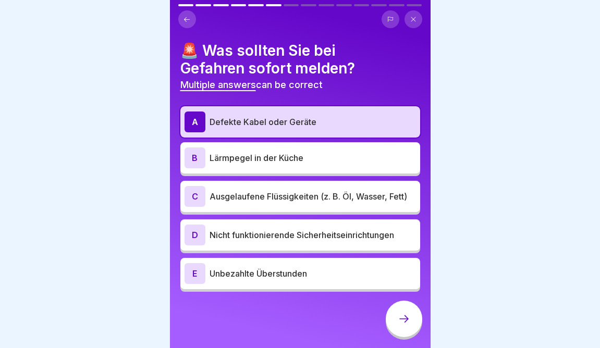
click at [324, 238] on p "Nicht funktionierende Sicherheitseinrichtungen" at bounding box center [313, 235] width 207 height 13
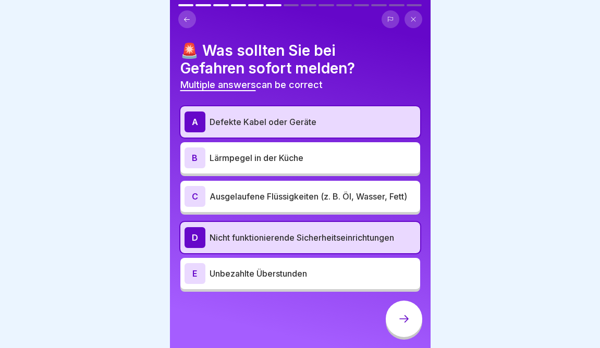
click at [348, 196] on p "Ausgelaufene Flüssigkeiten (z. B. Öl, Wasser, Fett)" at bounding box center [313, 196] width 207 height 13
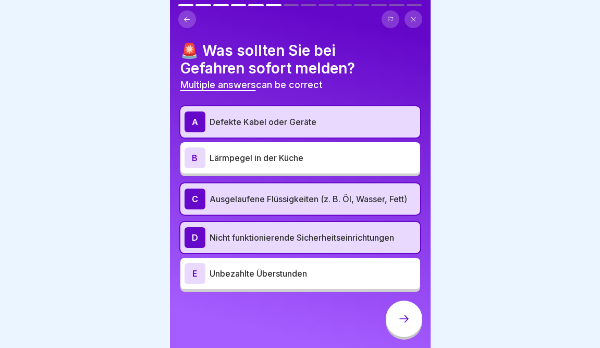
click at [398, 316] on div at bounding box center [404, 319] width 37 height 37
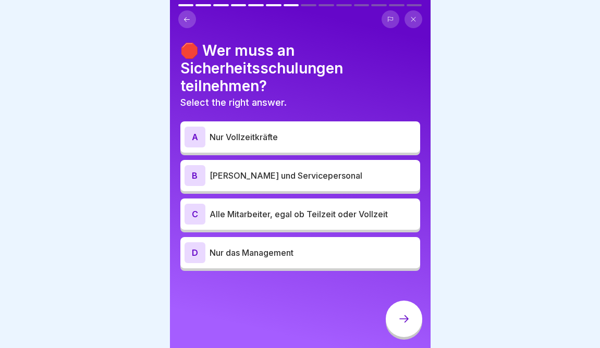
click at [358, 223] on div "C Alle Mitarbeiter, egal ob Teilzeit oder Vollzeit" at bounding box center [301, 214] width 232 height 21
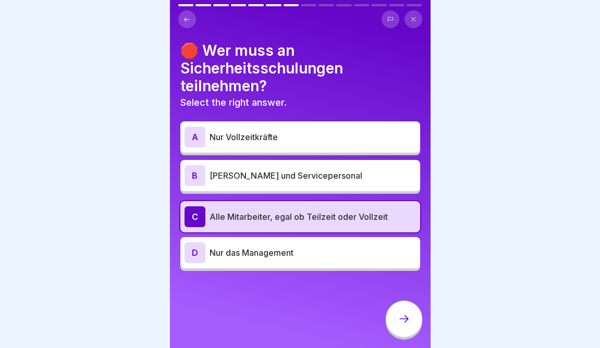
click at [423, 326] on div "🛑 Wer muss an Sicherheitsschulungen teilnehmen? Select the right answer. A Nur …" at bounding box center [300, 174] width 261 height 348
click at [412, 327] on div at bounding box center [404, 319] width 37 height 37
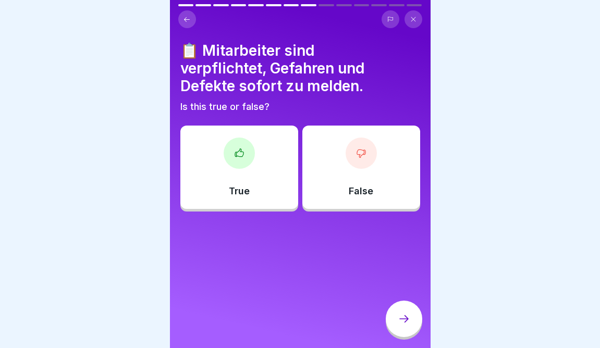
click at [274, 188] on div "True" at bounding box center [239, 167] width 118 height 83
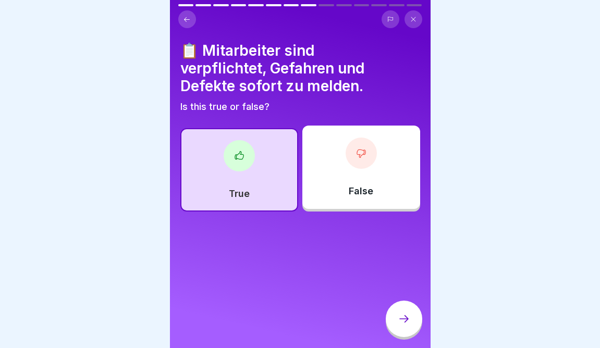
click at [399, 312] on div at bounding box center [404, 319] width 37 height 37
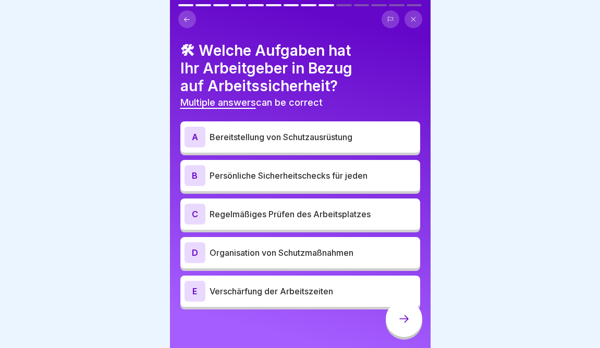
click at [367, 255] on p "Organisation von Schutzmaßnahmen" at bounding box center [313, 253] width 207 height 13
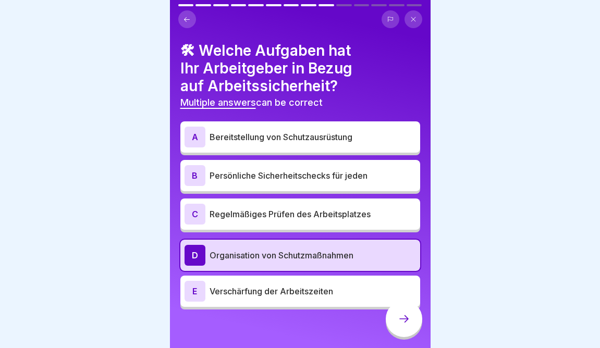
click at [340, 289] on p "Verschärfung der Arbeitszeiten" at bounding box center [313, 291] width 207 height 13
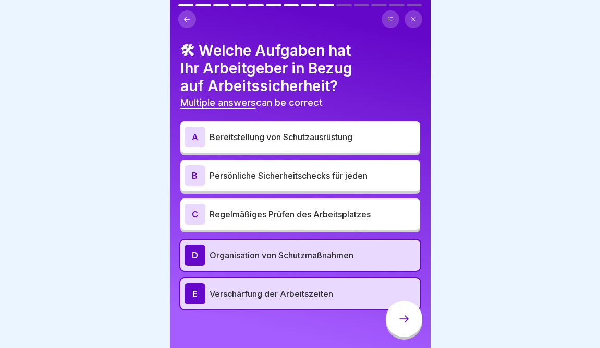
click at [411, 320] on div at bounding box center [404, 319] width 37 height 37
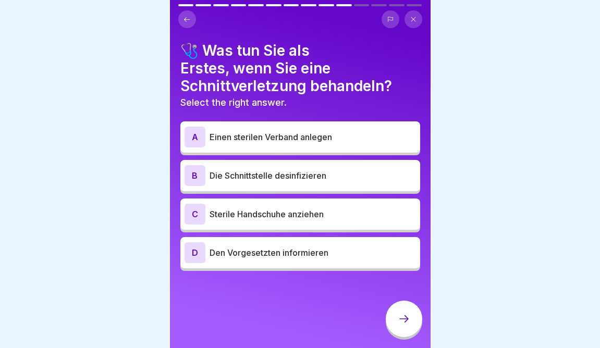
click at [353, 222] on div "C Sterile Handschuhe anziehen" at bounding box center [301, 214] width 232 height 21
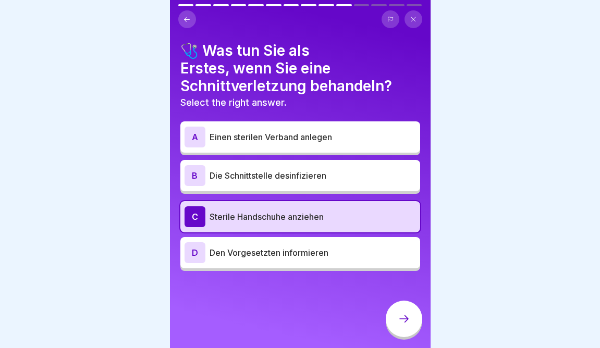
click at [417, 330] on div at bounding box center [404, 319] width 37 height 37
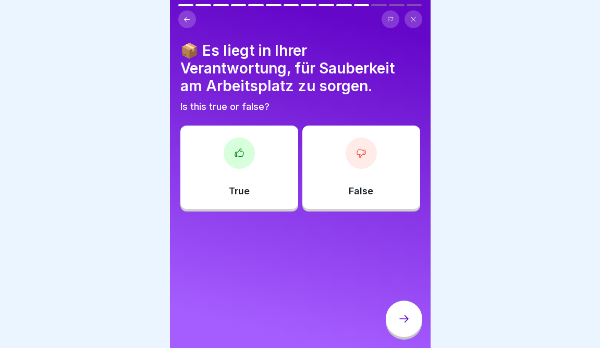
click at [283, 193] on div "True" at bounding box center [239, 167] width 118 height 83
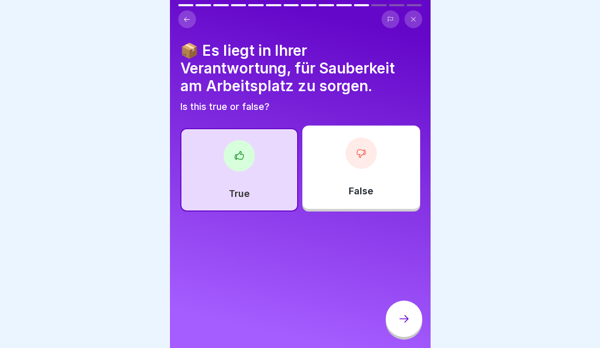
click at [413, 322] on div at bounding box center [404, 319] width 37 height 37
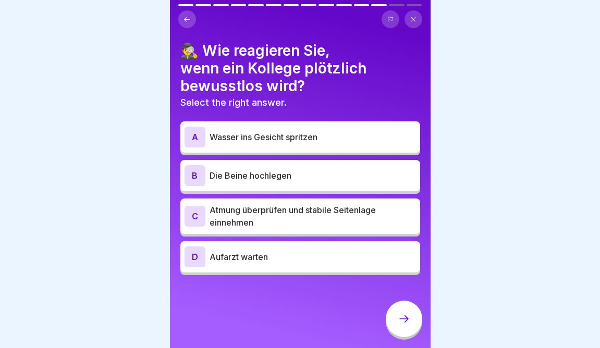
click at [391, 216] on p "Atmung überprüfen und stabile Seitenlage einnehmen" at bounding box center [313, 216] width 207 height 25
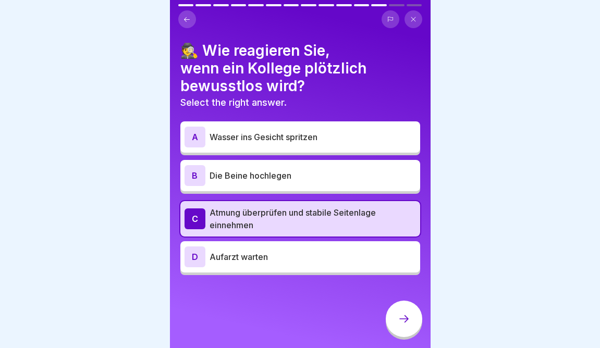
click at [403, 317] on icon at bounding box center [404, 319] width 13 height 13
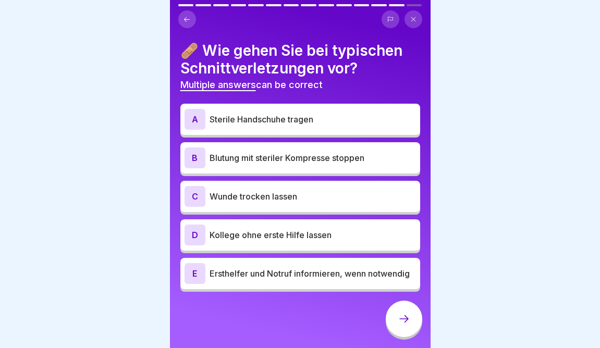
click at [354, 276] on p "Ersthelfer und Notruf informieren, wenn notwendig" at bounding box center [313, 274] width 207 height 13
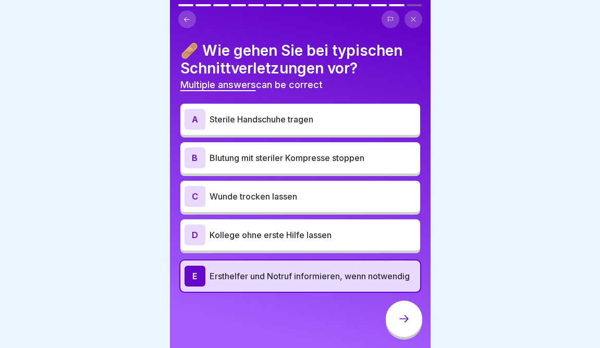
click at [322, 111] on div "A Sterile Handschuhe tragen" at bounding box center [301, 119] width 232 height 21
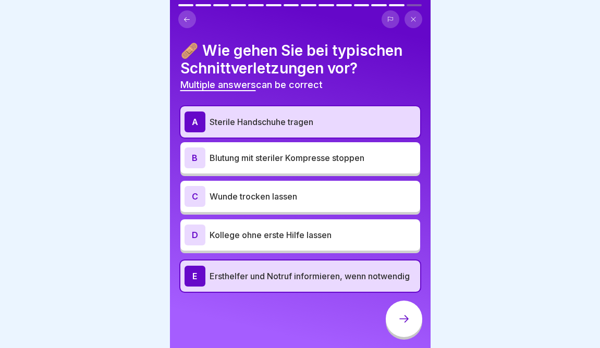
click at [308, 164] on div "B Blutung mit steriler Kompresse stoppen" at bounding box center [301, 158] width 232 height 21
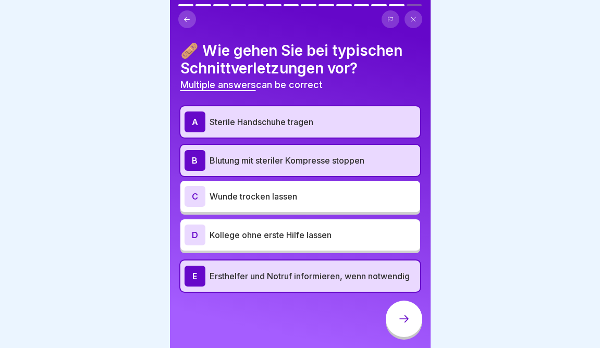
click at [401, 324] on icon at bounding box center [404, 319] width 13 height 13
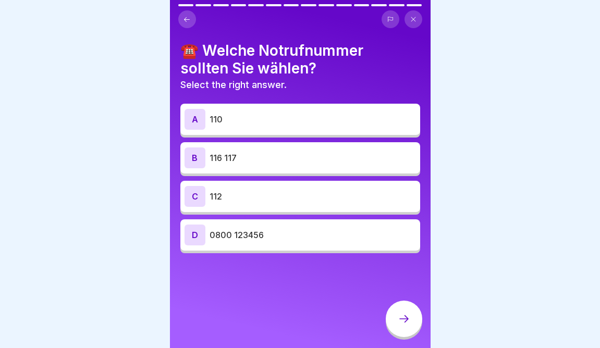
click at [285, 189] on div "C 112" at bounding box center [301, 196] width 232 height 21
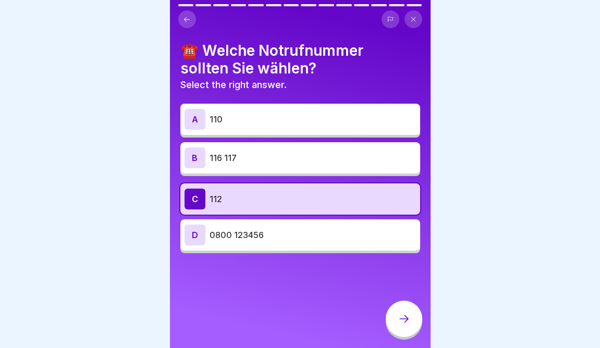
click at [406, 333] on div at bounding box center [404, 319] width 37 height 37
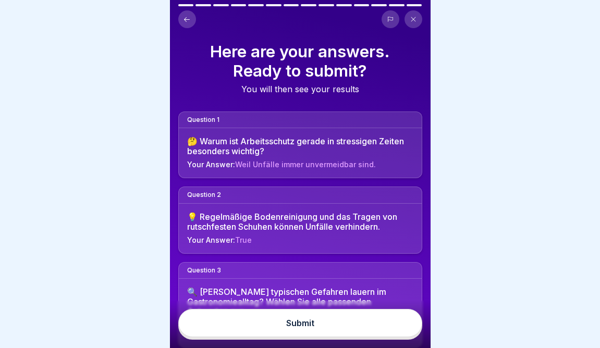
click at [406, 333] on button "Submit" at bounding box center [300, 323] width 244 height 28
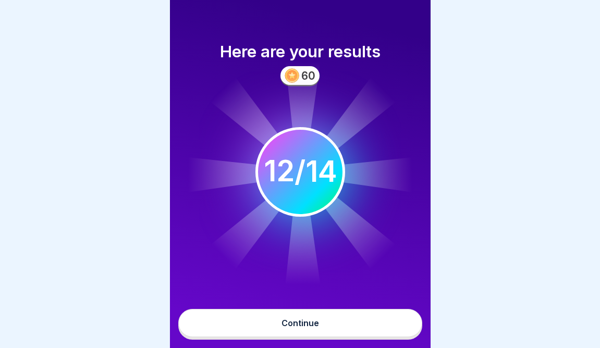
click at [406, 334] on button "Continue" at bounding box center [300, 323] width 244 height 28
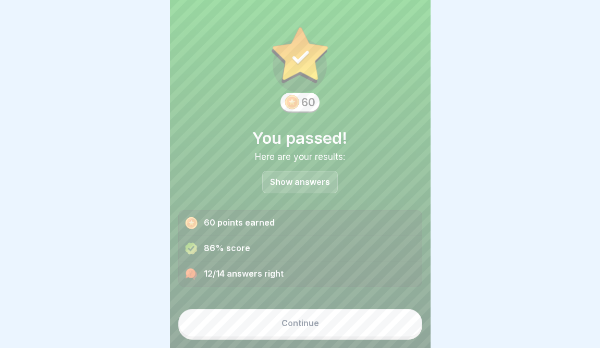
click at [341, 325] on button "Continue" at bounding box center [300, 323] width 244 height 28
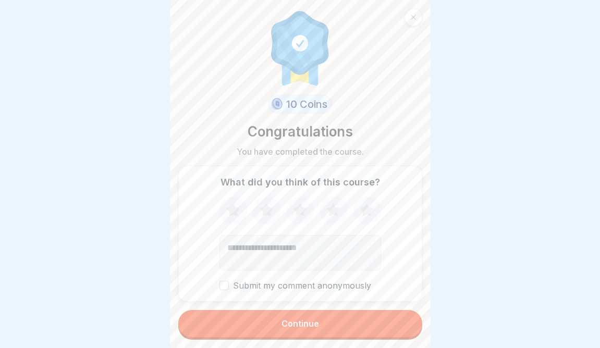
click at [341, 325] on button "Continue" at bounding box center [300, 323] width 244 height 27
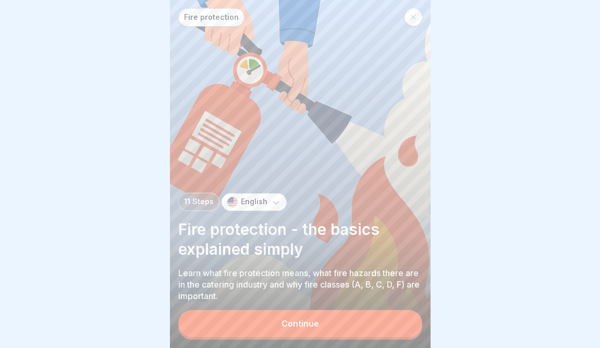
click at [341, 325] on button "Continue" at bounding box center [300, 323] width 244 height 27
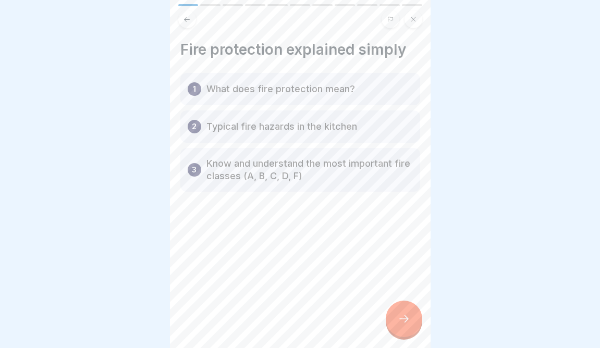
click at [360, 322] on div "Fire protection explained simply 1 What does fire protection mean? 2 Typical fi…" at bounding box center [300, 174] width 261 height 348
click at [391, 313] on div at bounding box center [404, 319] width 37 height 37
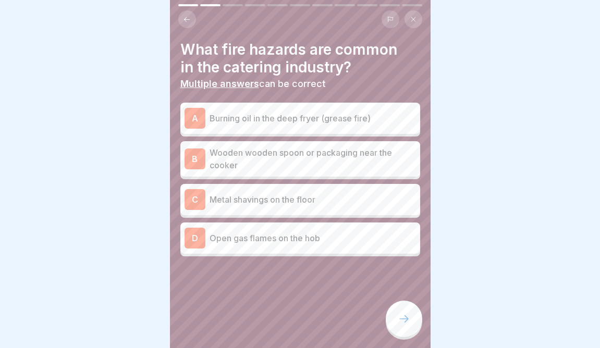
click at [391, 313] on div at bounding box center [404, 319] width 37 height 37
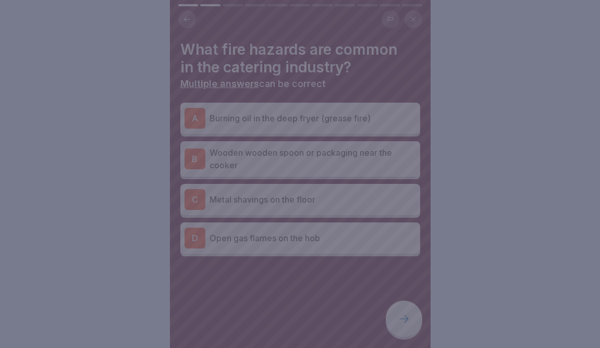
click at [315, 304] on div at bounding box center [300, 174] width 600 height 348
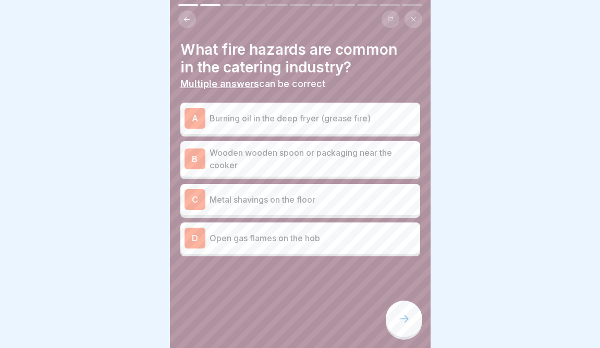
click at [316, 127] on div "A Burning oil in the deep fryer (grease fire)" at bounding box center [301, 118] width 232 height 21
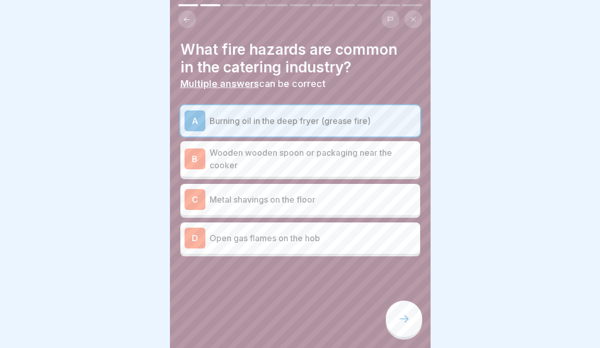
click at [321, 254] on div "A Burning oil in the deep fryer (grease fire) B Wooden wooden spoon or packagin…" at bounding box center [300, 180] width 240 height 151
click at [338, 242] on p "Open gas flames on the hob" at bounding box center [313, 238] width 207 height 13
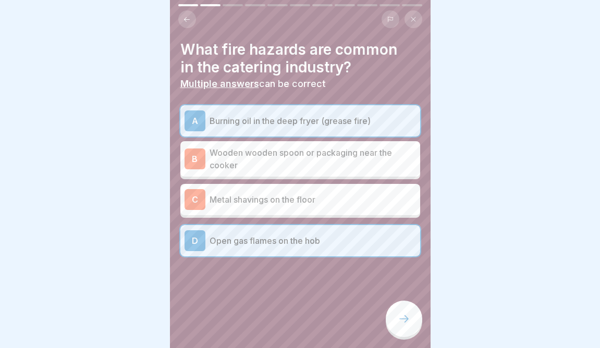
click at [384, 317] on div at bounding box center [300, 288] width 240 height 63
click at [401, 322] on icon at bounding box center [404, 319] width 13 height 13
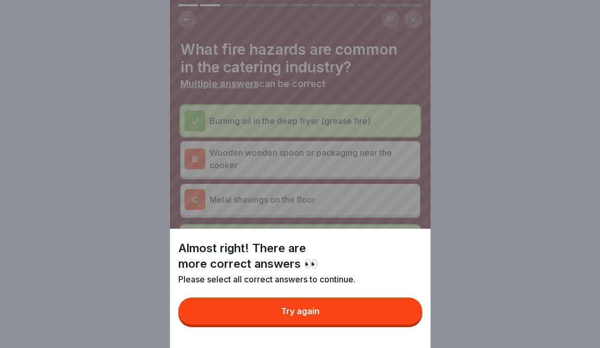
click at [368, 322] on button "Try again" at bounding box center [300, 311] width 244 height 27
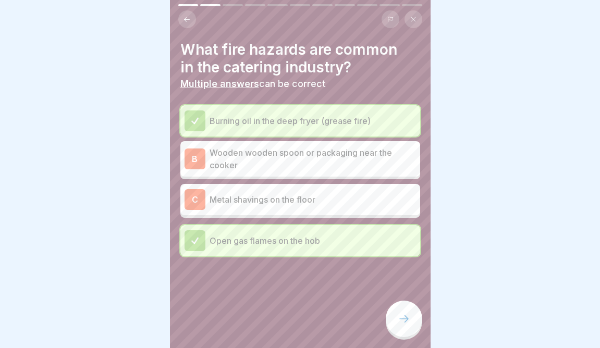
click at [353, 289] on div at bounding box center [300, 288] width 240 height 63
click at [339, 168] on p "Wooden wooden spoon or packaging near the cooker" at bounding box center [313, 159] width 207 height 25
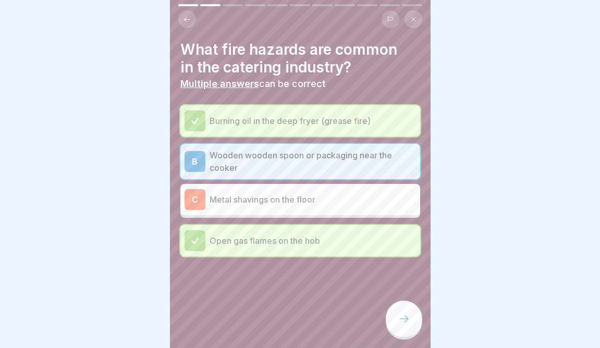
click at [394, 309] on div at bounding box center [404, 319] width 37 height 37
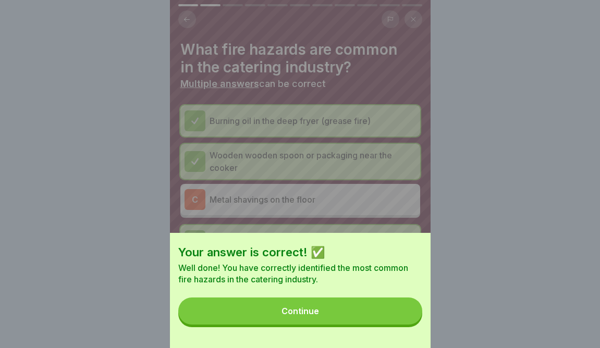
click at [355, 324] on button "Continue" at bounding box center [300, 311] width 244 height 27
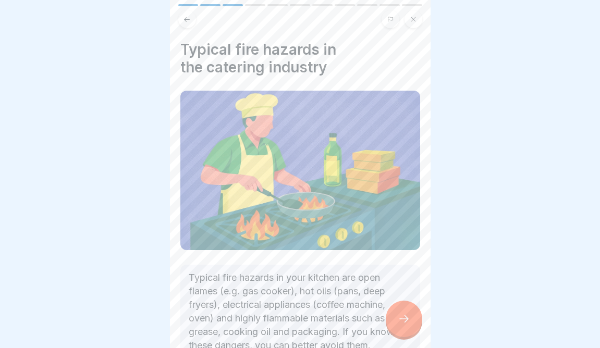
click at [384, 321] on p "Typical fire hazards in your kitchen are open flames (e.g. gas cooker), hot oil…" at bounding box center [300, 311] width 223 height 81
click at [394, 323] on div at bounding box center [404, 319] width 37 height 37
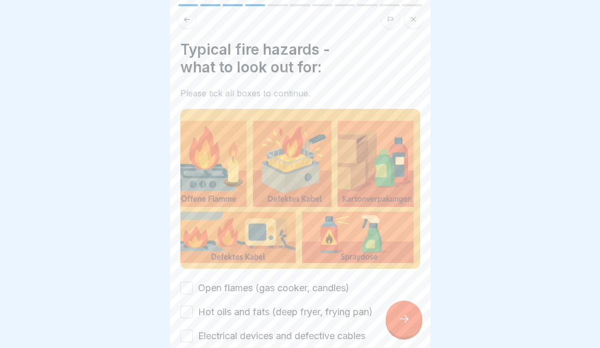
click at [394, 323] on div at bounding box center [404, 319] width 37 height 37
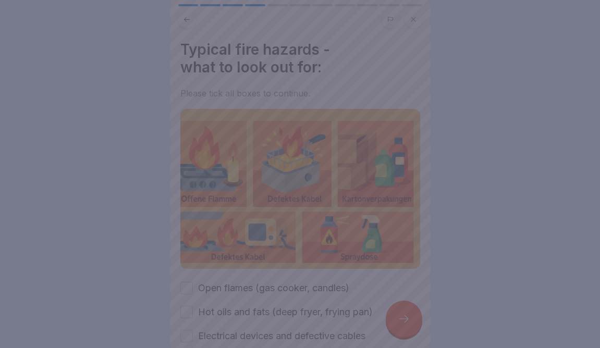
click at [317, 278] on div at bounding box center [300, 174] width 600 height 348
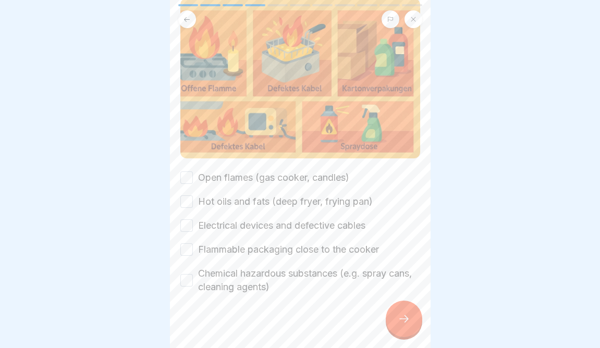
scroll to position [112, 0]
click at [299, 177] on label "Open flames (gas cooker, candles)" at bounding box center [273, 177] width 151 height 14
click at [193, 177] on button "Open flames (gas cooker, candles)" at bounding box center [186, 177] width 13 height 13
click at [297, 196] on label "Hot oils and fats (deep fryer, frying pan)" at bounding box center [285, 201] width 175 height 14
click at [193, 196] on button "Hot oils and fats (deep fryer, frying pan)" at bounding box center [186, 201] width 13 height 13
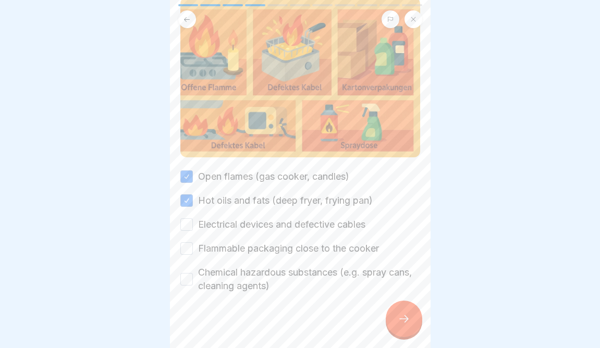
click at [293, 216] on div "Open flames (gas cooker, candles) Hot oils and fats (deep fryer, frying pan) El…" at bounding box center [300, 231] width 240 height 123
click at [292, 221] on label "Electrical devices and defective cables" at bounding box center [281, 225] width 167 height 14
click at [193, 221] on button "Electrical devices and defective cables" at bounding box center [186, 225] width 13 height 13
click at [270, 248] on label "Flammable packaging close to the cooker" at bounding box center [288, 249] width 181 height 14
click at [193, 248] on button "Flammable packaging close to the cooker" at bounding box center [186, 249] width 13 height 13
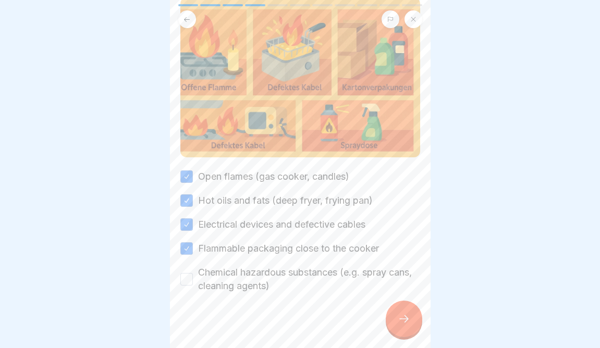
click at [263, 279] on label "Chemical hazardous substances (e.g. spray cans, cleaning agents)" at bounding box center [309, 279] width 222 height 27
click at [193, 279] on button "Chemical hazardous substances (e.g. spray cans, cleaning agents)" at bounding box center [186, 279] width 13 height 13
click at [408, 311] on div at bounding box center [404, 319] width 37 height 37
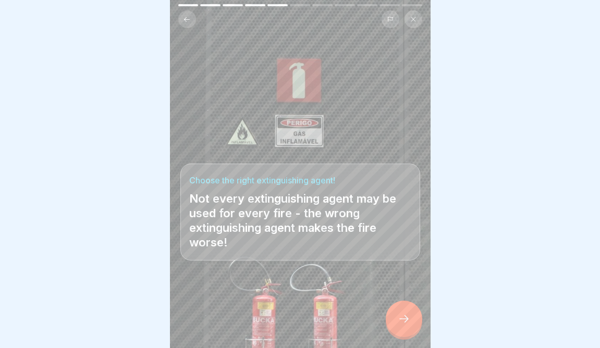
click at [407, 317] on icon at bounding box center [404, 319] width 13 height 13
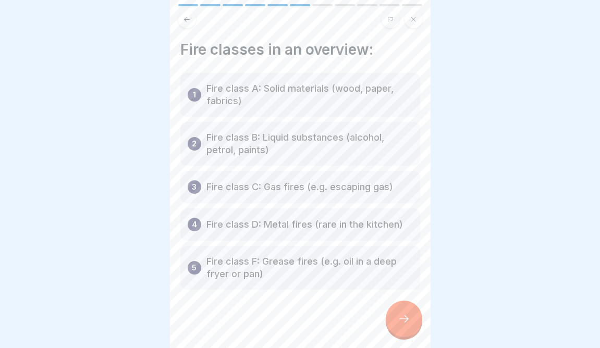
click at [407, 317] on icon at bounding box center [404, 319] width 13 height 13
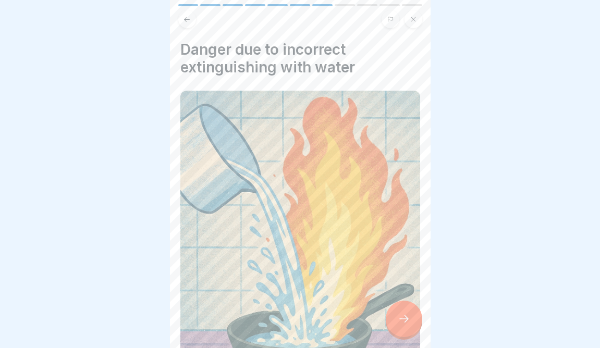
click at [408, 317] on icon at bounding box center [404, 319] width 13 height 13
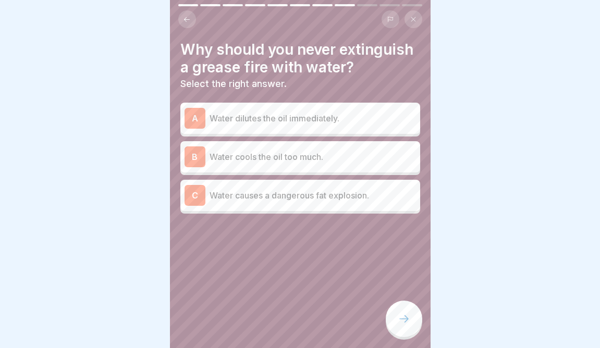
click at [260, 193] on p "Water causes a dangerous fat explosion." at bounding box center [313, 195] width 207 height 13
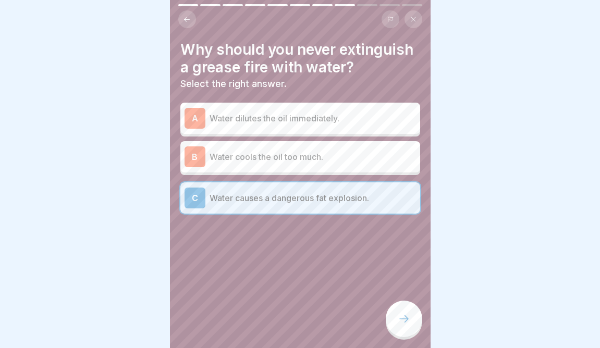
click at [398, 318] on div at bounding box center [404, 319] width 37 height 37
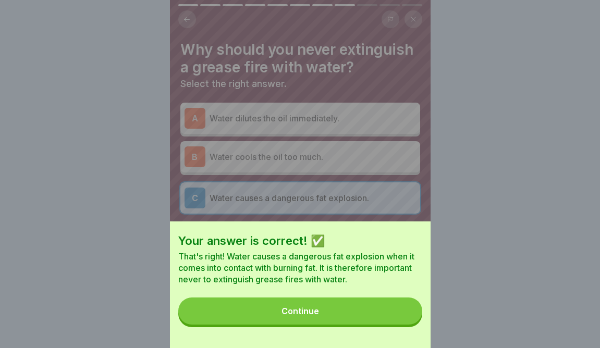
click at [398, 318] on button "Continue" at bounding box center [300, 311] width 244 height 27
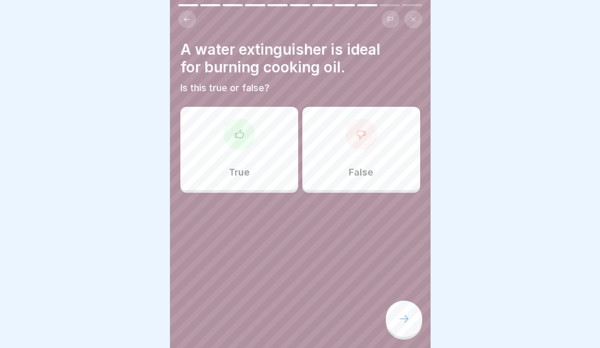
click at [362, 168] on p "False" at bounding box center [361, 172] width 25 height 11
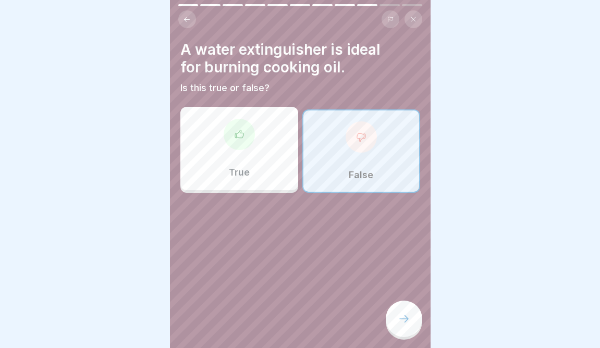
click at [407, 317] on icon at bounding box center [404, 319] width 13 height 13
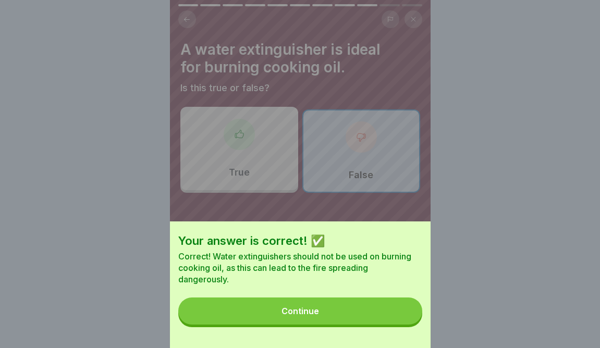
click at [379, 316] on button "Continue" at bounding box center [300, 311] width 244 height 27
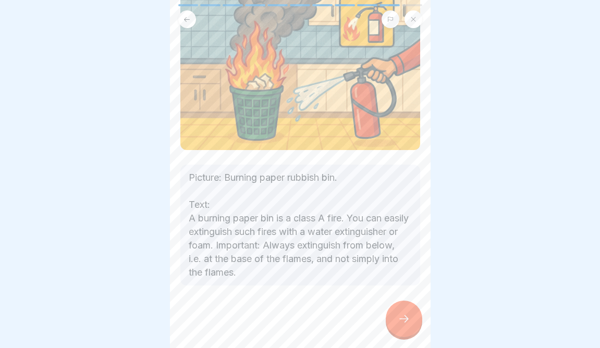
scroll to position [100, 0]
click at [413, 328] on div at bounding box center [404, 319] width 37 height 37
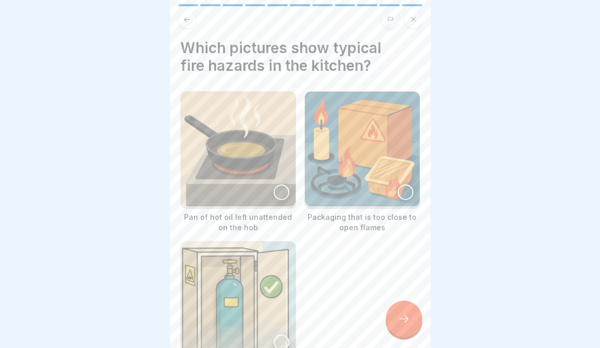
scroll to position [0, 0]
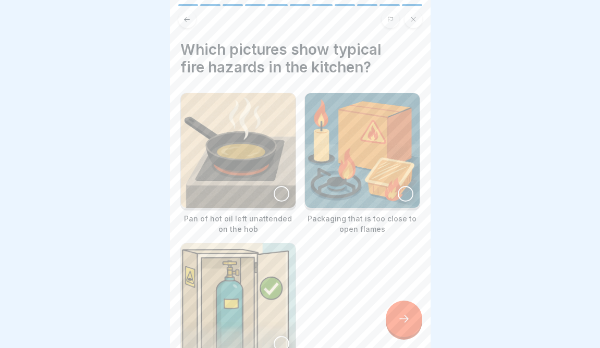
click at [282, 190] on div at bounding box center [282, 194] width 16 height 16
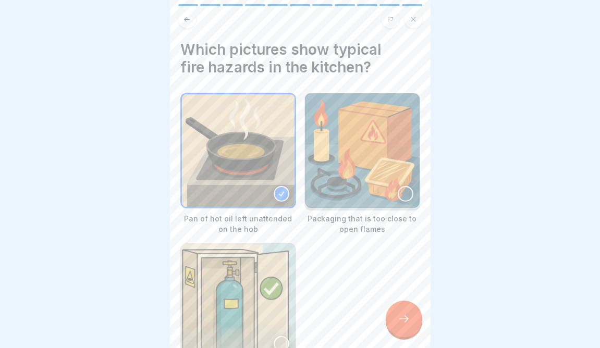
click at [407, 199] on div at bounding box center [406, 194] width 16 height 16
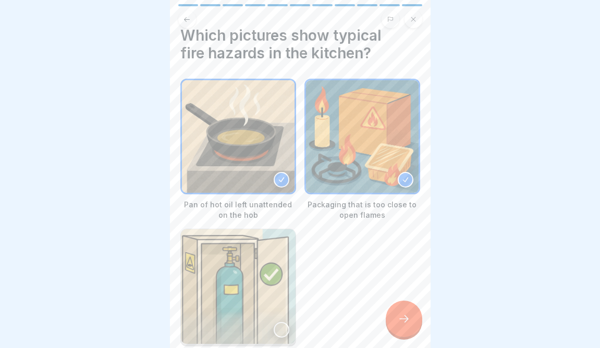
scroll to position [15, 0]
click at [403, 323] on icon at bounding box center [404, 319] width 13 height 13
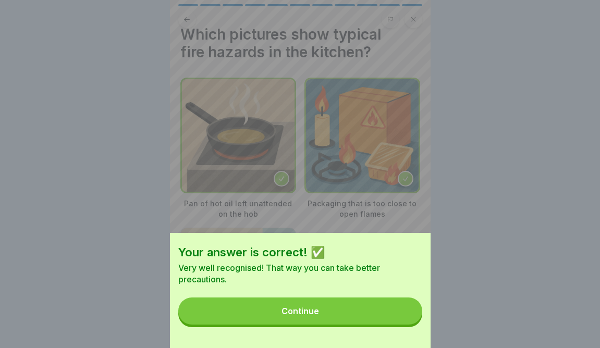
click at [402, 322] on button "Continue" at bounding box center [300, 311] width 244 height 27
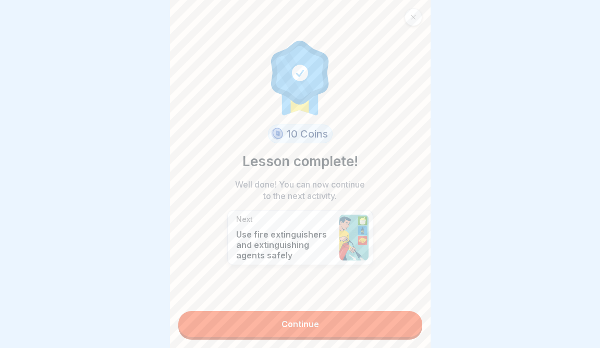
click at [402, 322] on link "Continue" at bounding box center [300, 324] width 244 height 26
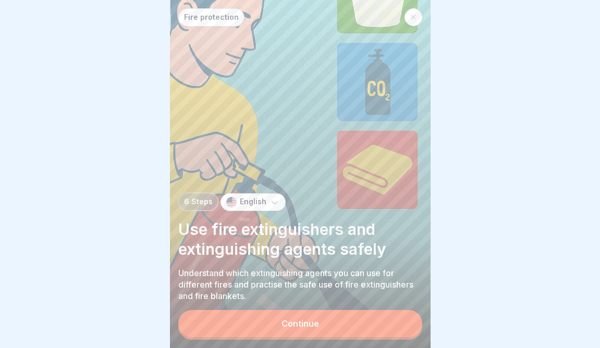
click at [401, 322] on button "Continue" at bounding box center [300, 323] width 244 height 27
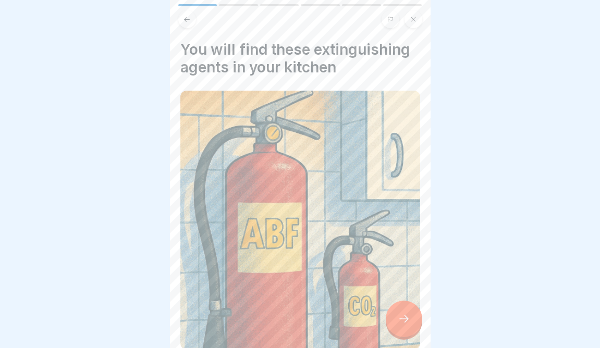
click at [401, 322] on icon at bounding box center [404, 319] width 13 height 13
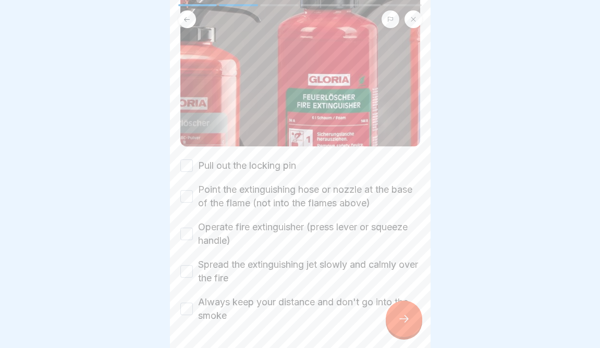
scroll to position [155, 0]
click at [282, 165] on label "Pull out the locking pin" at bounding box center [247, 166] width 98 height 14
click at [193, 165] on button "Pull out the locking pin" at bounding box center [186, 165] width 13 height 13
click at [277, 200] on label "Point the extinguishing hose or nozzle at the base of the flame (not into the f…" at bounding box center [309, 196] width 222 height 27
click at [193, 200] on button "Point the extinguishing hose or nozzle at the base of the flame (not into the f…" at bounding box center [186, 196] width 13 height 13
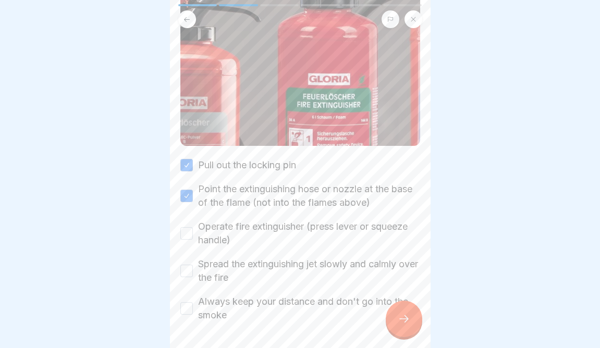
click at [246, 231] on label "Operate fire extinguisher (press lever or squeeze handle)" at bounding box center [309, 233] width 222 height 27
click at [193, 231] on button "Operate fire extinguisher (press lever or squeeze handle)" at bounding box center [186, 233] width 13 height 13
click at [222, 275] on label "Spread the extinguishing jet slowly and calmly over the fire" at bounding box center [309, 271] width 222 height 27
click at [193, 275] on button "Spread the extinguishing jet slowly and calmly over the fire" at bounding box center [186, 271] width 13 height 13
click at [218, 305] on label "Always keep your distance and don't go into the smoke" at bounding box center [309, 308] width 222 height 27
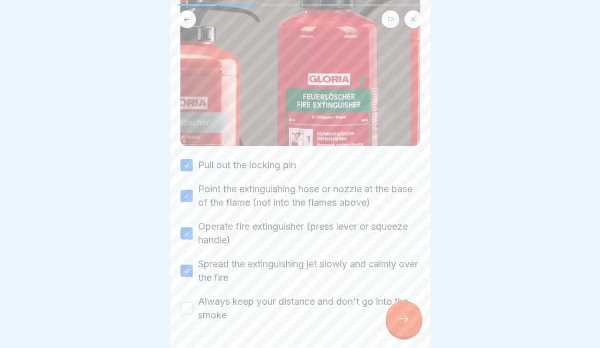
click at [193, 305] on button "Always keep your distance and don't go into the smoke" at bounding box center [186, 309] width 13 height 13
click at [392, 324] on div at bounding box center [404, 319] width 37 height 37
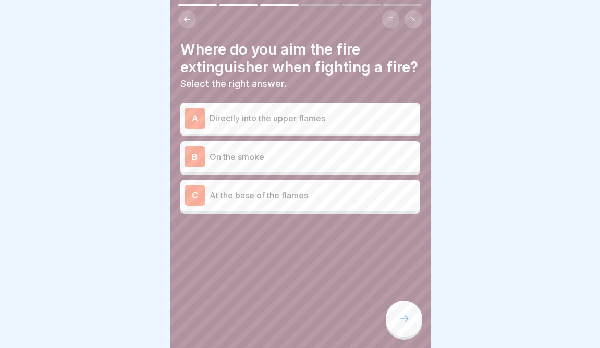
click at [262, 202] on div "C At the base of the flames" at bounding box center [301, 195] width 232 height 21
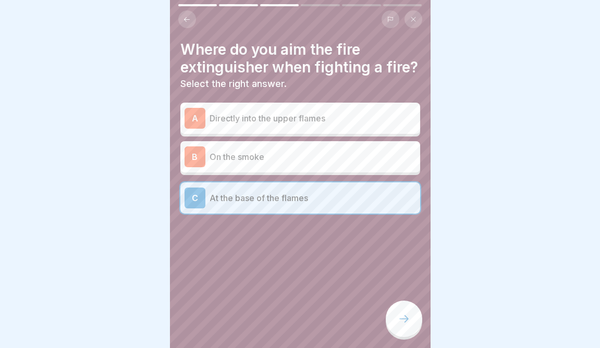
click at [397, 327] on div at bounding box center [404, 319] width 37 height 37
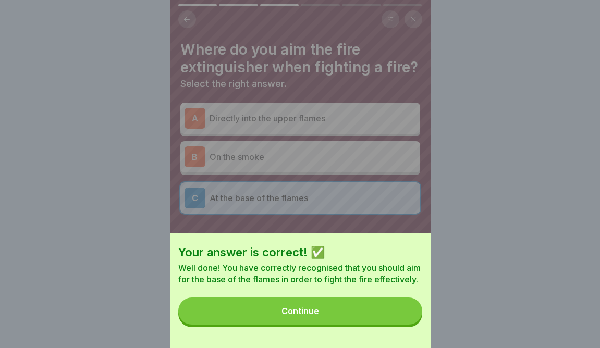
click at [388, 325] on div "Your answer is correct! ✅ Well done! You have correctly recognised that you sho…" at bounding box center [300, 290] width 261 height 115
click at [388, 310] on button "Continue" at bounding box center [300, 311] width 244 height 27
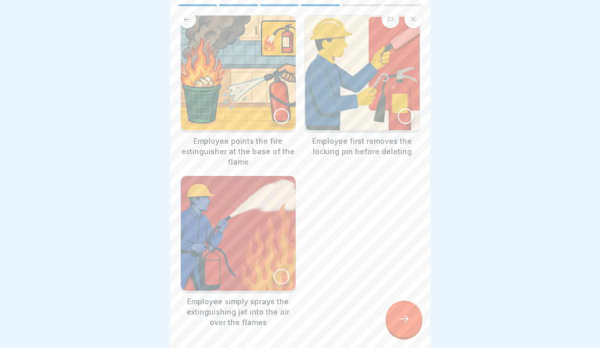
scroll to position [86, 0]
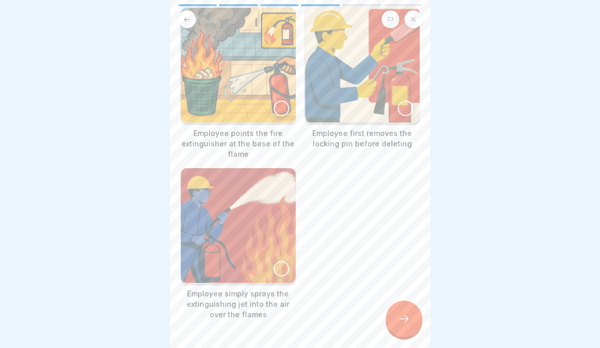
click at [244, 81] on img at bounding box center [238, 65] width 115 height 115
click at [398, 78] on img at bounding box center [362, 65] width 115 height 115
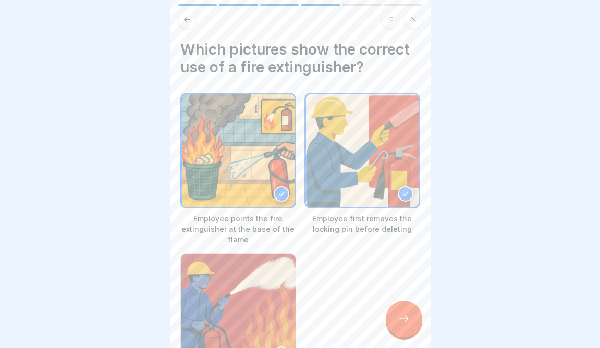
scroll to position [0, 0]
click at [406, 303] on div at bounding box center [404, 319] width 37 height 37
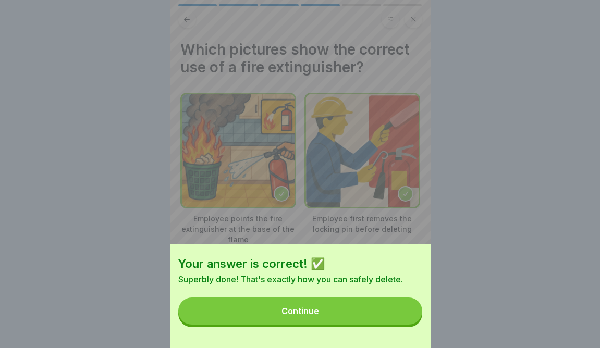
click at [382, 317] on button "Continue" at bounding box center [300, 311] width 244 height 27
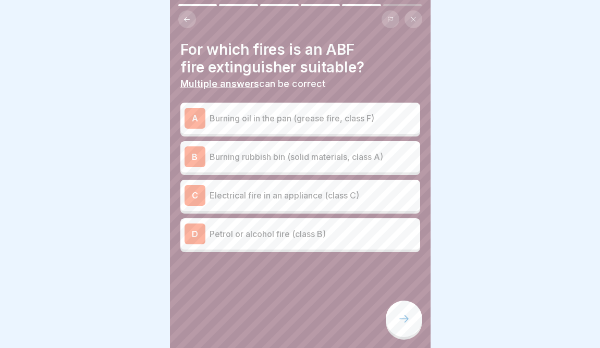
click at [292, 165] on div "B Burning rubbish bin (solid materials, class A)" at bounding box center [301, 157] width 232 height 21
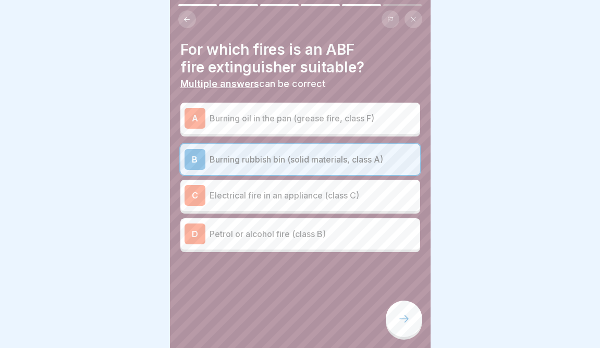
click at [283, 203] on div "C Electrical fire in an appliance (class C)" at bounding box center [301, 195] width 232 height 21
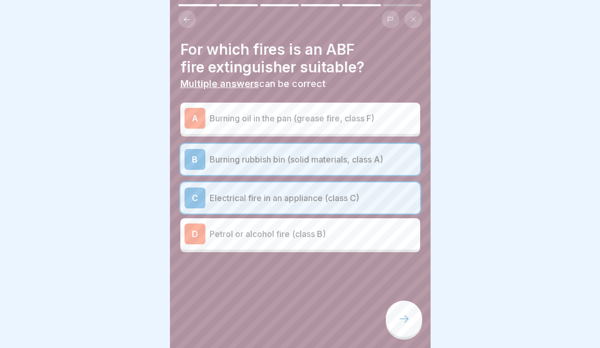
click at [291, 126] on div "A Burning oil in the pan (grease fire, class F)" at bounding box center [301, 118] width 232 height 21
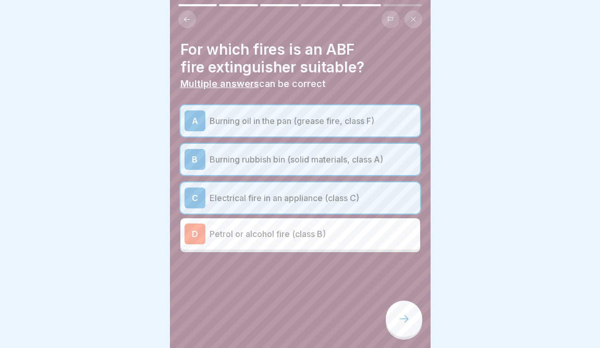
click at [270, 242] on div "D Petrol or alcohol fire (class B)" at bounding box center [301, 234] width 232 height 21
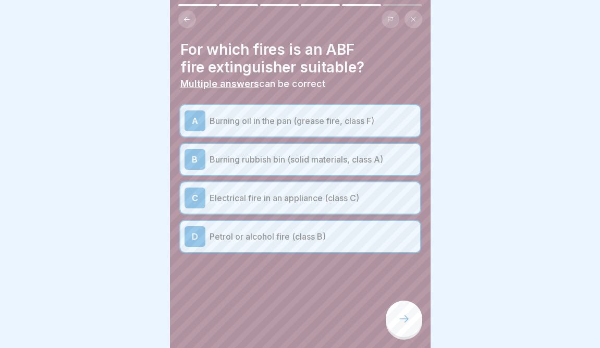
click at [416, 318] on div at bounding box center [404, 319] width 37 height 37
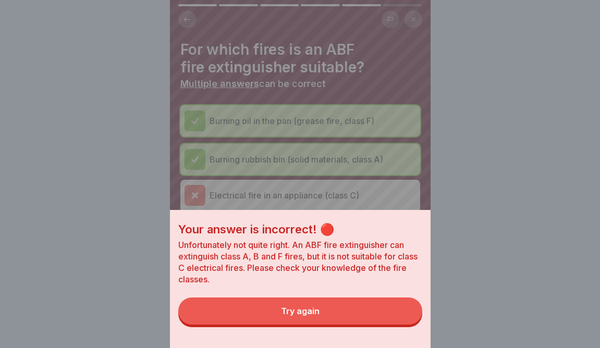
click at [359, 309] on button "Try again" at bounding box center [300, 311] width 244 height 27
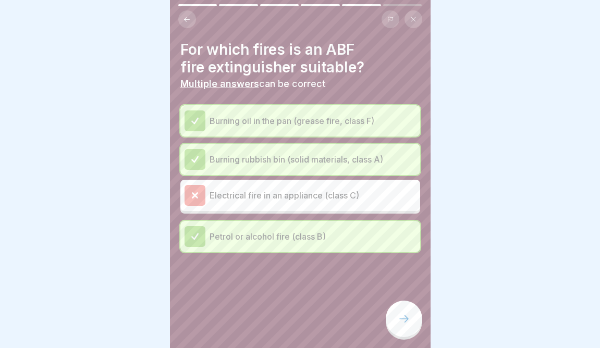
click at [411, 317] on div at bounding box center [404, 319] width 37 height 37
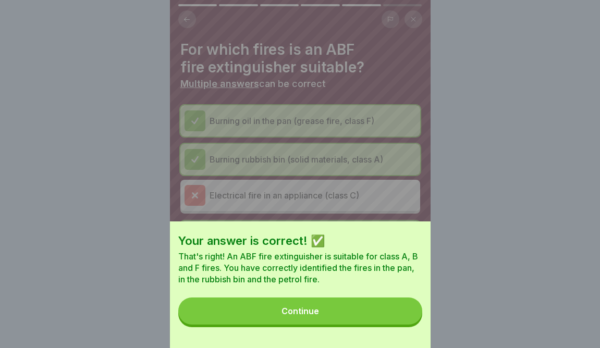
click at [384, 317] on button "Continue" at bounding box center [300, 311] width 244 height 27
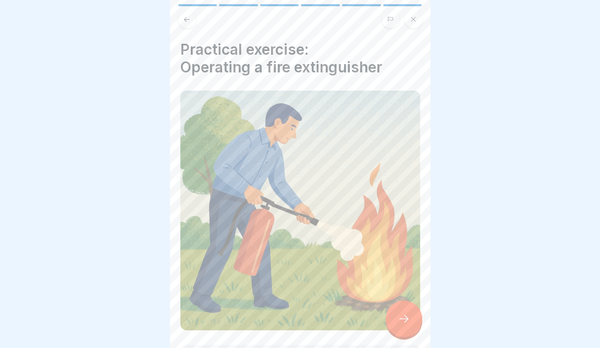
click at [397, 309] on div at bounding box center [404, 319] width 37 height 37
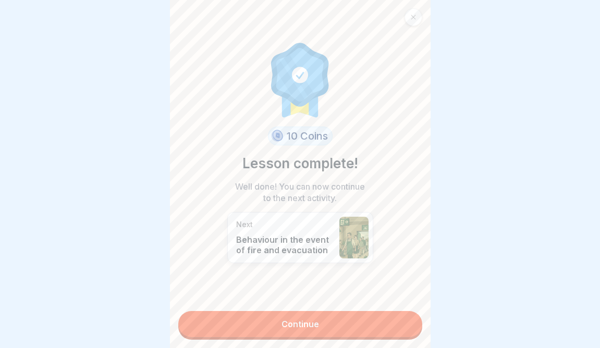
click at [397, 309] on div "10 Coins Lesson complete! Well done! You can now continue to the next activity.…" at bounding box center [300, 174] width 261 height 348
click at [395, 316] on link "Continue" at bounding box center [300, 324] width 244 height 26
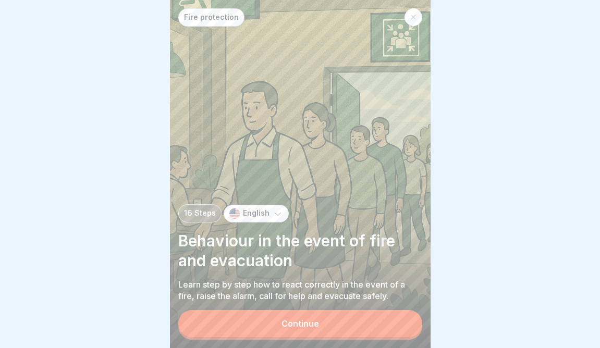
click at [395, 316] on button "Continue" at bounding box center [300, 323] width 244 height 27
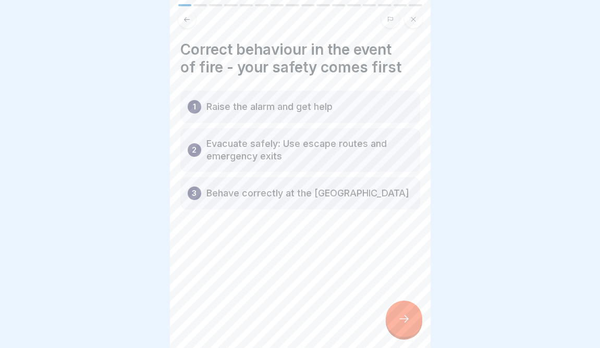
click at [400, 313] on div at bounding box center [404, 319] width 37 height 37
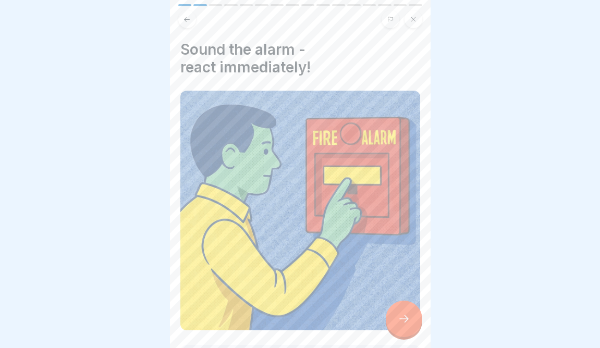
click at [400, 313] on div at bounding box center [404, 319] width 37 height 37
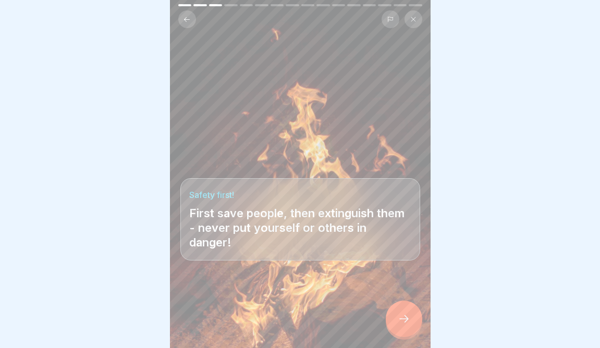
click at [400, 313] on div at bounding box center [404, 319] width 37 height 37
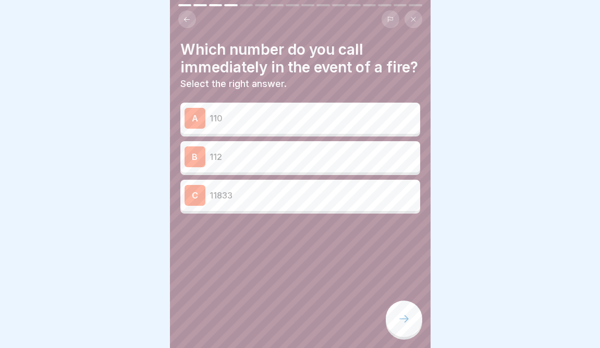
click at [333, 125] on div "A 110" at bounding box center [301, 118] width 232 height 21
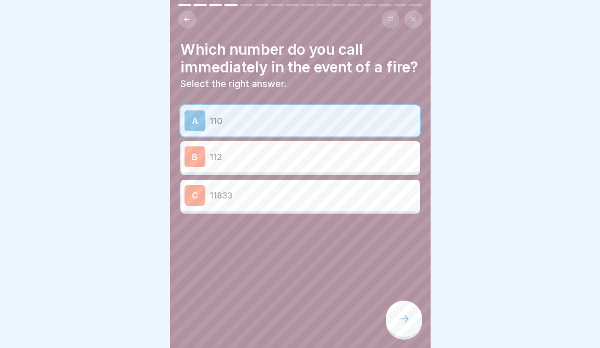
click at [331, 158] on p "112" at bounding box center [313, 157] width 207 height 13
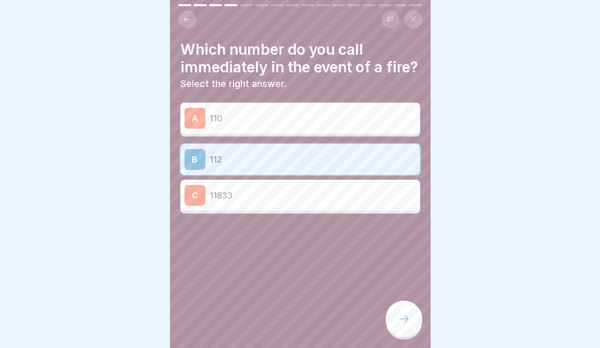
click at [404, 316] on icon at bounding box center [404, 319] width 13 height 13
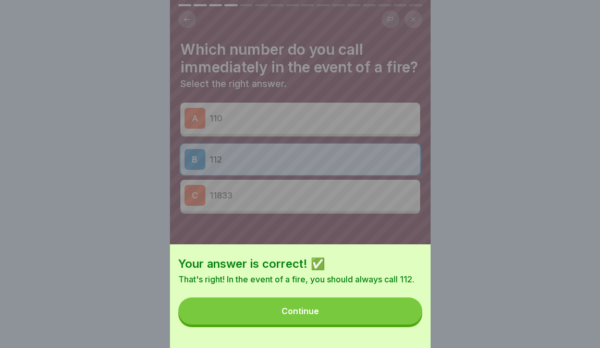
click at [380, 309] on button "Continue" at bounding box center [300, 311] width 244 height 27
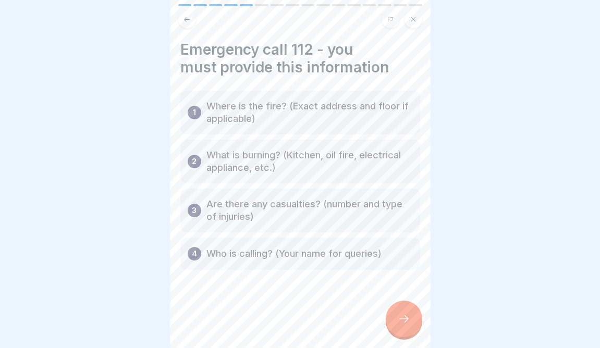
click at [293, 104] on p "Where is the fire? (Exact address and floor if applicable)" at bounding box center [310, 112] width 207 height 25
click at [317, 110] on p "Where is the fire? (Exact address and floor if applicable)" at bounding box center [310, 112] width 207 height 25
click at [405, 327] on div at bounding box center [404, 319] width 37 height 37
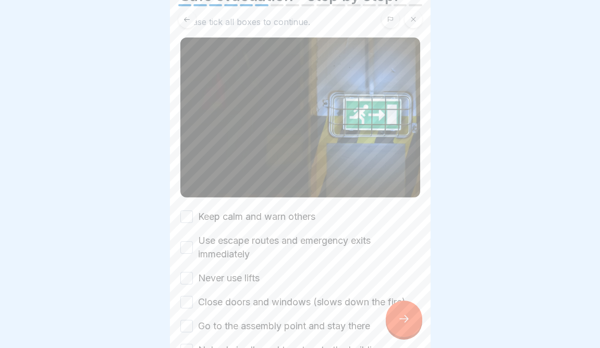
scroll to position [70, 0]
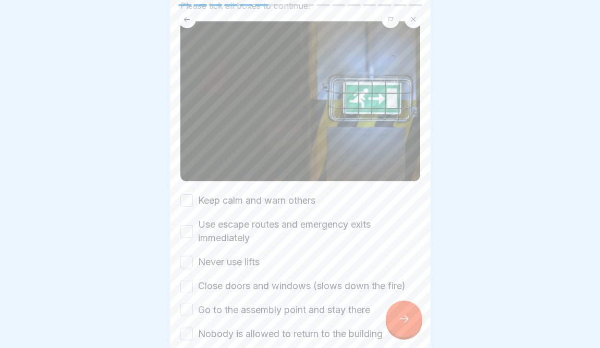
click at [306, 194] on label "Keep calm and warn others" at bounding box center [256, 201] width 117 height 14
click at [193, 195] on button "Keep calm and warn others" at bounding box center [186, 201] width 13 height 13
click at [283, 227] on label "Use escape routes and emergency exits immediately" at bounding box center [309, 231] width 222 height 27
click at [193, 227] on button "Use escape routes and emergency exits immediately" at bounding box center [186, 231] width 13 height 13
click at [259, 249] on div "Keep calm and warn others Use escape routes and emergency exits immediately Nev…" at bounding box center [300, 267] width 240 height 147
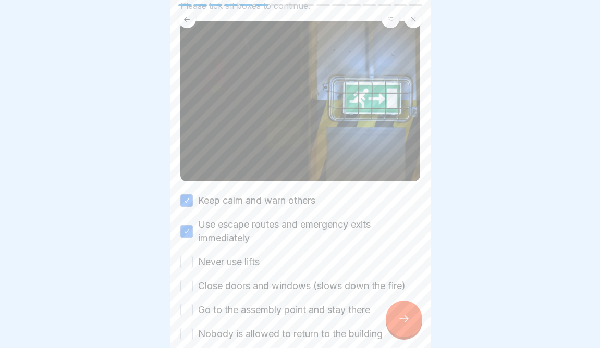
click at [247, 260] on label "Never use lifts" at bounding box center [229, 263] width 62 height 14
click at [193, 260] on button "Never use lifts" at bounding box center [186, 262] width 13 height 13
click at [244, 281] on label "Close doors and windows (slows down the fire)" at bounding box center [302, 287] width 208 height 14
click at [193, 281] on button "Close doors and windows (slows down the fire)" at bounding box center [186, 286] width 13 height 13
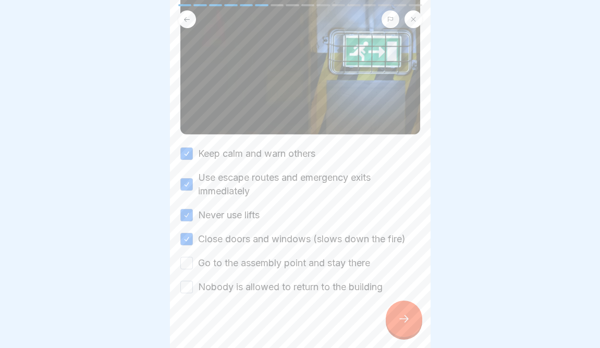
scroll to position [119, 0]
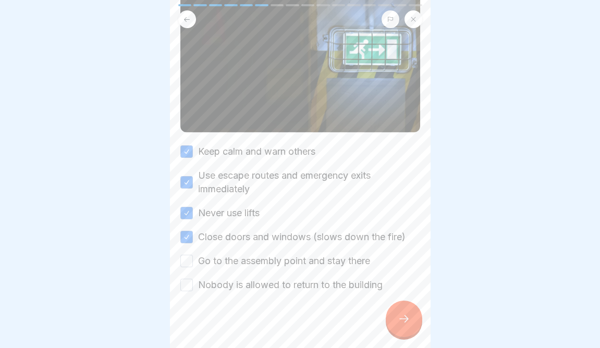
click at [246, 262] on label "Go to the assembly point and stay there" at bounding box center [284, 262] width 172 height 14
click at [193, 262] on button "Go to the assembly point and stay there" at bounding box center [186, 261] width 13 height 13
click at [249, 283] on label "Nobody is allowed to return to the building" at bounding box center [290, 286] width 185 height 14
click at [193, 283] on button "Nobody is allowed to return to the building" at bounding box center [186, 285] width 13 height 13
click at [408, 318] on icon at bounding box center [404, 319] width 13 height 13
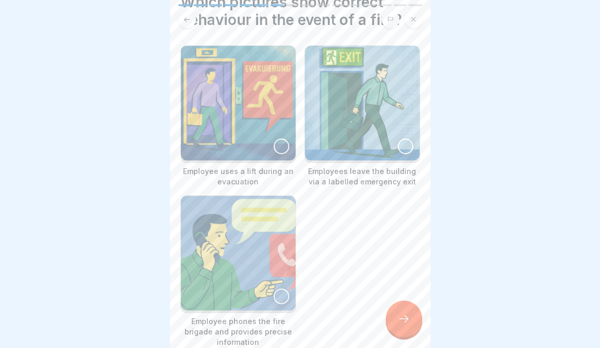
scroll to position [50, 0]
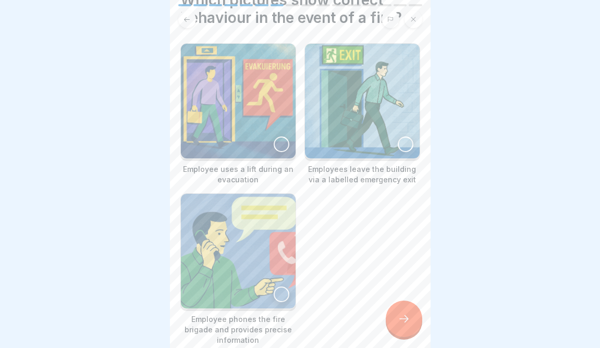
click at [276, 292] on div at bounding box center [282, 295] width 16 height 16
click at [405, 143] on div at bounding box center [406, 145] width 16 height 16
click at [403, 334] on div at bounding box center [404, 319] width 37 height 37
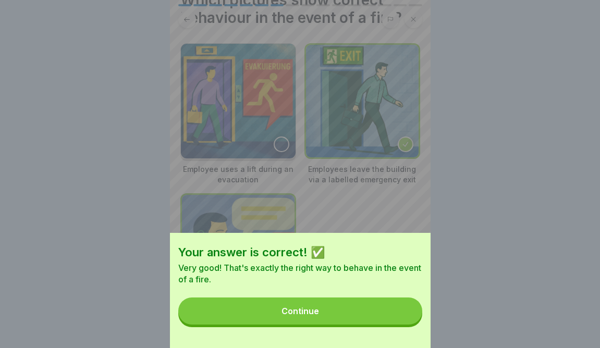
click at [369, 325] on div "Your answer is correct! ✅ Very good! That's exactly the right way to behave in …" at bounding box center [300, 290] width 261 height 115
click at [364, 305] on button "Continue" at bounding box center [300, 311] width 244 height 27
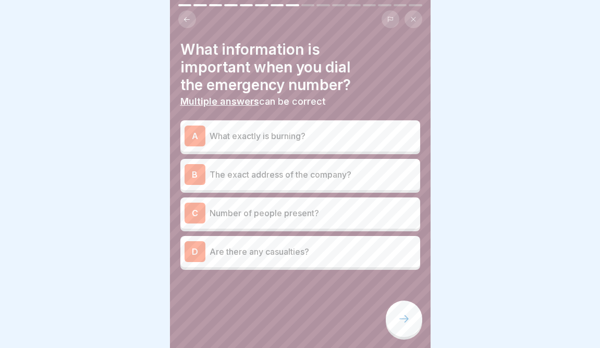
click at [322, 175] on p "The exact address of the company?" at bounding box center [313, 174] width 207 height 13
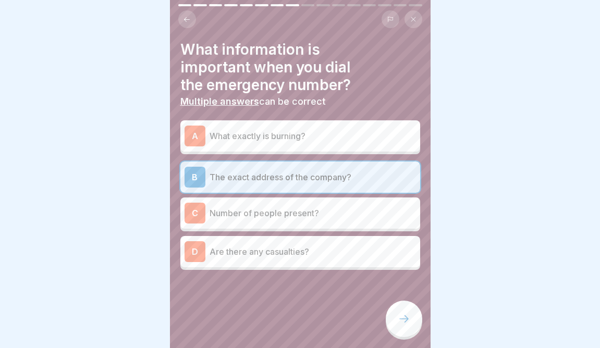
click at [293, 119] on div "What information is important when you dial the emergency number? Multiple answ…" at bounding box center [300, 156] width 240 height 230
click at [301, 135] on p "What exactly is burning?" at bounding box center [313, 136] width 207 height 13
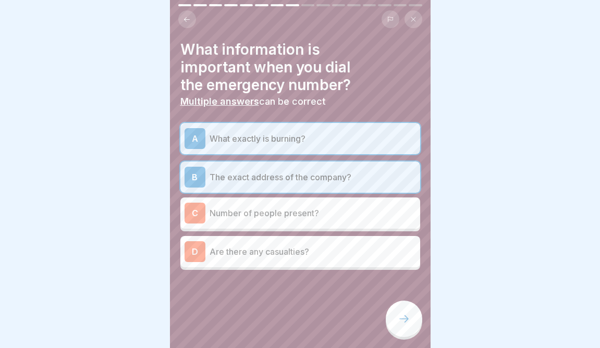
click at [407, 329] on div at bounding box center [404, 319] width 37 height 37
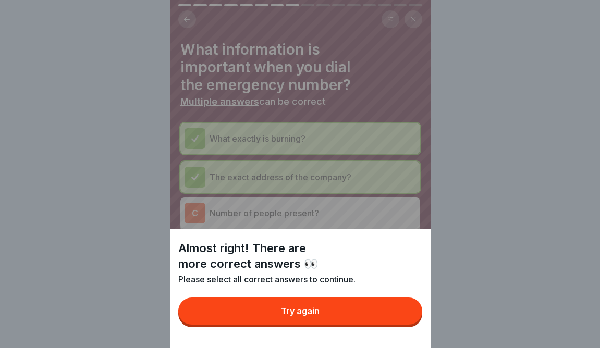
click at [335, 211] on div "Almost right! There are more correct answers 👀 Please select all correct answer…" at bounding box center [300, 174] width 261 height 348
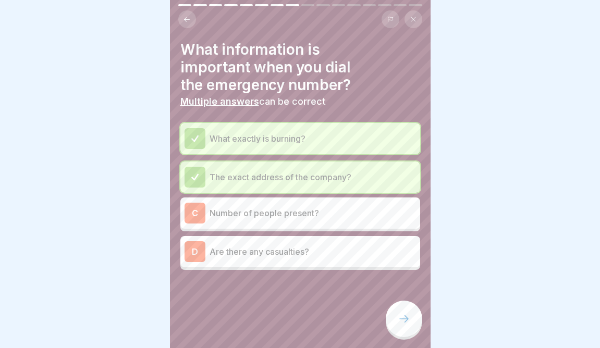
click at [317, 254] on p "Are there any casualties?" at bounding box center [313, 252] width 207 height 13
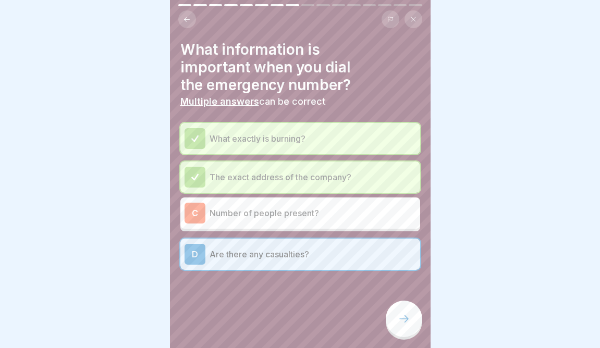
click at [403, 319] on icon at bounding box center [404, 319] width 13 height 13
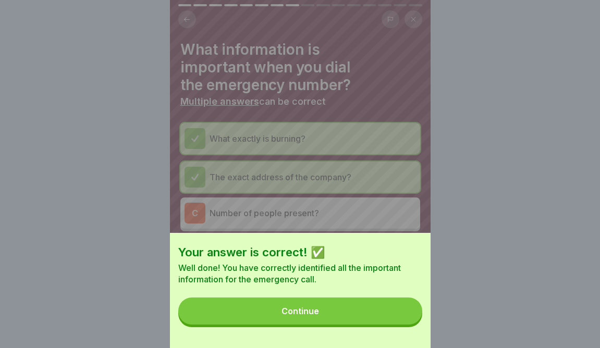
click at [371, 311] on button "Continue" at bounding box center [300, 311] width 244 height 27
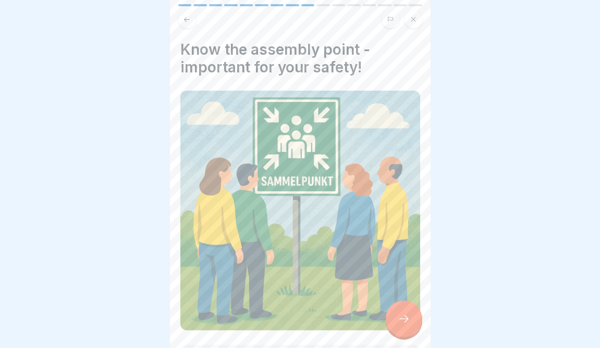
click at [401, 328] on div at bounding box center [404, 319] width 37 height 37
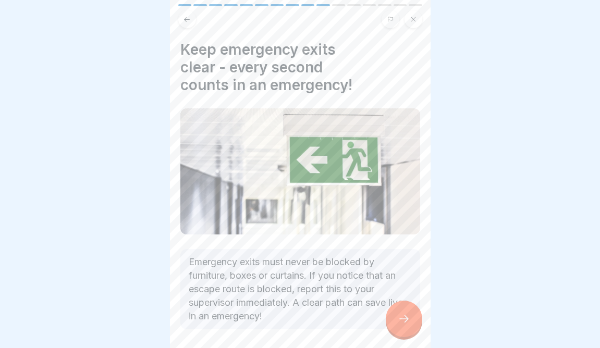
click at [401, 328] on div at bounding box center [404, 319] width 37 height 37
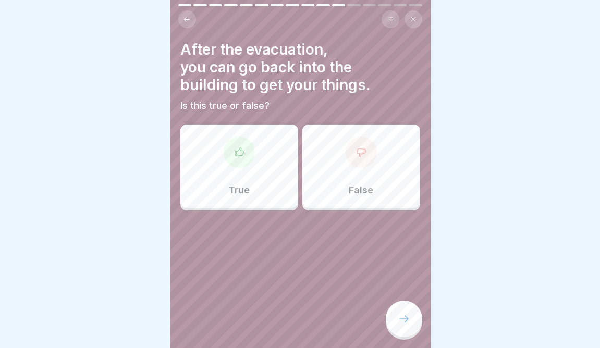
click at [339, 163] on div "False" at bounding box center [362, 166] width 118 height 83
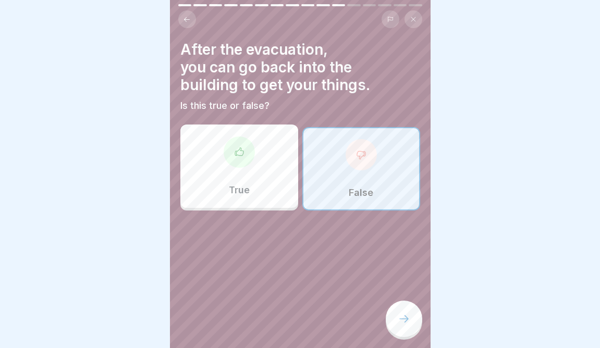
click at [407, 317] on icon at bounding box center [404, 319] width 13 height 13
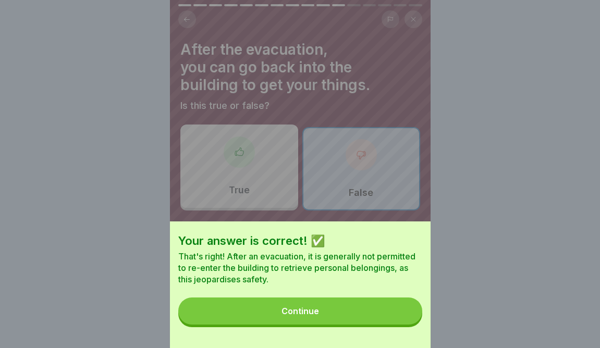
click at [395, 317] on button "Continue" at bounding box center [300, 311] width 244 height 27
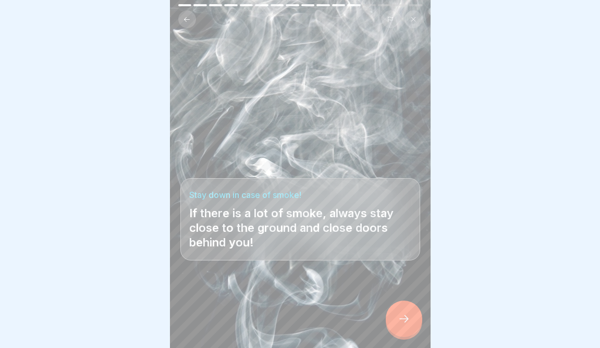
click at [404, 314] on div at bounding box center [404, 319] width 37 height 37
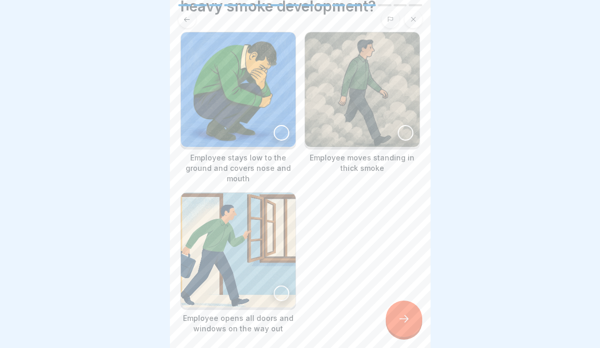
scroll to position [83, 0]
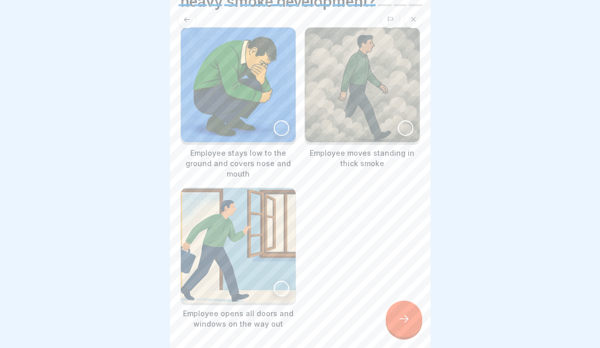
click at [272, 291] on img at bounding box center [238, 245] width 115 height 115
click at [405, 318] on icon at bounding box center [404, 319] width 13 height 13
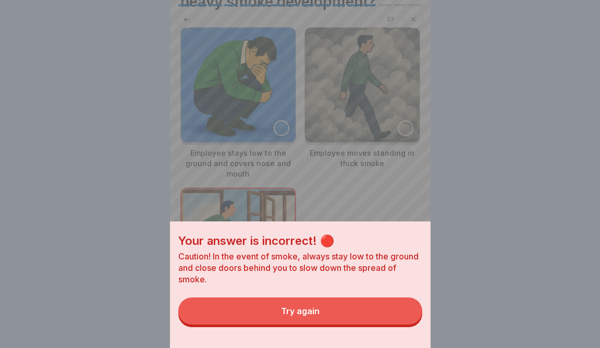
click at [384, 312] on button "Try again" at bounding box center [300, 311] width 244 height 27
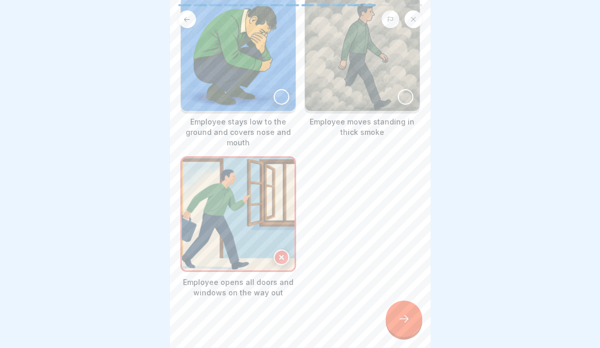
scroll to position [116, 0]
click at [279, 259] on icon at bounding box center [281, 256] width 7 height 7
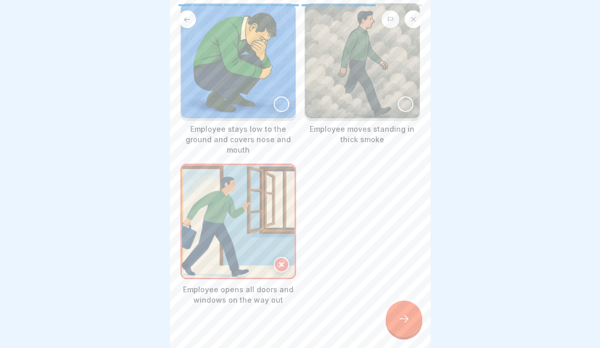
scroll to position [102, 0]
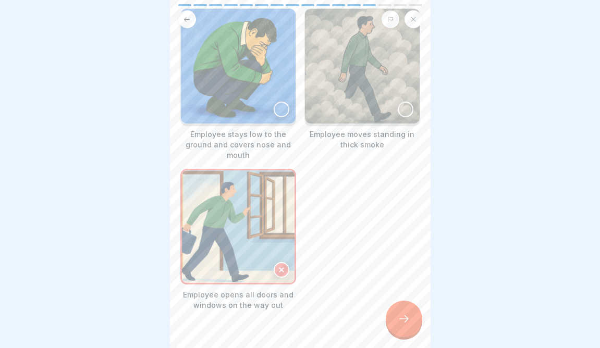
click at [271, 112] on img at bounding box center [238, 66] width 115 height 115
click at [408, 318] on icon at bounding box center [404, 319] width 13 height 13
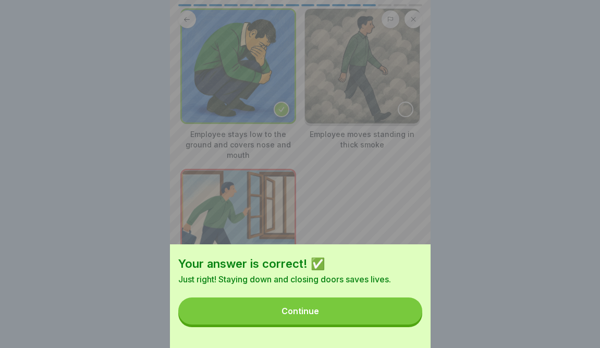
click at [401, 315] on button "Continue" at bounding box center [300, 311] width 244 height 27
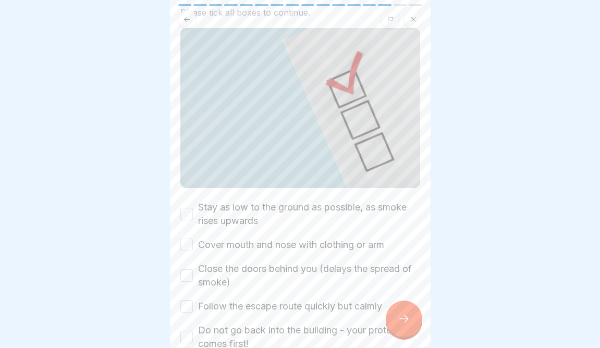
scroll to position [82, 0]
click at [300, 211] on label "Stay as low to the ground as possible, as smoke rises upwards" at bounding box center [309, 213] width 222 height 27
click at [193, 211] on button "Stay as low to the ground as possible, as smoke rises upwards" at bounding box center [186, 213] width 13 height 13
click at [274, 237] on label "Cover mouth and nose with clothing or arm" at bounding box center [291, 244] width 186 height 14
click at [193, 238] on button "Cover mouth and nose with clothing or arm" at bounding box center [186, 244] width 13 height 13
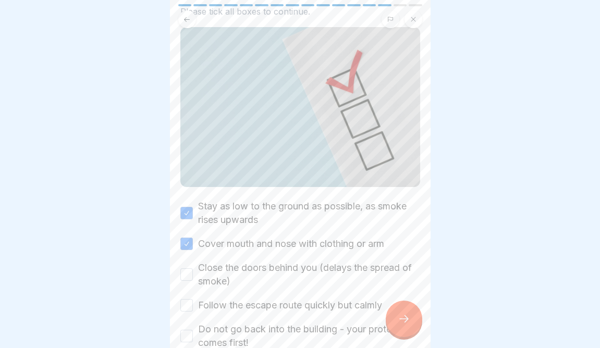
click at [250, 273] on label "Close the doors behind you (delays the spread of smoke)" at bounding box center [309, 274] width 222 height 27
click at [193, 273] on button "Close the doors behind you (delays the spread of smoke)" at bounding box center [186, 275] width 13 height 13
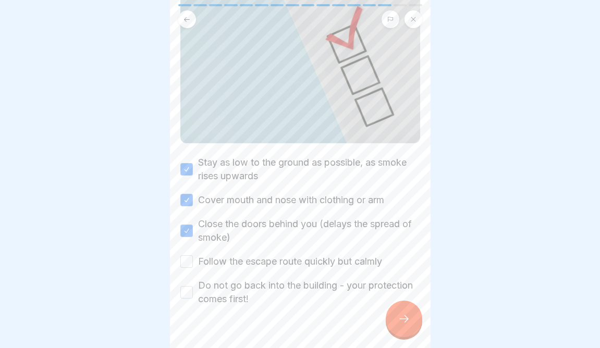
scroll to position [132, 0]
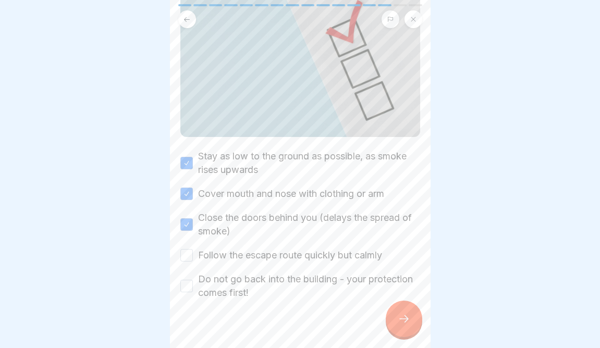
click at [253, 247] on div "Stay as low to the ground as possible, as smoke rises upwards Cover mouth and n…" at bounding box center [300, 225] width 240 height 150
click at [257, 256] on label "Follow the escape route quickly but calmly" at bounding box center [290, 256] width 184 height 14
click at [193, 256] on button "Follow the escape route quickly but calmly" at bounding box center [186, 255] width 13 height 13
click at [255, 283] on label "Do not go back into the building - your protection comes first!" at bounding box center [309, 286] width 222 height 27
click at [193, 283] on button "Do not go back into the building - your protection comes first!" at bounding box center [186, 286] width 13 height 13
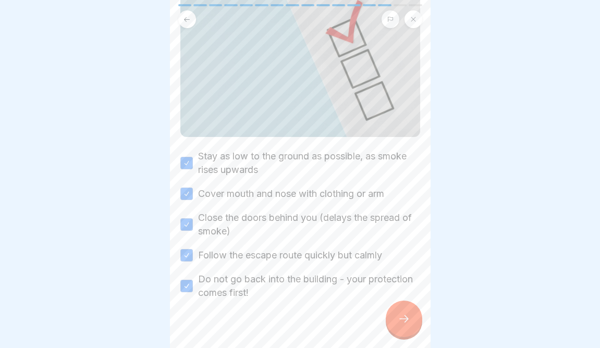
click at [406, 331] on div at bounding box center [404, 319] width 37 height 37
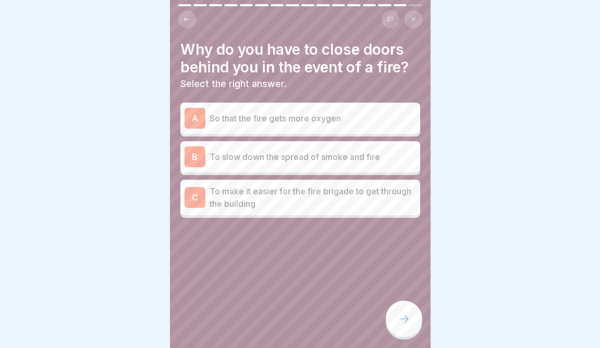
click at [392, 163] on div "B To slow down the spread of smoke and fire" at bounding box center [301, 157] width 232 height 21
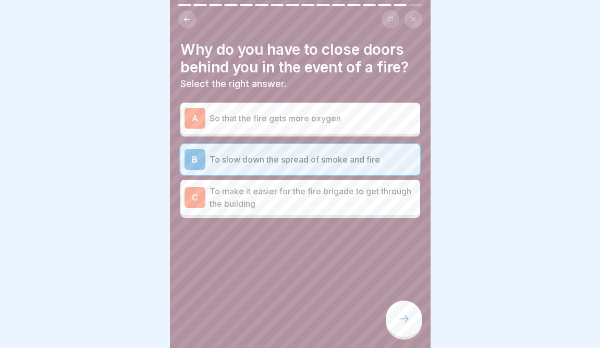
click at [403, 327] on div at bounding box center [404, 319] width 37 height 37
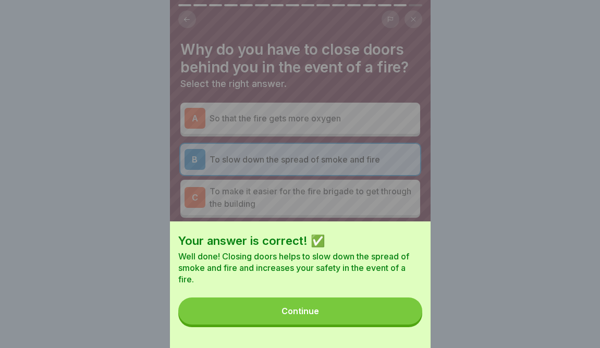
click at [403, 327] on div "Your answer is correct! ✅ Well done! Closing doors helps to slow down the sprea…" at bounding box center [300, 285] width 261 height 127
click at [402, 306] on button "Continue" at bounding box center [300, 311] width 244 height 27
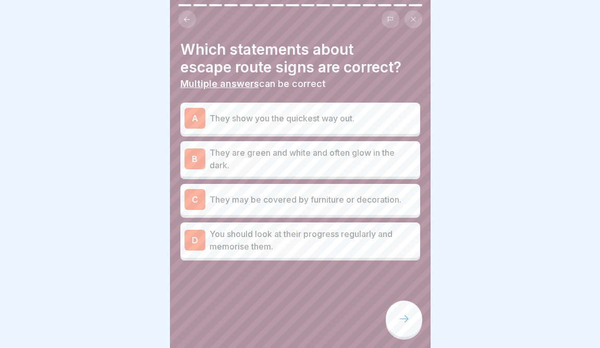
click at [315, 165] on p "They are green and white and often glow in the dark." at bounding box center [313, 159] width 207 height 25
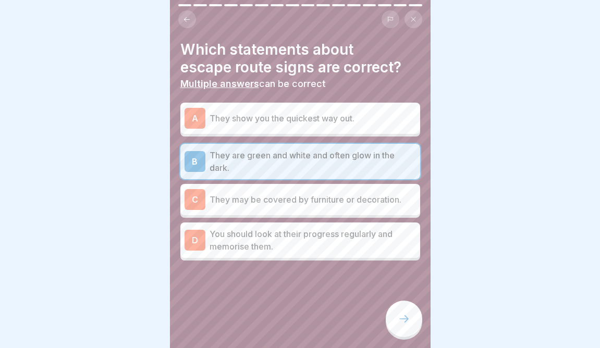
click at [336, 128] on div "A They show you the quickest way out." at bounding box center [300, 118] width 240 height 31
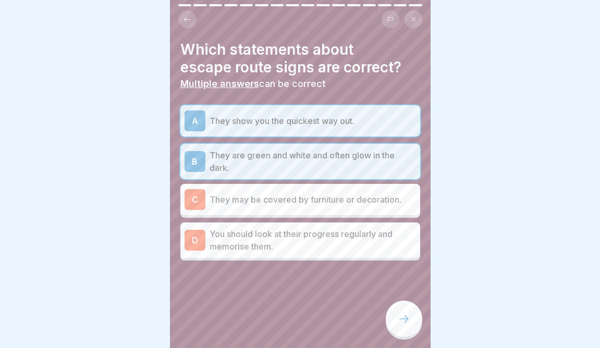
click at [398, 296] on div at bounding box center [300, 292] width 240 height 63
click at [402, 328] on div at bounding box center [404, 319] width 37 height 37
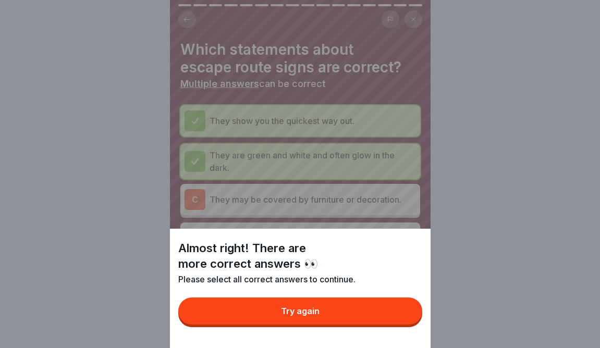
click at [396, 310] on button "Try again" at bounding box center [300, 311] width 244 height 27
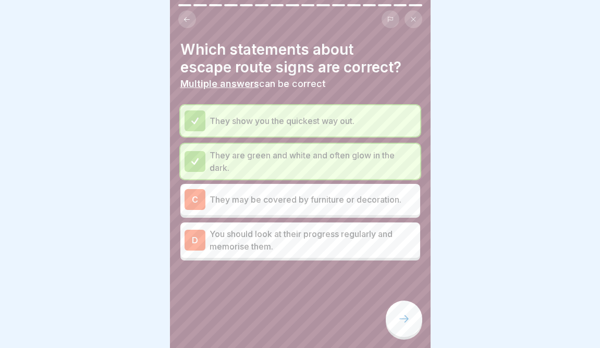
click at [370, 235] on p "You should look at their progress regularly and memorise them." at bounding box center [313, 240] width 207 height 25
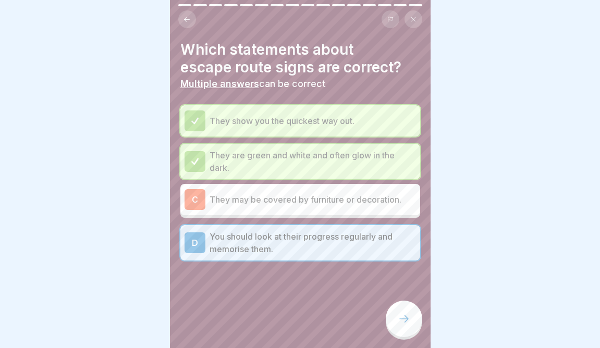
click at [391, 305] on div at bounding box center [300, 292] width 240 height 63
click at [401, 315] on icon at bounding box center [404, 319] width 13 height 13
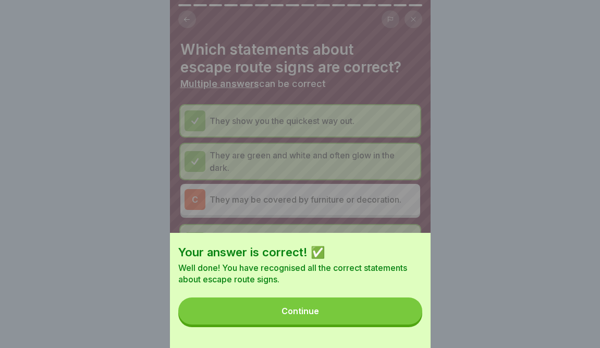
click at [401, 315] on button "Continue" at bounding box center [300, 311] width 244 height 27
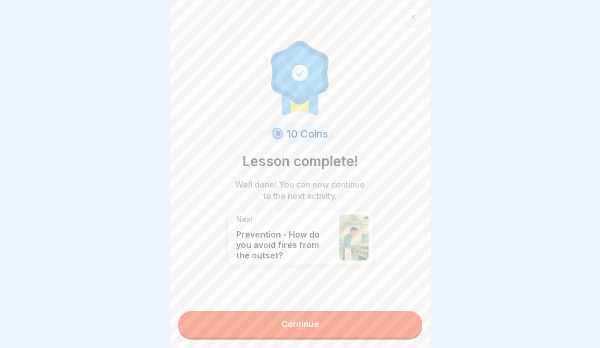
click at [400, 316] on link "Continue" at bounding box center [300, 324] width 244 height 26
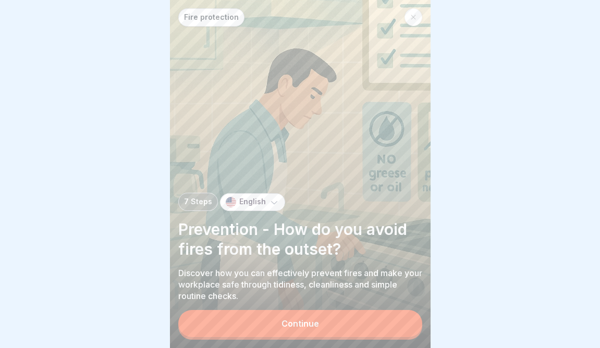
click at [400, 316] on button "Continue" at bounding box center [300, 323] width 244 height 27
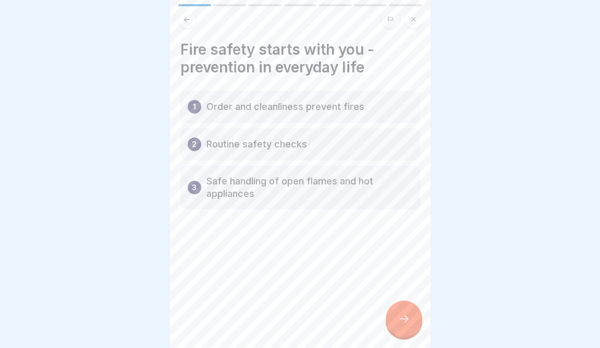
click at [400, 316] on icon at bounding box center [404, 319] width 13 height 13
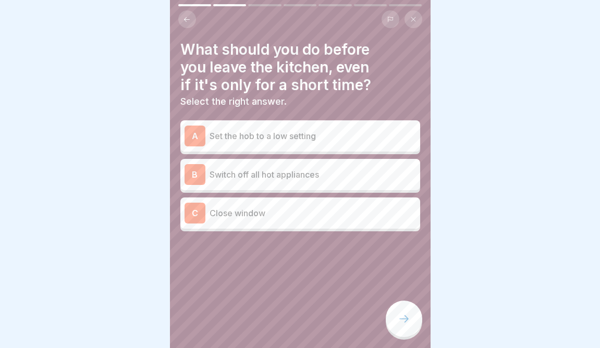
click at [362, 132] on p "Set the hob to a low setting" at bounding box center [313, 136] width 207 height 13
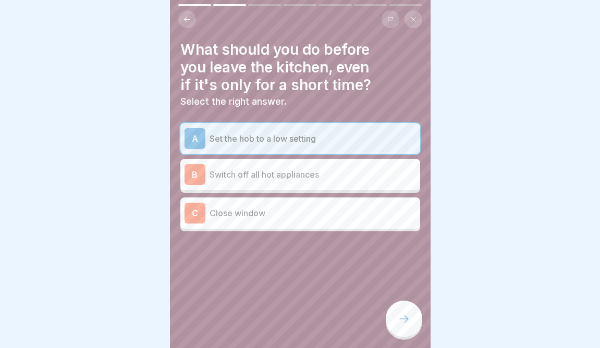
click at [400, 329] on div at bounding box center [404, 319] width 37 height 37
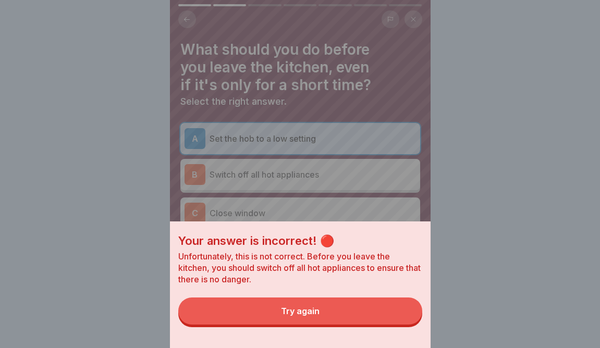
click at [396, 321] on button "Try again" at bounding box center [300, 311] width 244 height 27
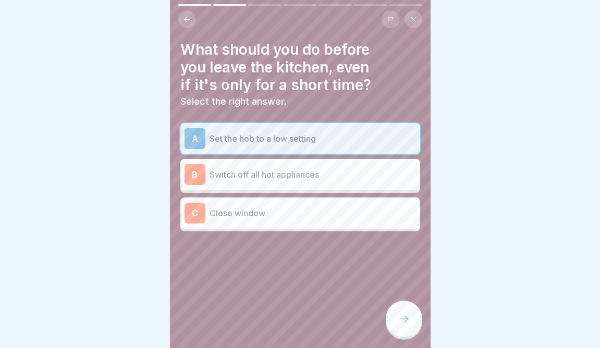
click at [371, 177] on p "Switch off all hot appliances" at bounding box center [313, 174] width 207 height 13
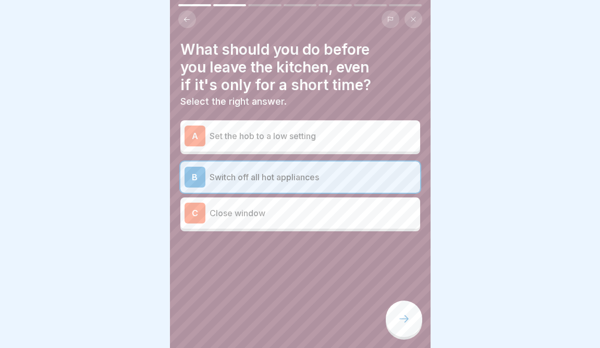
click at [396, 314] on div at bounding box center [404, 319] width 37 height 37
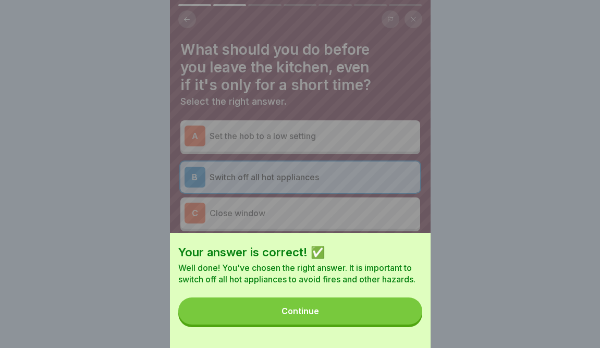
click at [396, 314] on button "Continue" at bounding box center [300, 311] width 244 height 27
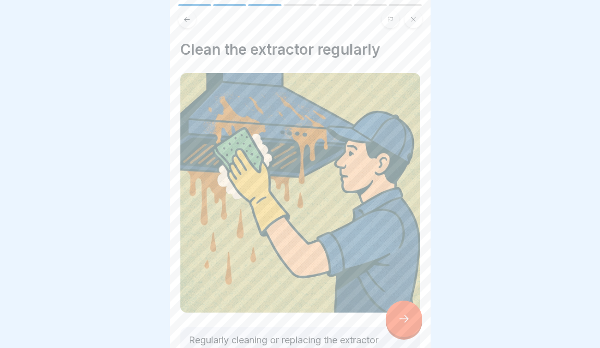
click at [405, 326] on div at bounding box center [404, 319] width 37 height 37
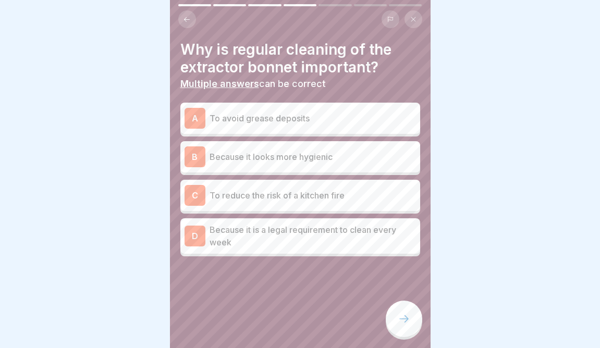
click at [346, 118] on p "To avoid grease deposits" at bounding box center [313, 118] width 207 height 13
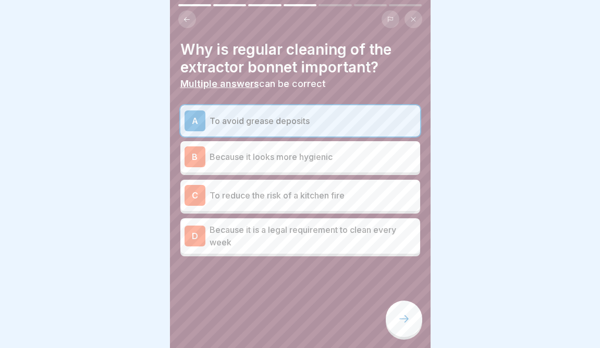
click at [323, 204] on div "C To reduce the risk of a kitchen fire" at bounding box center [301, 195] width 232 height 21
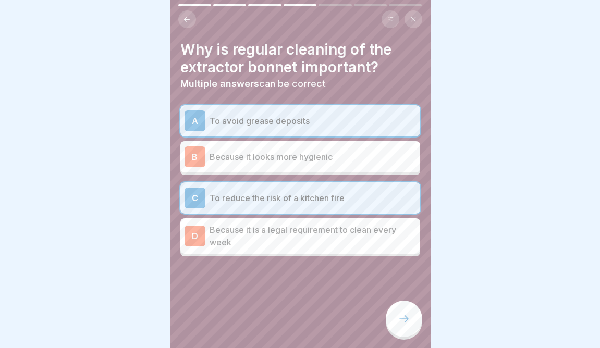
click at [401, 319] on icon at bounding box center [404, 319] width 13 height 13
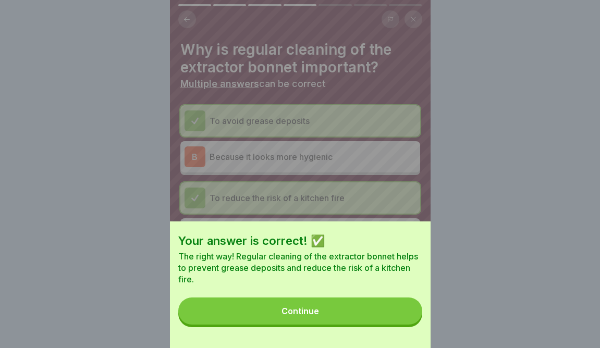
click at [361, 328] on div "Your answer is correct! ✅ The right way! Regular cleaning of the extractor bonn…" at bounding box center [300, 285] width 261 height 127
click at [361, 318] on button "Continue" at bounding box center [300, 311] width 244 height 27
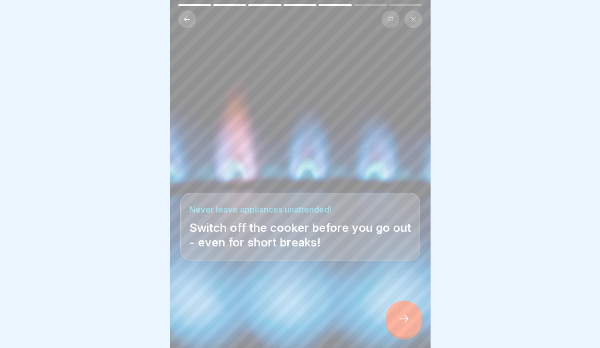
click at [402, 319] on icon at bounding box center [404, 319] width 13 height 13
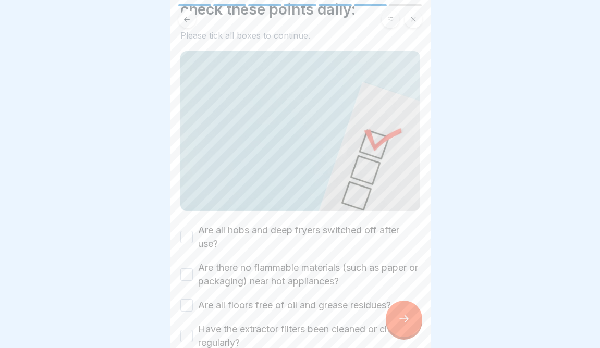
scroll to position [59, 0]
click at [303, 238] on label "Are all hobs and deep fryers switched off after use?" at bounding box center [309, 236] width 222 height 27
click at [193, 238] on button "Are all hobs and deep fryers switched off after use?" at bounding box center [186, 236] width 13 height 13
click at [316, 280] on label "Are there no flammable materials (such as paper or packaging) near hot applianc…" at bounding box center [309, 273] width 222 height 27
click at [193, 280] on button "Are there no flammable materials (such as paper or packaging) near hot applianc…" at bounding box center [186, 274] width 13 height 13
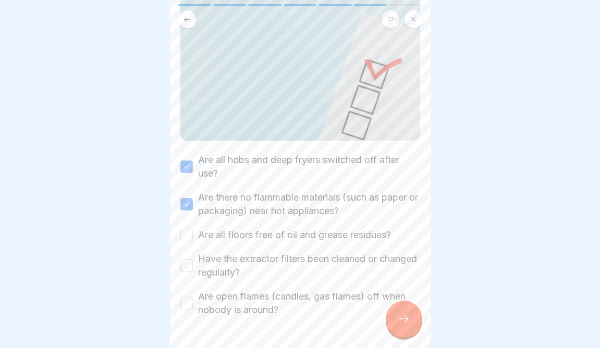
scroll to position [132, 0]
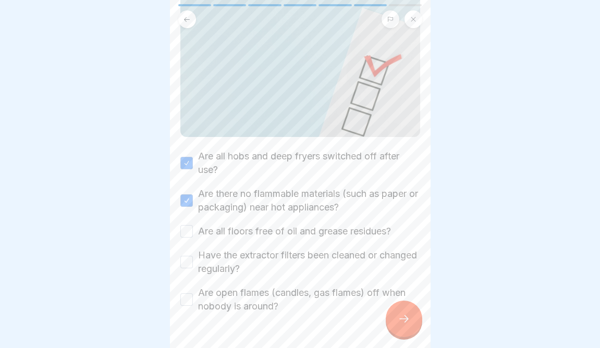
click at [307, 234] on label "Are all floors free of oil and grease residues?" at bounding box center [294, 232] width 193 height 14
click at [193, 234] on button "Are all floors free of oil and grease residues?" at bounding box center [186, 231] width 13 height 13
click at [307, 249] on label "Have the extractor filters been cleaned or changed regularly?" at bounding box center [309, 262] width 222 height 27
click at [193, 256] on button "Have the extractor filters been cleaned or changed regularly?" at bounding box center [186, 262] width 13 height 13
click at [303, 298] on label "Are open flames (candles, gas flames) off when nobody is around?" at bounding box center [309, 299] width 222 height 27
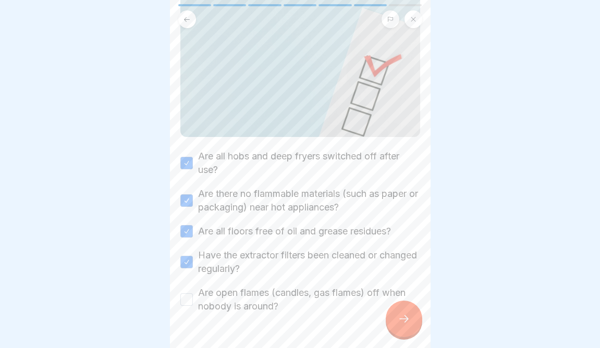
click at [193, 298] on button "Are open flames (candles, gas flames) off when nobody is around?" at bounding box center [186, 300] width 13 height 13
click at [396, 333] on div at bounding box center [404, 319] width 37 height 37
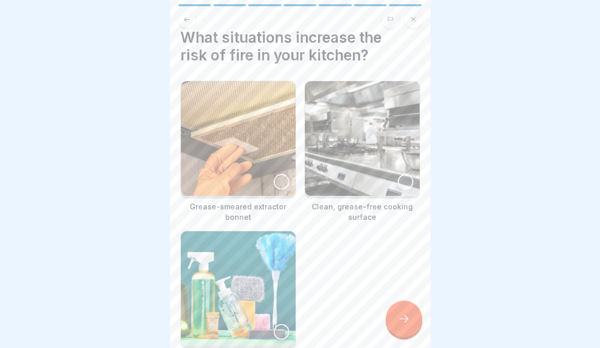
scroll to position [14, 0]
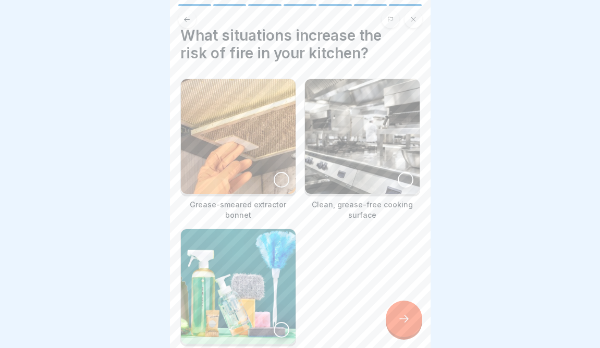
click at [278, 176] on div at bounding box center [282, 180] width 16 height 16
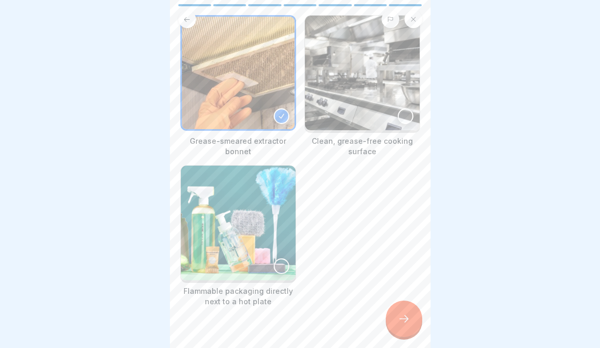
scroll to position [97, 0]
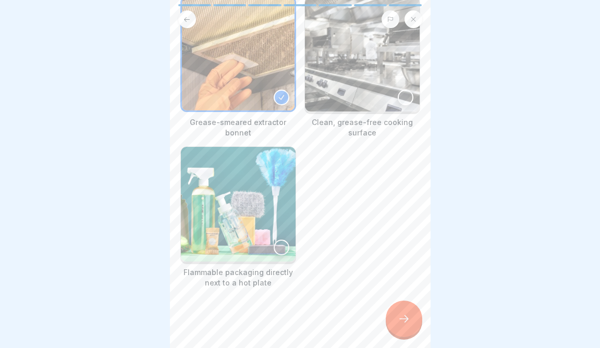
click at [279, 241] on div at bounding box center [282, 248] width 16 height 16
click at [407, 334] on div at bounding box center [404, 319] width 37 height 37
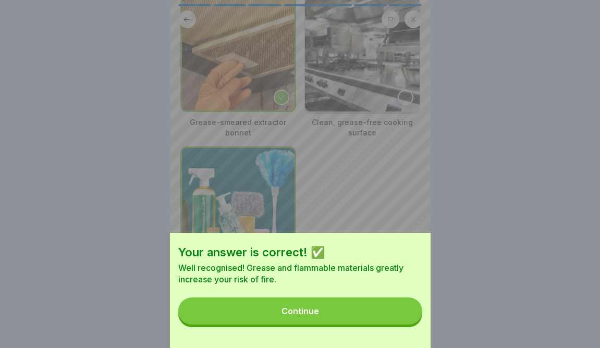
click at [383, 300] on button "Continue" at bounding box center [300, 311] width 244 height 27
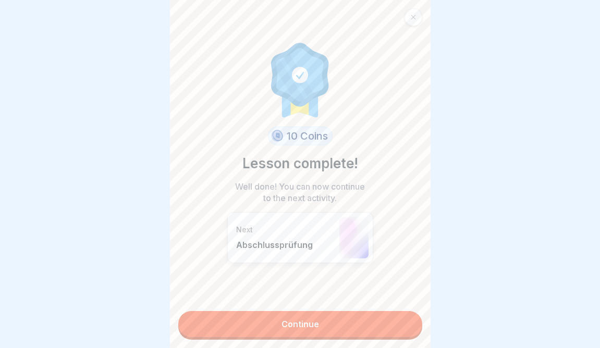
click at [350, 343] on div "10 Coins Lesson complete! Well done! You can now continue to the next activity.…" at bounding box center [300, 174] width 261 height 348
click at [352, 329] on link "Continue" at bounding box center [300, 324] width 244 height 26
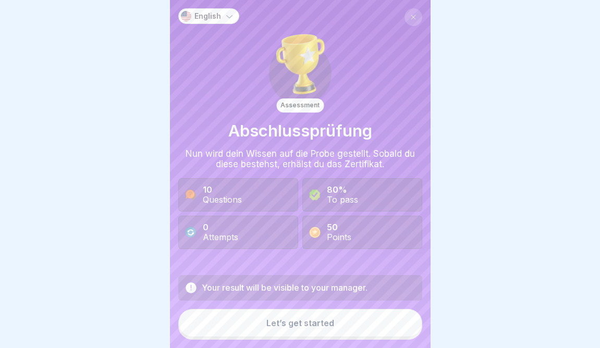
click at [351, 328] on button "Let’s get started" at bounding box center [300, 323] width 244 height 28
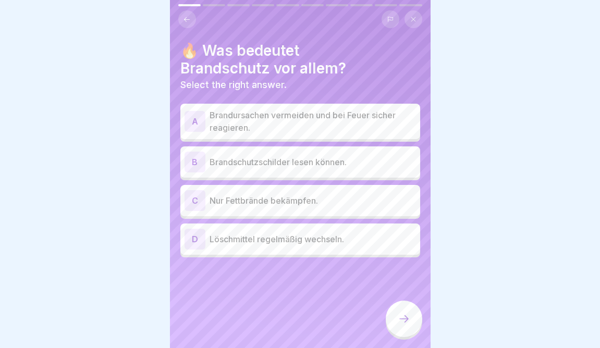
click at [319, 125] on p "Brandursachen vermeiden und bei Feuer sicher reagieren." at bounding box center [313, 121] width 207 height 25
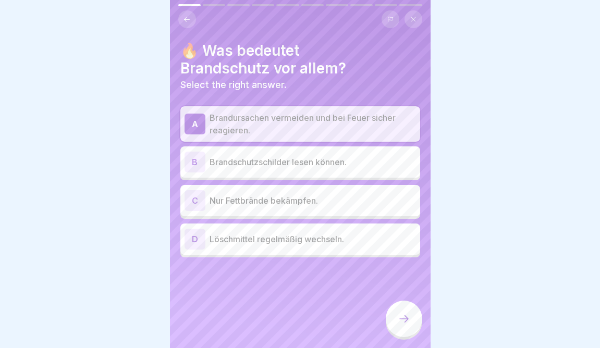
click at [310, 161] on p "Brandschutzschilder lesen können." at bounding box center [313, 162] width 207 height 13
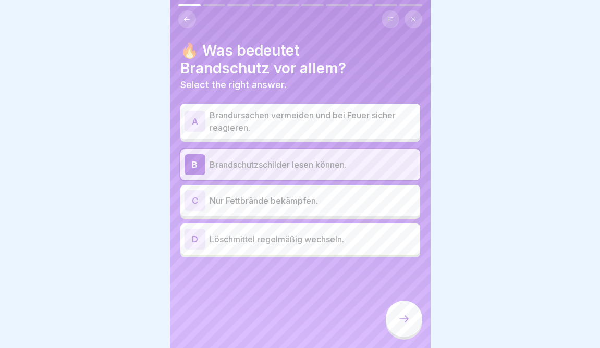
click at [340, 120] on p "Brandursachen vermeiden und bei Feuer sicher reagieren." at bounding box center [313, 121] width 207 height 25
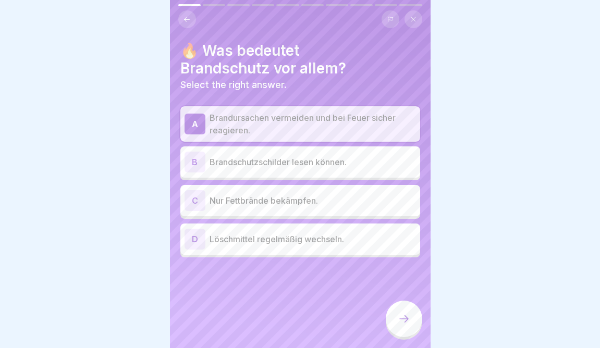
click at [400, 333] on div at bounding box center [404, 319] width 37 height 37
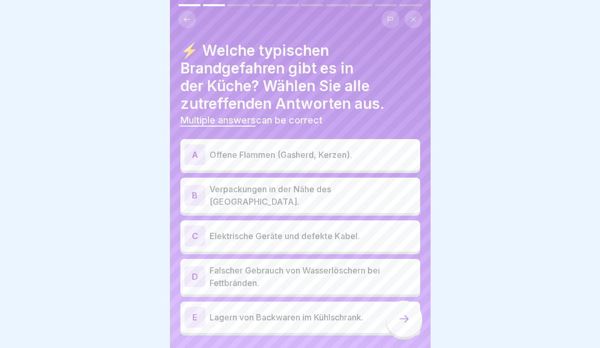
click at [305, 158] on p "Offene Flammen (Gasherd, Kerzen)." at bounding box center [313, 155] width 207 height 13
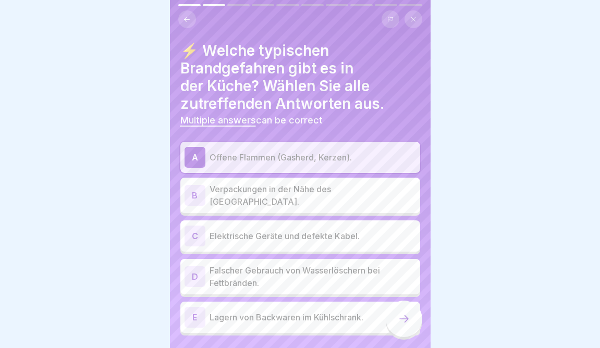
click at [296, 194] on p "Verpackungen in der Nähe des [GEOGRAPHIC_DATA]." at bounding box center [313, 195] width 207 height 25
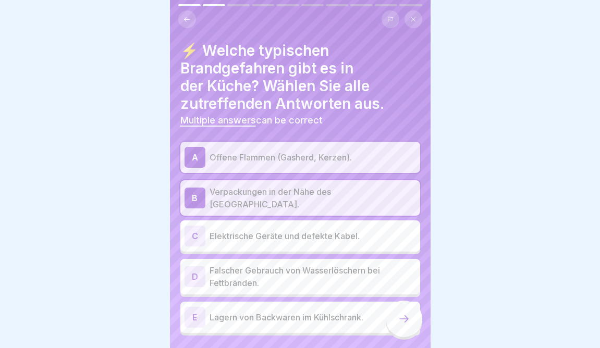
click at [296, 230] on p "Elektrische Geräte und defekte Kabel." at bounding box center [313, 236] width 207 height 13
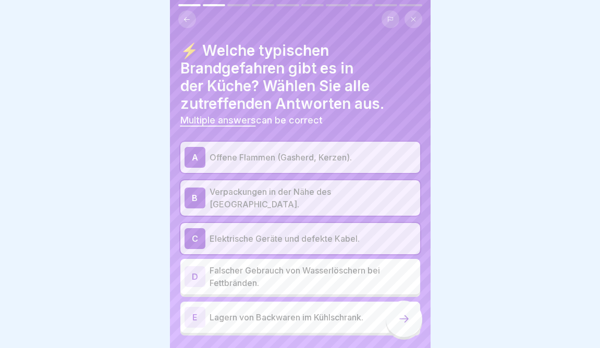
click at [276, 266] on p "Falscher Gebrauch von Wasserlöschern bei Fettbränden." at bounding box center [313, 276] width 207 height 25
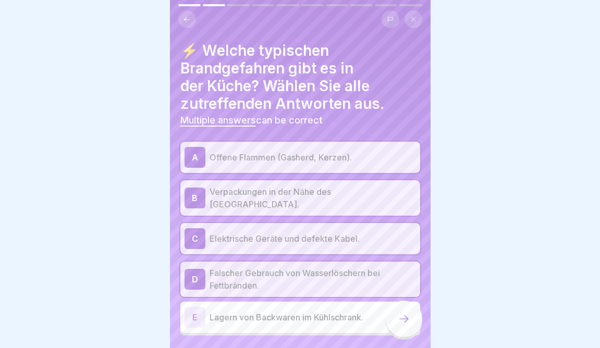
click at [407, 320] on icon at bounding box center [404, 319] width 9 height 7
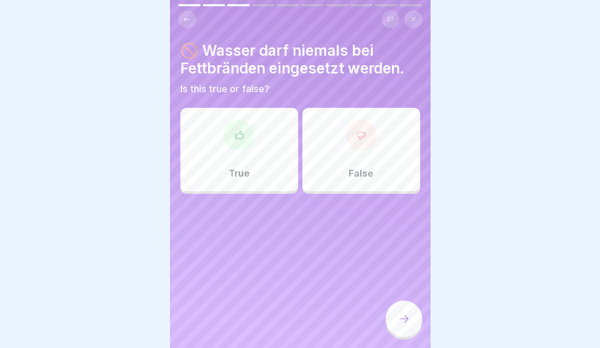
click at [242, 161] on div "True" at bounding box center [239, 149] width 118 height 83
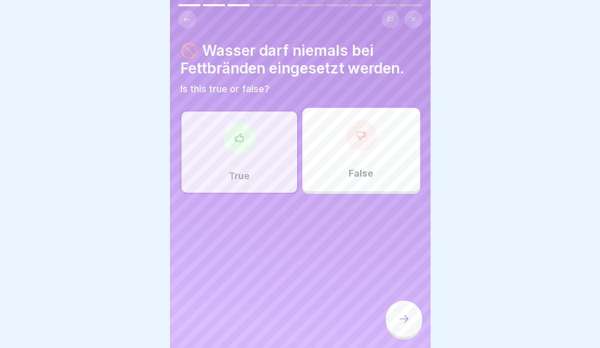
click at [402, 314] on div at bounding box center [404, 319] width 37 height 37
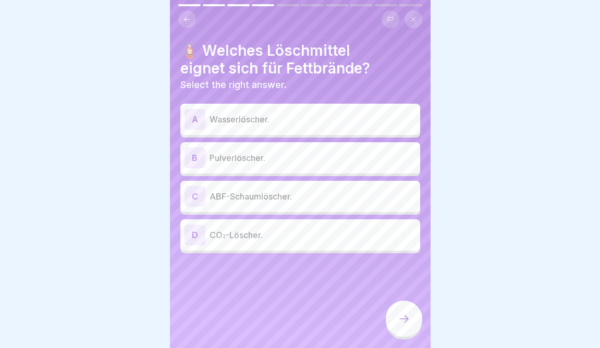
click at [316, 124] on p "Wasserlöscher." at bounding box center [313, 119] width 207 height 13
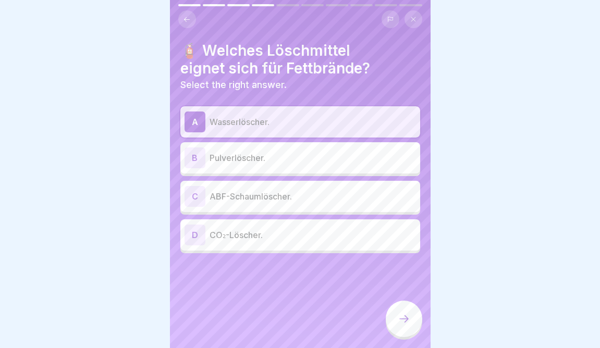
click at [406, 311] on div at bounding box center [404, 319] width 37 height 37
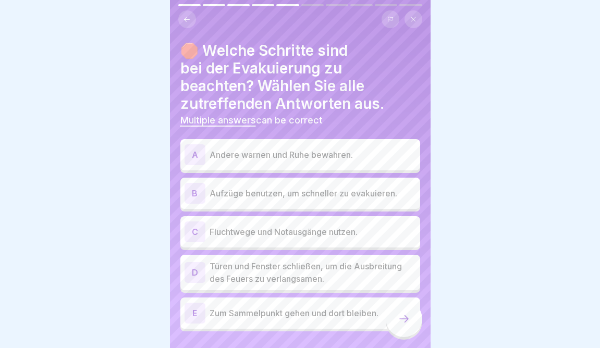
click at [339, 237] on p "Fluchtwege und Notausgänge nutzen." at bounding box center [313, 232] width 207 height 13
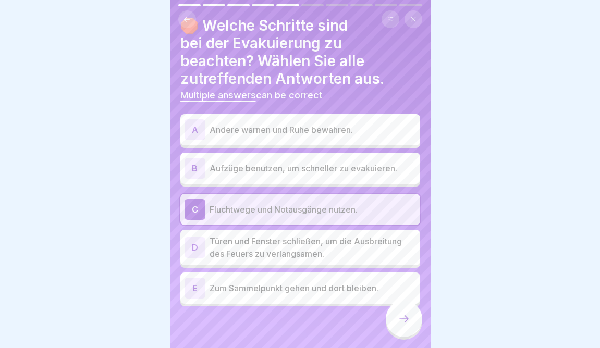
scroll to position [25, 0]
click at [266, 256] on p "Türen und Fenster schließen, um die Ausbreitung des Feuers zu verlangsamen." at bounding box center [313, 248] width 207 height 25
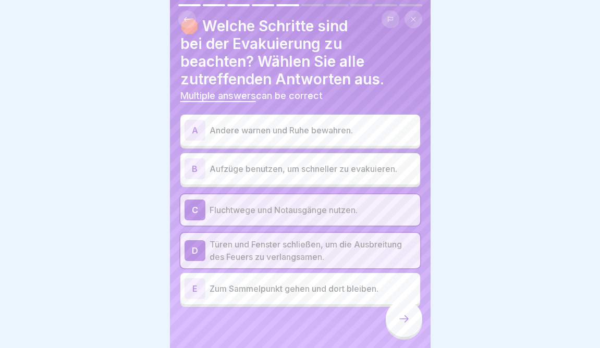
click at [268, 286] on p "Zum Sammelpunkt gehen und dort bleiben." at bounding box center [313, 289] width 207 height 13
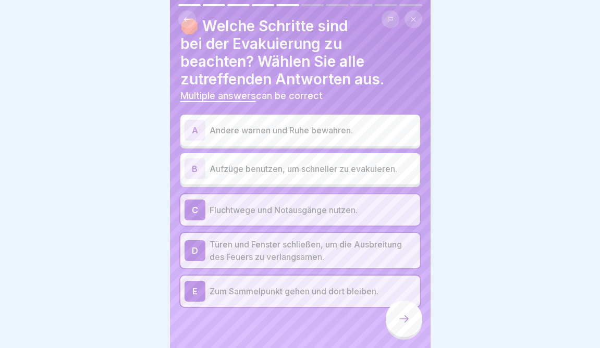
click at [268, 144] on div "A Andere warnen und Ruhe bewahren." at bounding box center [300, 130] width 240 height 31
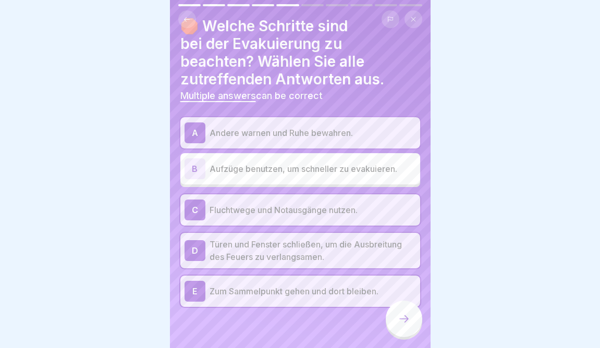
click at [411, 326] on div at bounding box center [404, 319] width 37 height 37
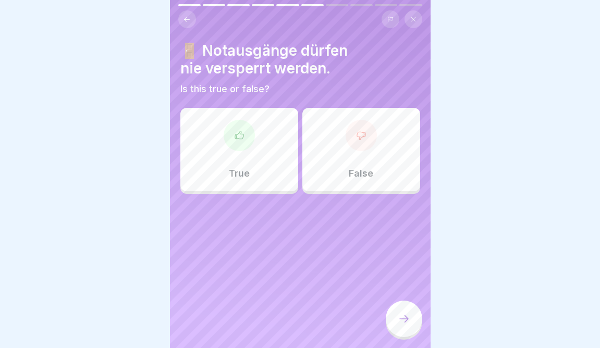
click at [255, 183] on div "True" at bounding box center [239, 149] width 118 height 83
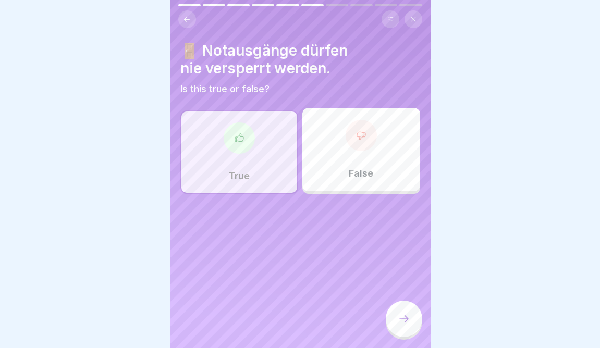
click at [402, 320] on icon at bounding box center [404, 319] width 13 height 13
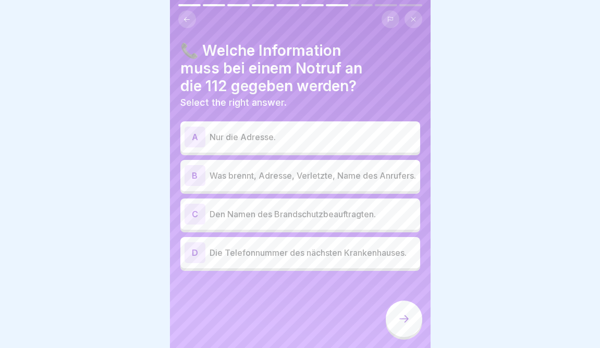
click at [287, 182] on p "Was brennt, Adresse, Verletzte, Name des Anrufers." at bounding box center [313, 176] width 207 height 13
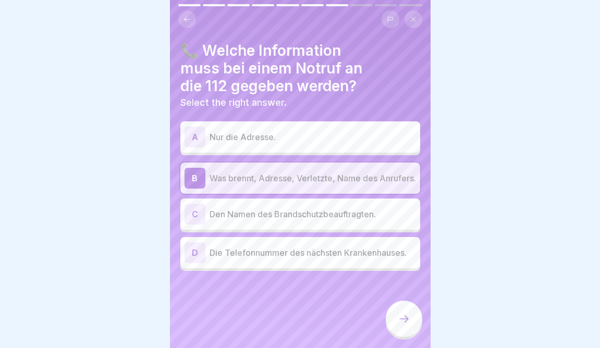
click at [396, 324] on div at bounding box center [404, 319] width 37 height 37
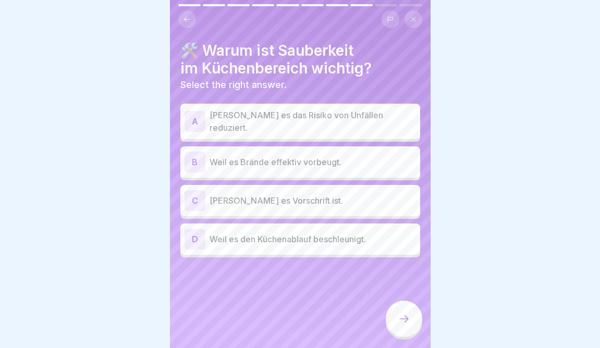
click at [279, 126] on div "A Weil es das Risiko von Unfällen reduziert." at bounding box center [301, 121] width 232 height 25
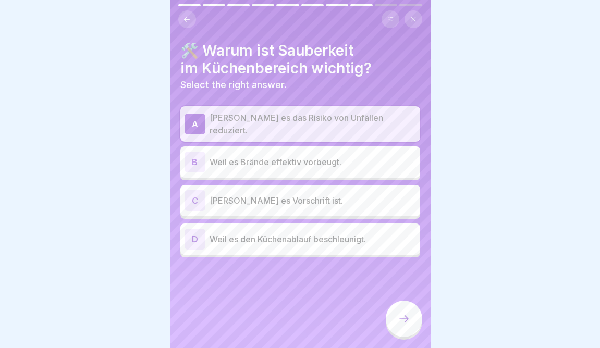
click at [406, 318] on icon at bounding box center [404, 319] width 13 height 13
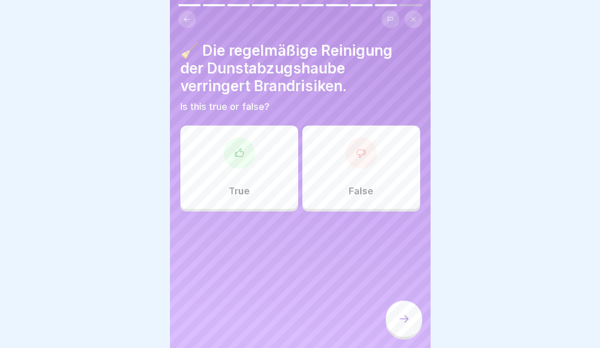
click at [262, 151] on div "True" at bounding box center [239, 167] width 118 height 83
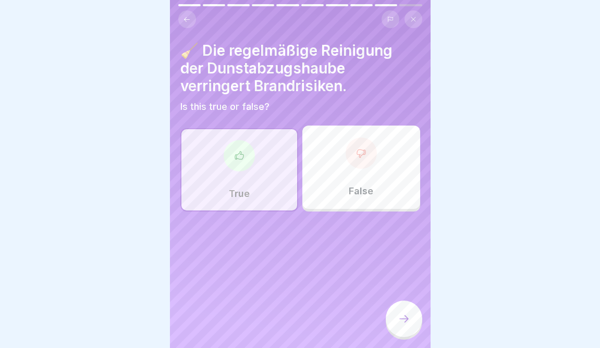
click at [411, 316] on div at bounding box center [404, 319] width 37 height 37
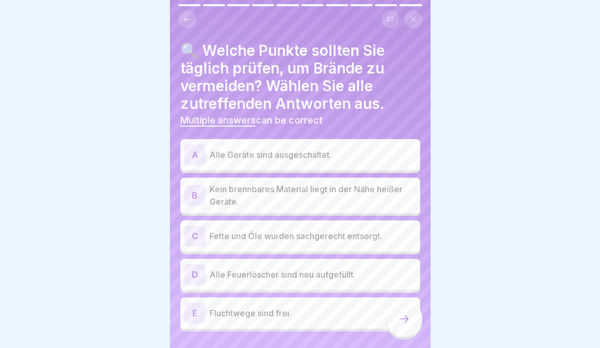
click at [322, 154] on p "Alle Geräte sind ausgeschaltet." at bounding box center [313, 155] width 207 height 13
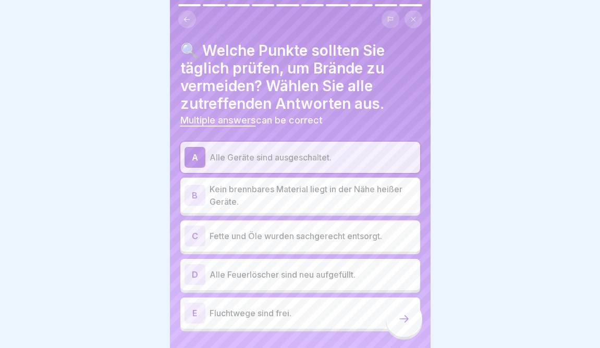
click at [291, 191] on p "Kein brennbares Material liegt in der Nähe heißer Geräte." at bounding box center [313, 195] width 207 height 25
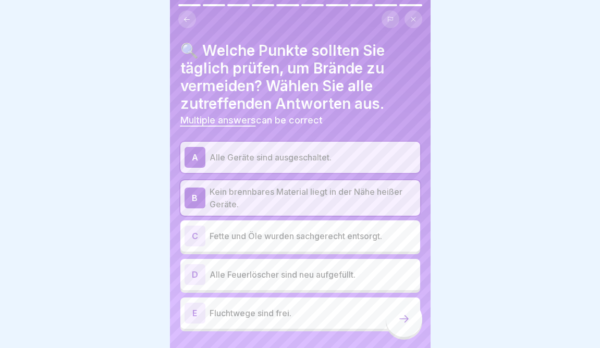
click at [294, 239] on p "Fette und Öle wurden sachgerecht entsorgt." at bounding box center [313, 236] width 207 height 13
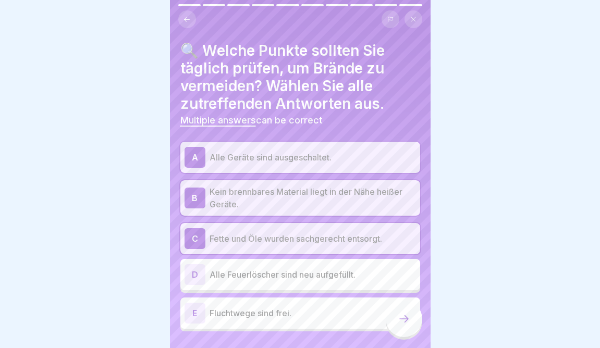
click at [259, 283] on div "D Alle Feuerlöscher sind neu aufgefüllt." at bounding box center [301, 274] width 232 height 21
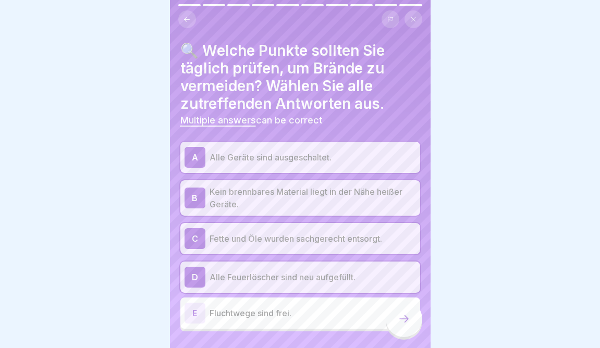
click at [261, 308] on p "Fluchtwege sind frei." at bounding box center [313, 313] width 207 height 13
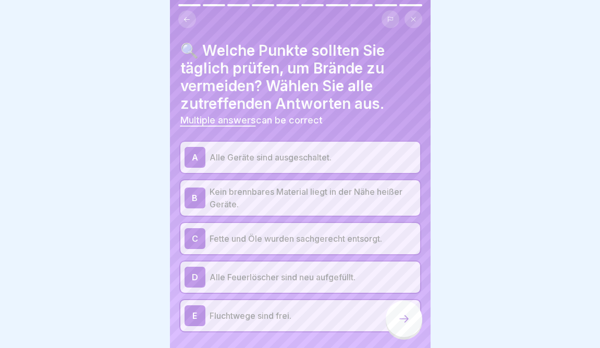
click at [404, 321] on icon at bounding box center [404, 319] width 13 height 13
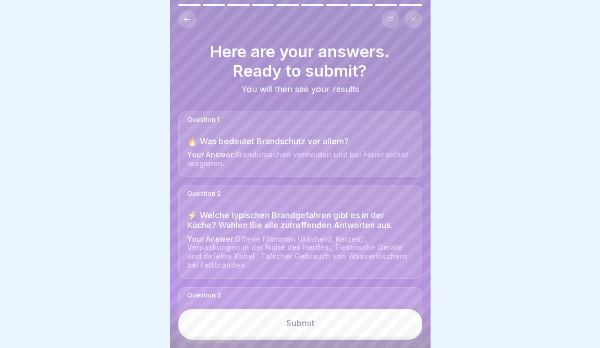
click at [404, 321] on button "Submit" at bounding box center [300, 323] width 244 height 28
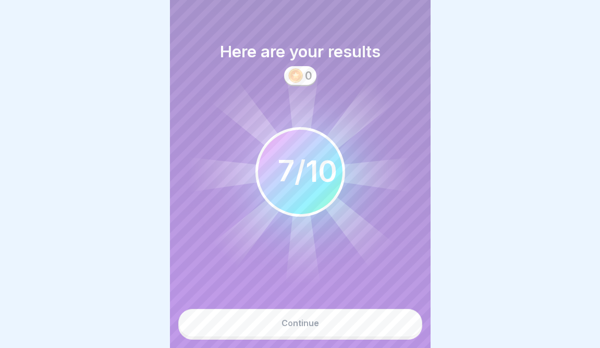
click at [412, 315] on button "Continue" at bounding box center [300, 323] width 244 height 28
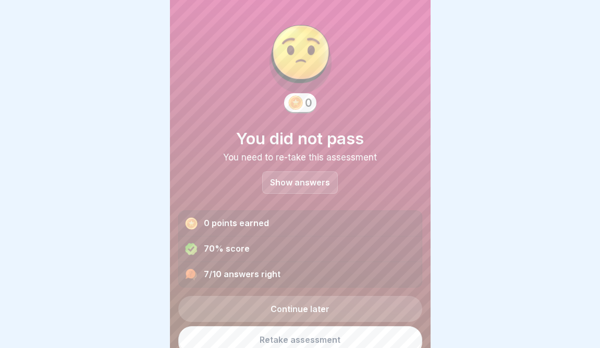
click at [309, 176] on div "Show answers" at bounding box center [300, 183] width 76 height 22
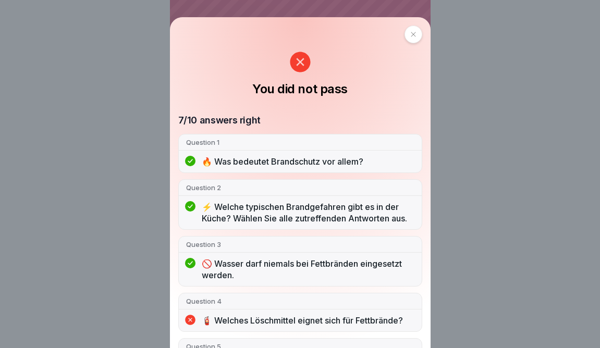
scroll to position [0, 0]
click at [411, 35] on icon at bounding box center [414, 34] width 6 height 6
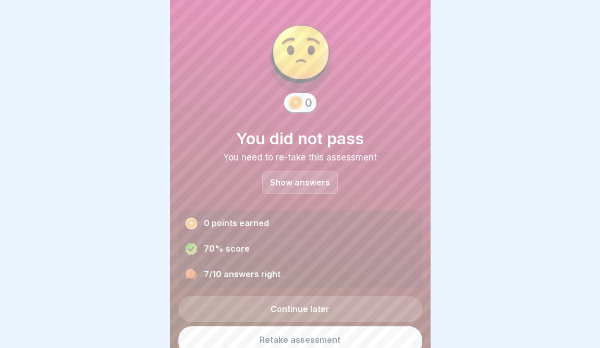
click at [284, 339] on link "Retake assessment" at bounding box center [300, 340] width 244 height 27
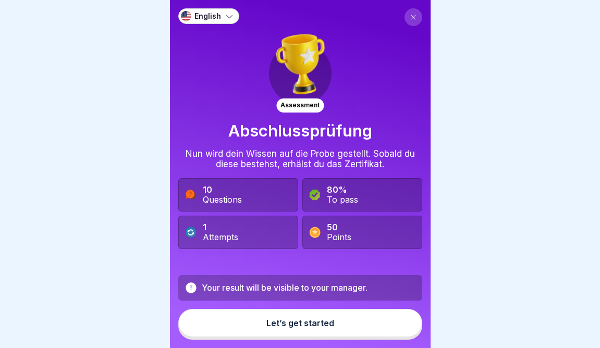
click at [301, 321] on div "Let’s get started" at bounding box center [301, 323] width 68 height 9
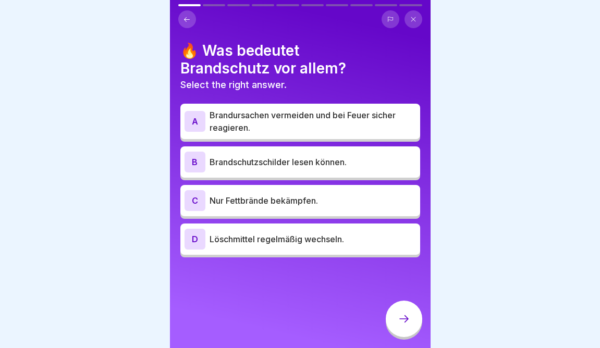
click at [264, 128] on p "Brandursachen vermeiden und bei Feuer sicher reagieren." at bounding box center [313, 121] width 207 height 25
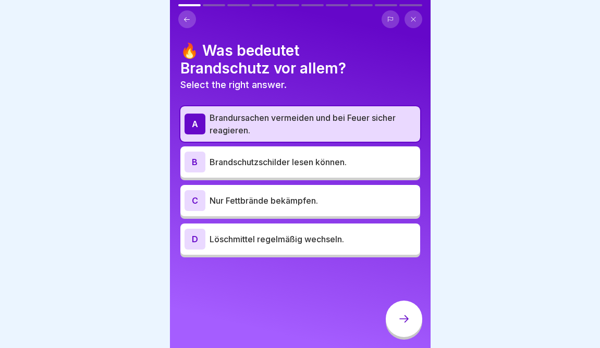
click at [251, 166] on p "Brandschutzschilder lesen können." at bounding box center [313, 162] width 207 height 13
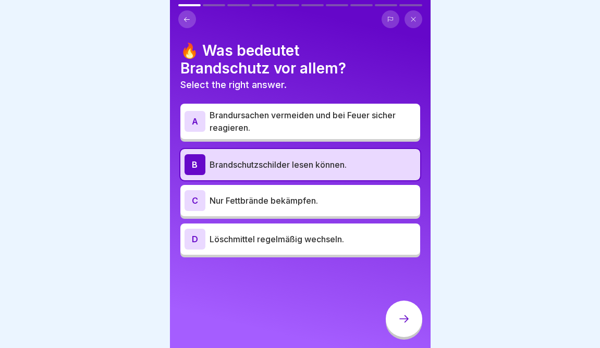
click at [399, 315] on icon at bounding box center [404, 319] width 13 height 13
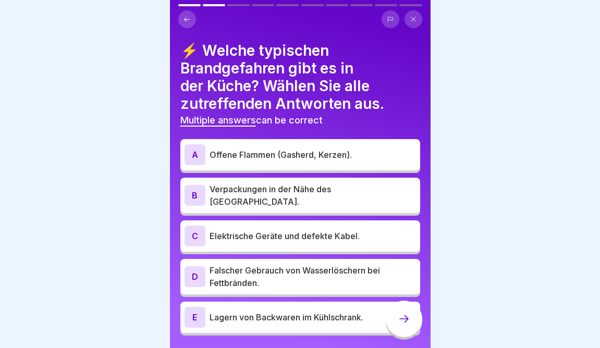
click at [316, 159] on p "Offene Flammen (Gasherd, Kerzen)." at bounding box center [313, 155] width 207 height 13
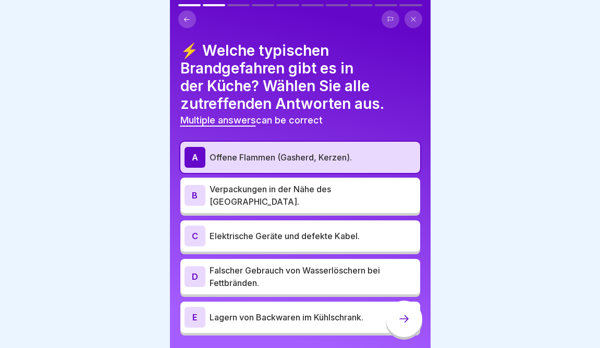
click at [319, 187] on p "Verpackungen in der Nähe des [GEOGRAPHIC_DATA]." at bounding box center [313, 195] width 207 height 25
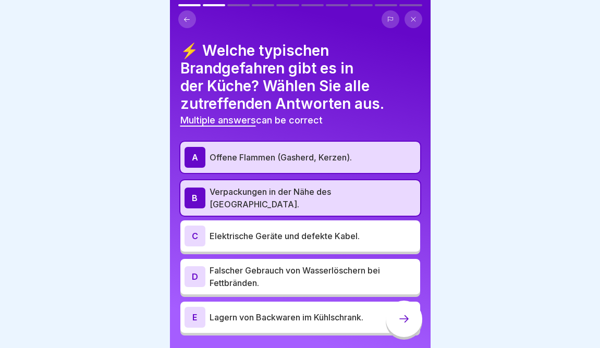
click at [303, 239] on div "C Elektrische Geräte und defekte Kabel." at bounding box center [301, 236] width 232 height 21
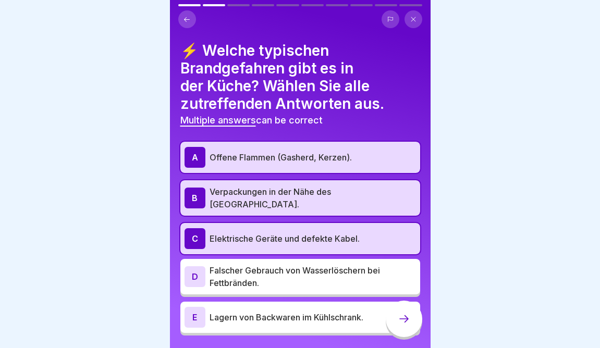
click at [288, 268] on p "Falscher Gebrauch von Wasserlöschern bei Fettbränden." at bounding box center [313, 276] width 207 height 25
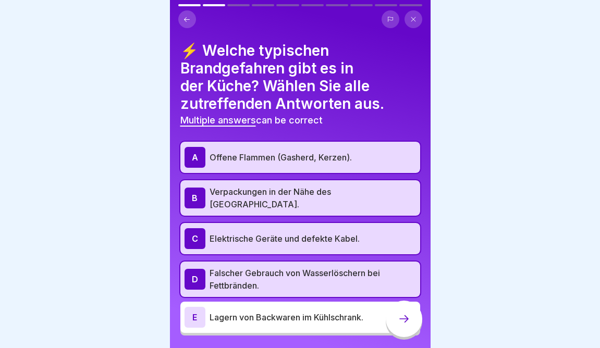
click at [399, 326] on icon at bounding box center [404, 319] width 13 height 13
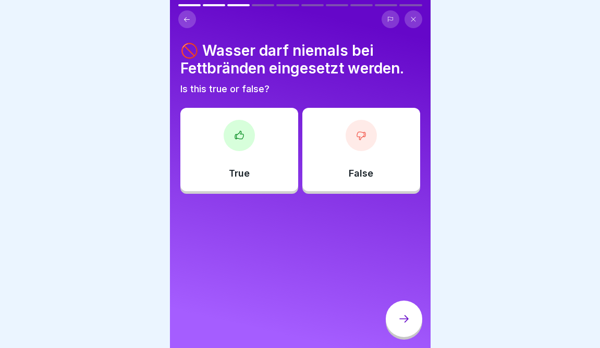
click at [260, 154] on div "True" at bounding box center [239, 149] width 118 height 83
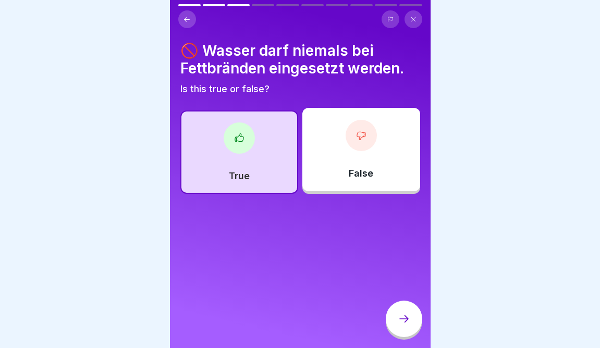
click at [386, 327] on div at bounding box center [404, 320] width 37 height 39
click at [396, 330] on div at bounding box center [404, 319] width 37 height 37
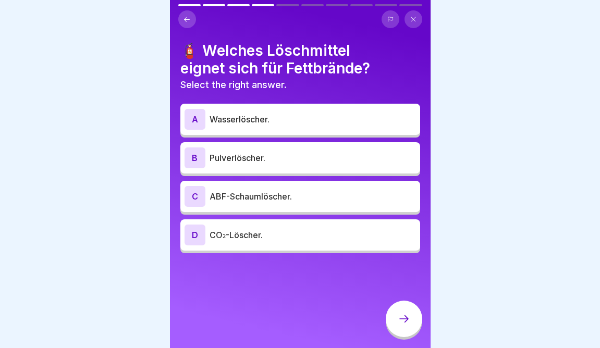
click at [346, 186] on div "C ABF-Schaumlöscher." at bounding box center [301, 196] width 232 height 21
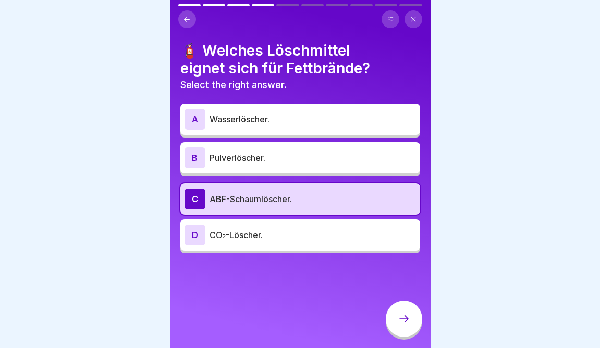
click at [408, 333] on div at bounding box center [404, 319] width 37 height 37
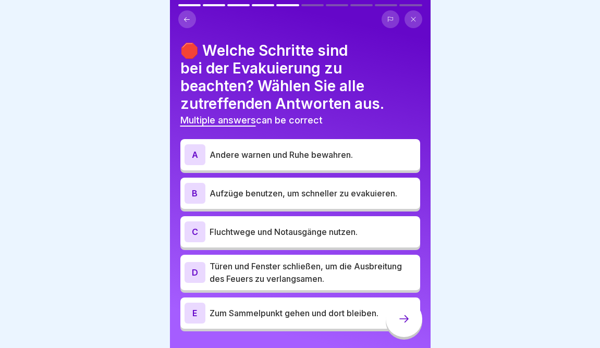
click at [339, 154] on p "Andere warnen und Ruhe bewahren." at bounding box center [313, 155] width 207 height 13
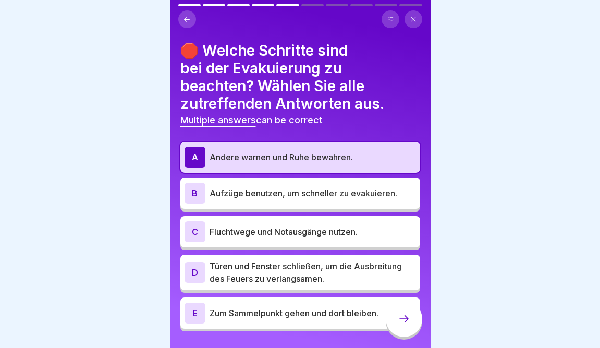
click at [300, 239] on div "C Fluchtwege und Notausgänge nutzen." at bounding box center [301, 232] width 232 height 21
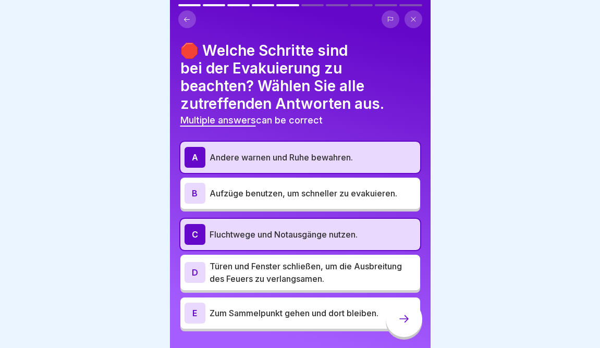
click at [300, 263] on p "Türen und Fenster schließen, um die Ausbreitung des Feuers zu verlangsamen." at bounding box center [313, 272] width 207 height 25
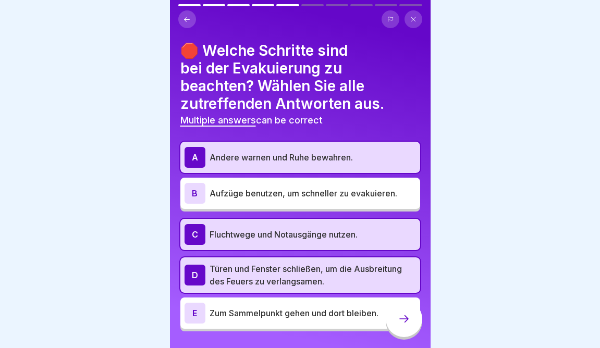
click at [299, 303] on div "E Zum Sammelpunkt gehen und dort bleiben." at bounding box center [301, 313] width 232 height 21
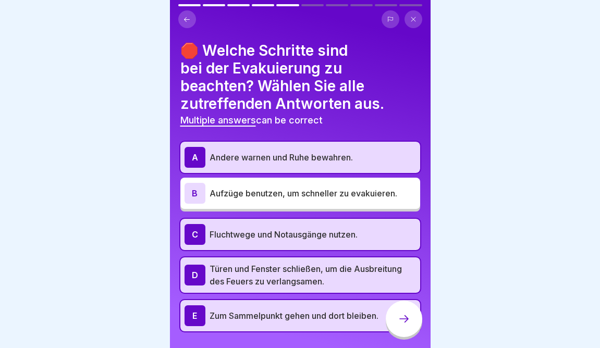
click at [394, 325] on div at bounding box center [404, 319] width 37 height 37
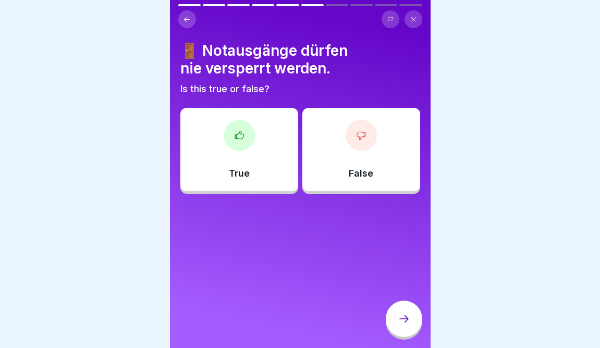
click at [273, 179] on div "True" at bounding box center [239, 149] width 118 height 83
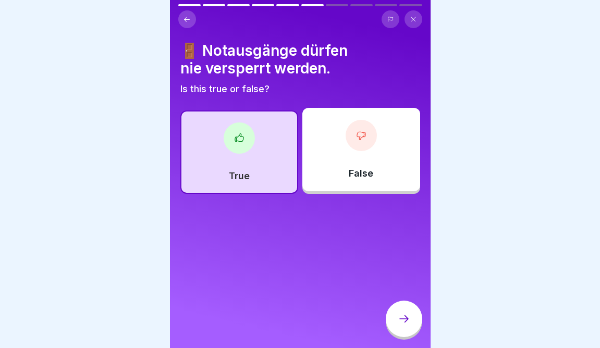
click at [400, 331] on div at bounding box center [404, 319] width 37 height 37
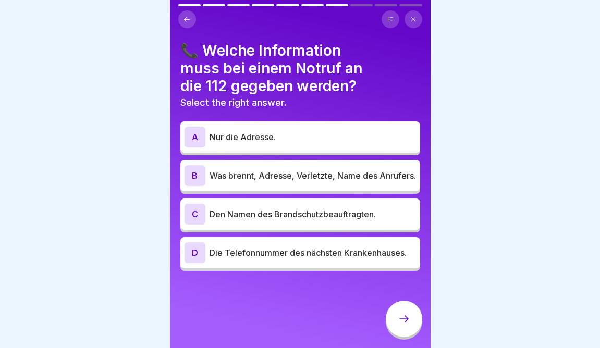
click at [344, 182] on p "Was brennt, Adresse, Verletzte, Name des Anrufers." at bounding box center [313, 176] width 207 height 13
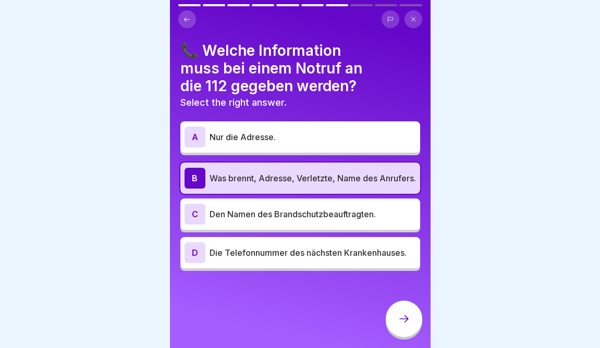
click at [406, 318] on icon at bounding box center [404, 319] width 13 height 13
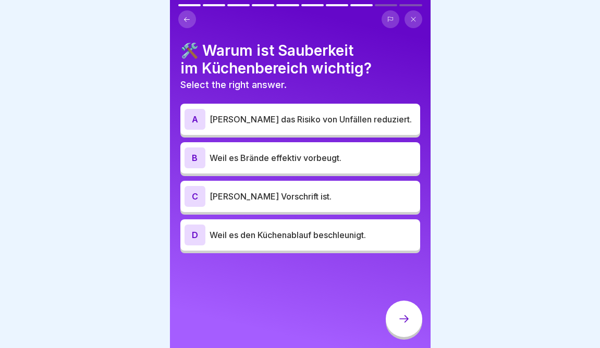
click at [383, 151] on div "[PERSON_NAME] [PERSON_NAME] effektiv vorbeugt." at bounding box center [301, 158] width 232 height 21
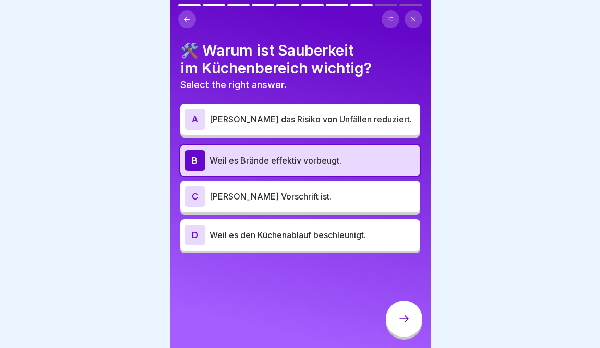
click at [404, 314] on div at bounding box center [404, 319] width 37 height 37
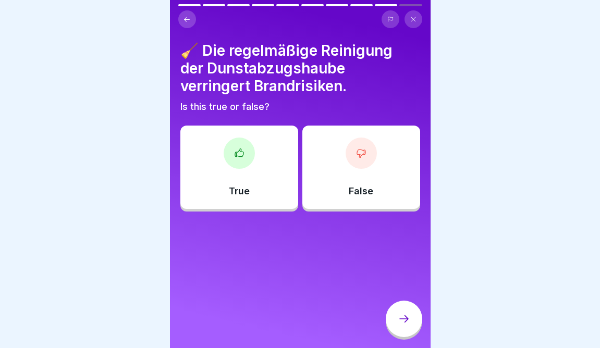
click at [181, 22] on button at bounding box center [187, 19] width 18 height 18
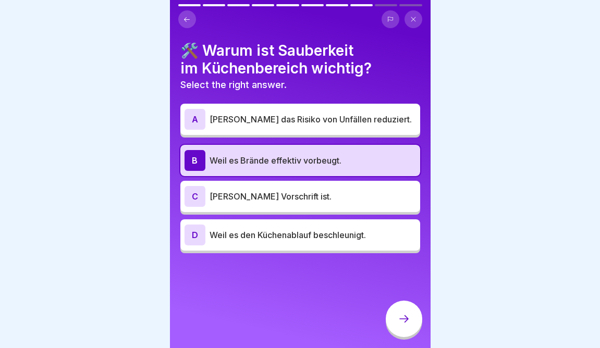
click at [400, 322] on icon at bounding box center [404, 319] width 13 height 13
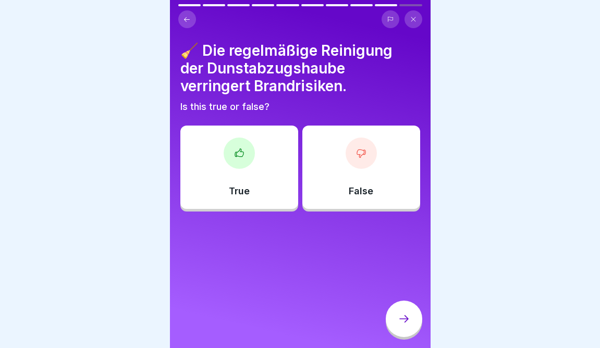
click at [246, 161] on div at bounding box center [239, 153] width 31 height 31
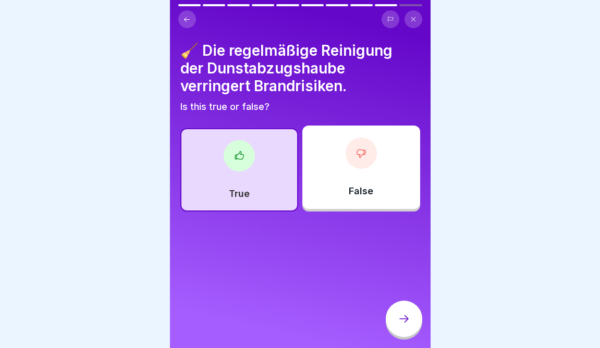
click at [406, 324] on icon at bounding box center [404, 319] width 13 height 13
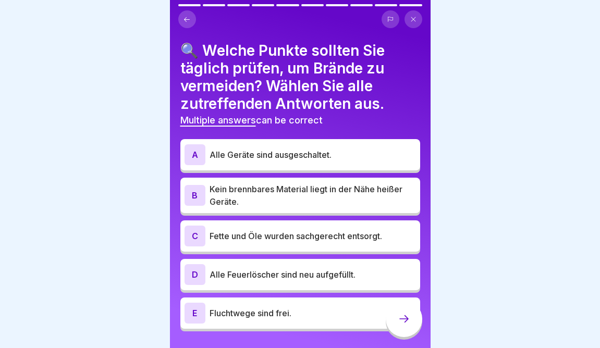
click at [343, 165] on div "A Alle Geräte sind ausgeschaltet." at bounding box center [300, 154] width 240 height 31
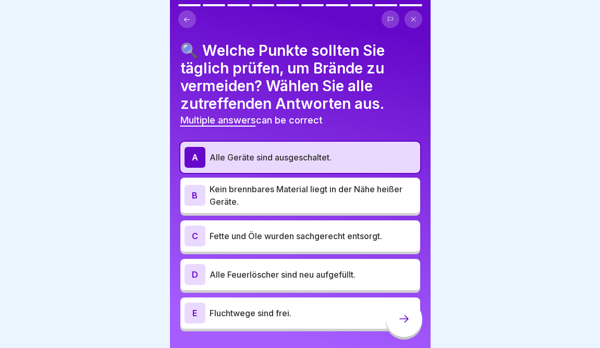
click at [322, 202] on p "Kein brennbares Material liegt in der Nähe heißer Geräte." at bounding box center [313, 195] width 207 height 25
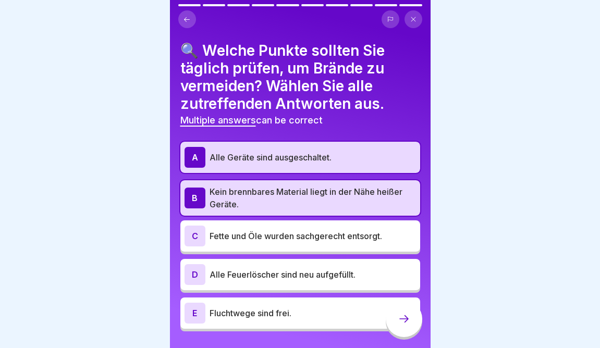
click at [281, 308] on p "Fluchtwege sind frei." at bounding box center [313, 313] width 207 height 13
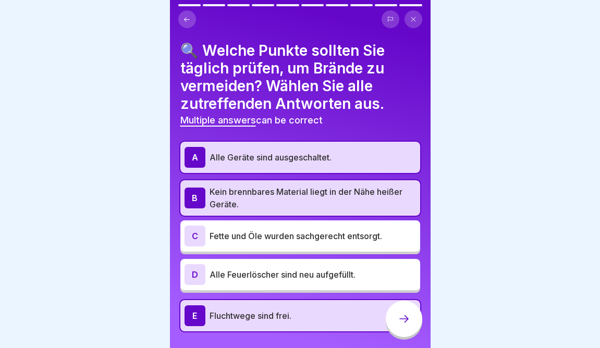
click at [283, 290] on div "D Alle Feuerlöscher sind neu aufgefüllt." at bounding box center [300, 274] width 240 height 31
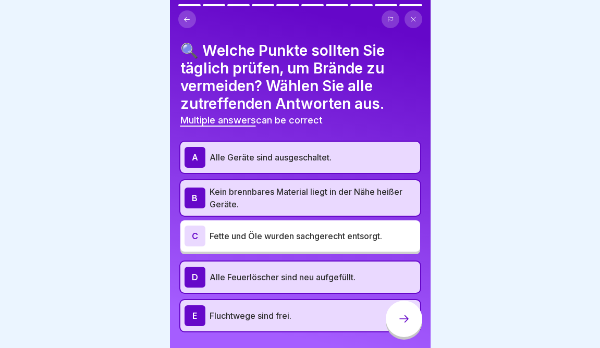
click at [411, 330] on div at bounding box center [404, 319] width 37 height 37
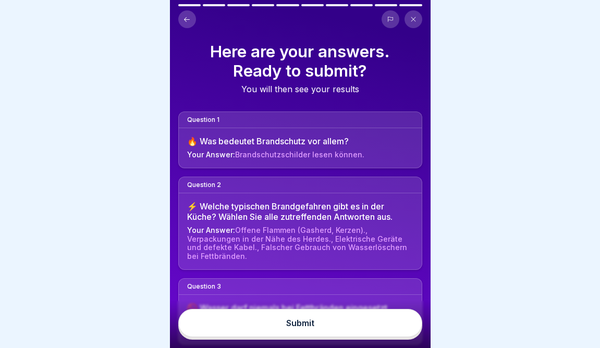
click at [403, 324] on button "Submit" at bounding box center [300, 323] width 244 height 28
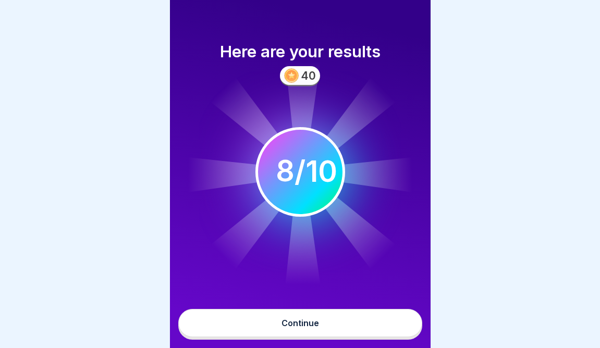
click at [403, 324] on button "Continue" at bounding box center [300, 323] width 244 height 28
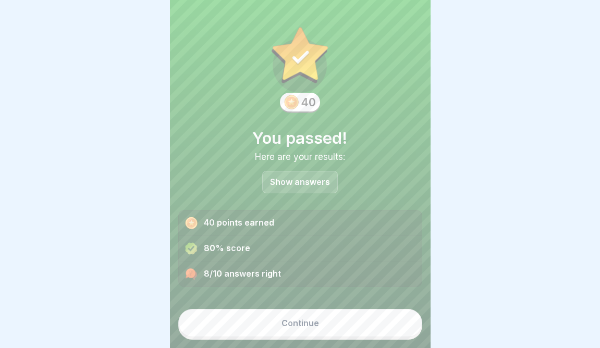
click at [403, 324] on button "Continue" at bounding box center [300, 323] width 244 height 28
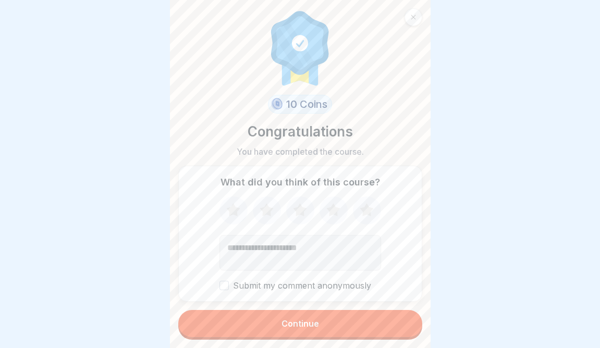
click at [403, 326] on button "Continue" at bounding box center [300, 323] width 244 height 27
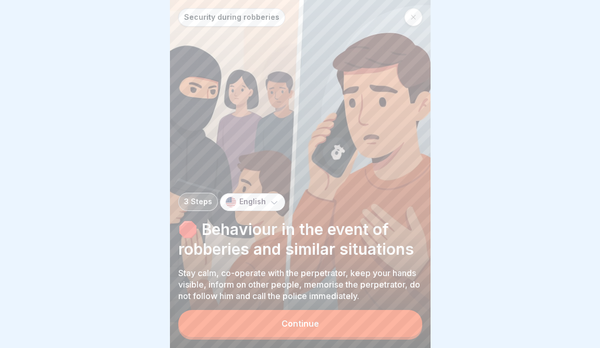
click at [403, 326] on button "Continue" at bounding box center [300, 323] width 244 height 27
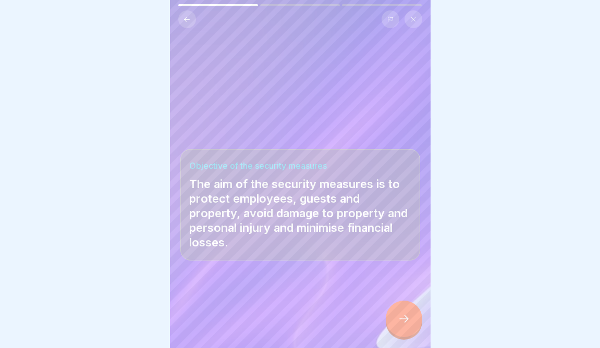
click at [403, 326] on icon at bounding box center [404, 319] width 13 height 13
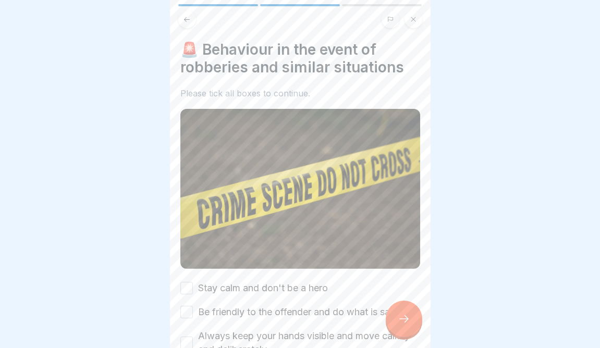
click at [403, 326] on icon at bounding box center [404, 319] width 13 height 13
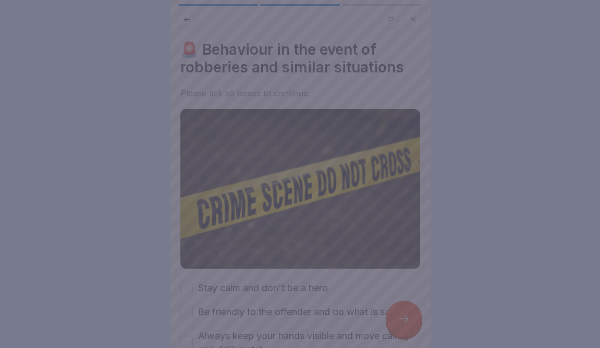
click at [357, 291] on div at bounding box center [300, 174] width 600 height 348
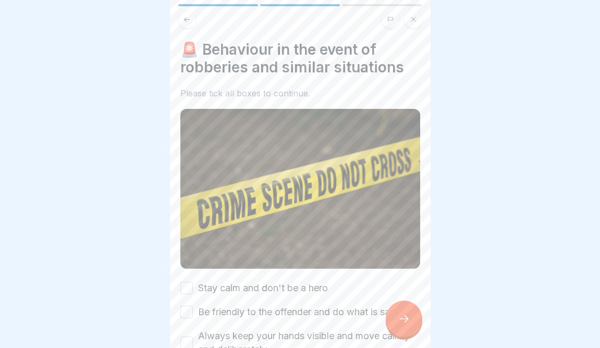
click at [292, 279] on div "🚨 Behaviour in the event of robberies and similar situations Please tick all bo…" at bounding box center [300, 274] width 240 height 466
click at [291, 285] on label "Stay calm and don't be a hero" at bounding box center [263, 289] width 130 height 14
click at [193, 285] on button "Stay calm and don't be a hero" at bounding box center [186, 288] width 13 height 13
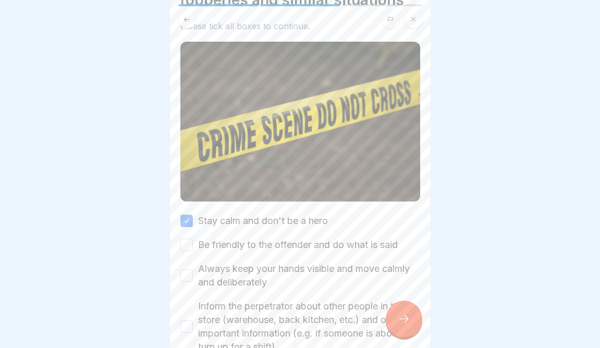
scroll to position [69, 0]
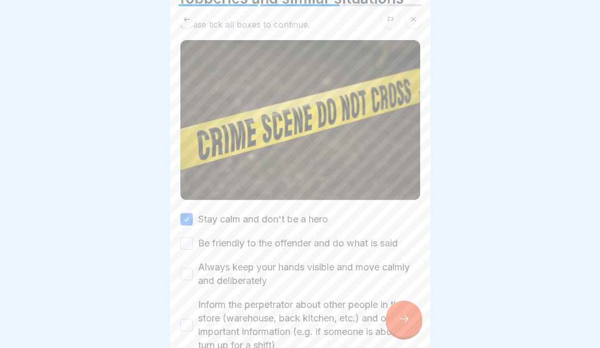
click at [297, 243] on label "Be friendly to the offender and do what is said" at bounding box center [298, 244] width 200 height 14
click at [193, 243] on button "Be friendly to the offender and do what is said" at bounding box center [186, 243] width 13 height 13
click at [285, 272] on label "Always keep your hands visible and move calmly and deliberately" at bounding box center [309, 274] width 222 height 27
click at [193, 272] on button "Always keep your hands visible and move calmly and deliberately" at bounding box center [186, 274] width 13 height 13
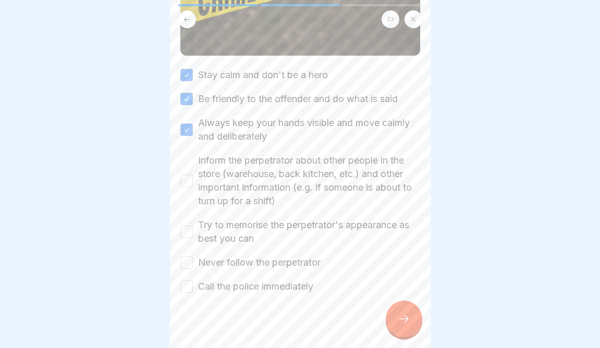
click at [292, 201] on label "Inform the perpetrator about other people in the store (warehouse, back kitchen…" at bounding box center [309, 181] width 222 height 54
click at [193, 187] on button "Inform the perpetrator about other people in the store (warehouse, back kitchen…" at bounding box center [186, 181] width 13 height 13
click at [283, 227] on label "Try to memorise the perpetrator's appearance as best you can" at bounding box center [309, 231] width 222 height 27
click at [193, 227] on button "Try to memorise the perpetrator's appearance as best you can" at bounding box center [186, 231] width 13 height 13
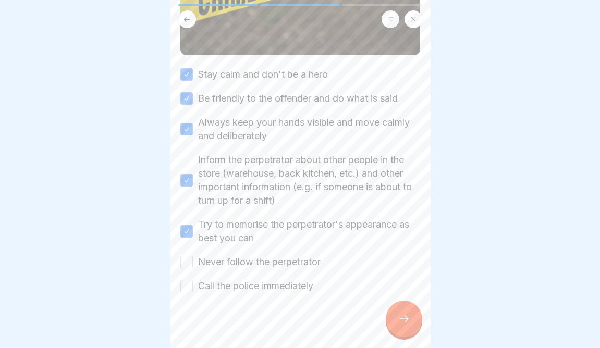
click at [272, 268] on label "Never follow the perpetrator" at bounding box center [259, 263] width 123 height 14
click at [193, 268] on button "Never follow the perpetrator" at bounding box center [186, 262] width 13 height 13
click at [272, 284] on label "Call the police immediately" at bounding box center [255, 287] width 115 height 14
click at [193, 284] on button "Call the police immediately" at bounding box center [186, 286] width 13 height 13
click at [399, 315] on icon at bounding box center [404, 319] width 13 height 13
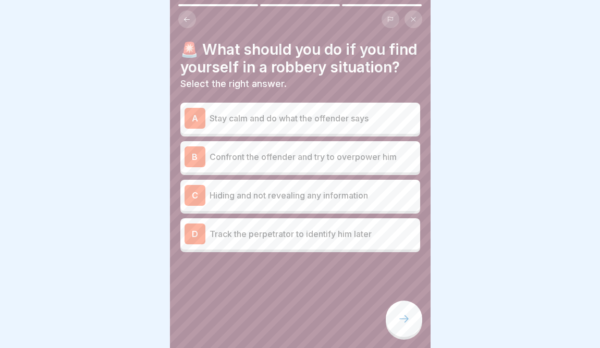
click at [399, 315] on icon at bounding box center [404, 319] width 13 height 13
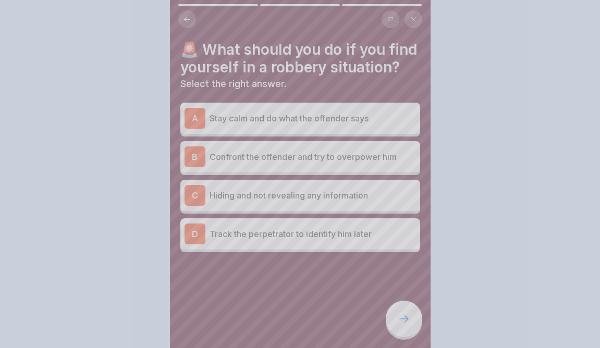
click at [309, 276] on div at bounding box center [300, 174] width 600 height 348
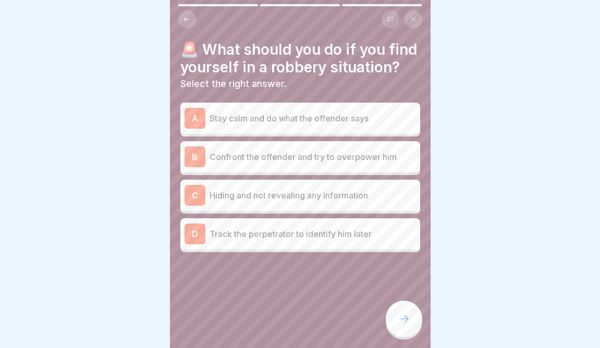
click at [313, 153] on p "Confront the offender and try to overpower him" at bounding box center [313, 157] width 207 height 13
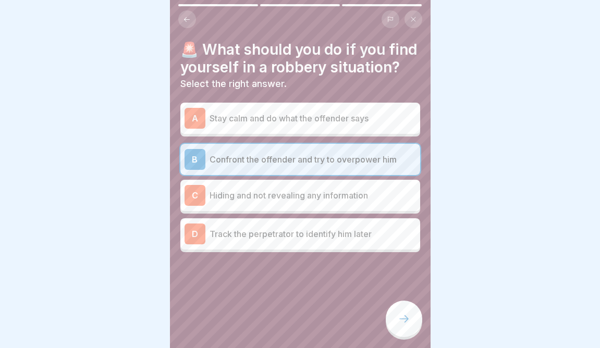
click at [402, 307] on div at bounding box center [404, 319] width 37 height 37
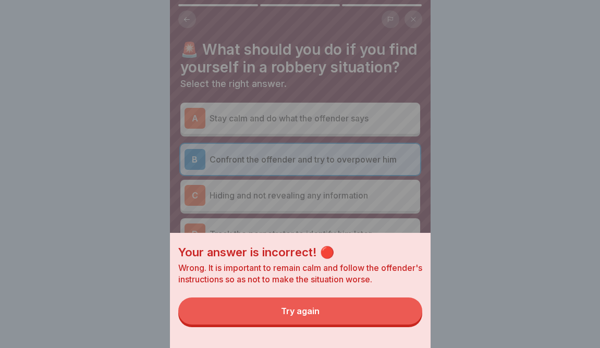
click at [385, 308] on button "Try again" at bounding box center [300, 311] width 244 height 27
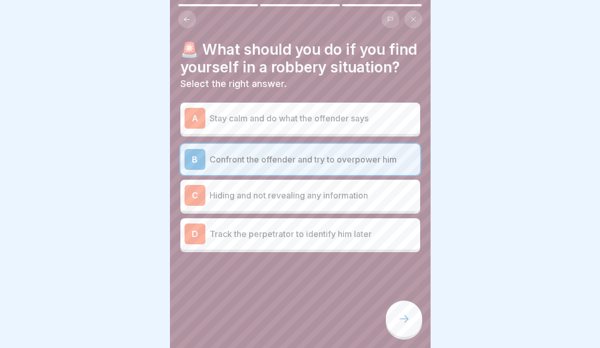
click at [334, 115] on p "Stay calm and do what the offender says" at bounding box center [313, 118] width 207 height 13
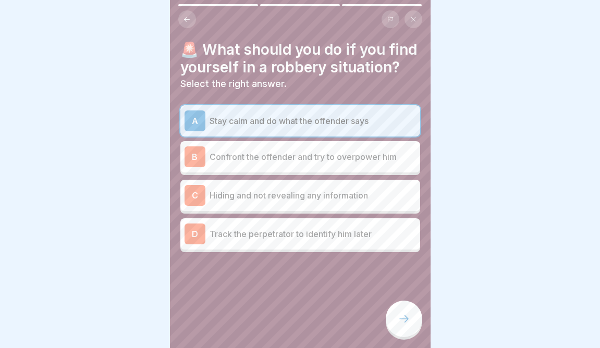
click at [403, 309] on div at bounding box center [404, 319] width 37 height 37
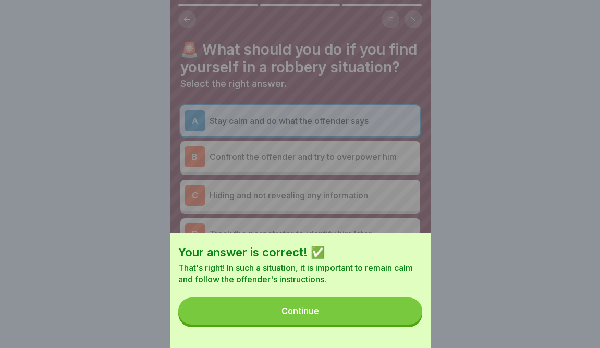
click at [399, 308] on button "Continue" at bounding box center [300, 311] width 244 height 27
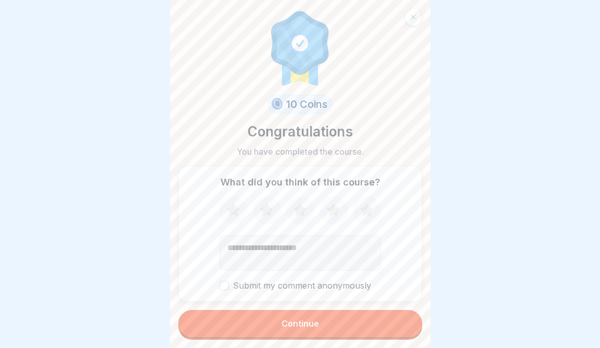
click at [394, 311] on div "Continue" at bounding box center [300, 325] width 244 height 30
click at [390, 321] on button "Continue" at bounding box center [300, 323] width 244 height 27
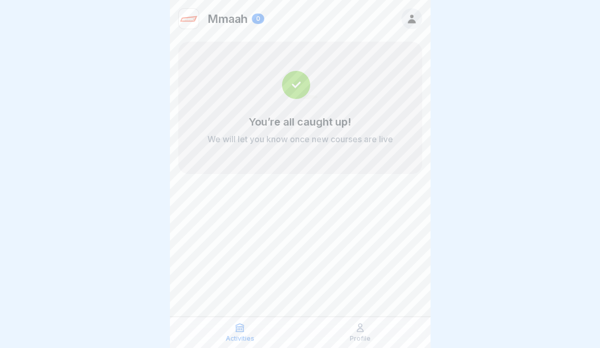
click at [375, 333] on div "Profile" at bounding box center [360, 333] width 115 height 20
click at [355, 329] on icon at bounding box center [360, 328] width 10 height 10
